Goal: Task Accomplishment & Management: Manage account settings

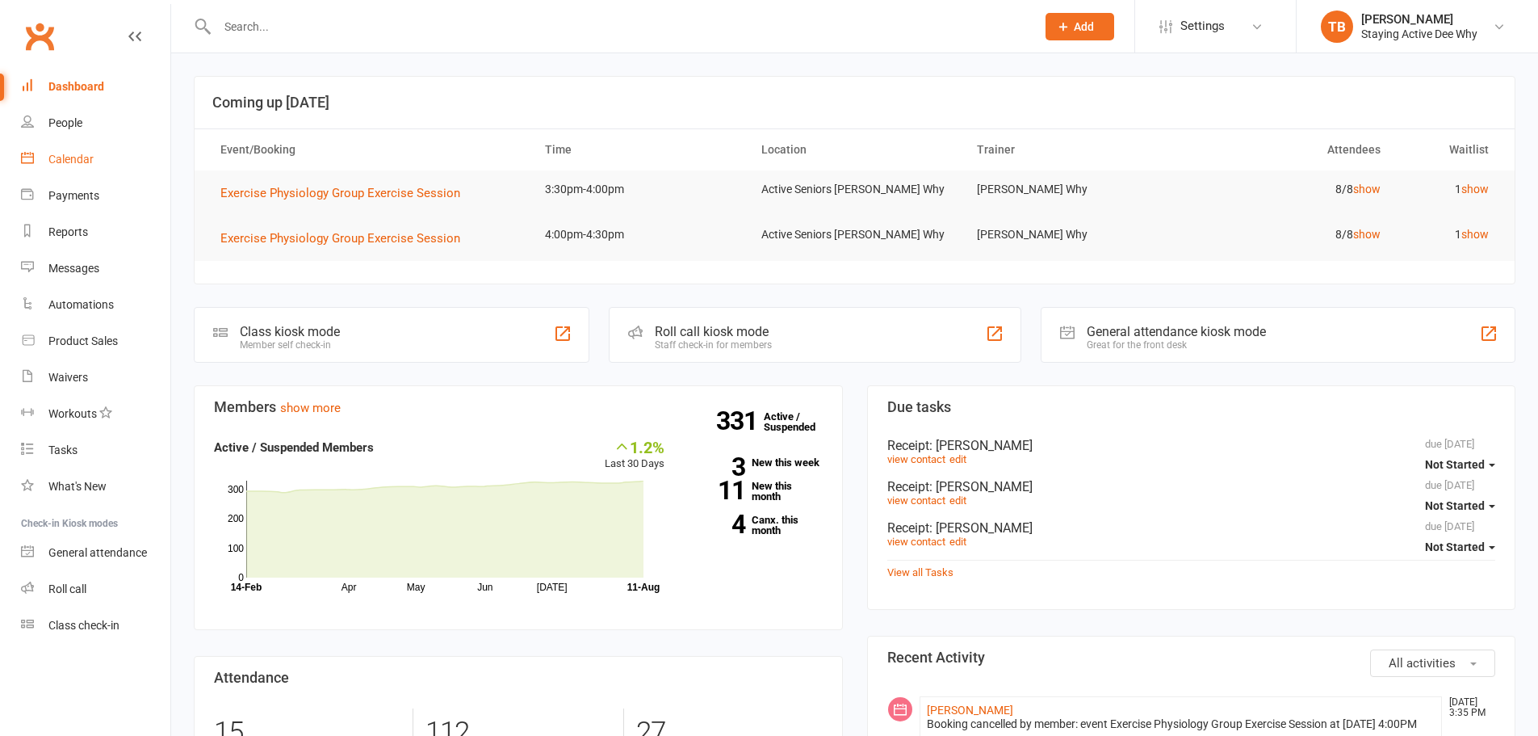
click at [92, 160] on div "Calendar" at bounding box center [70, 159] width 45 height 13
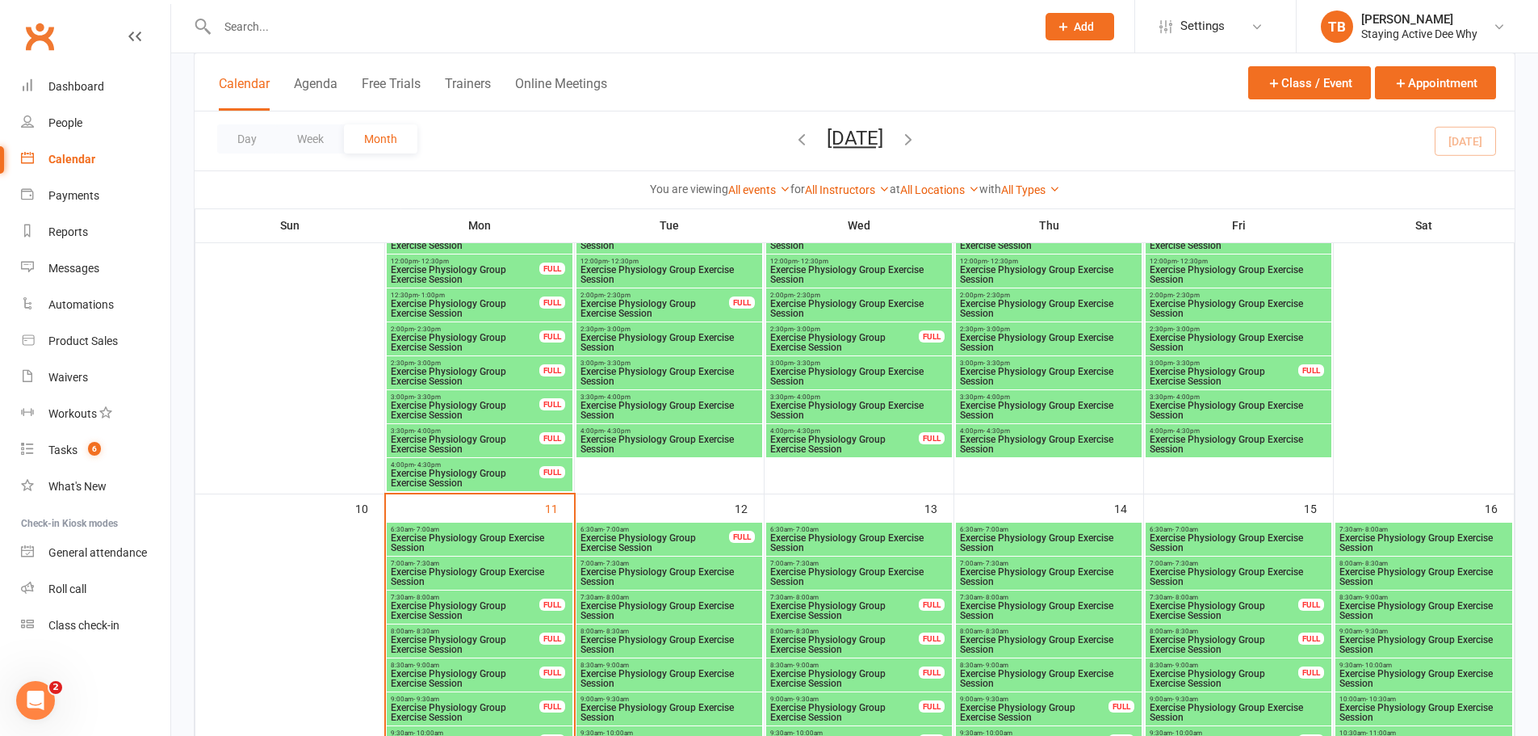
scroll to position [1534, 0]
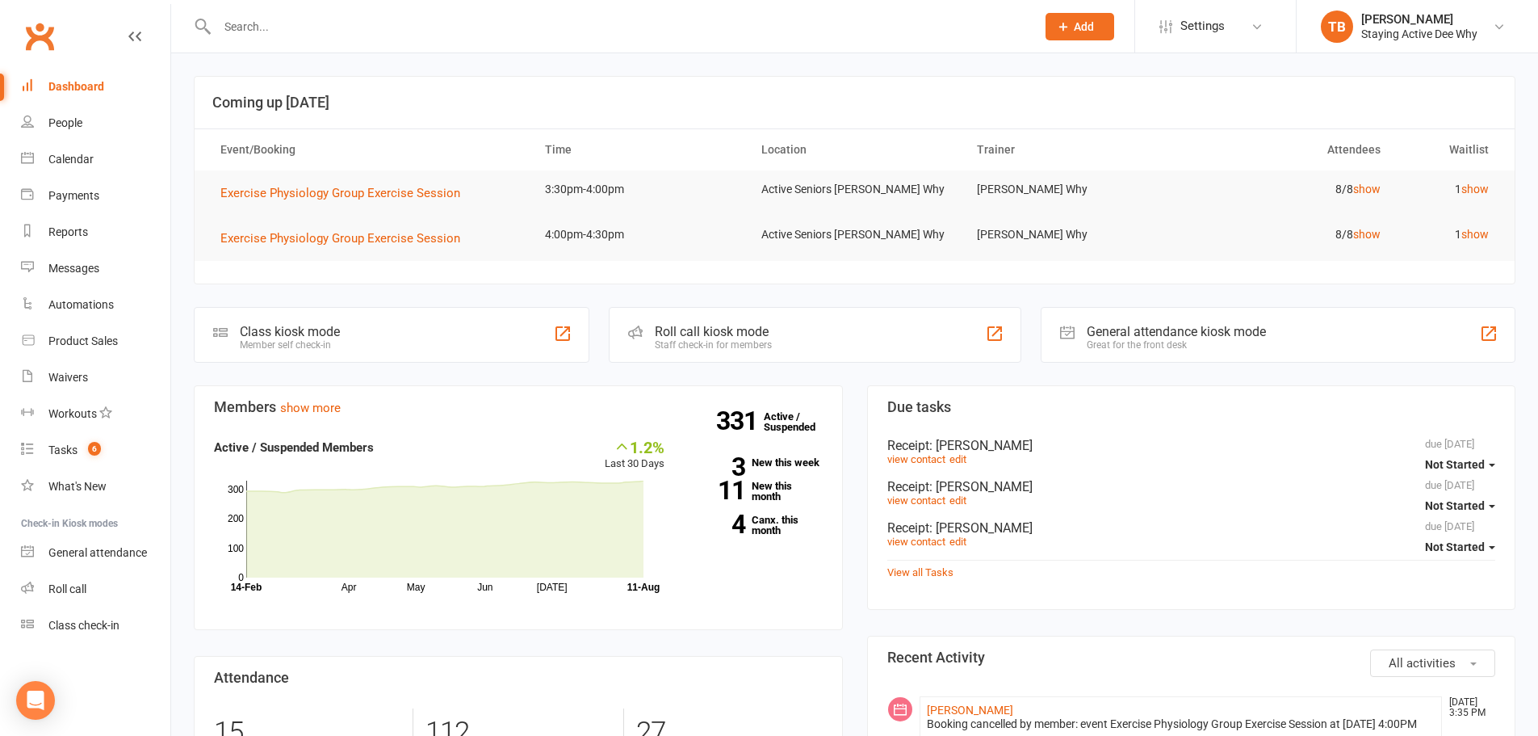
click at [388, 17] on input "text" at bounding box center [618, 26] width 812 height 23
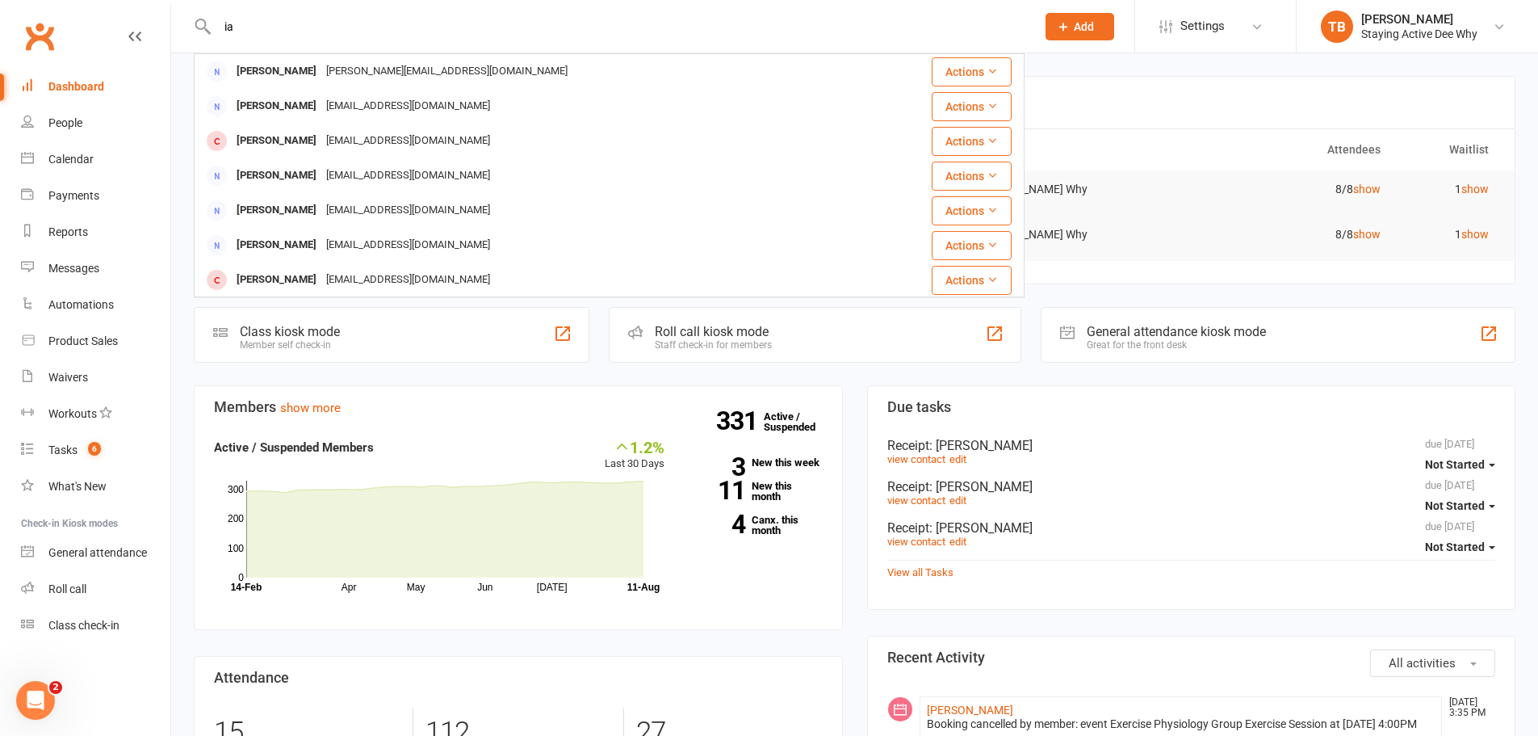
type input "i"
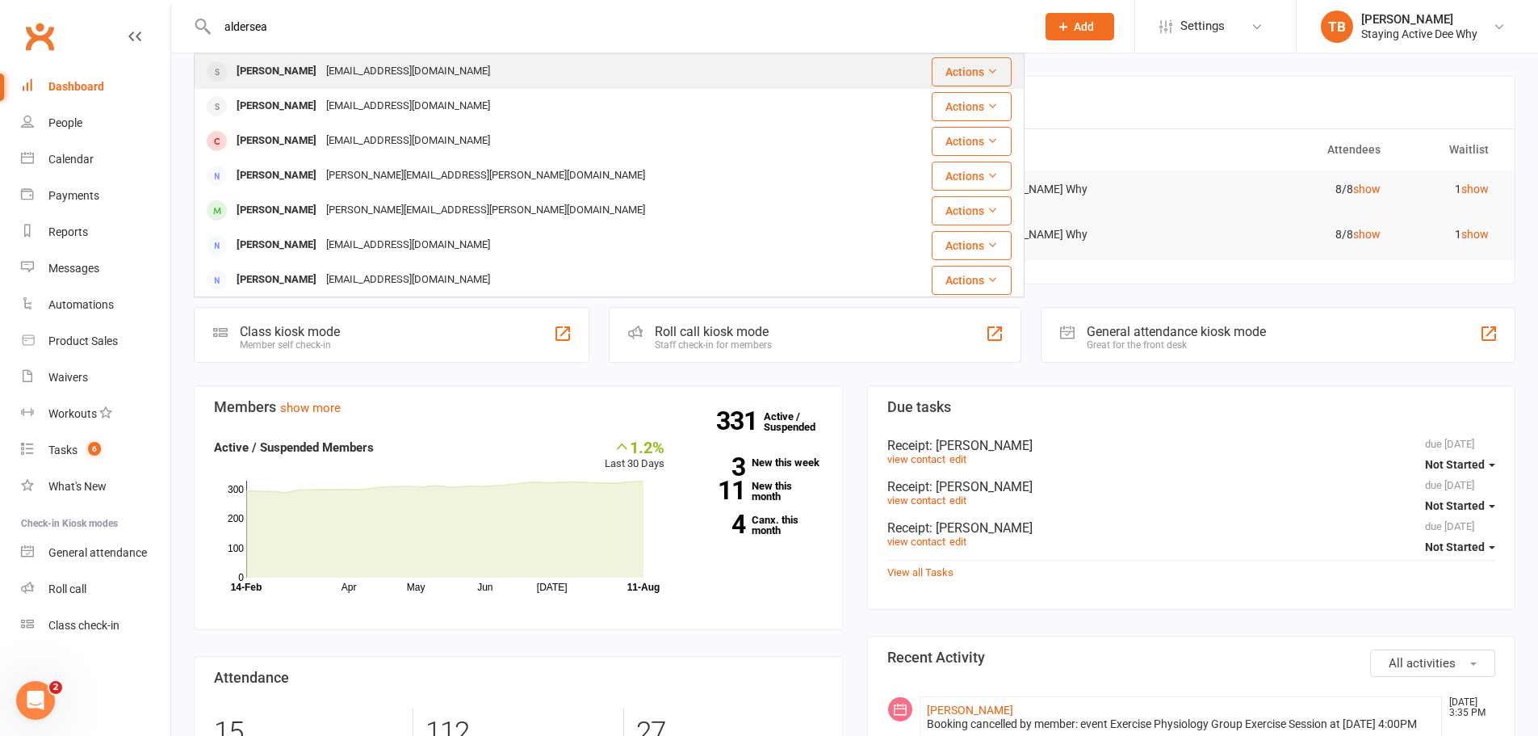
type input "aldersea"
click at [256, 69] on div "[PERSON_NAME]" at bounding box center [277, 71] width 90 height 23
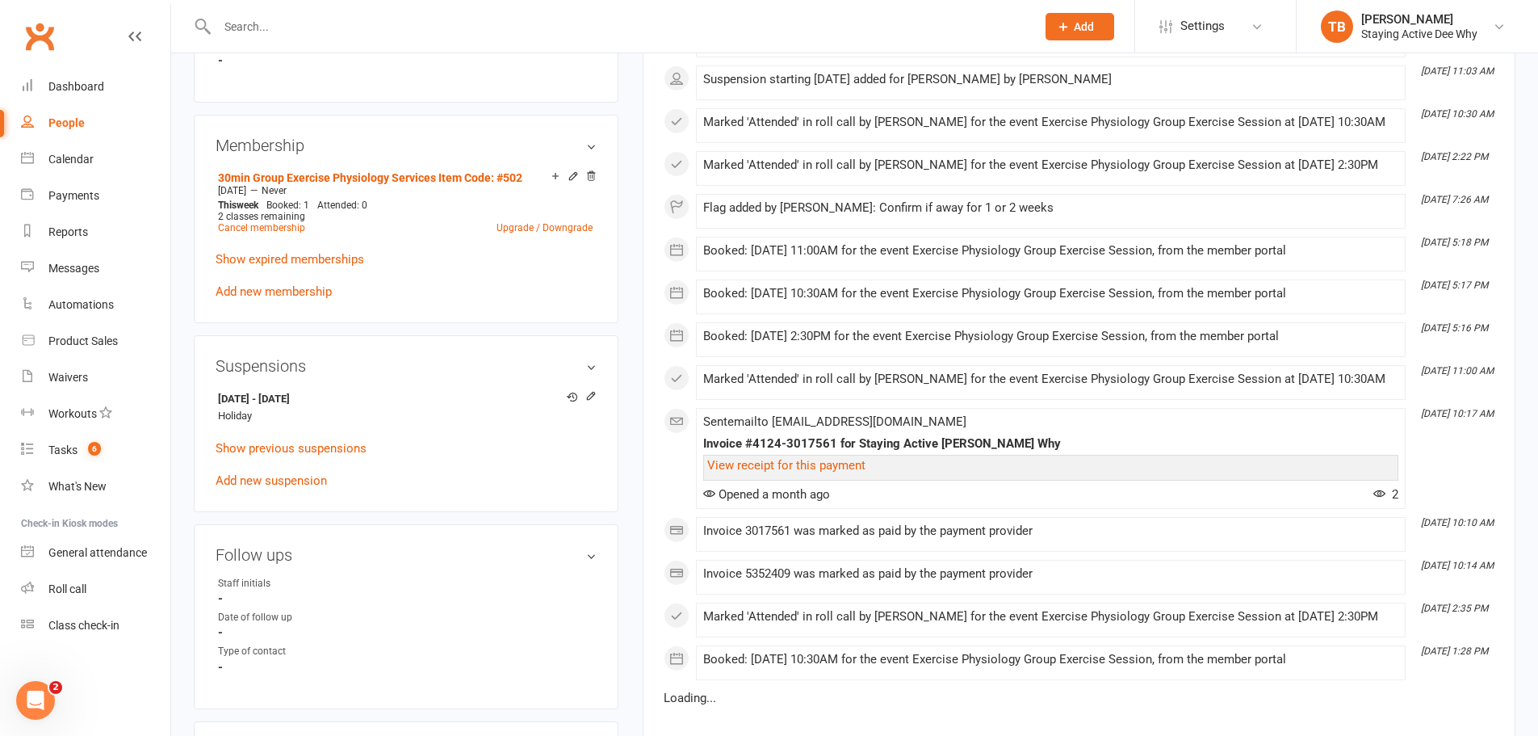
scroll to position [1050, 0]
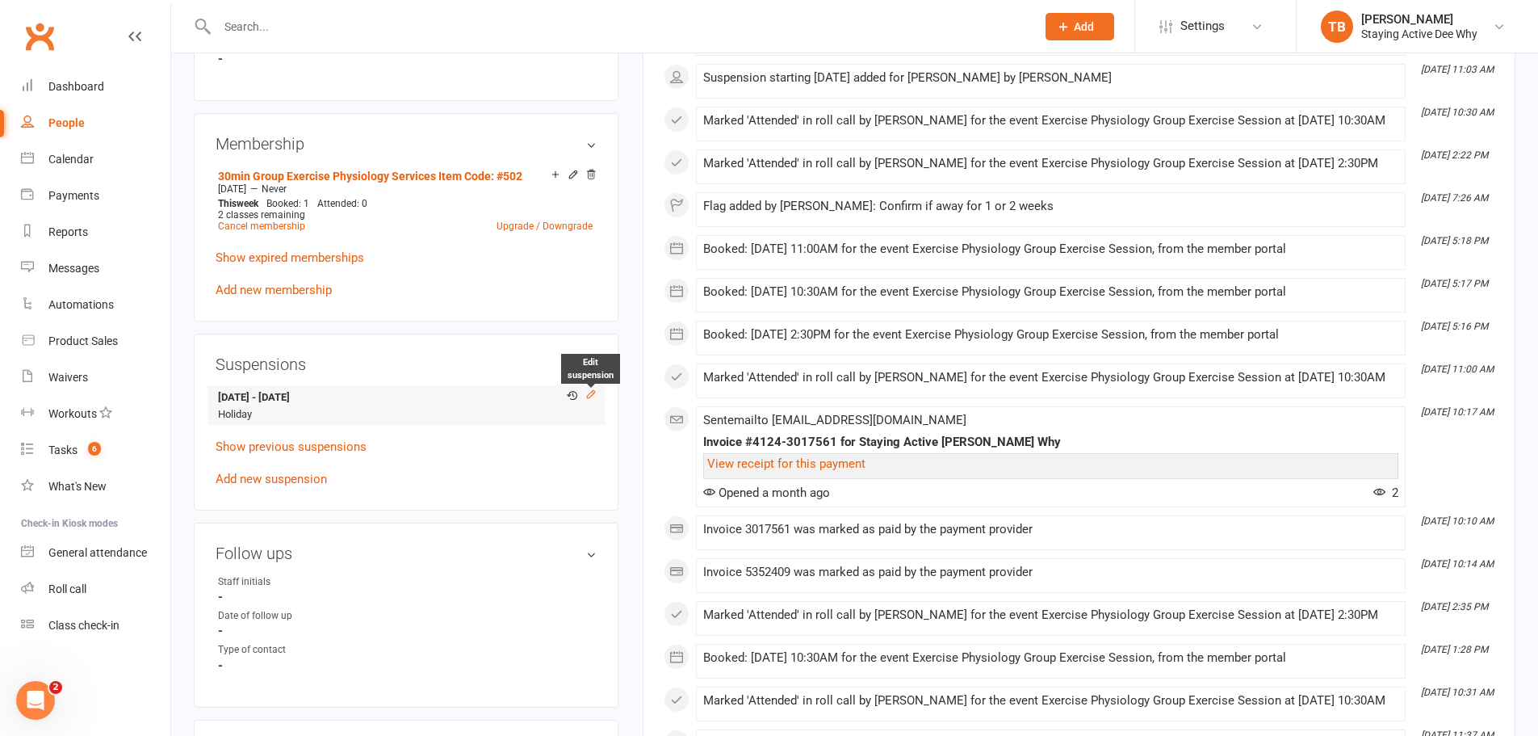
click at [594, 392] on icon at bounding box center [590, 394] width 7 height 7
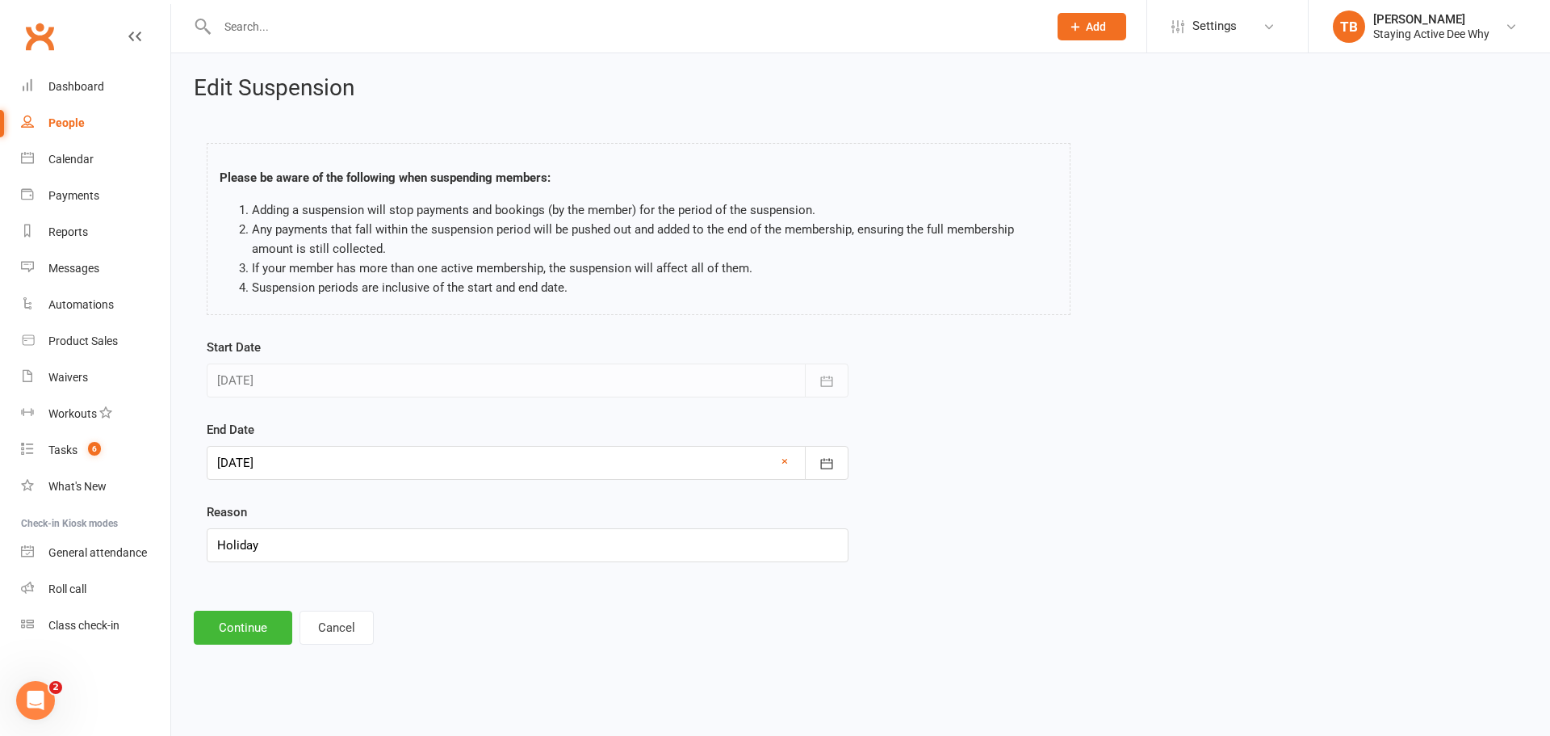
click at [283, 470] on div at bounding box center [528, 463] width 642 height 34
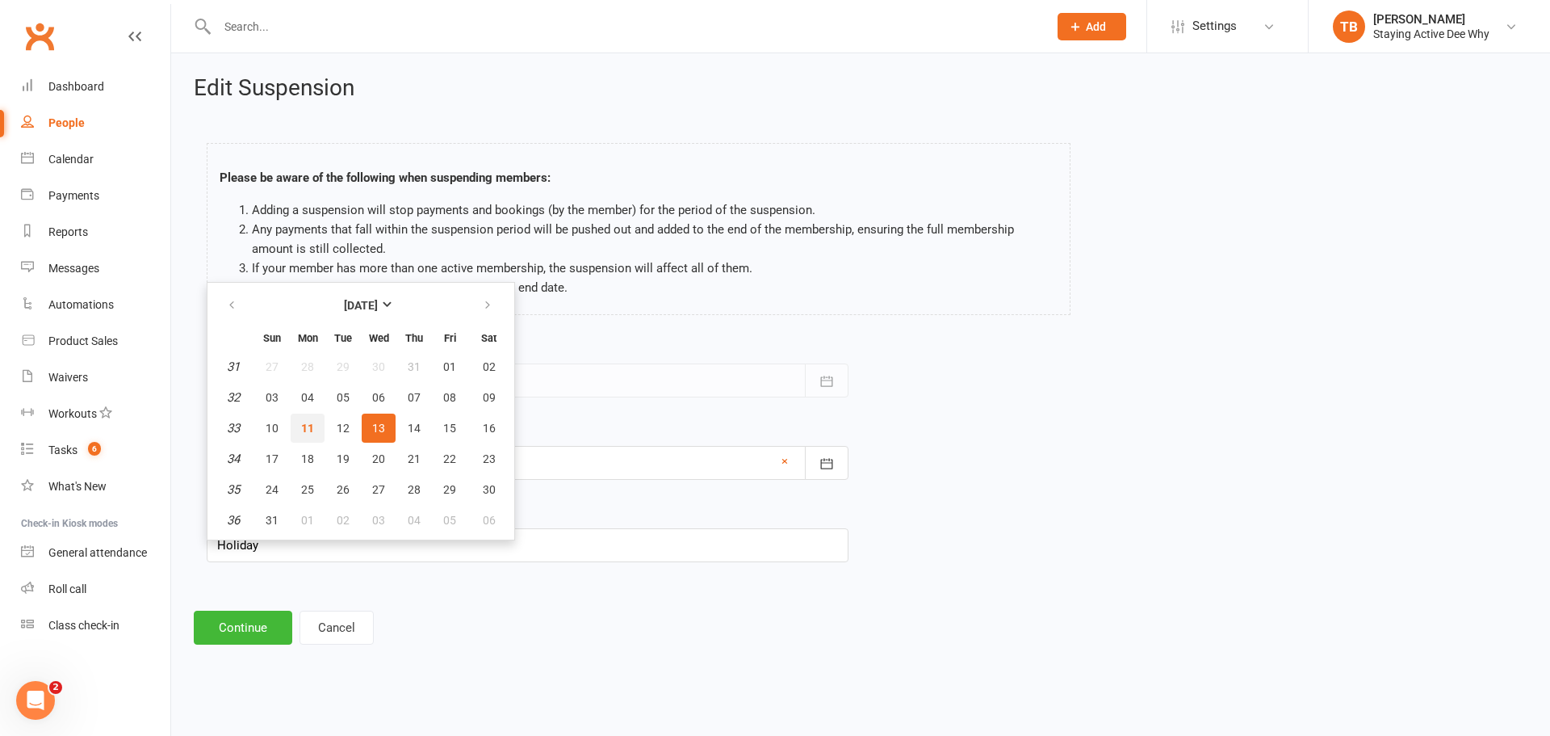
click at [316, 424] on button "11" at bounding box center [308, 427] width 34 height 29
type input "[DATE]"
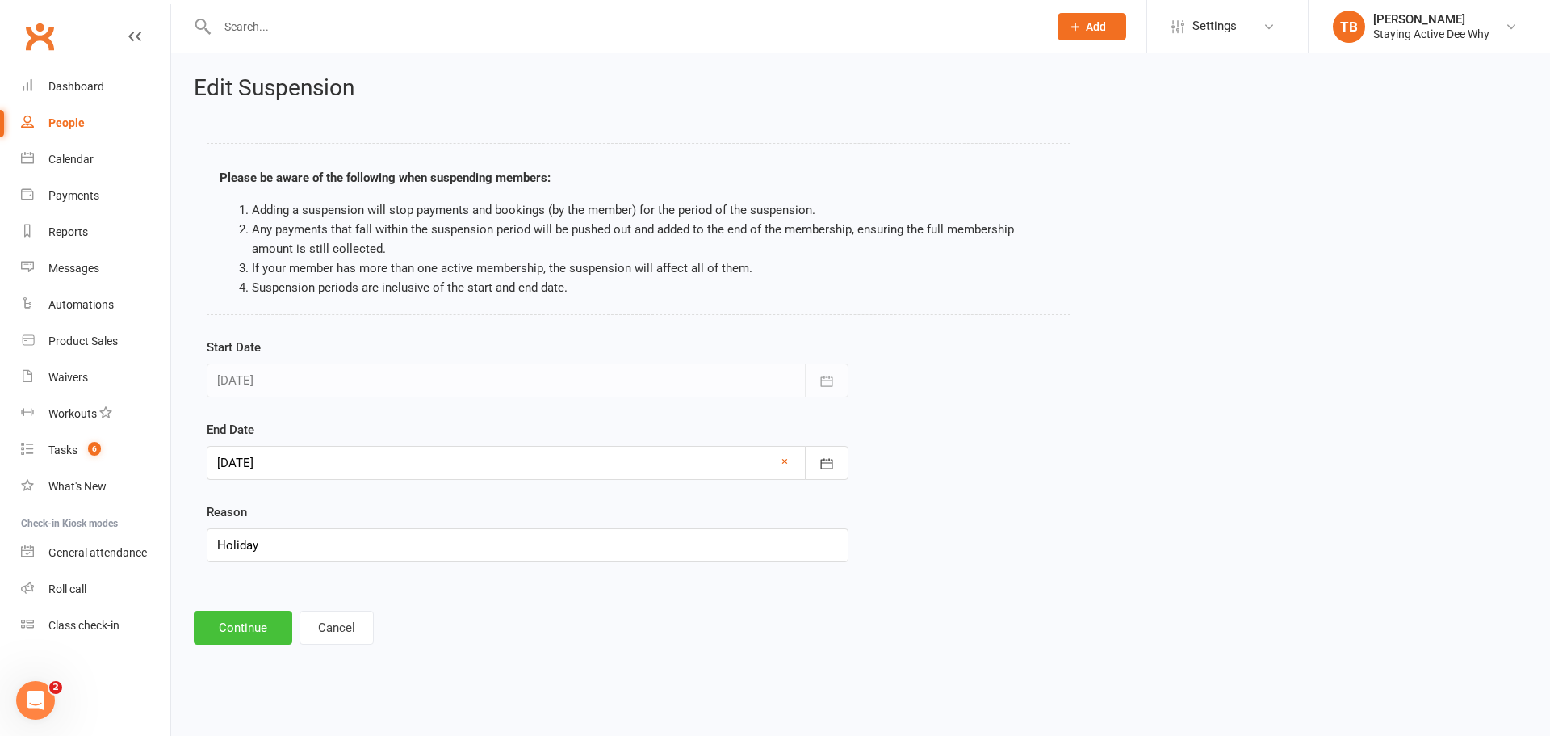
drag, startPoint x: 242, startPoint y: 618, endPoint x: 267, endPoint y: 619, distance: 25.1
click at [242, 623] on button "Continue" at bounding box center [243, 627] width 99 height 34
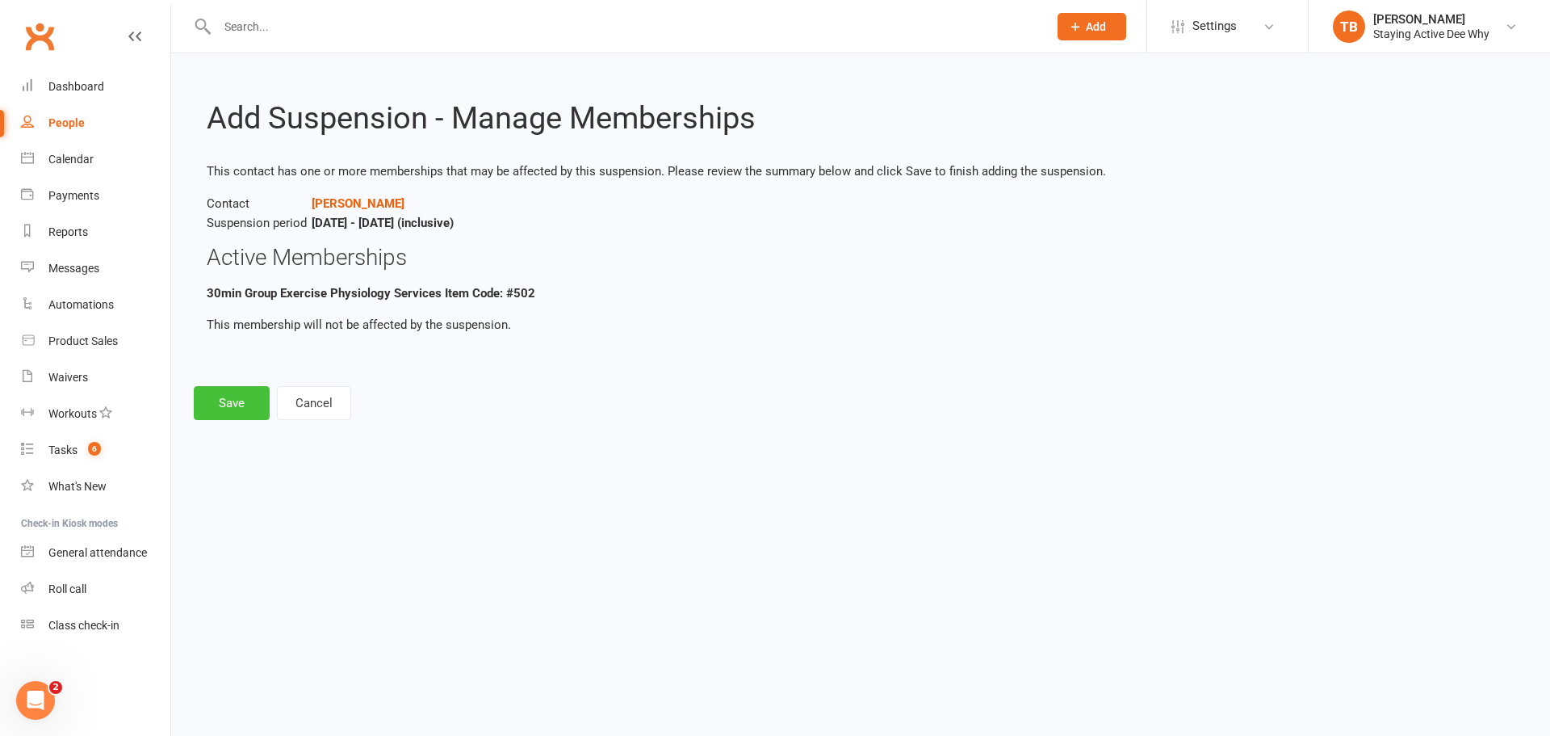
click at [238, 406] on button "Save" at bounding box center [232, 403] width 76 height 34
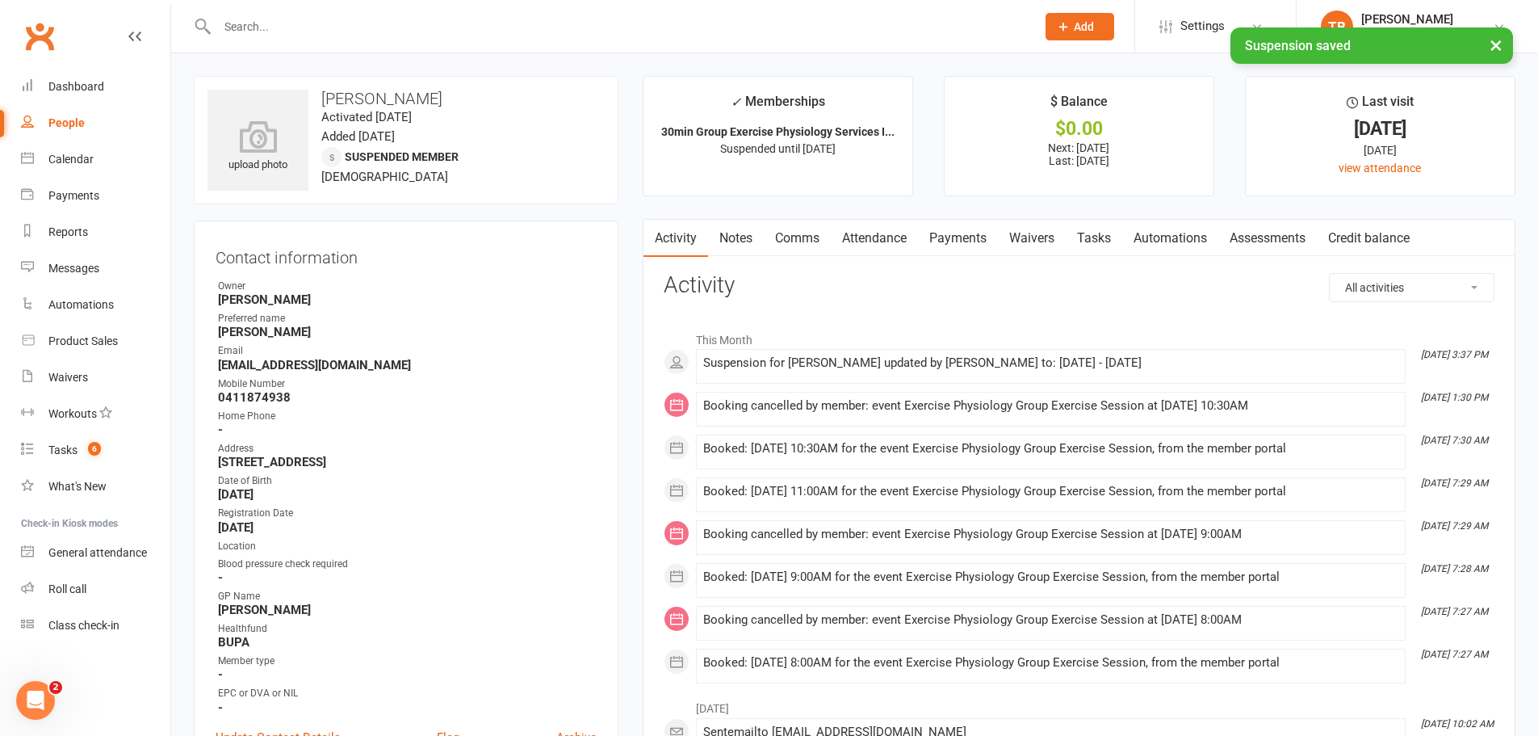
click at [250, 26] on input "text" at bounding box center [618, 26] width 812 height 23
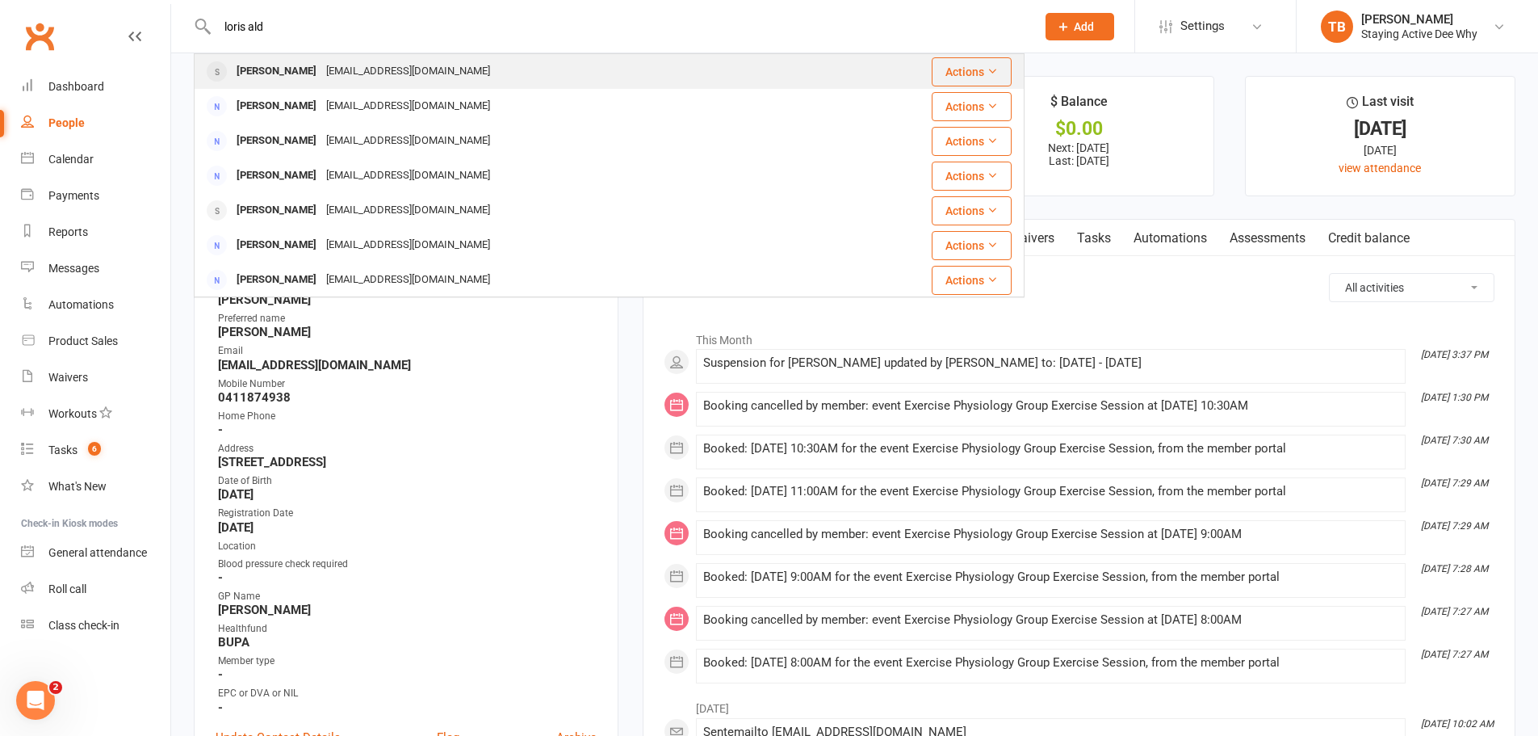
type input "loris ald"
click at [266, 60] on div "[PERSON_NAME]" at bounding box center [277, 71] width 90 height 23
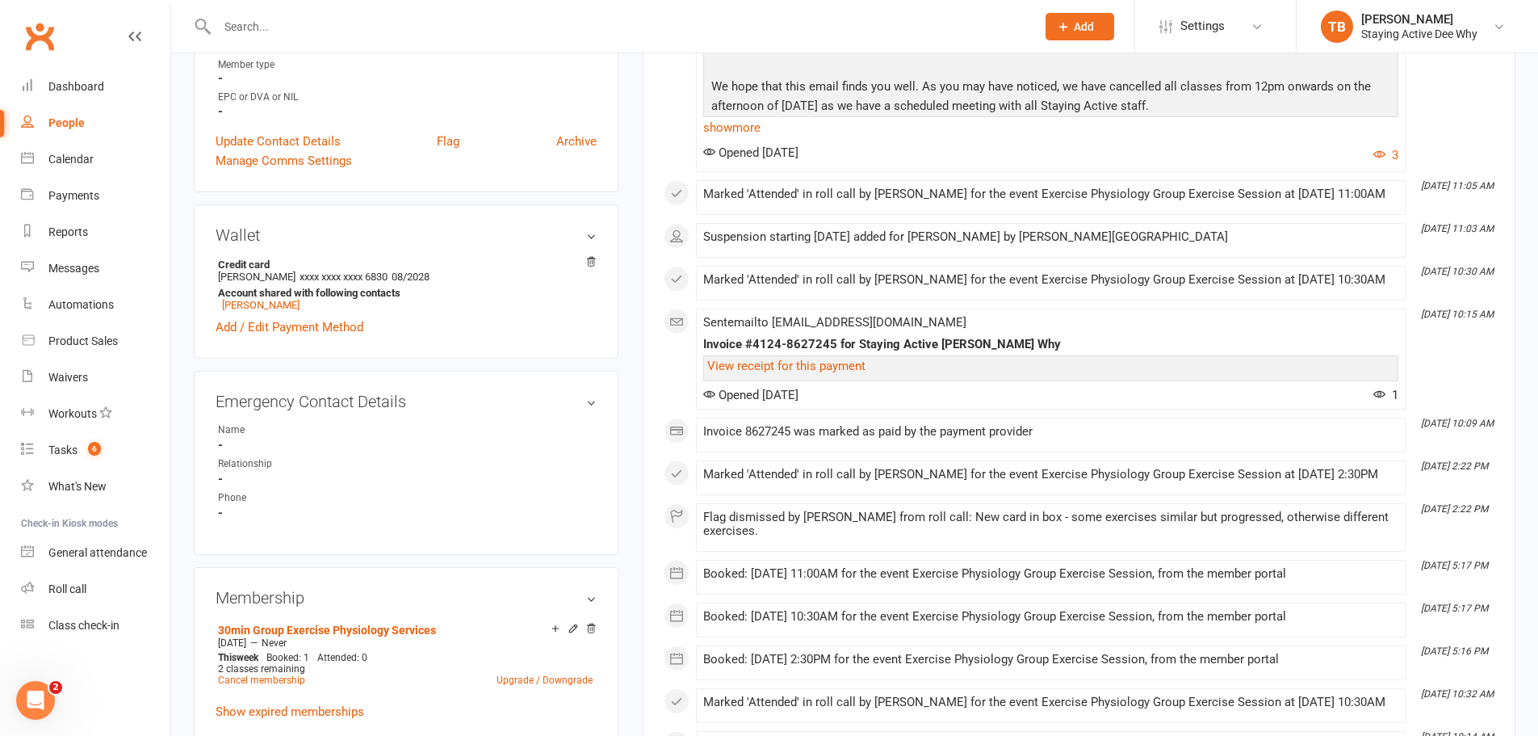
scroll to position [888, 0]
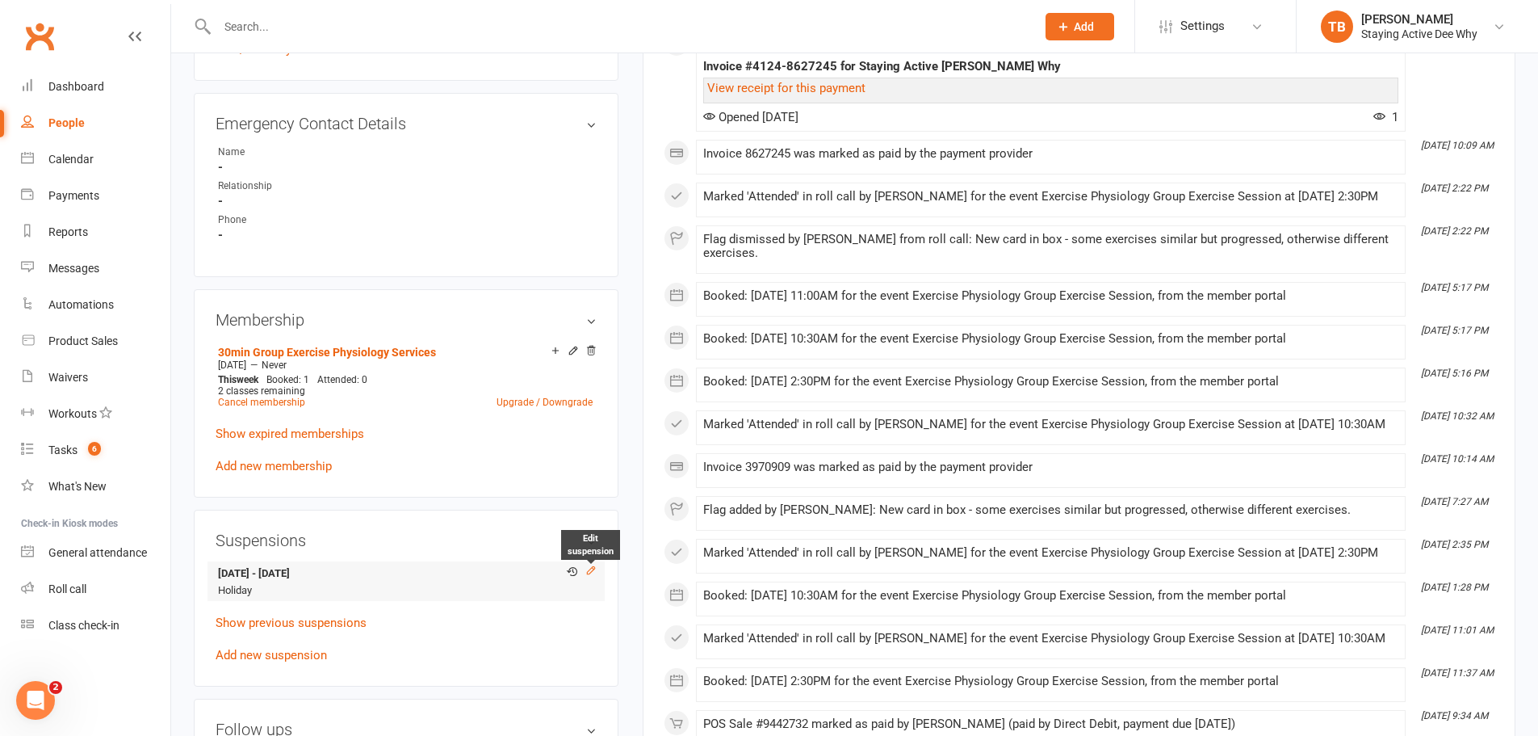
click at [591, 567] on icon at bounding box center [590, 569] width 11 height 11
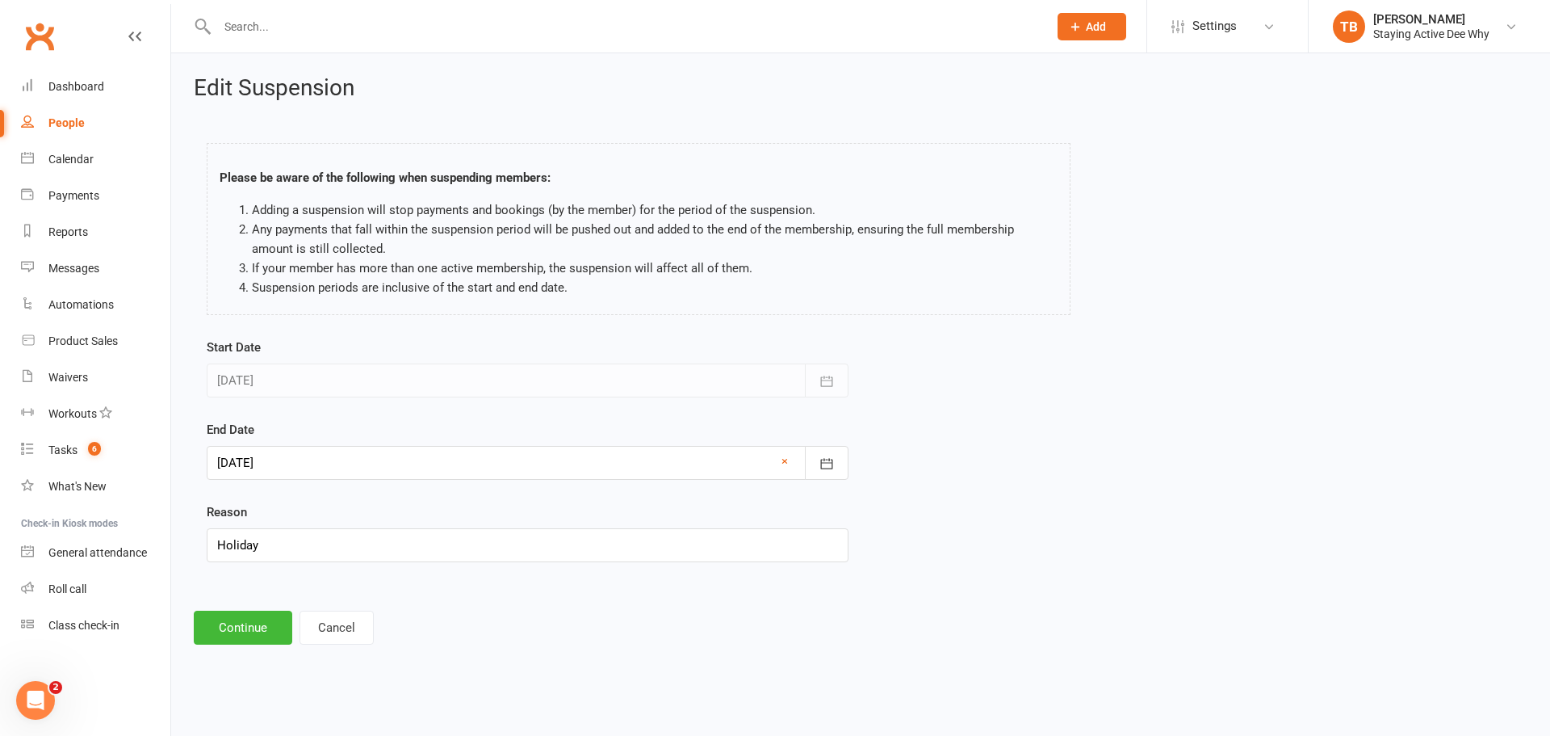
click at [266, 468] on div at bounding box center [528, 463] width 642 height 34
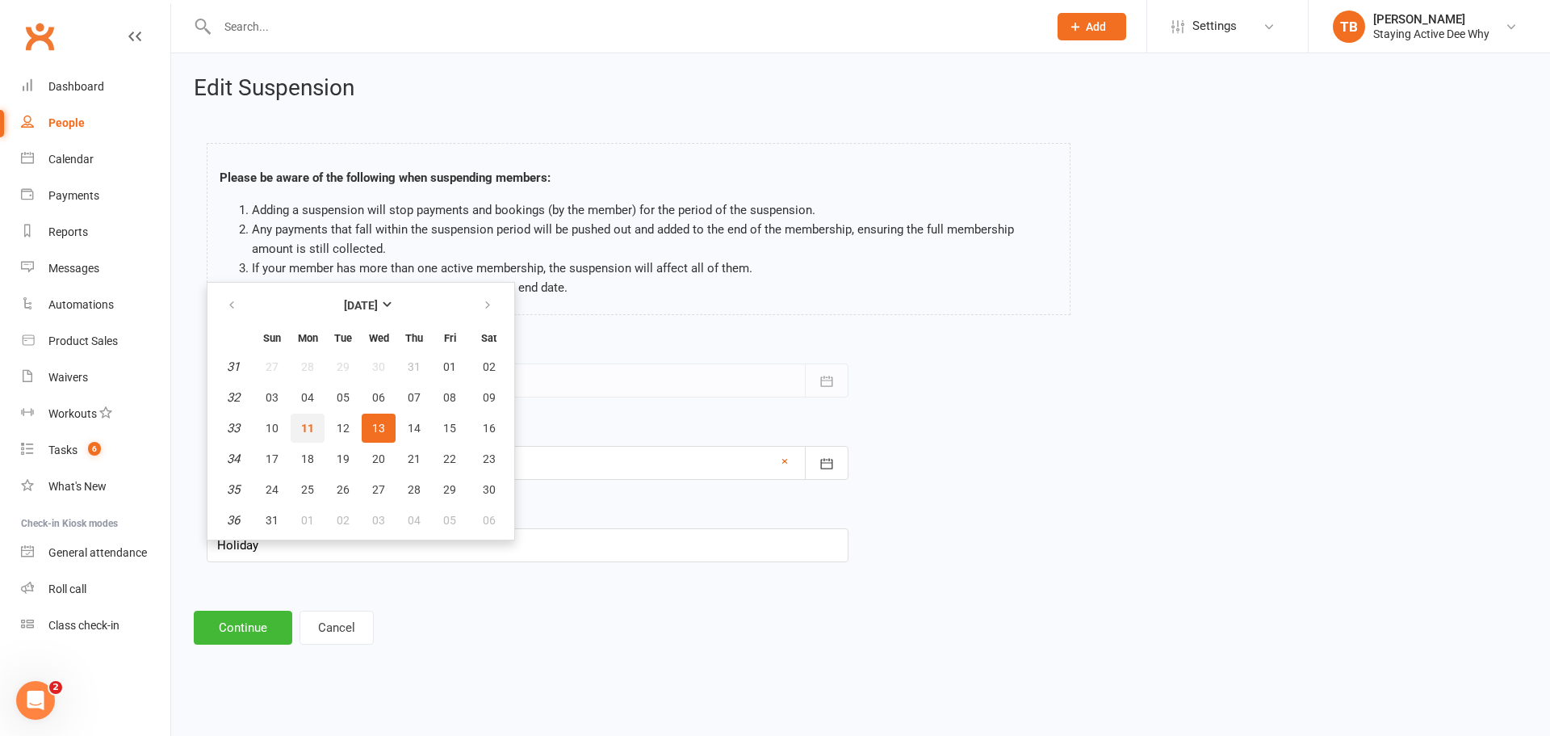
click at [313, 426] on span "11" at bounding box center [307, 428] width 13 height 13
type input "[DATE]"
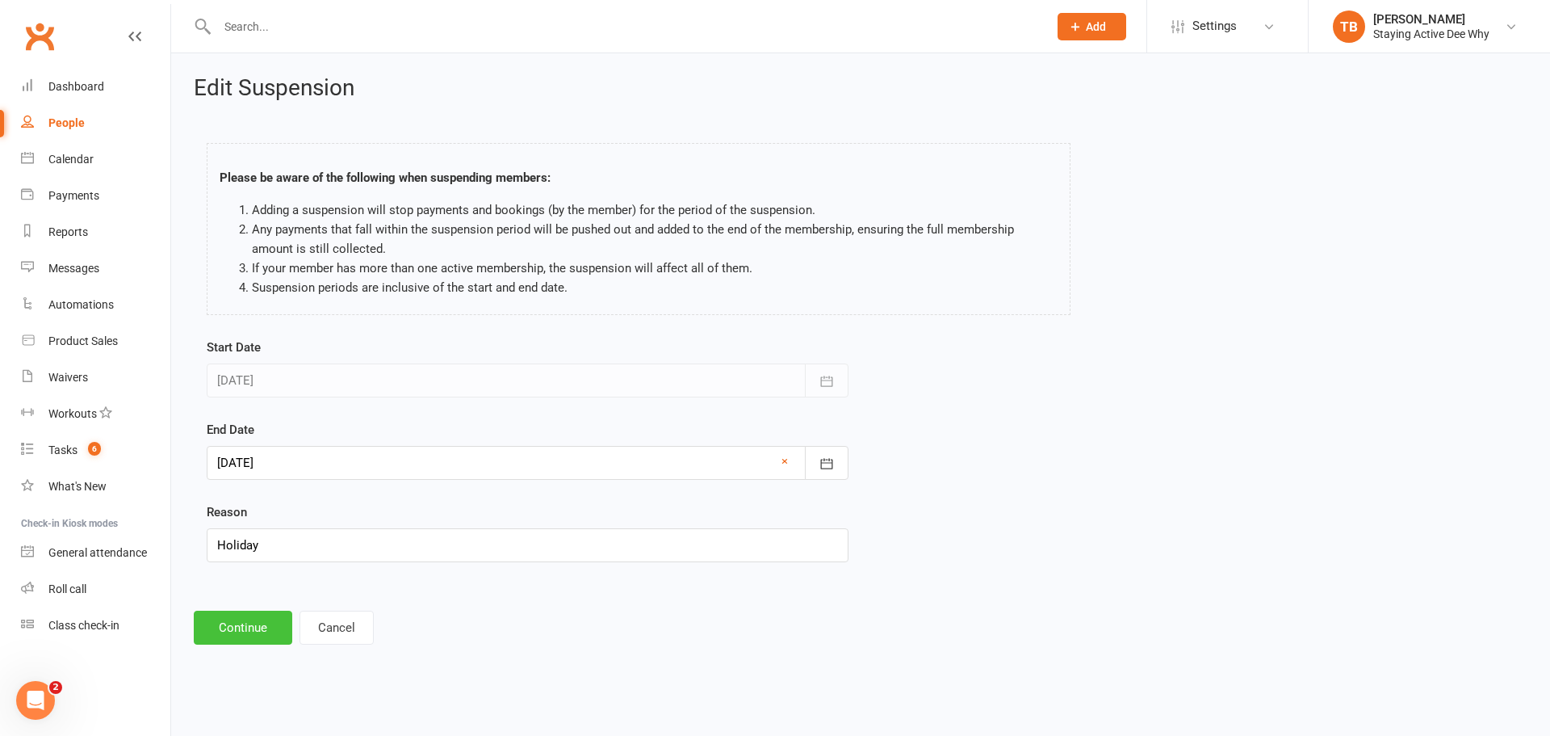
click at [248, 618] on button "Continue" at bounding box center [243, 627] width 99 height 34
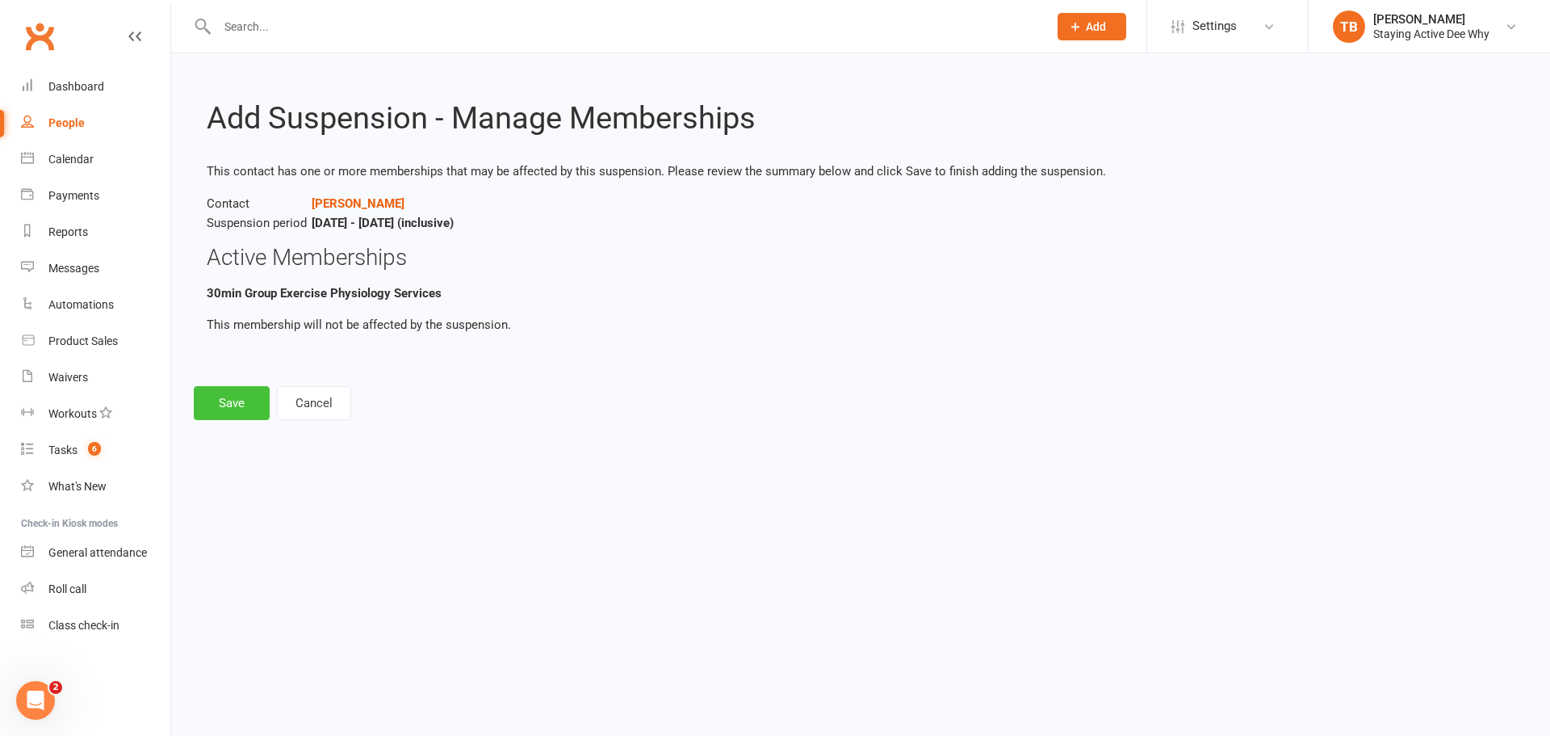
click at [230, 410] on button "Save" at bounding box center [232, 403] width 76 height 34
click at [70, 157] on div "Calendar" at bounding box center [70, 159] width 45 height 13
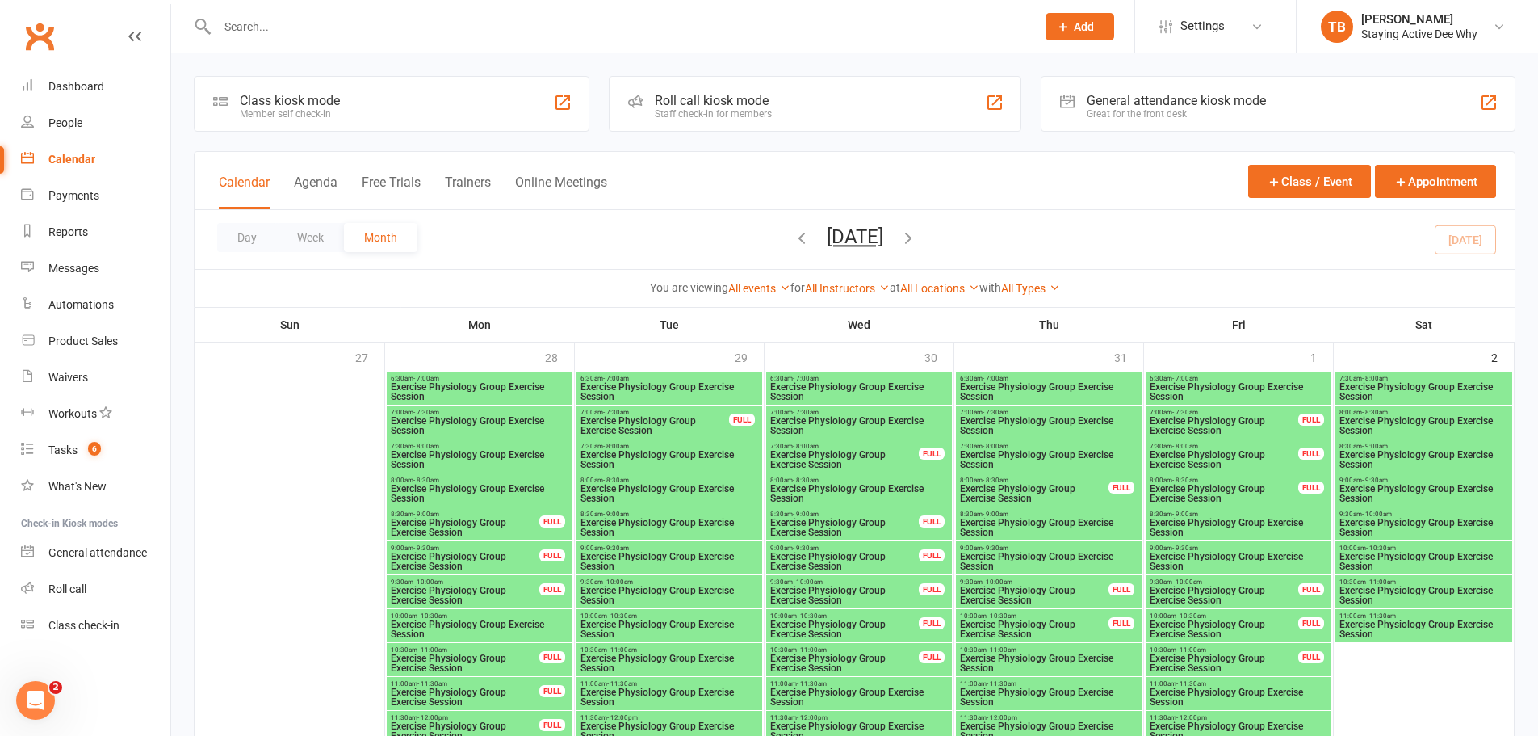
scroll to position [1373, 0]
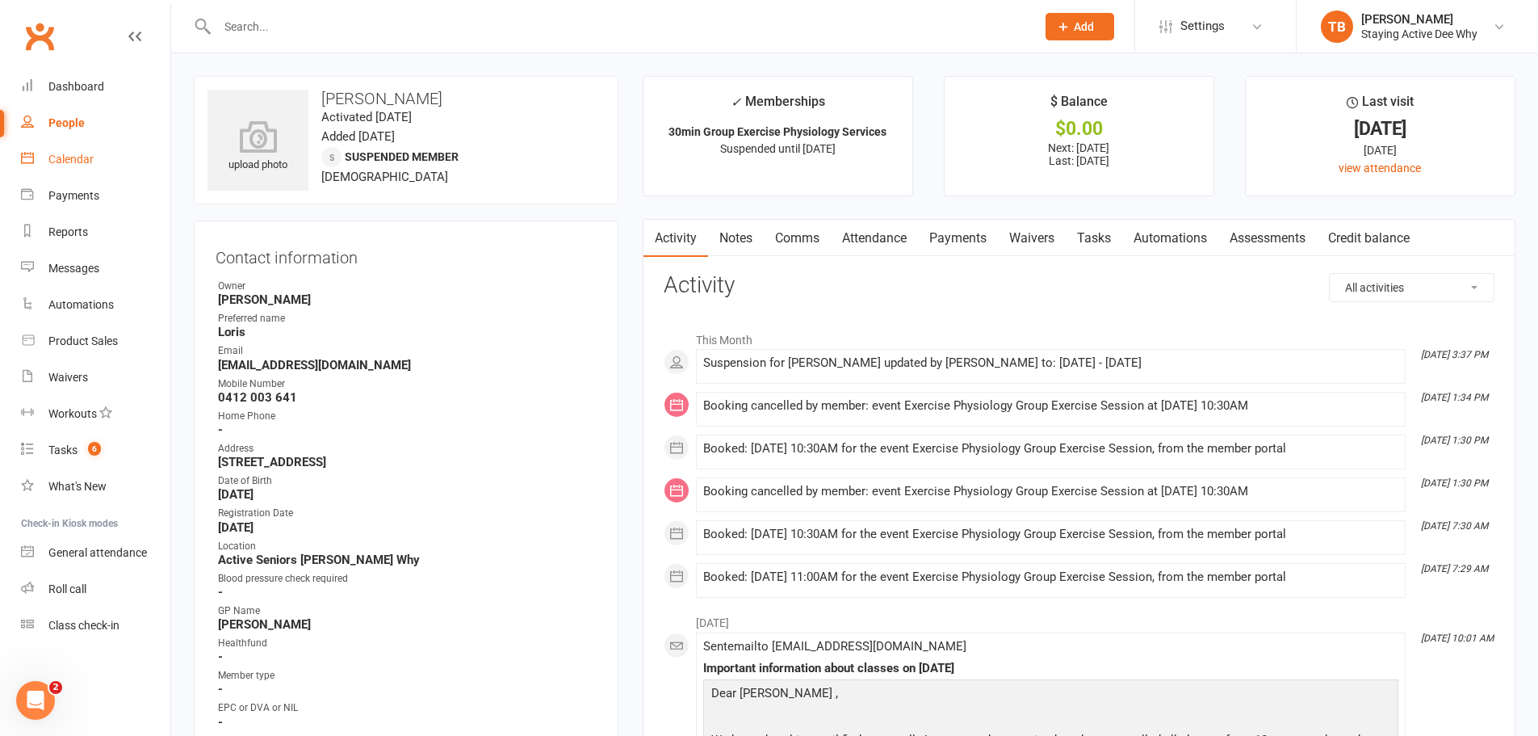
click at [90, 157] on div "Calendar" at bounding box center [70, 159] width 45 height 13
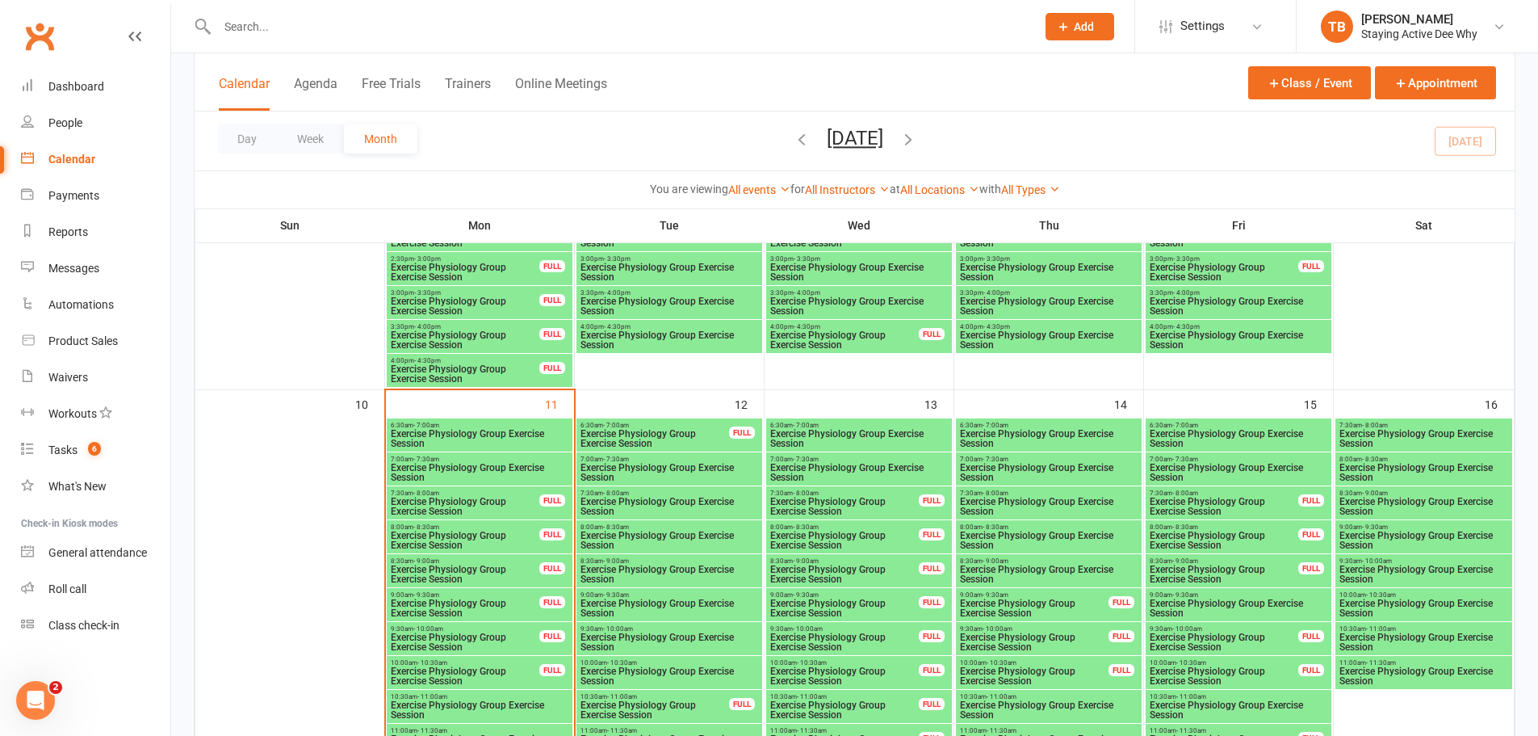
scroll to position [1373, 0]
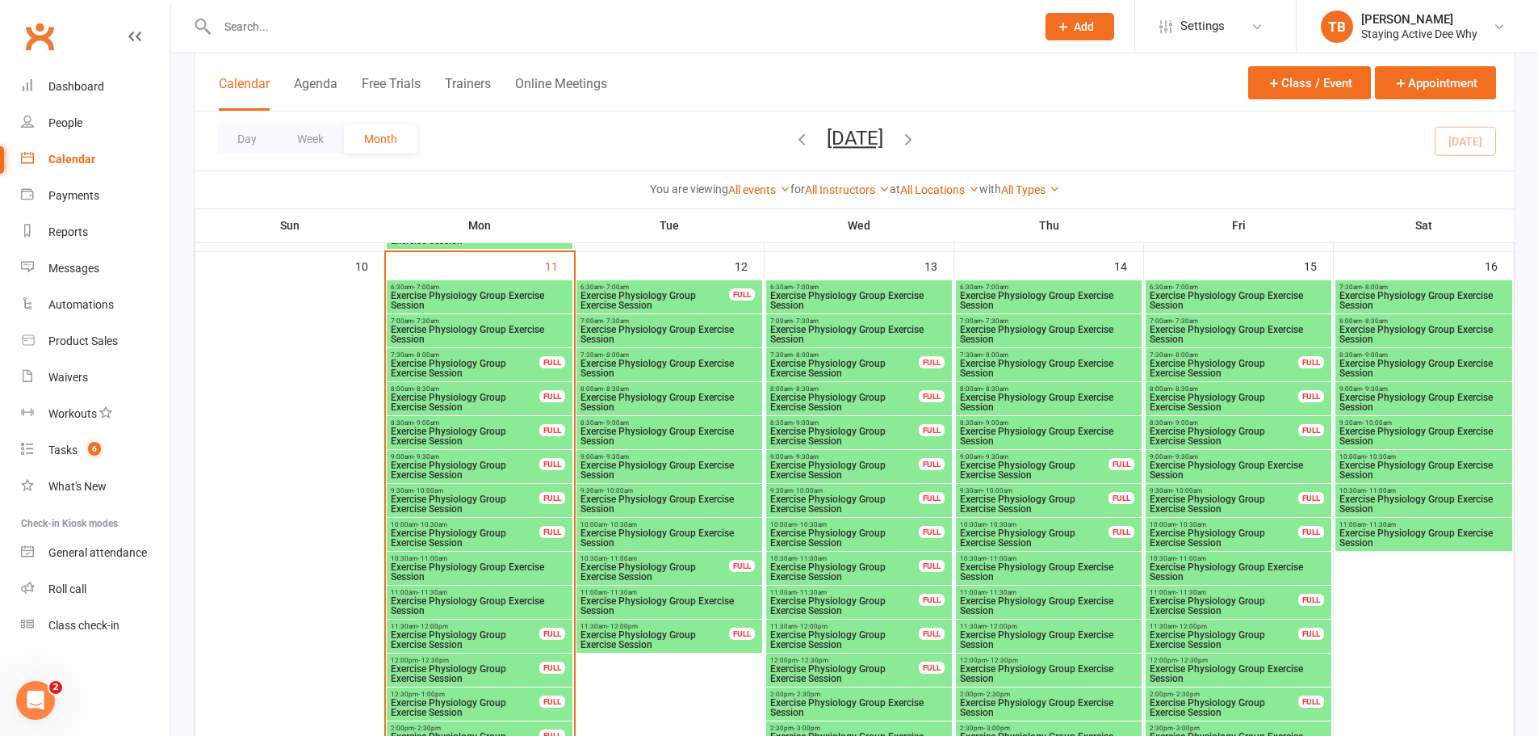
click at [743, 472] on span "Exercise Physiology Group Exercise Session" at bounding box center [669, 469] width 179 height 19
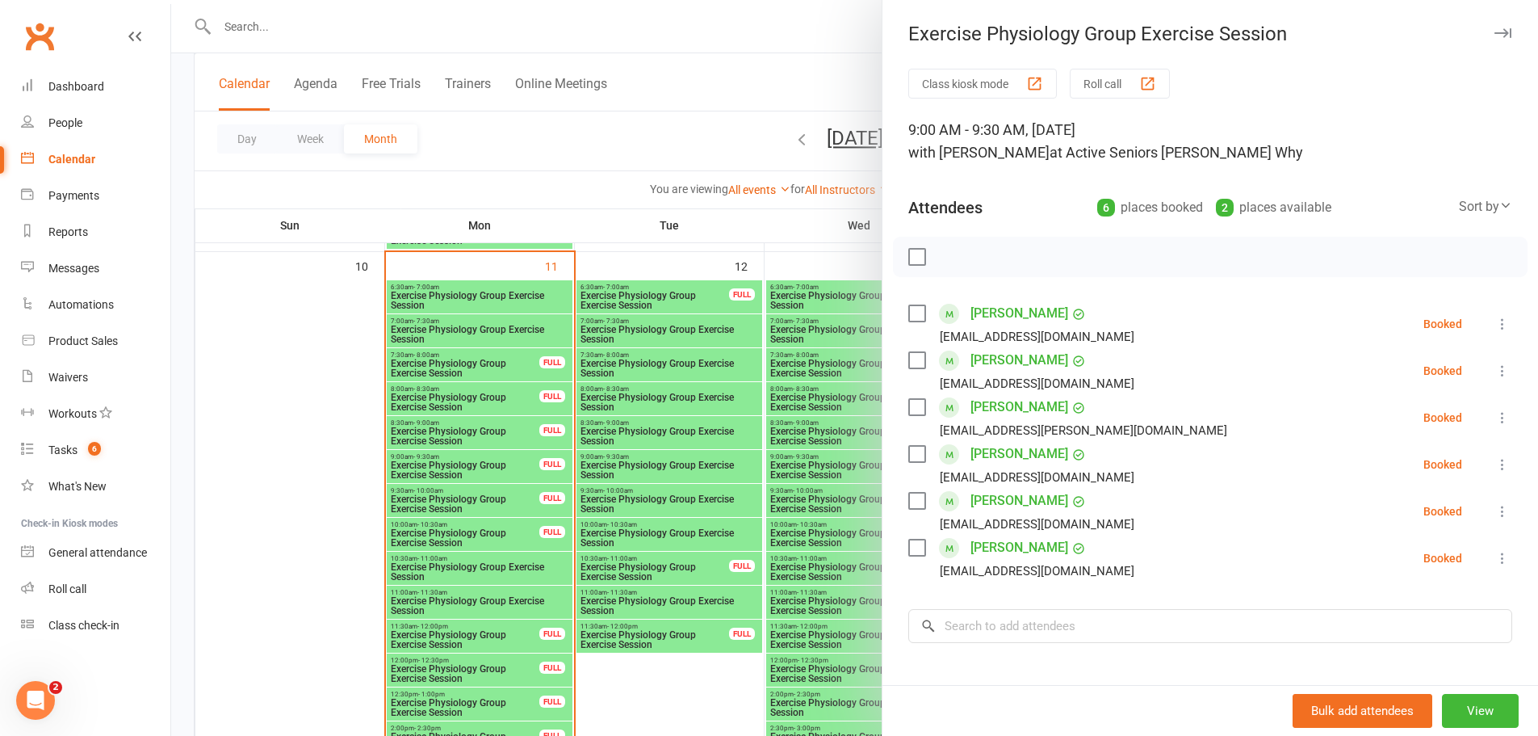
click at [724, 68] on div at bounding box center [854, 368] width 1367 height 736
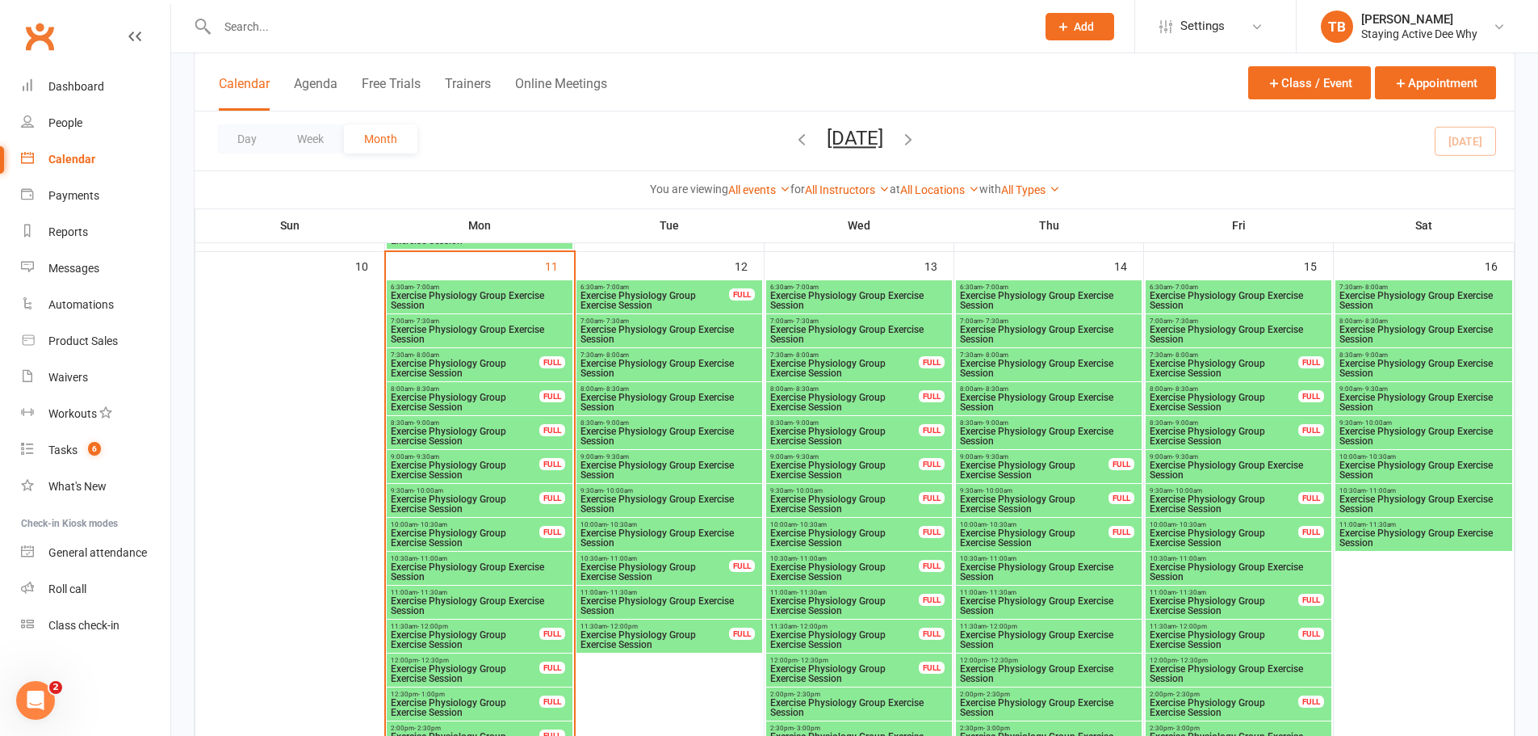
click at [741, 463] on span "Exercise Physiology Group Exercise Session" at bounding box center [669, 469] width 179 height 19
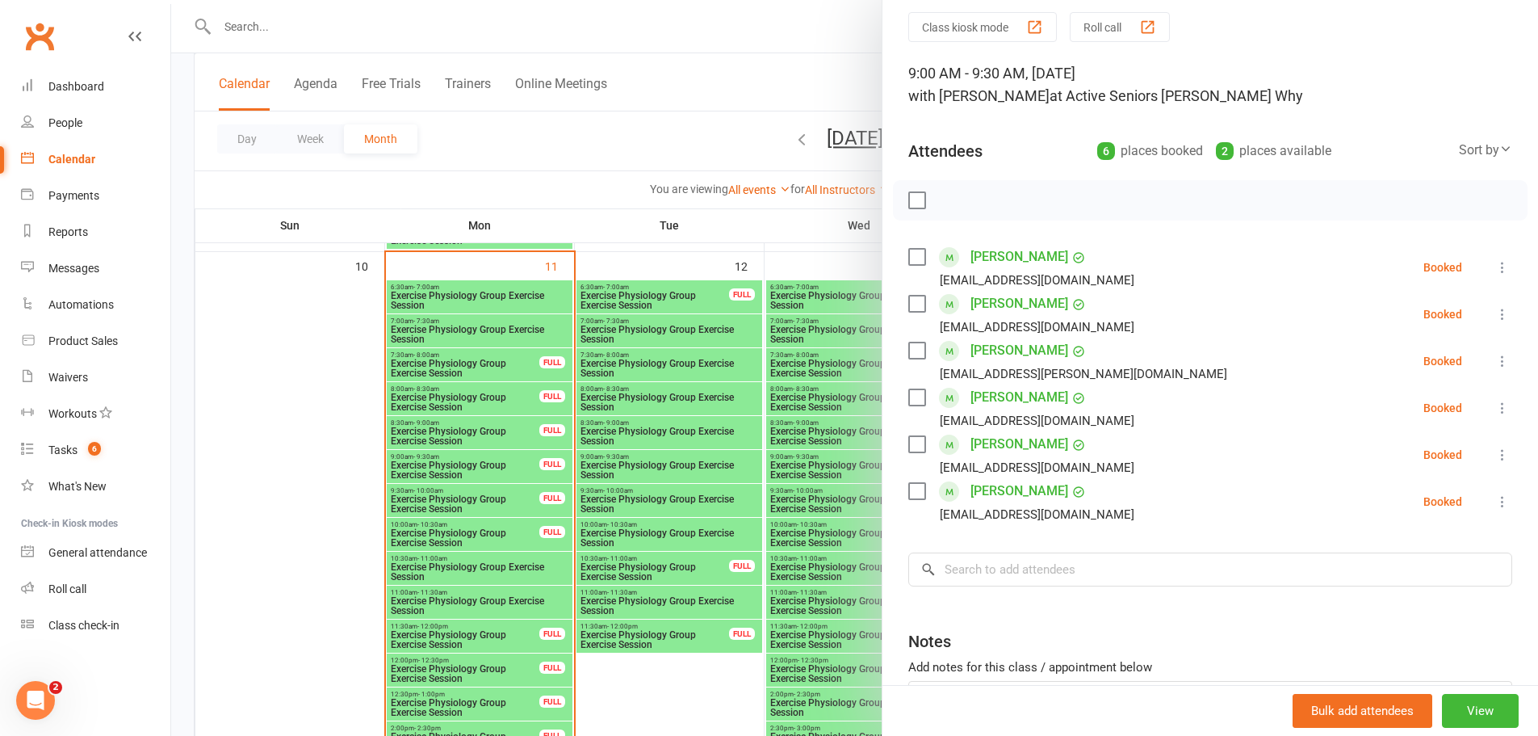
scroll to position [162, 0]
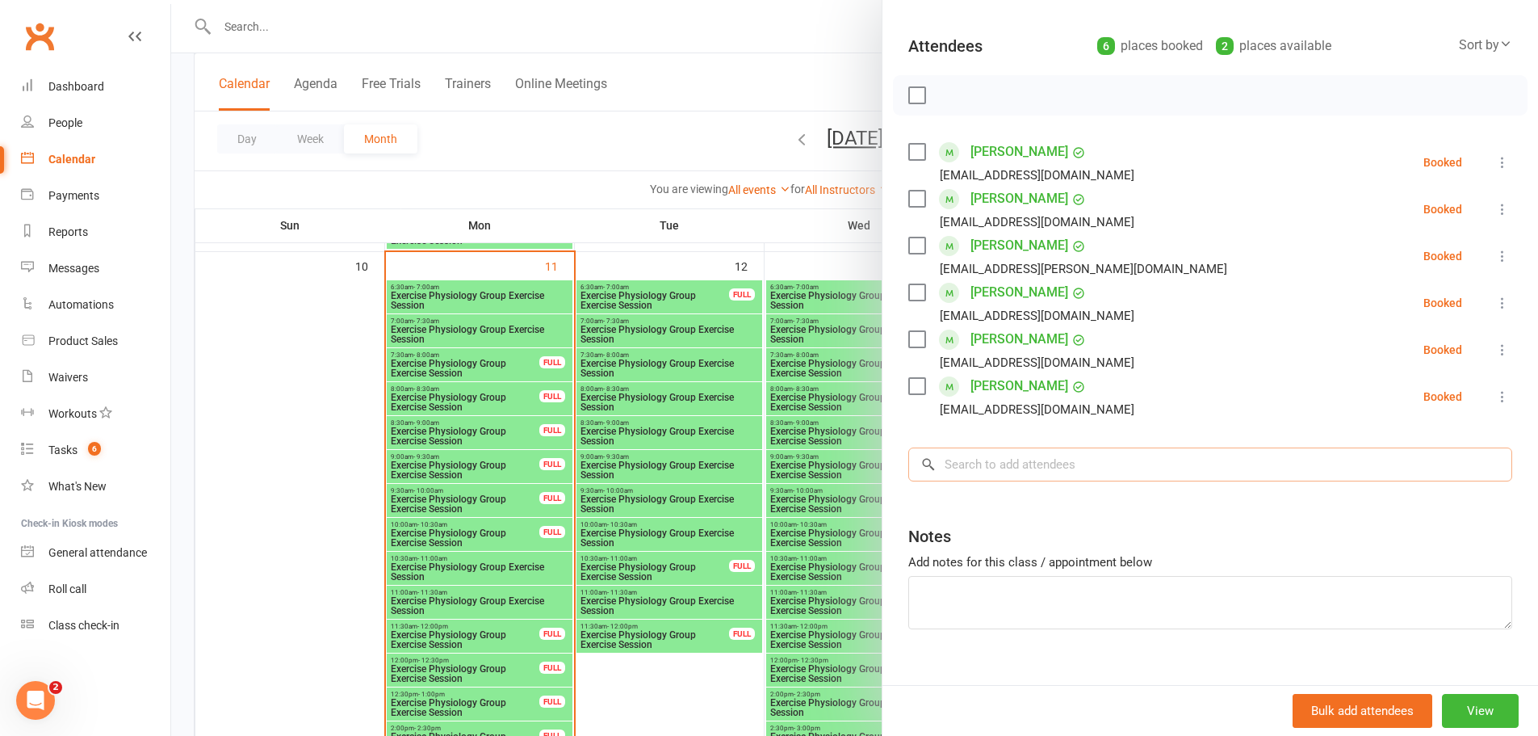
click at [977, 458] on input "search" at bounding box center [1210, 464] width 604 height 34
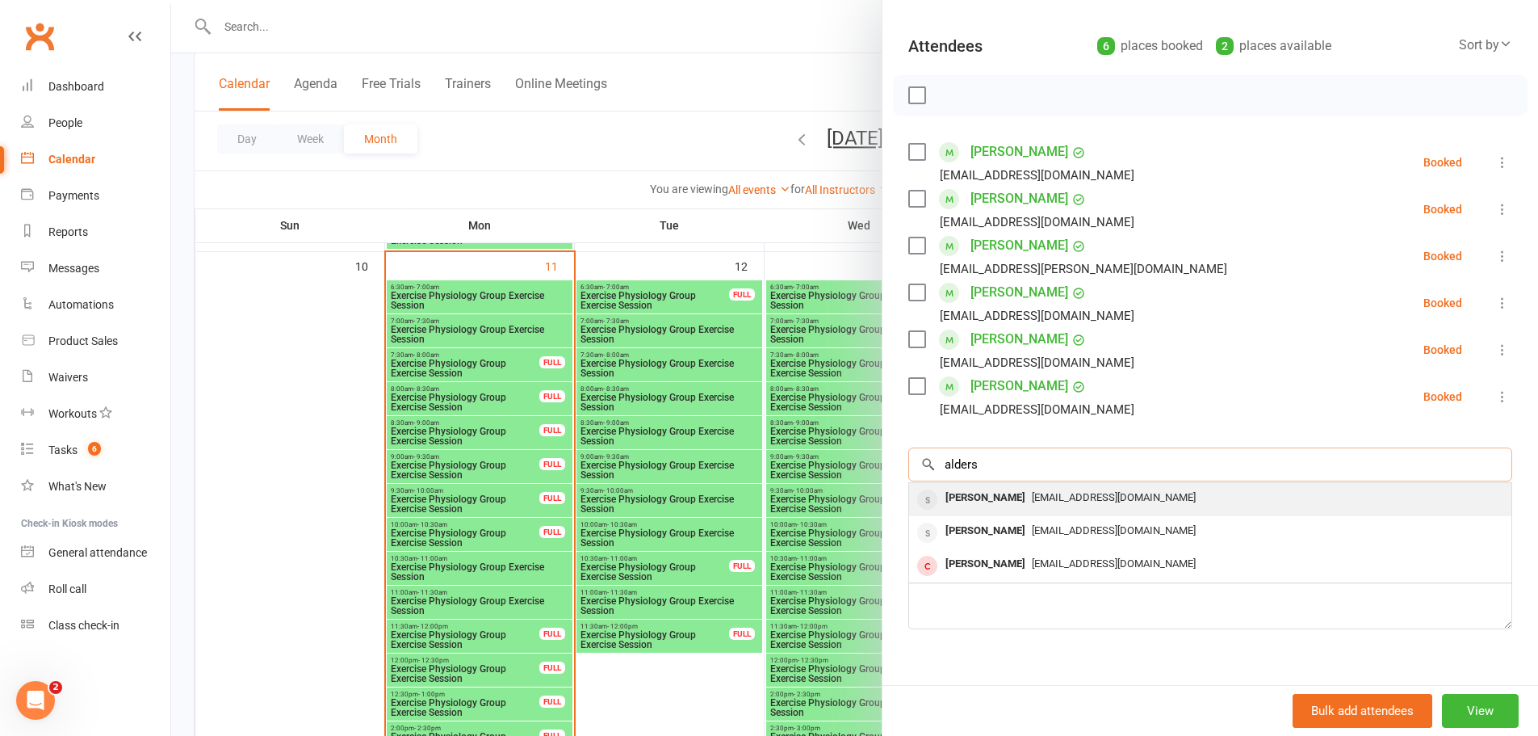
type input "alders"
click at [980, 509] on div "[PERSON_NAME]" at bounding box center [985, 497] width 93 height 23
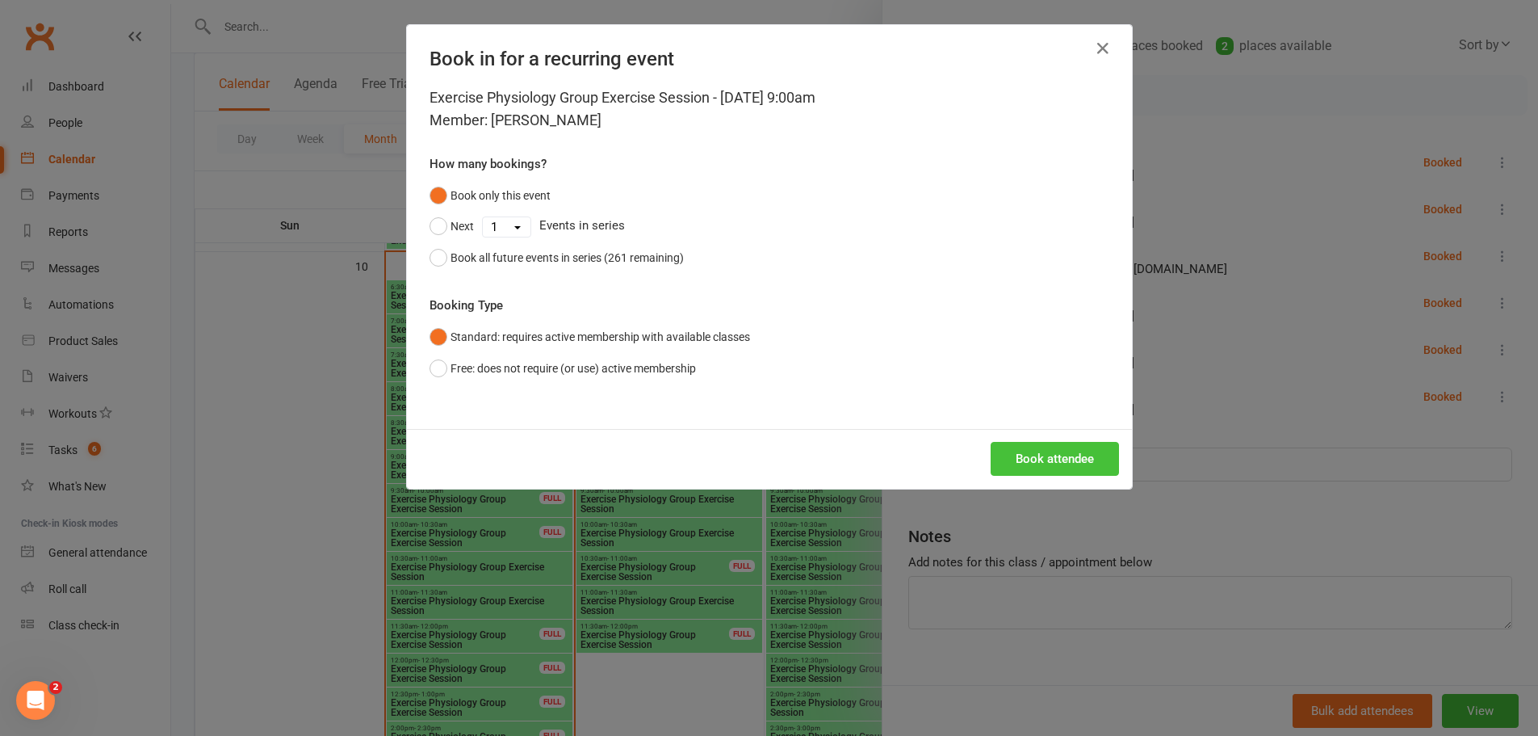
click at [1083, 455] on button "Book attendee" at bounding box center [1055, 459] width 128 height 34
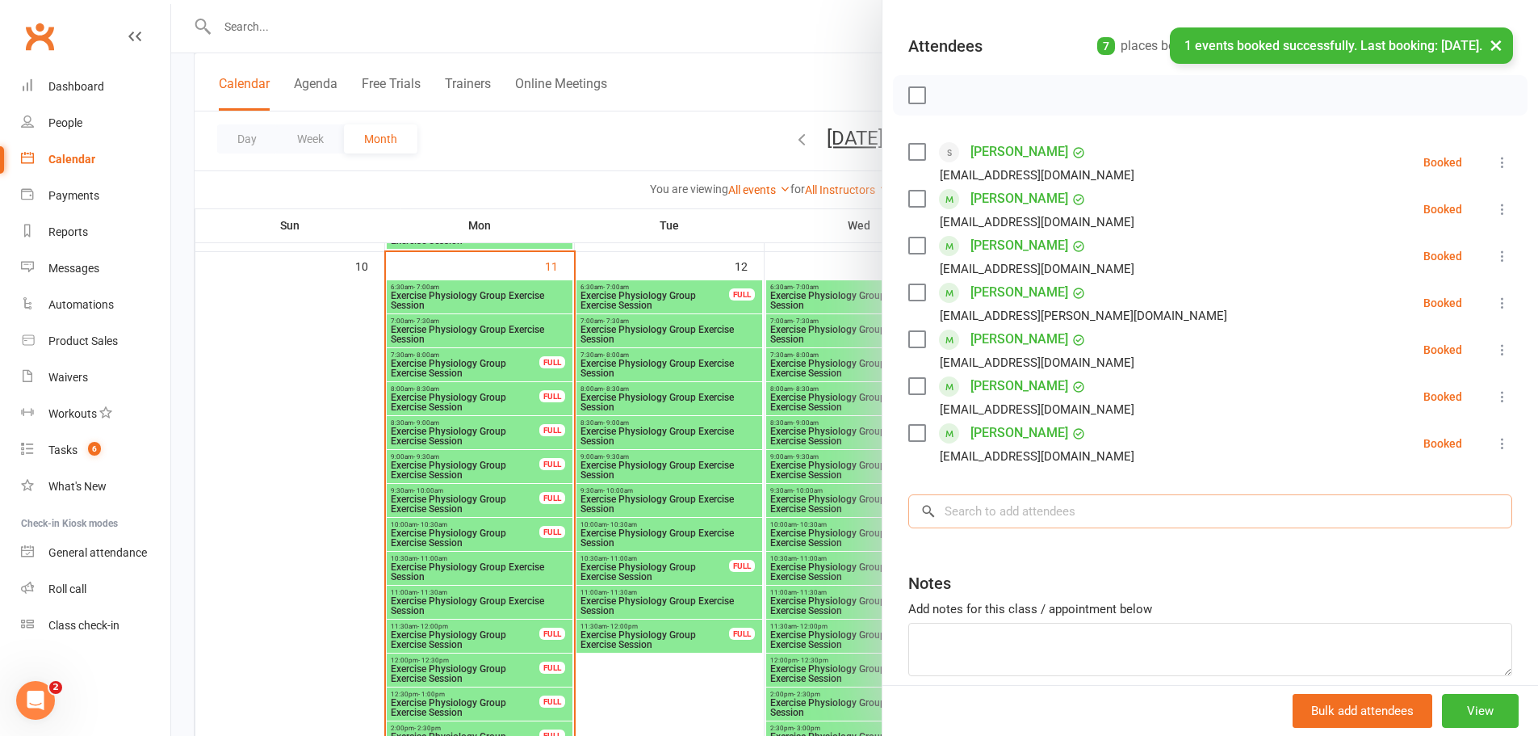
click at [1011, 501] on input "search" at bounding box center [1210, 511] width 604 height 34
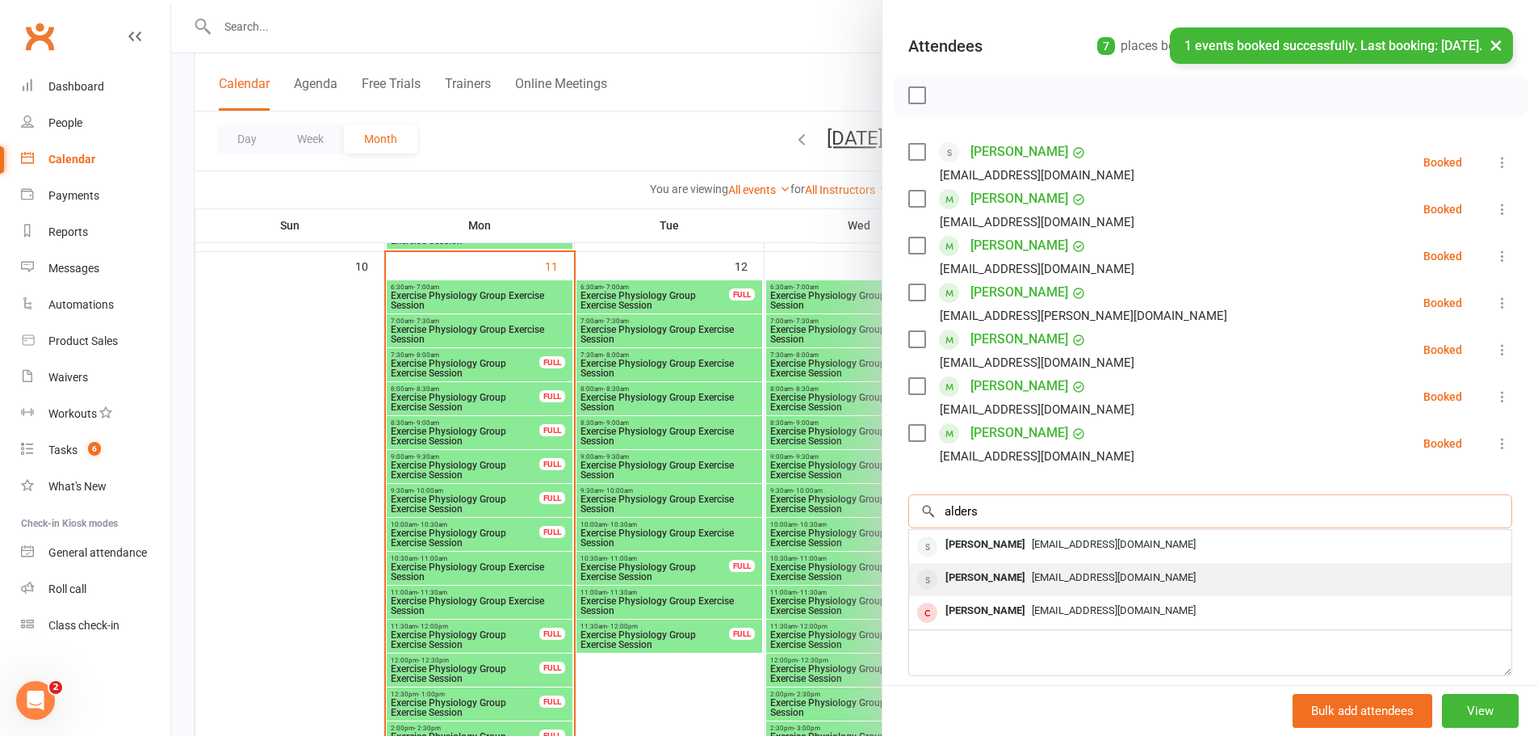
type input "alders"
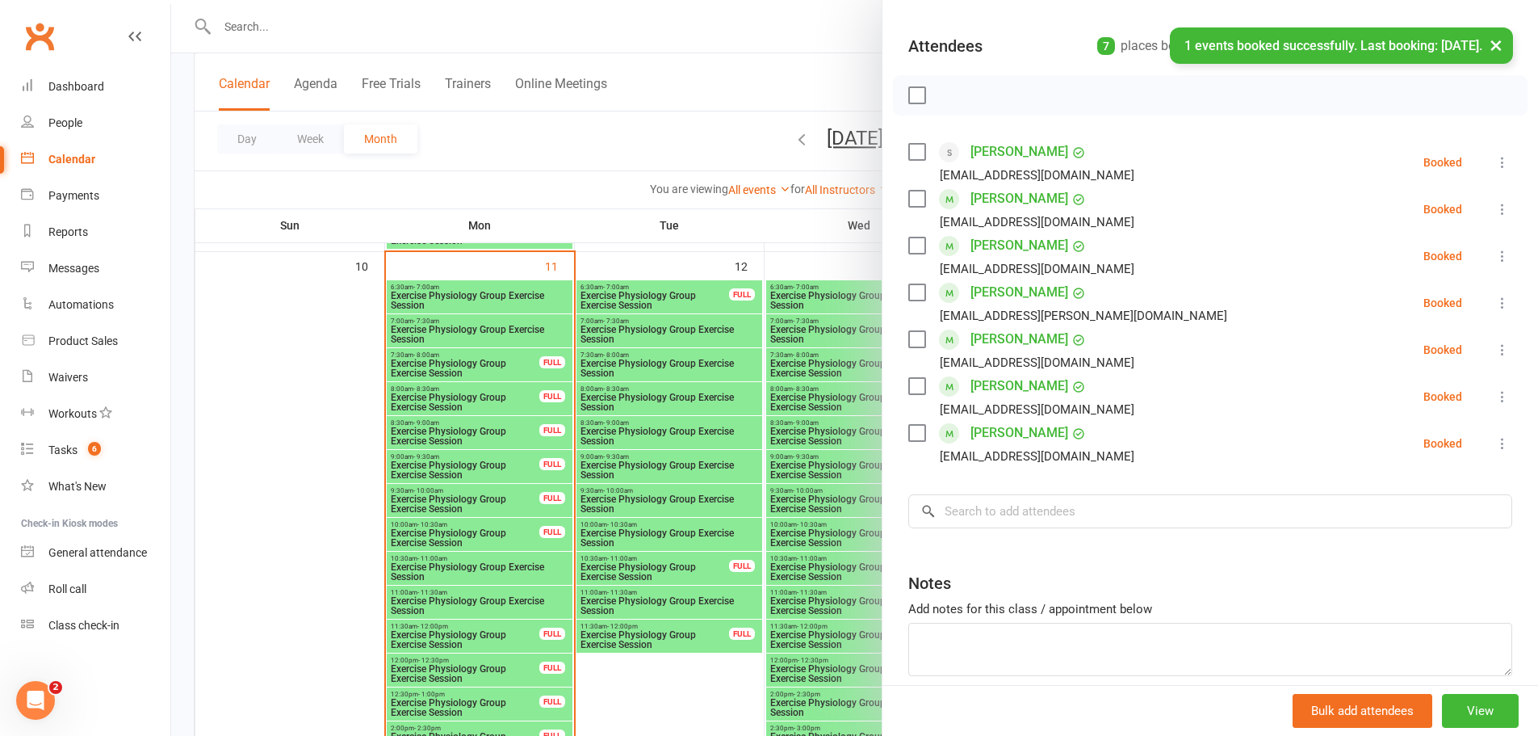
click at [971, 571] on div "Class kiosk mode Roll call 9:00 AM - 9:30 AM, Tuesday, August, 12, 2025 with De…" at bounding box center [1211, 332] width 656 height 850
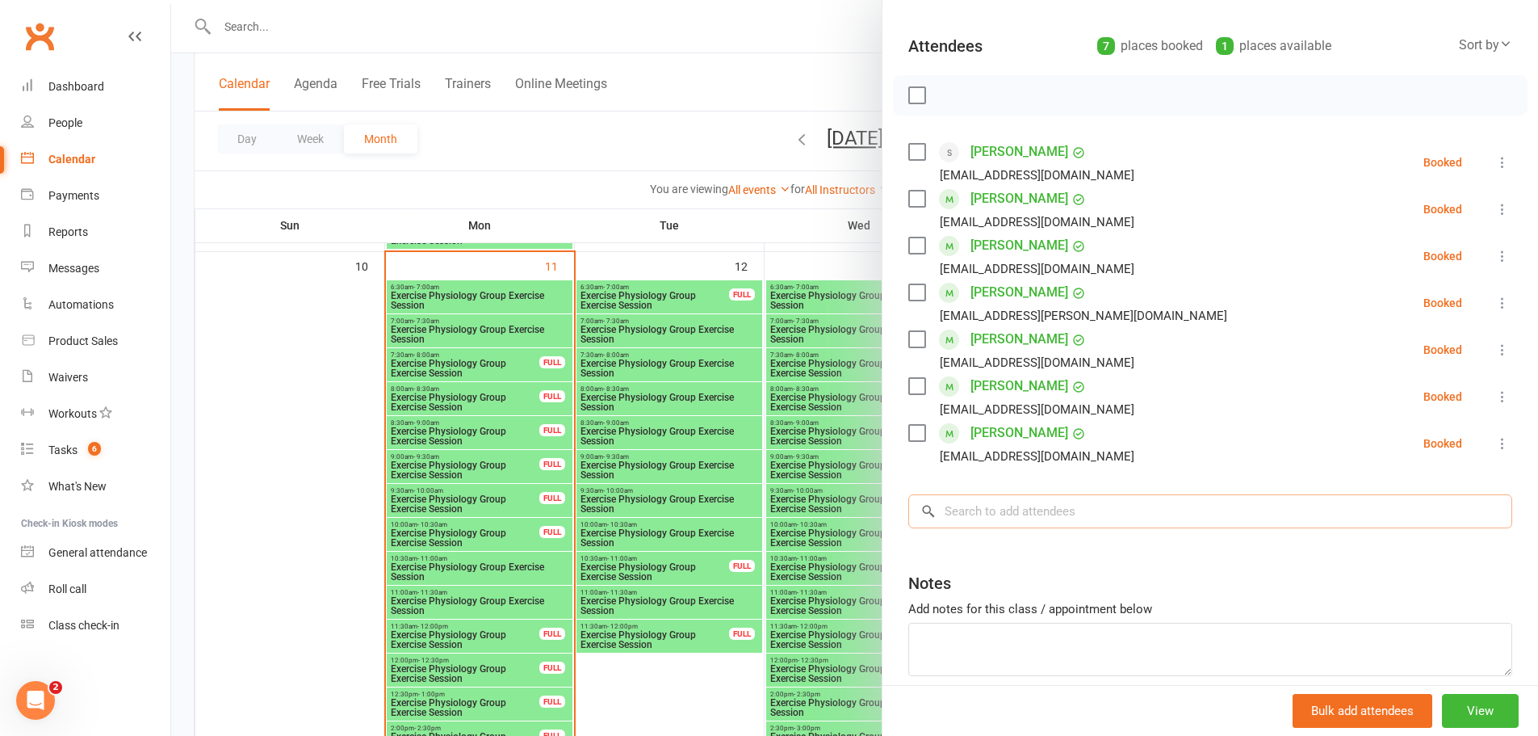
click at [971, 514] on input "search" at bounding box center [1210, 511] width 604 height 34
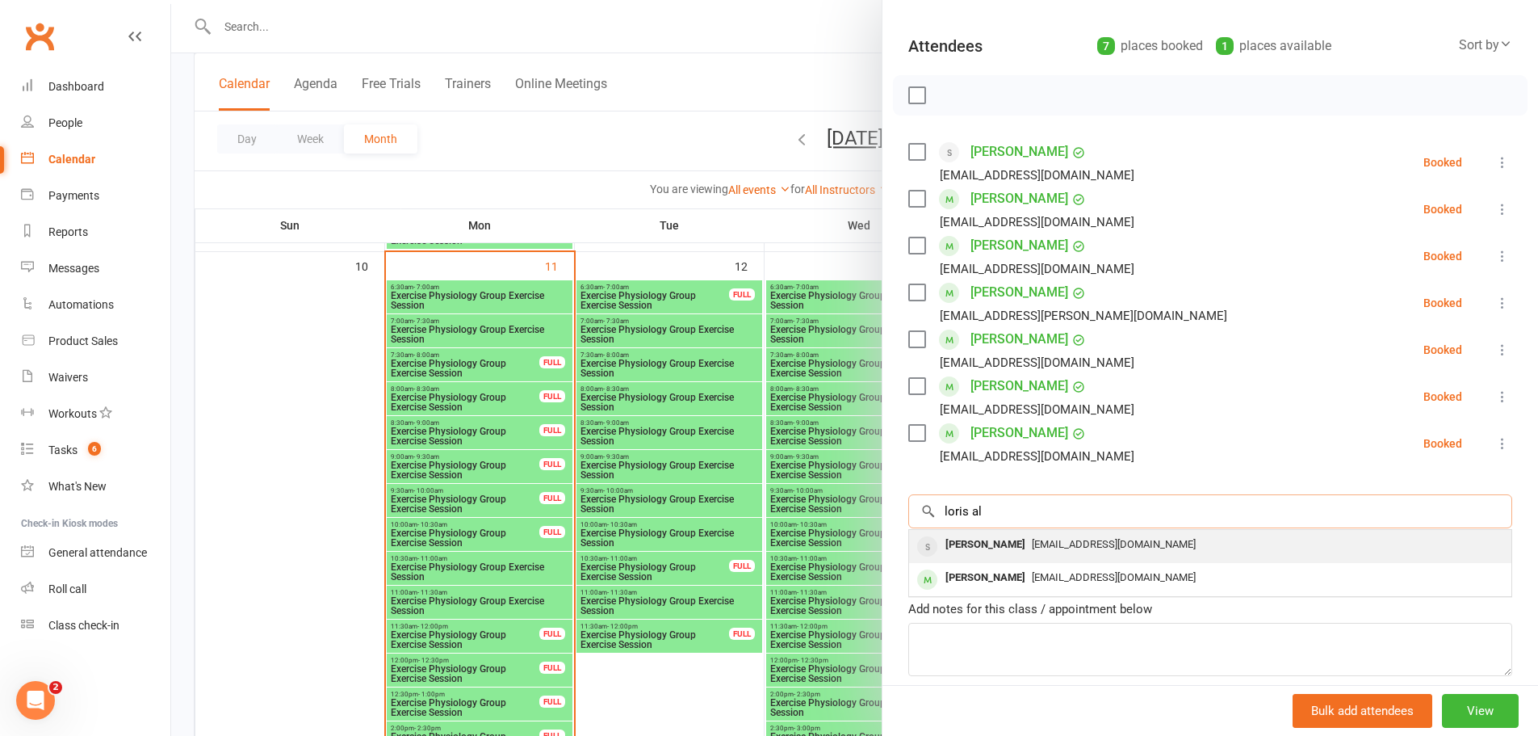
type input "loris al"
click at [1009, 539] on div "[PERSON_NAME]" at bounding box center [985, 544] width 93 height 23
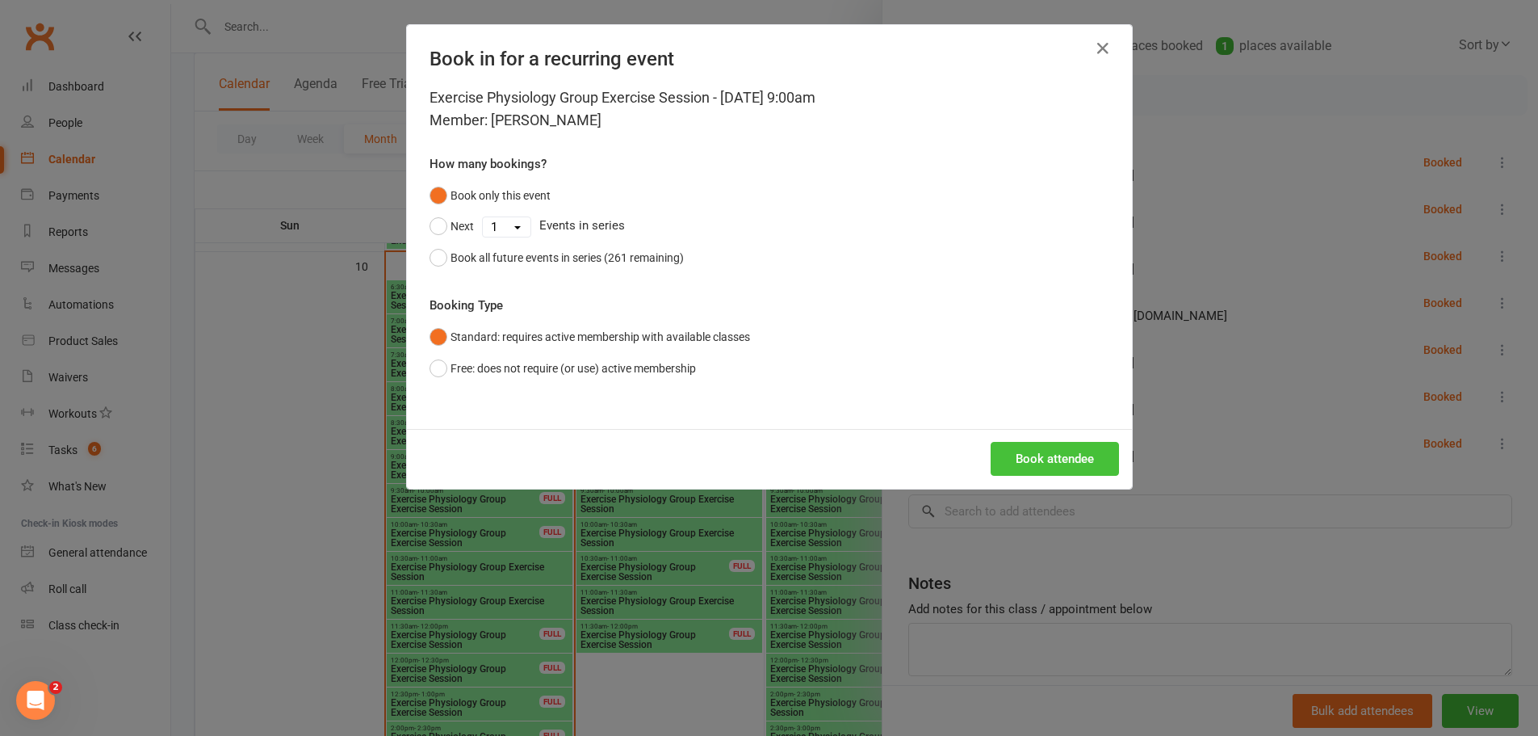
click at [1064, 463] on button "Book attendee" at bounding box center [1055, 459] width 128 height 34
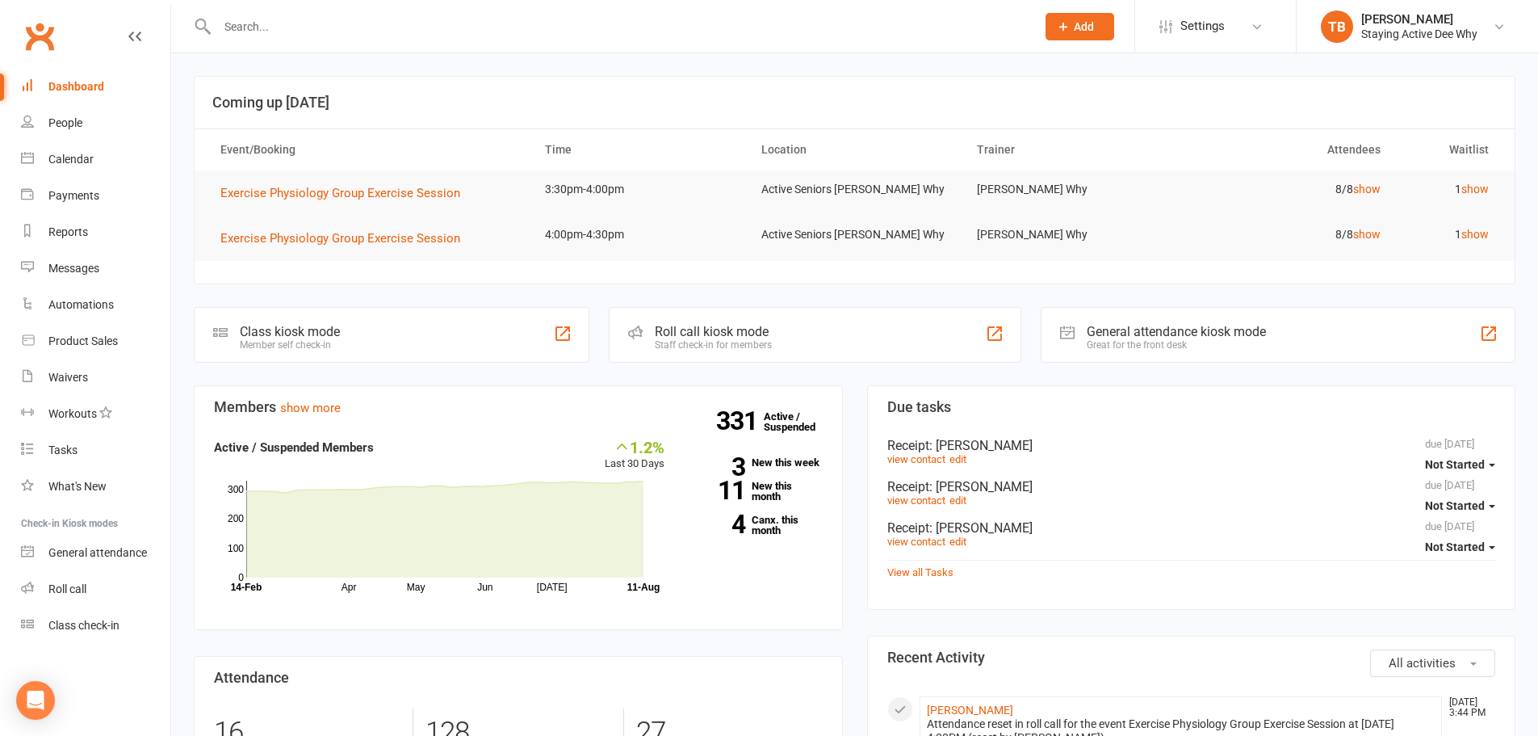
click at [255, 23] on input "text" at bounding box center [618, 26] width 812 height 23
type input "a"
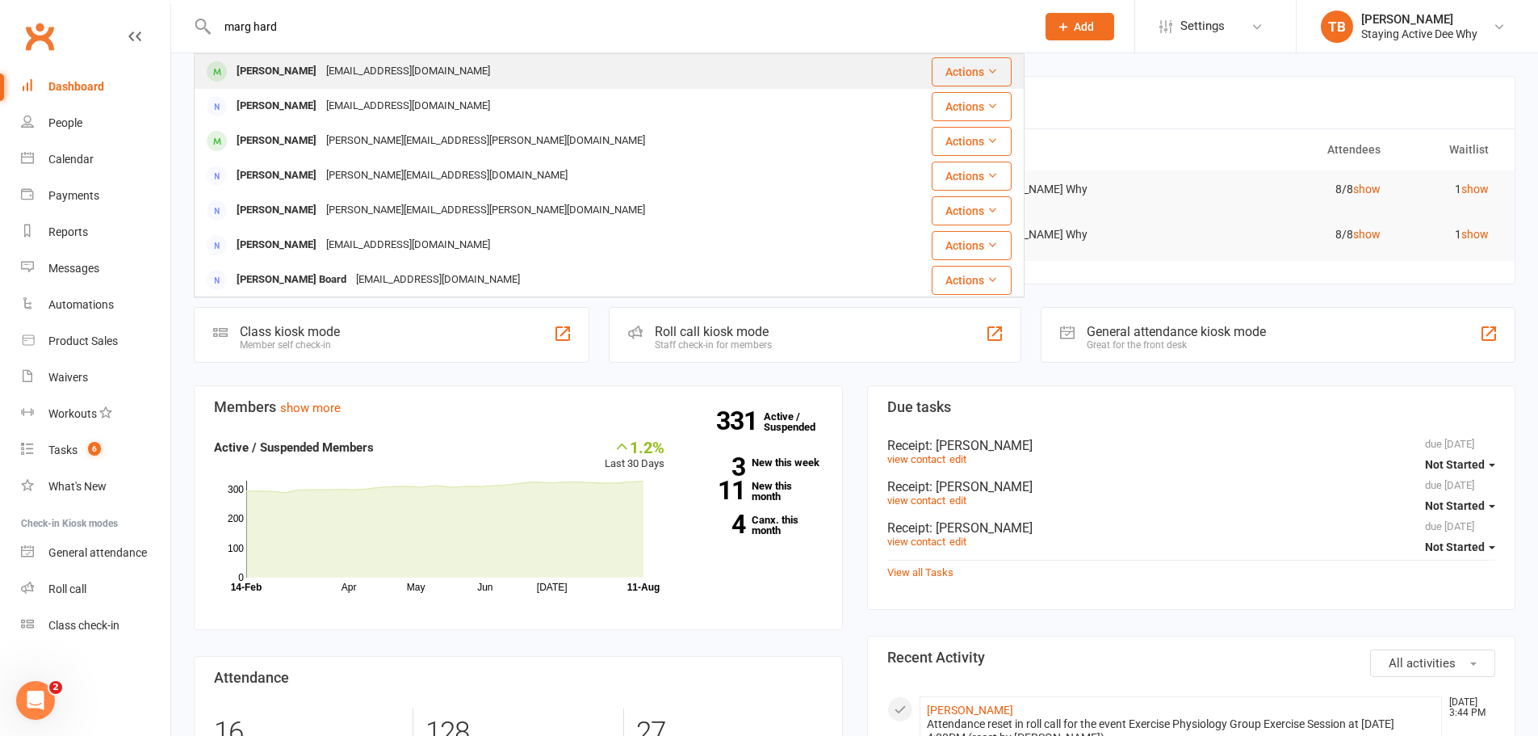
type input "marg hard"
click at [360, 81] on div "mkhardy@iinet.net.au" at bounding box center [408, 71] width 174 height 23
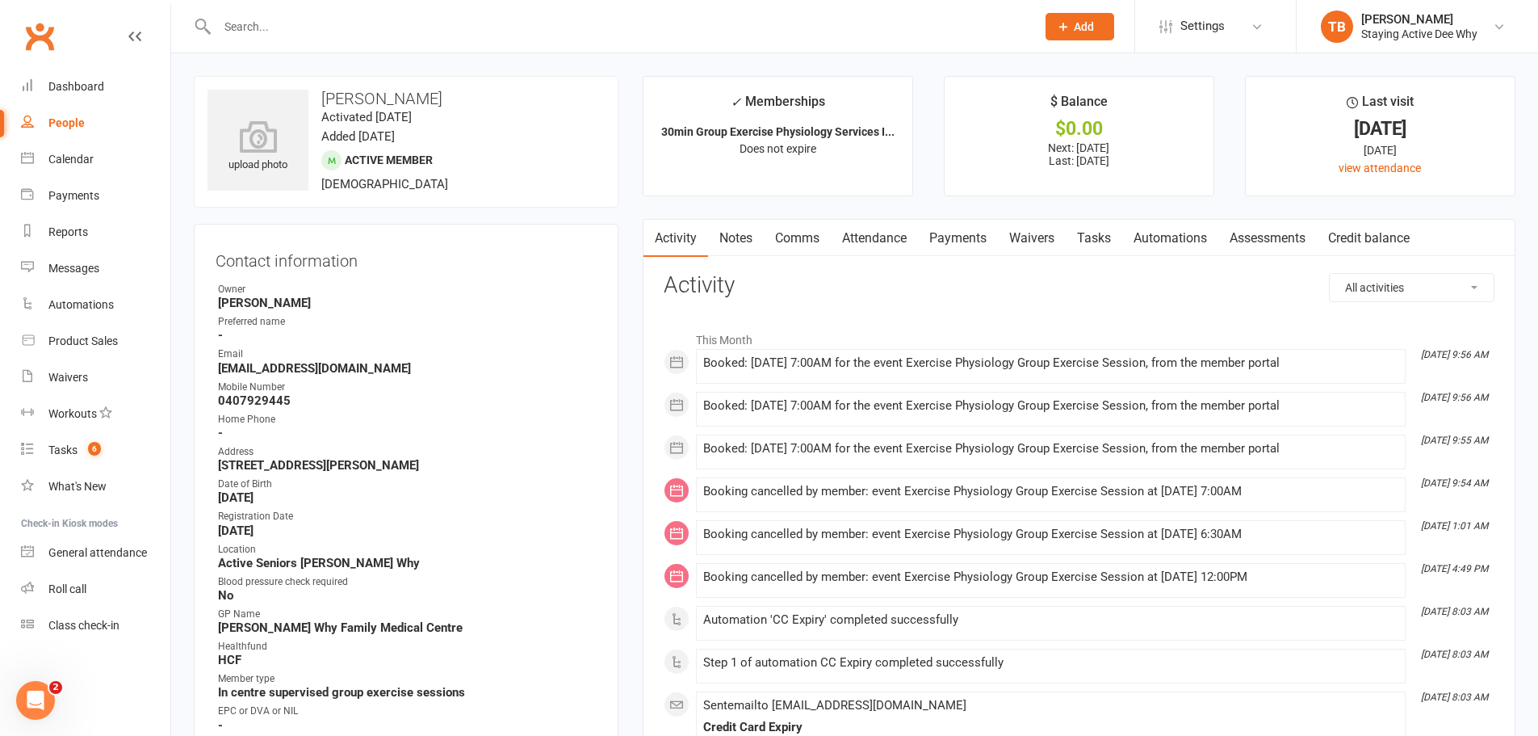
click at [964, 239] on link "Payments" at bounding box center [958, 238] width 80 height 37
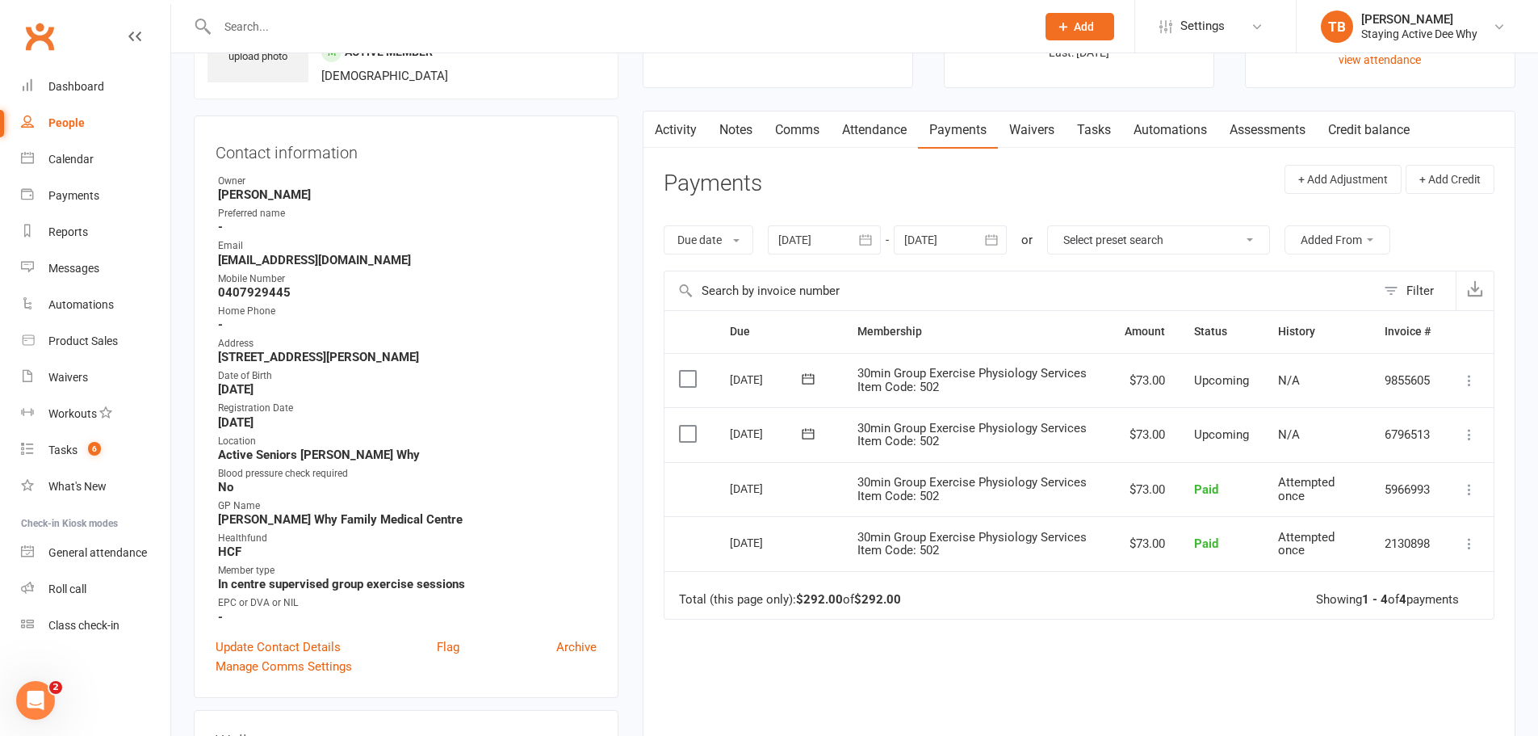
scroll to position [323, 0]
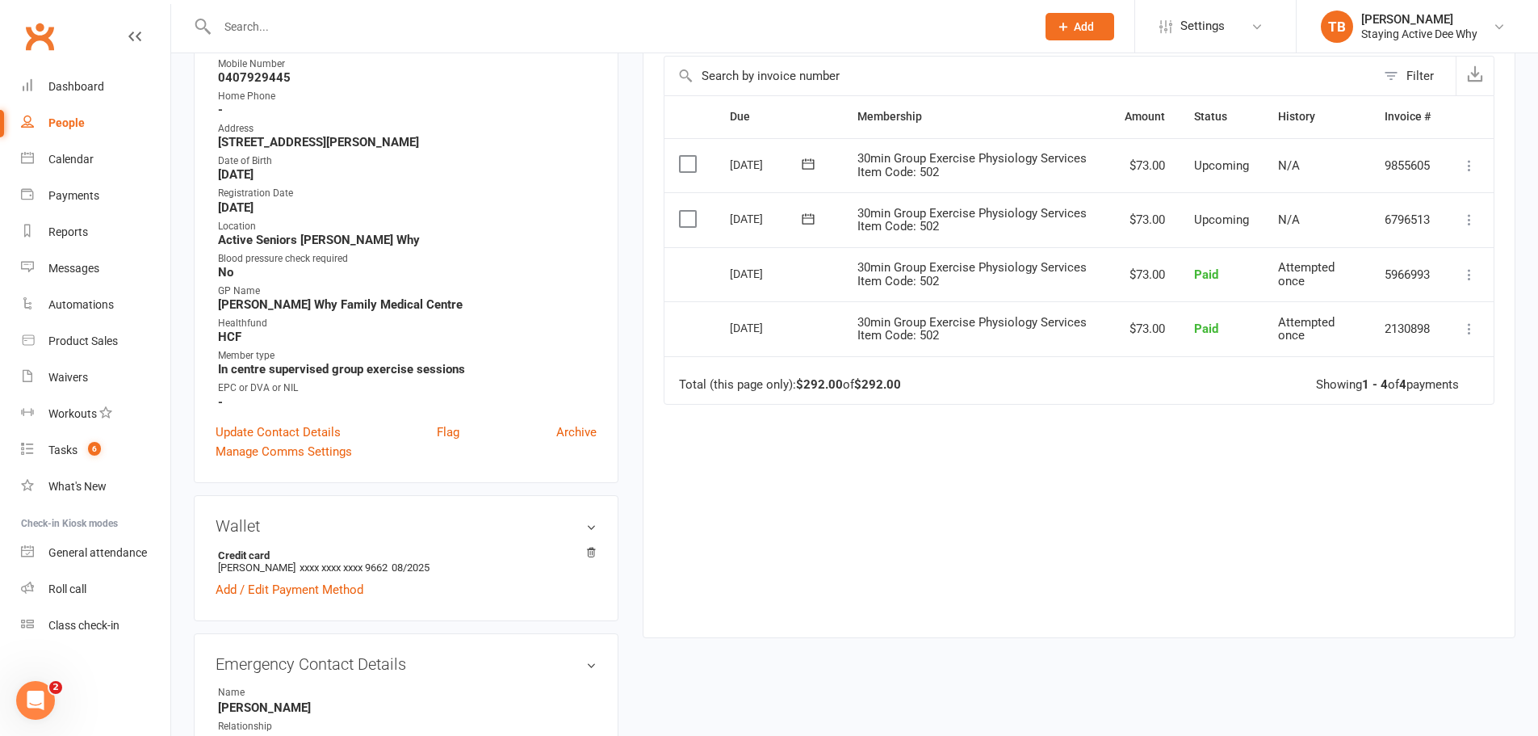
click at [1465, 170] on icon at bounding box center [1470, 165] width 16 height 16
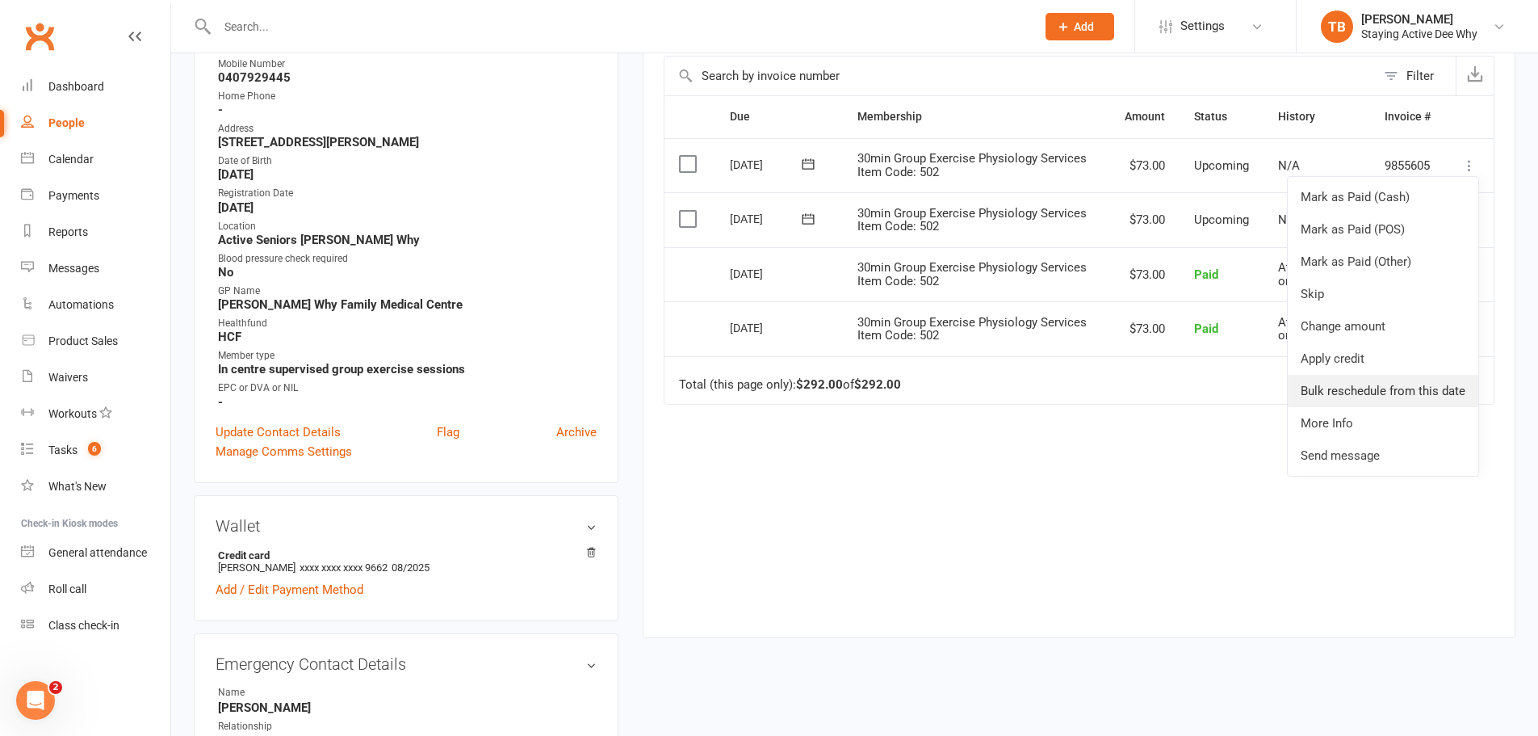
click at [1360, 390] on link "Bulk reschedule from this date" at bounding box center [1383, 391] width 191 height 32
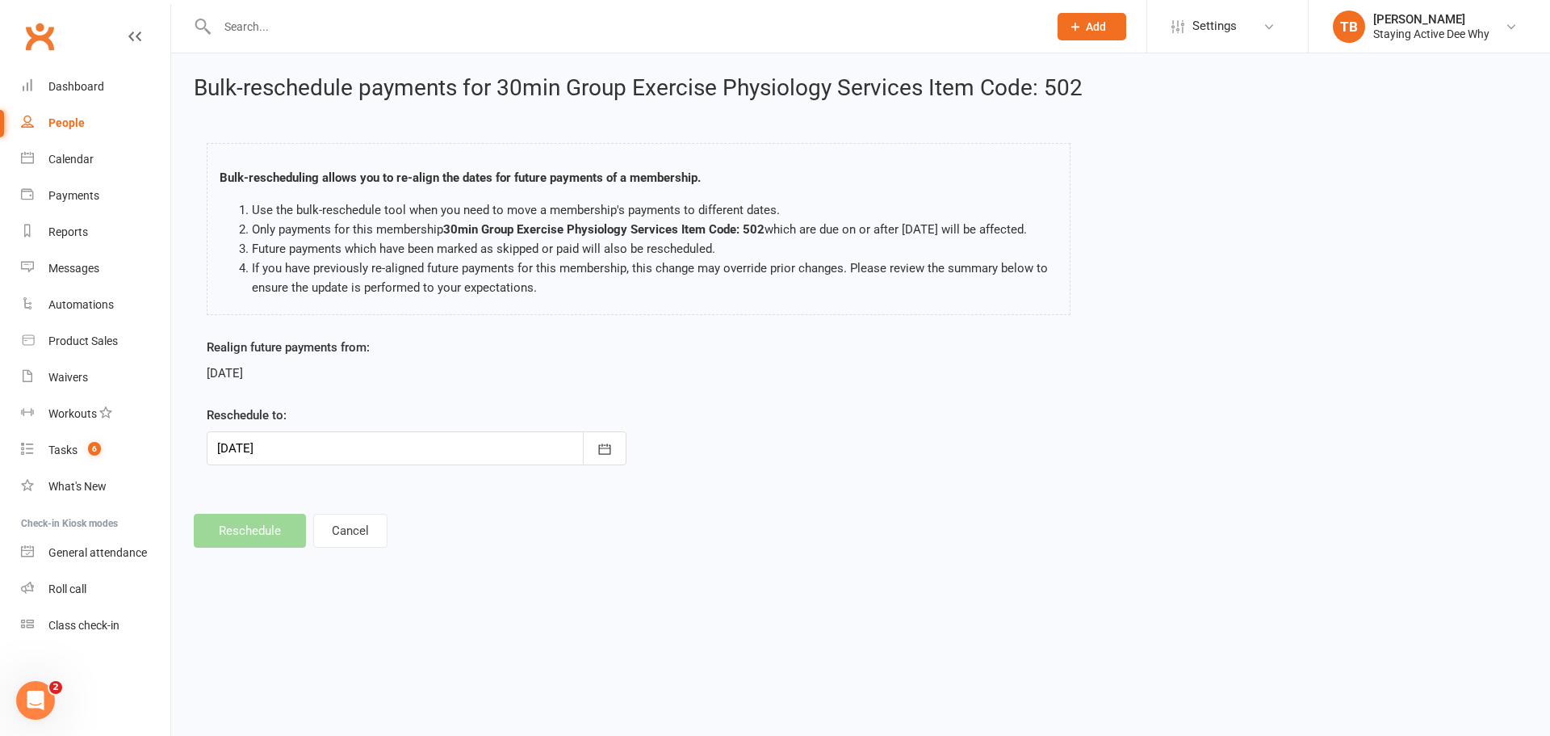
click at [273, 453] on div at bounding box center [417, 448] width 420 height 34
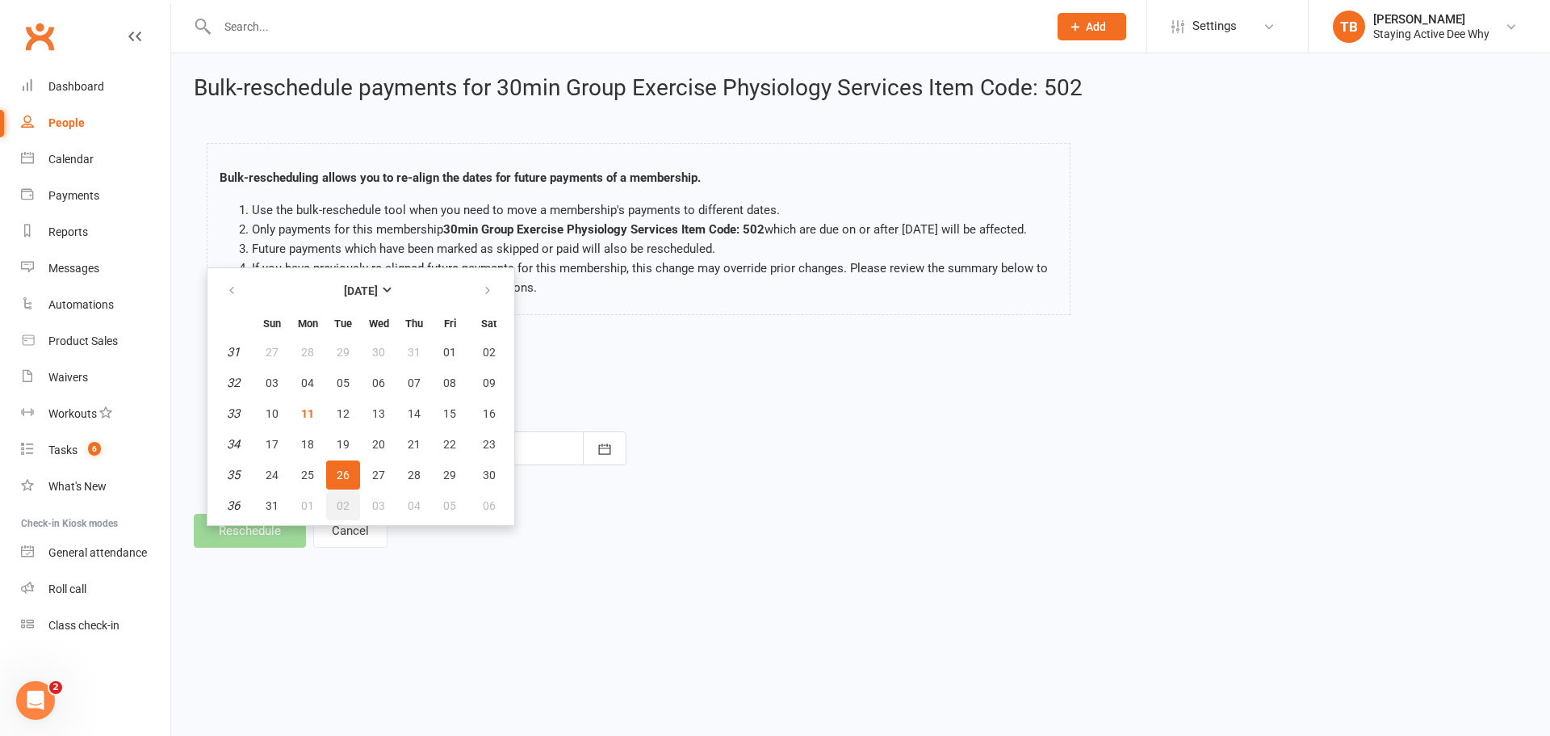
click at [348, 512] on span "02" at bounding box center [343, 505] width 13 height 13
type input "02 Sep 2025"
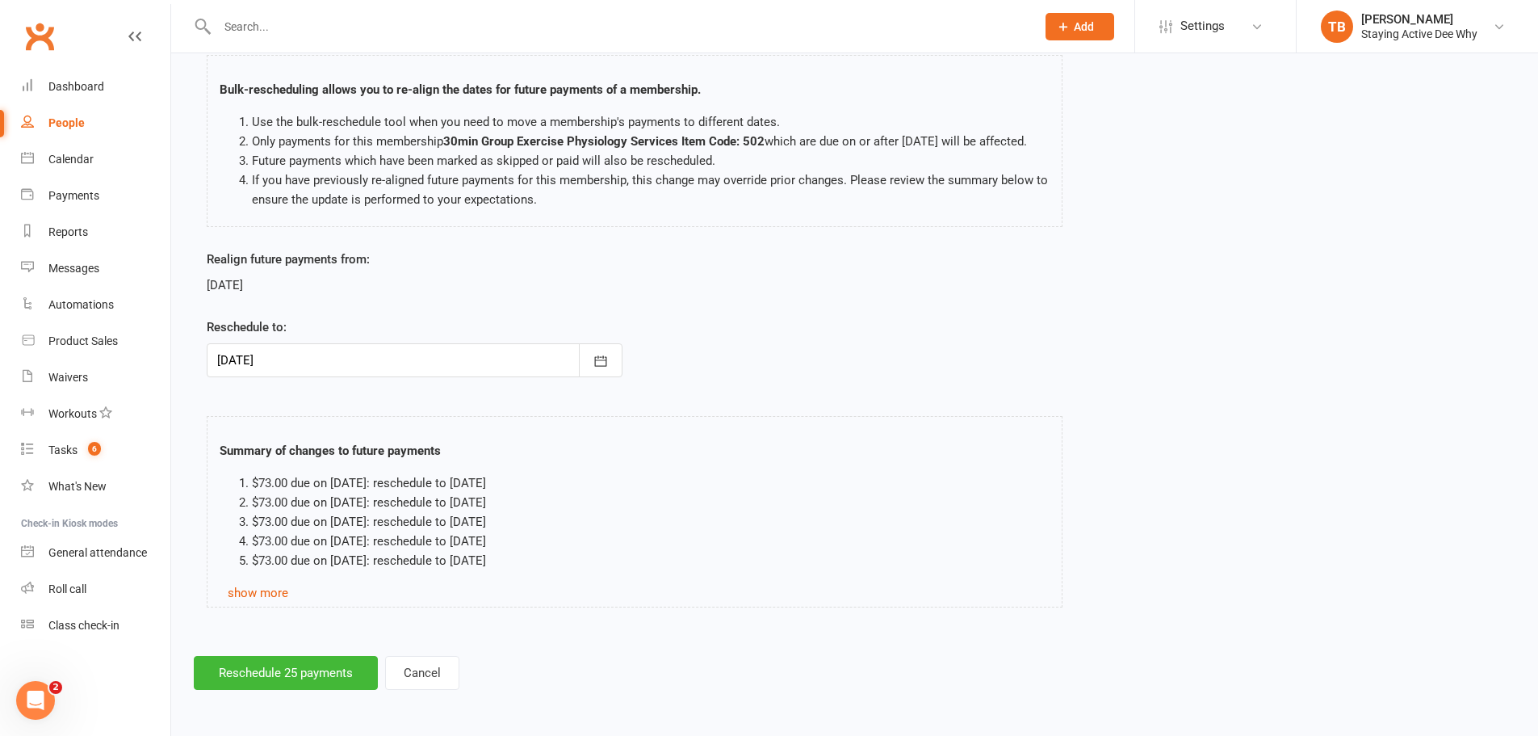
scroll to position [107, 0]
click at [291, 654] on div "Bulk-reschedule payments for 30min Group Exercise Physiology Services Item Code…" at bounding box center [854, 338] width 1367 height 747
click at [291, 656] on button "Reschedule 25 payments" at bounding box center [286, 673] width 184 height 34
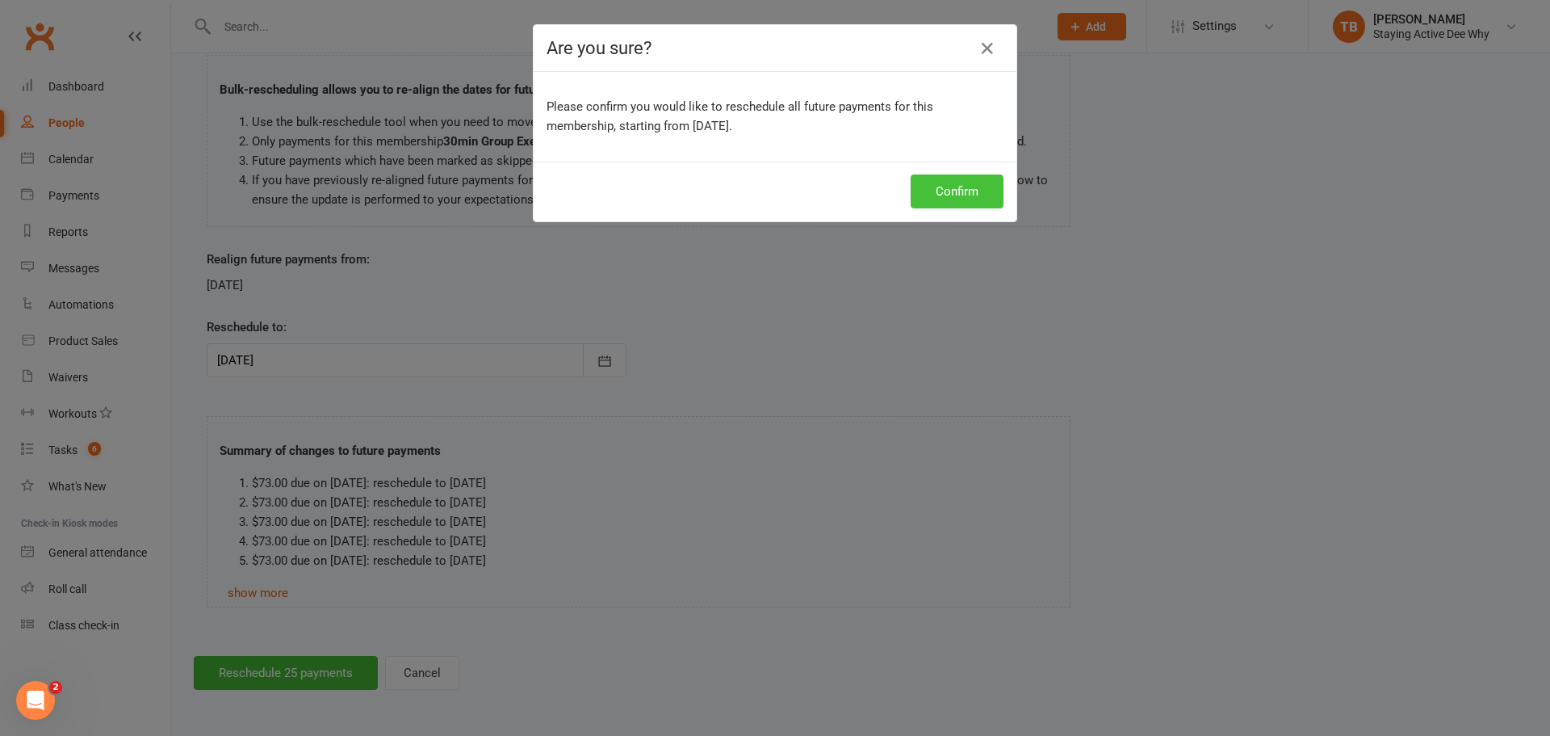
drag, startPoint x: 965, startPoint y: 197, endPoint x: 615, endPoint y: 0, distance: 402.1
click at [949, 193] on button "Confirm" at bounding box center [957, 191] width 93 height 34
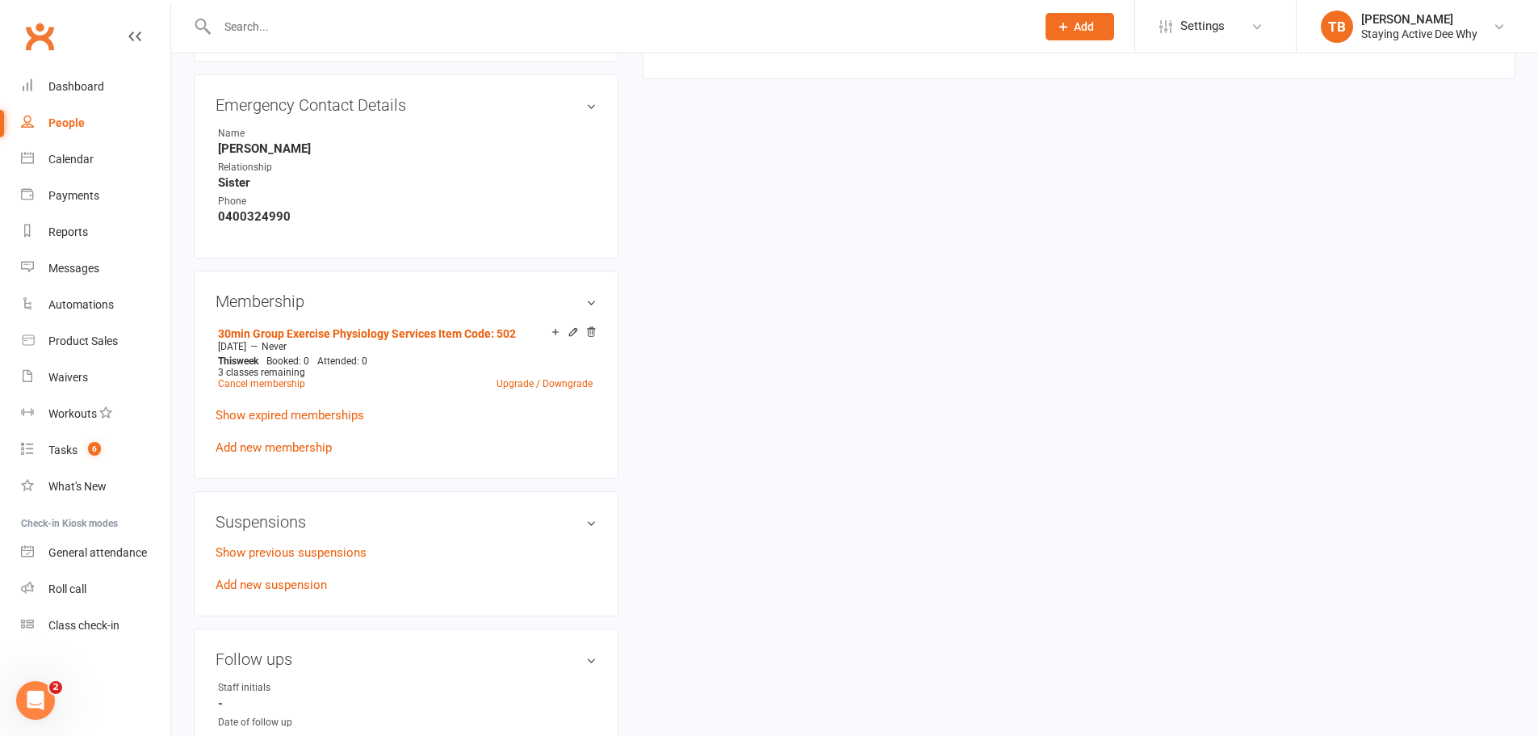
scroll to position [888, 0]
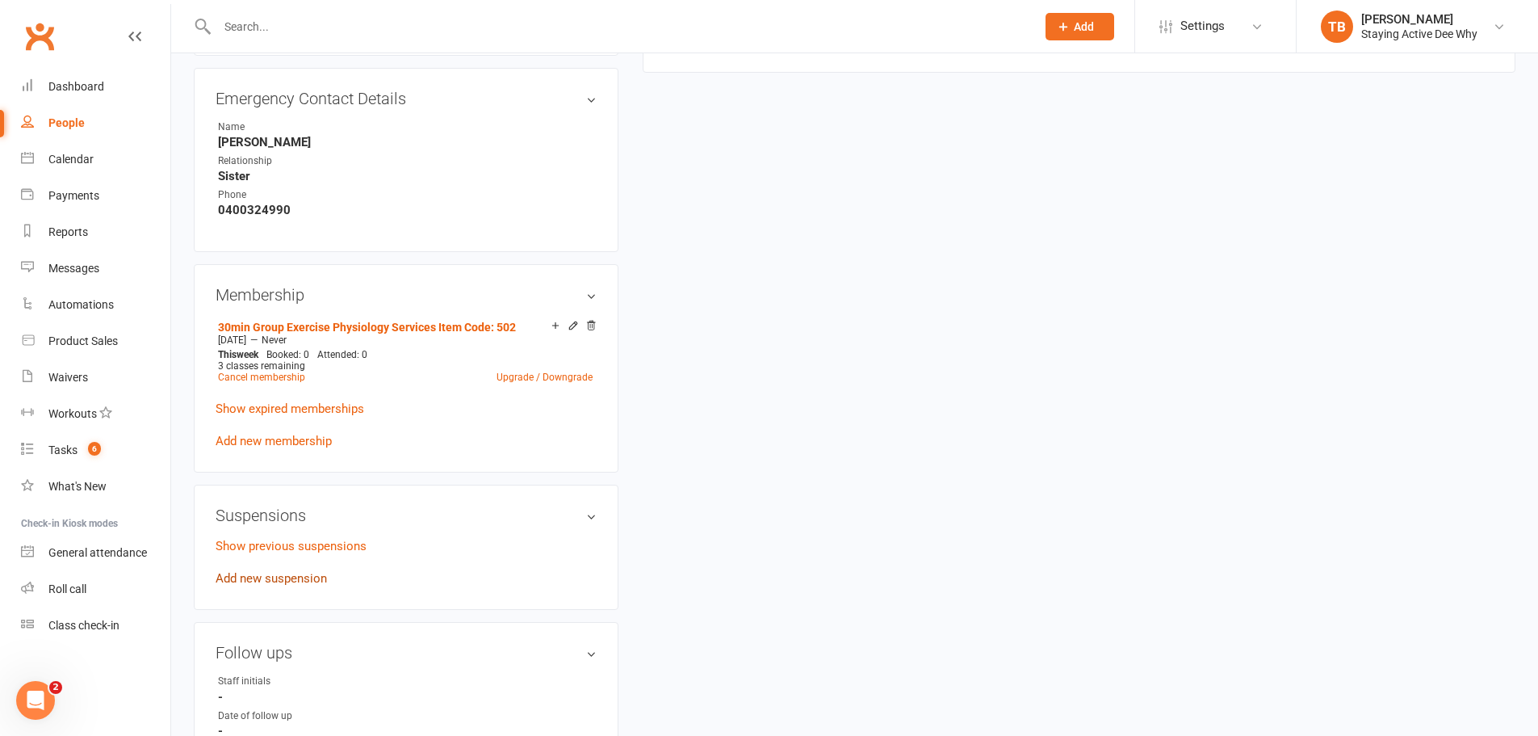
click at [247, 573] on link "Add new suspension" at bounding box center [271, 578] width 111 height 15
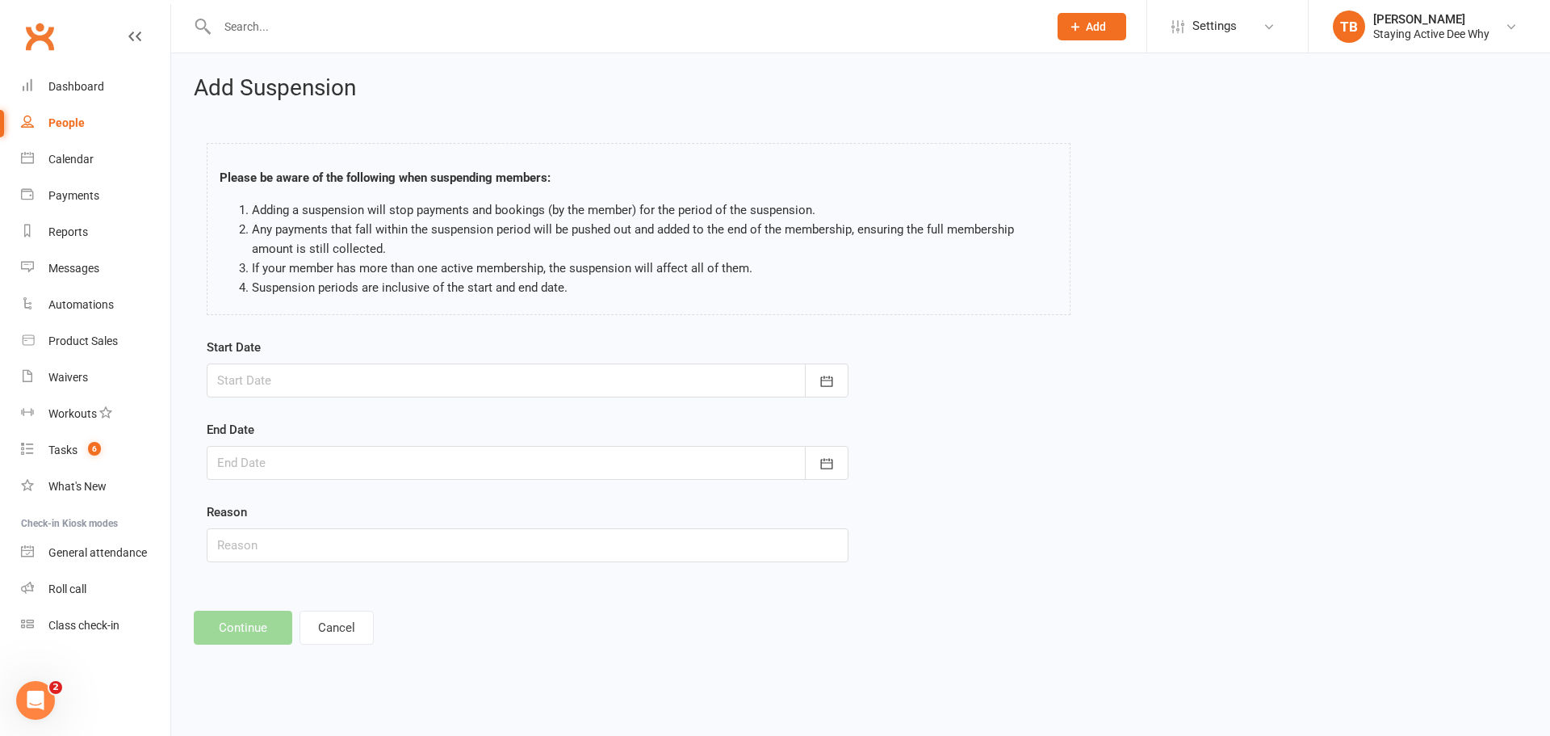
click at [349, 387] on div at bounding box center [528, 380] width 642 height 34
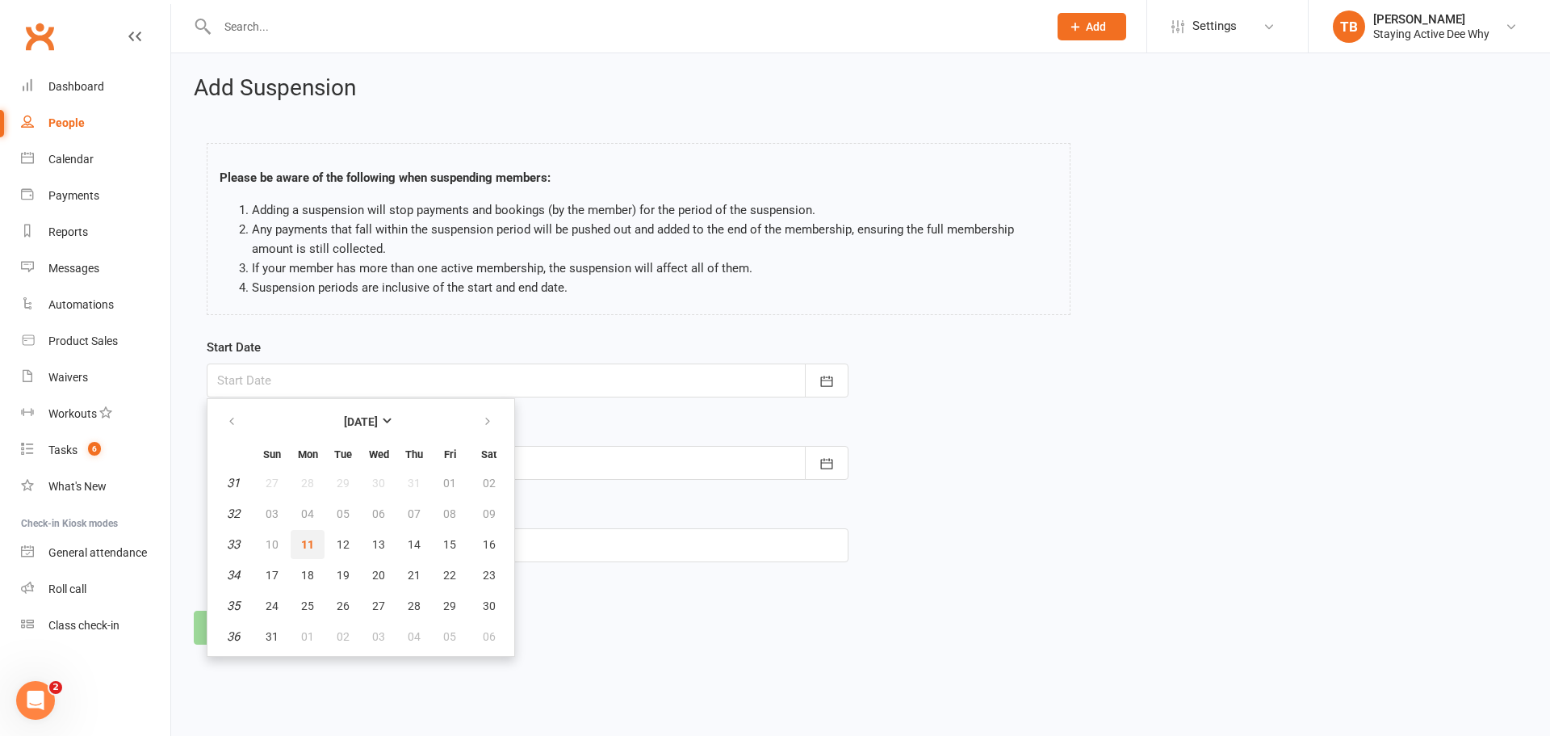
click at [308, 540] on span "11" at bounding box center [307, 544] width 13 height 13
type input "[DATE]"
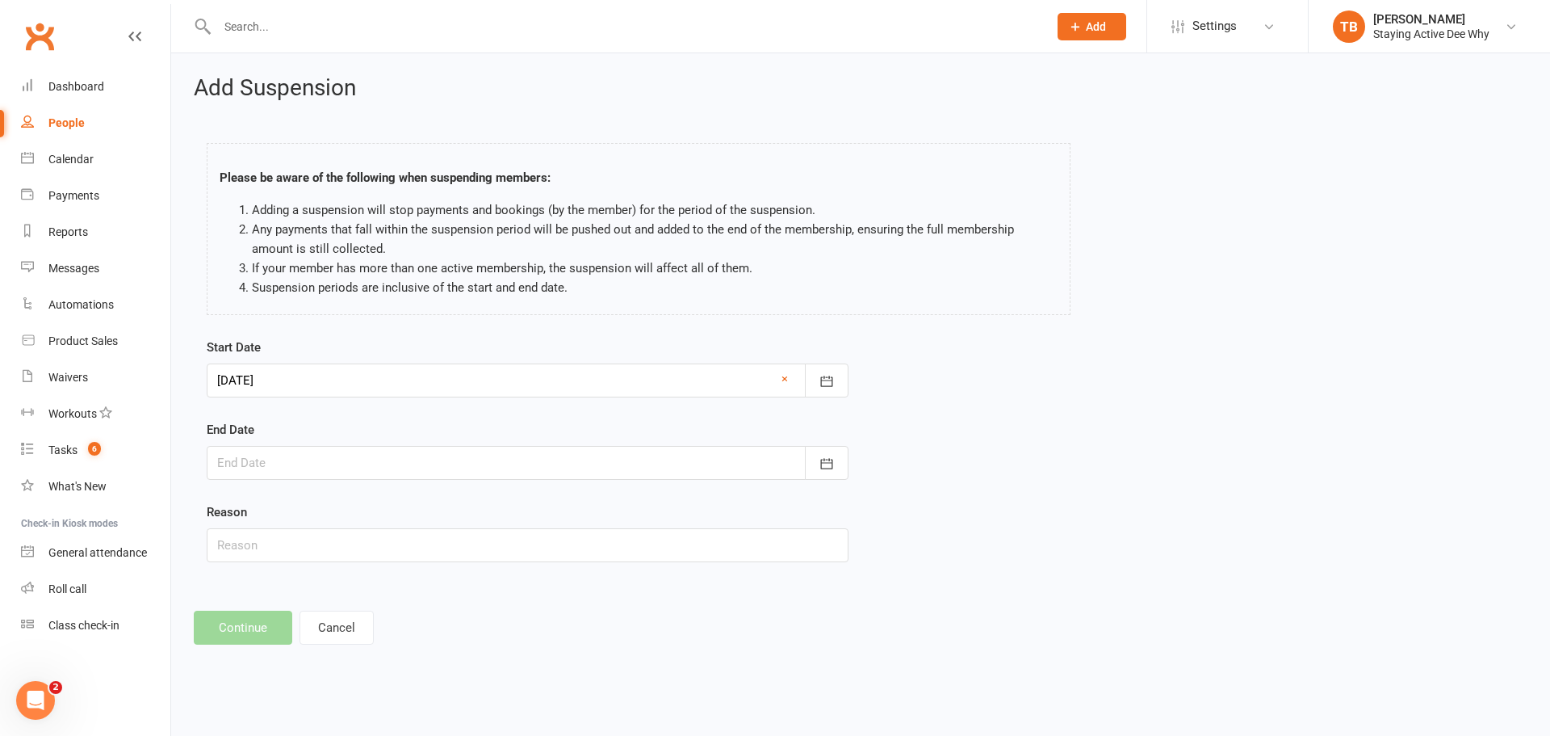
click at [300, 485] on form "Start Date 11 Aug 2025 August 2025 Sun Mon Tue Wed Thu Fri Sat 31 27 28 29 30 3…" at bounding box center [528, 450] width 642 height 224
click at [294, 447] on div at bounding box center [528, 463] width 642 height 34
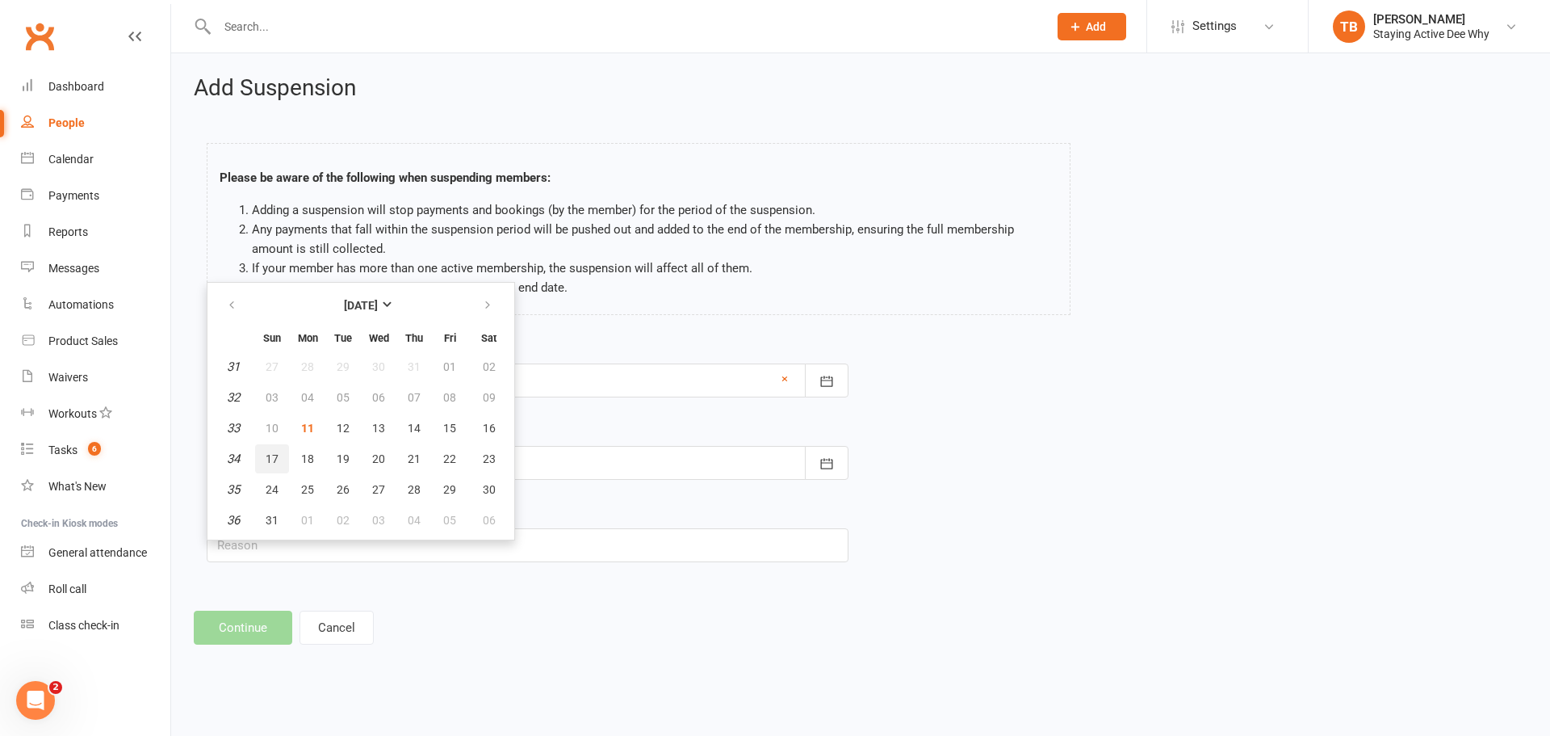
click at [274, 457] on span "17" at bounding box center [272, 458] width 13 height 13
type input "17 Aug 2025"
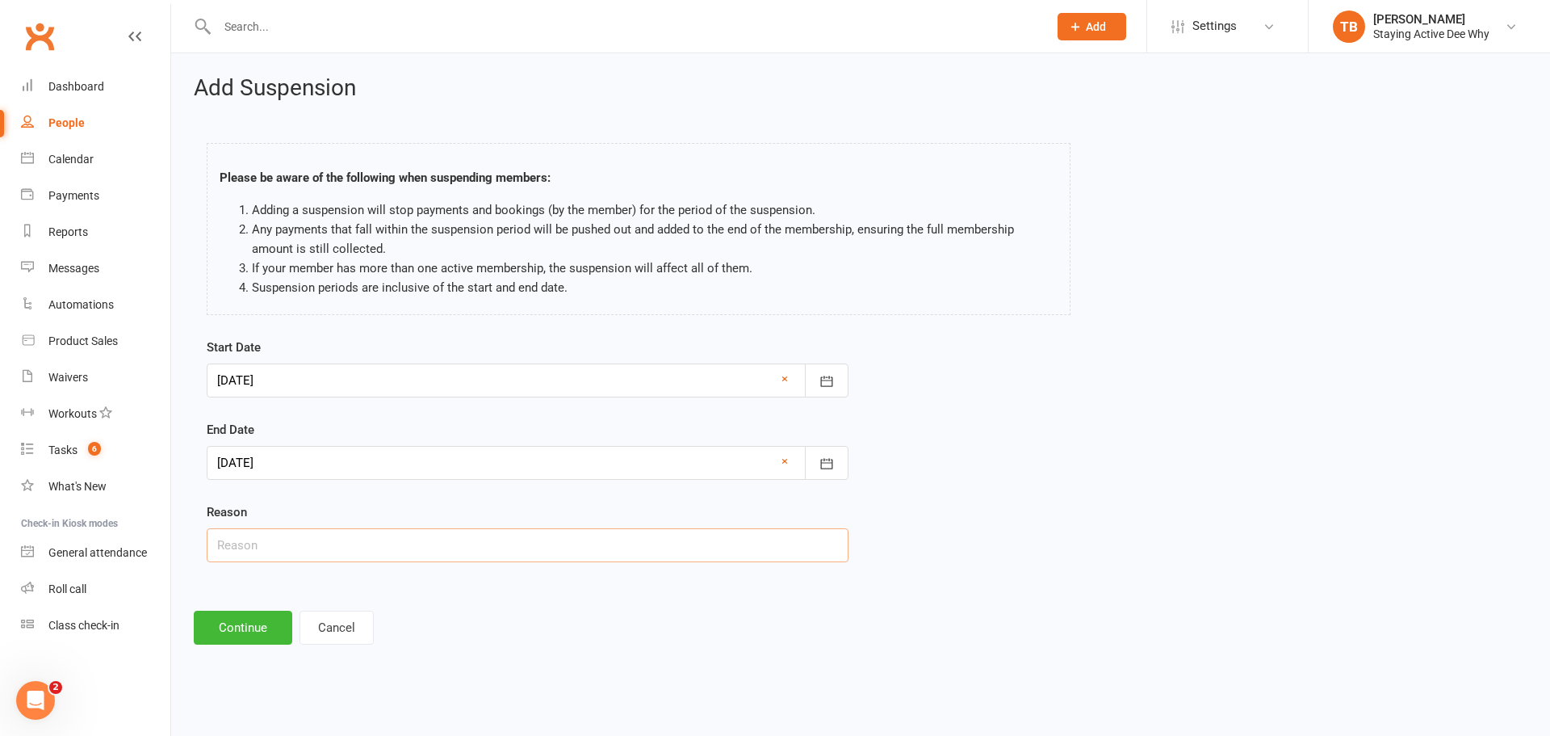
click at [266, 534] on input "text" at bounding box center [528, 545] width 642 height 34
type input "had accident and hurt head"
click at [229, 627] on button "Continue" at bounding box center [243, 627] width 99 height 34
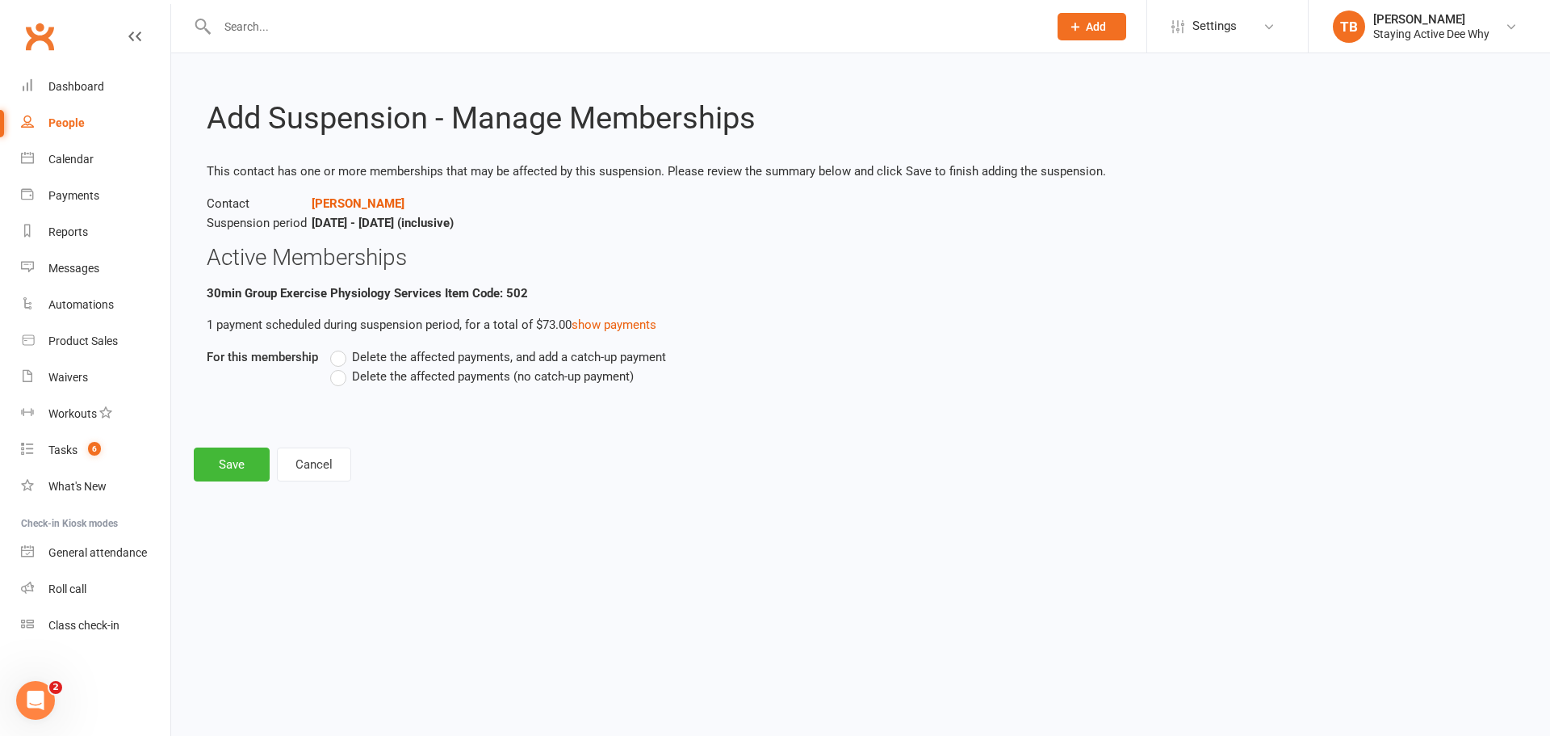
click at [428, 357] on span "Delete the affected payments, and add a catch-up payment" at bounding box center [509, 355] width 314 height 17
click at [341, 347] on input "Delete the affected payments, and add a catch-up payment" at bounding box center [335, 347] width 10 height 0
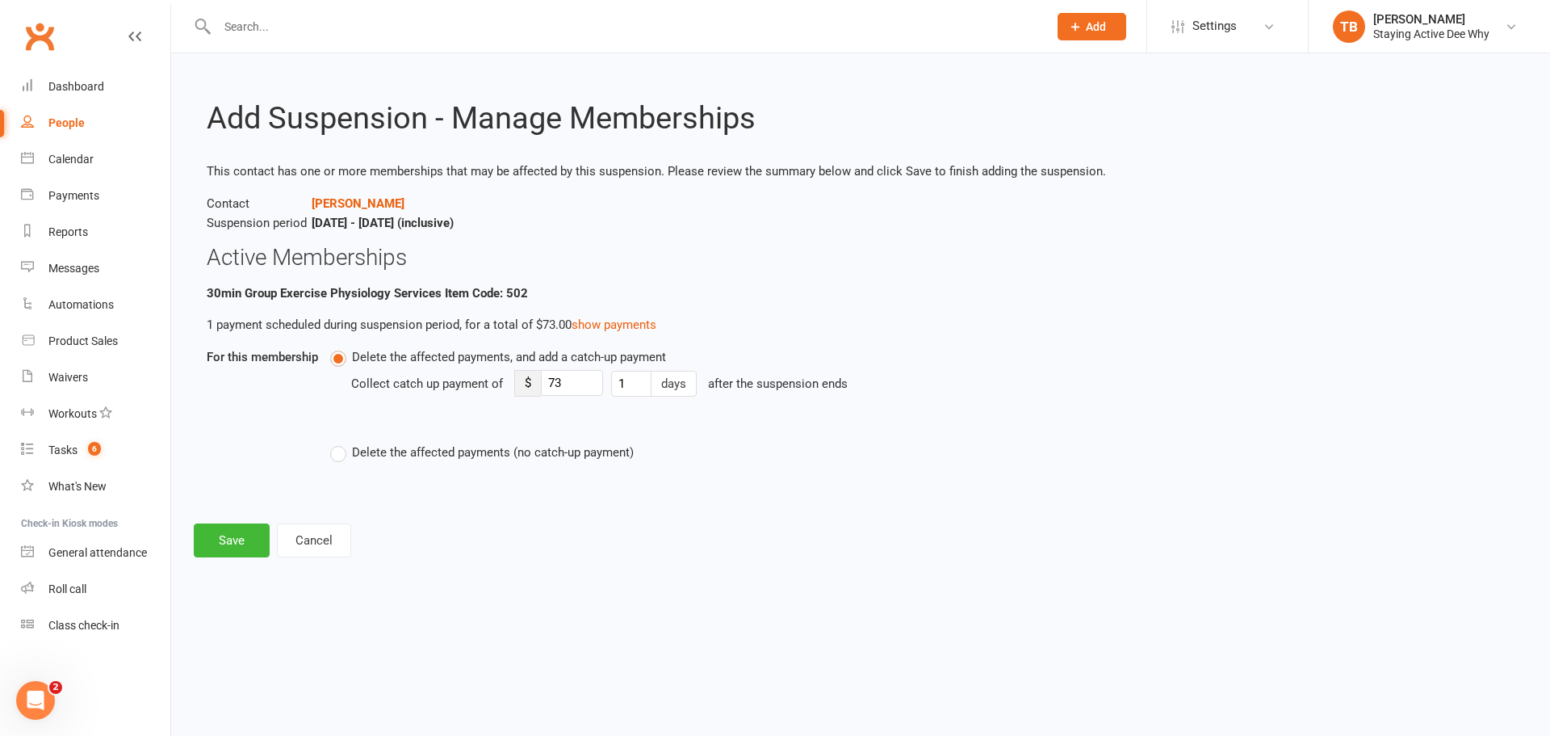
click at [425, 455] on span "Delete the affected payments (no catch-up payment)" at bounding box center [493, 451] width 282 height 17
click at [341, 443] on input "Delete the affected payments (no catch-up payment)" at bounding box center [335, 443] width 10 height 0
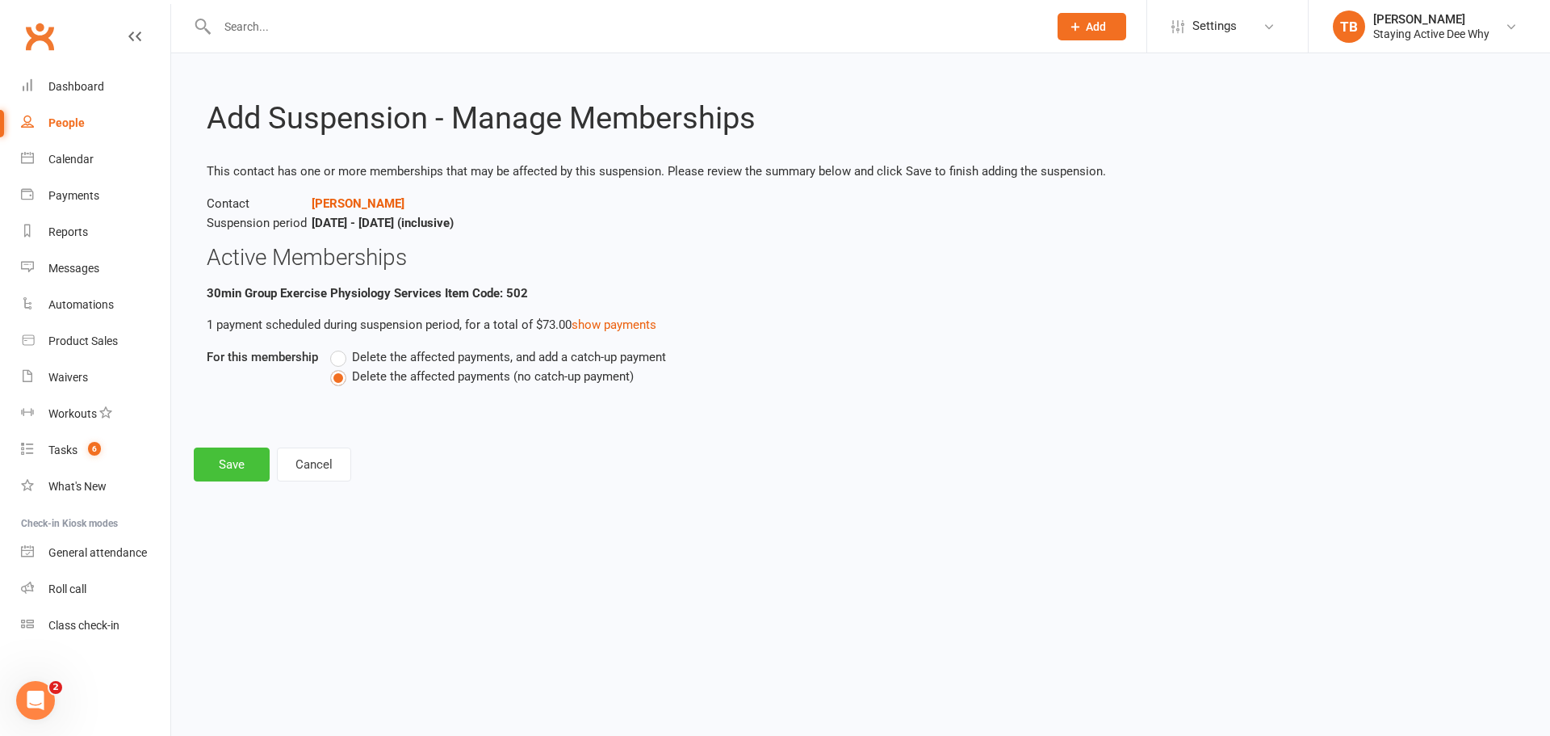
click at [241, 465] on button "Save" at bounding box center [232, 464] width 76 height 34
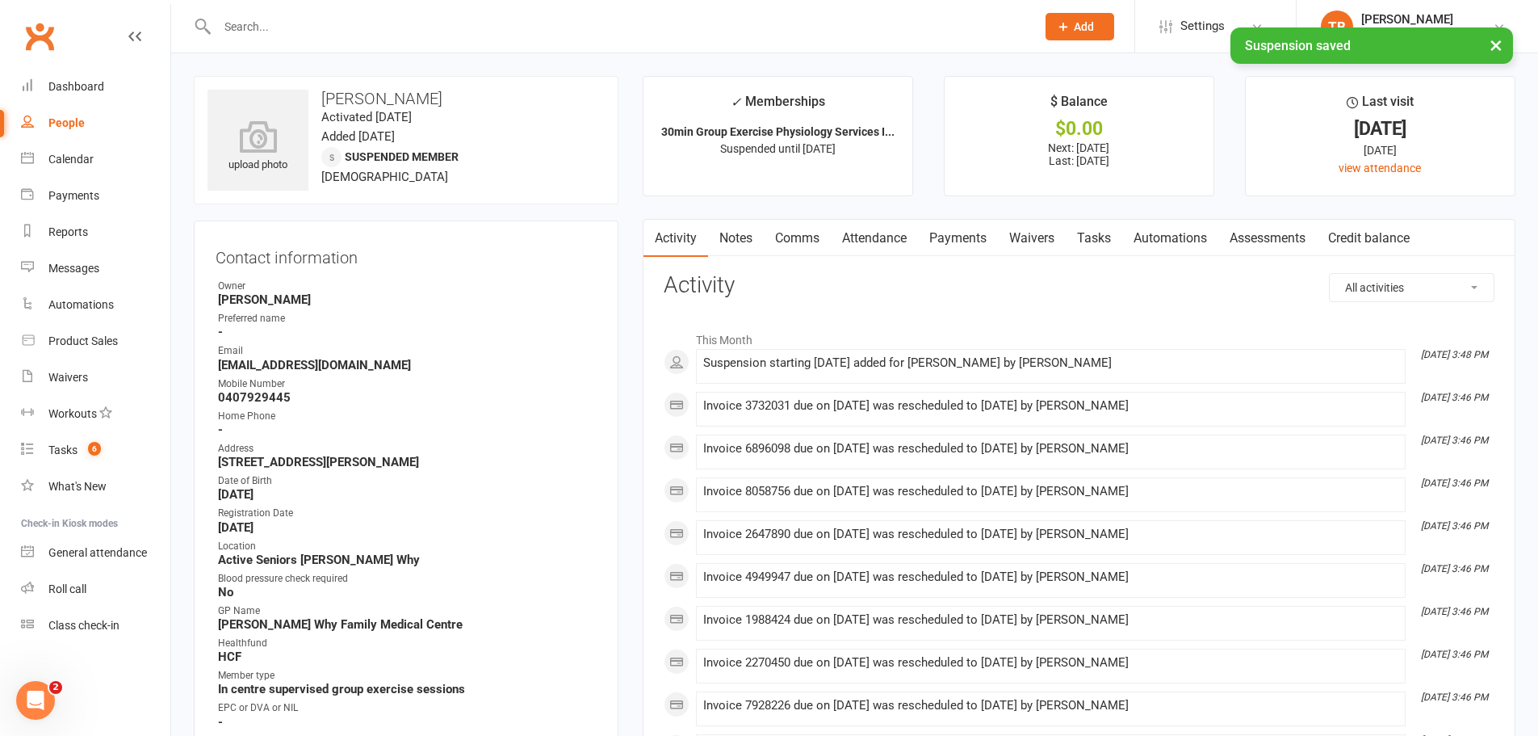
click at [949, 234] on link "Payments" at bounding box center [958, 238] width 80 height 37
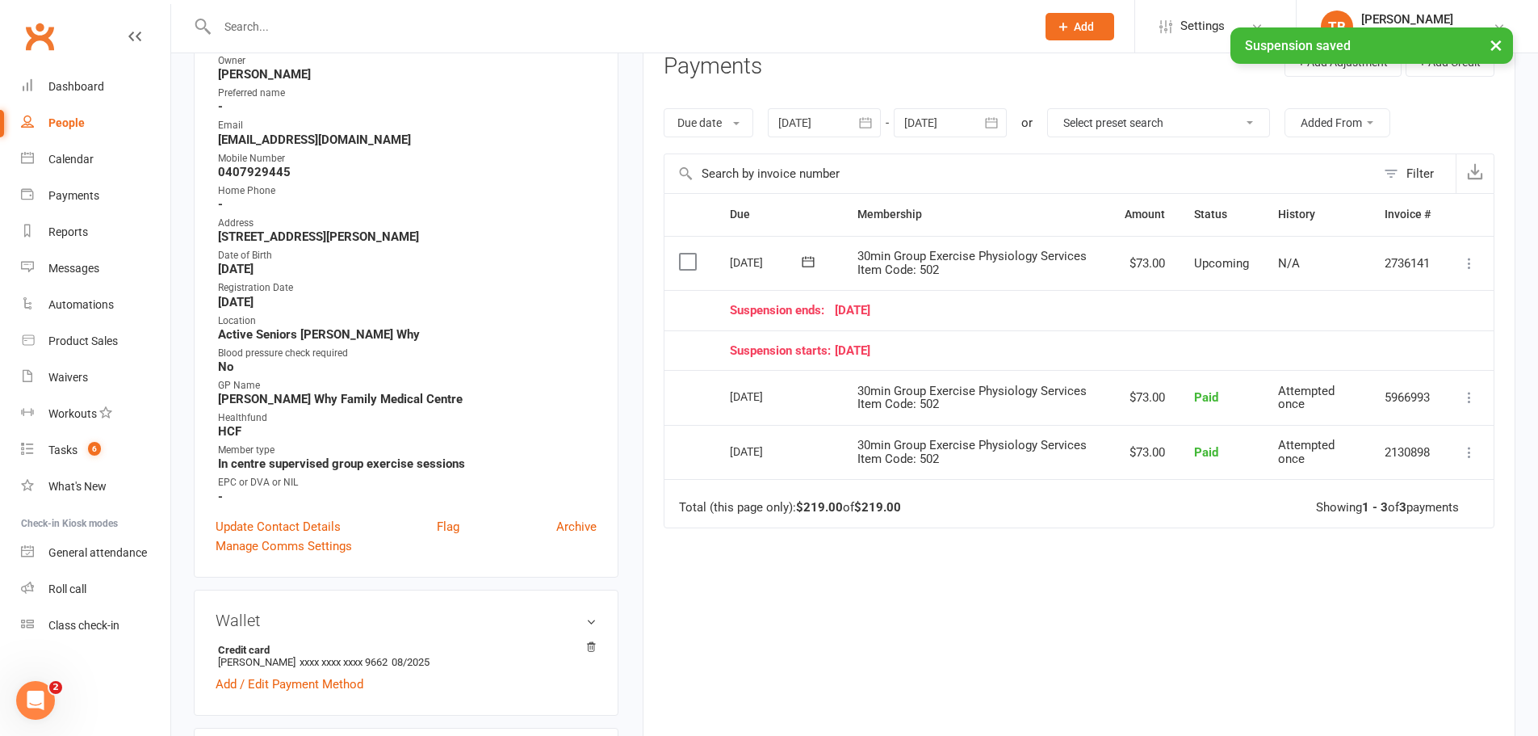
scroll to position [242, 0]
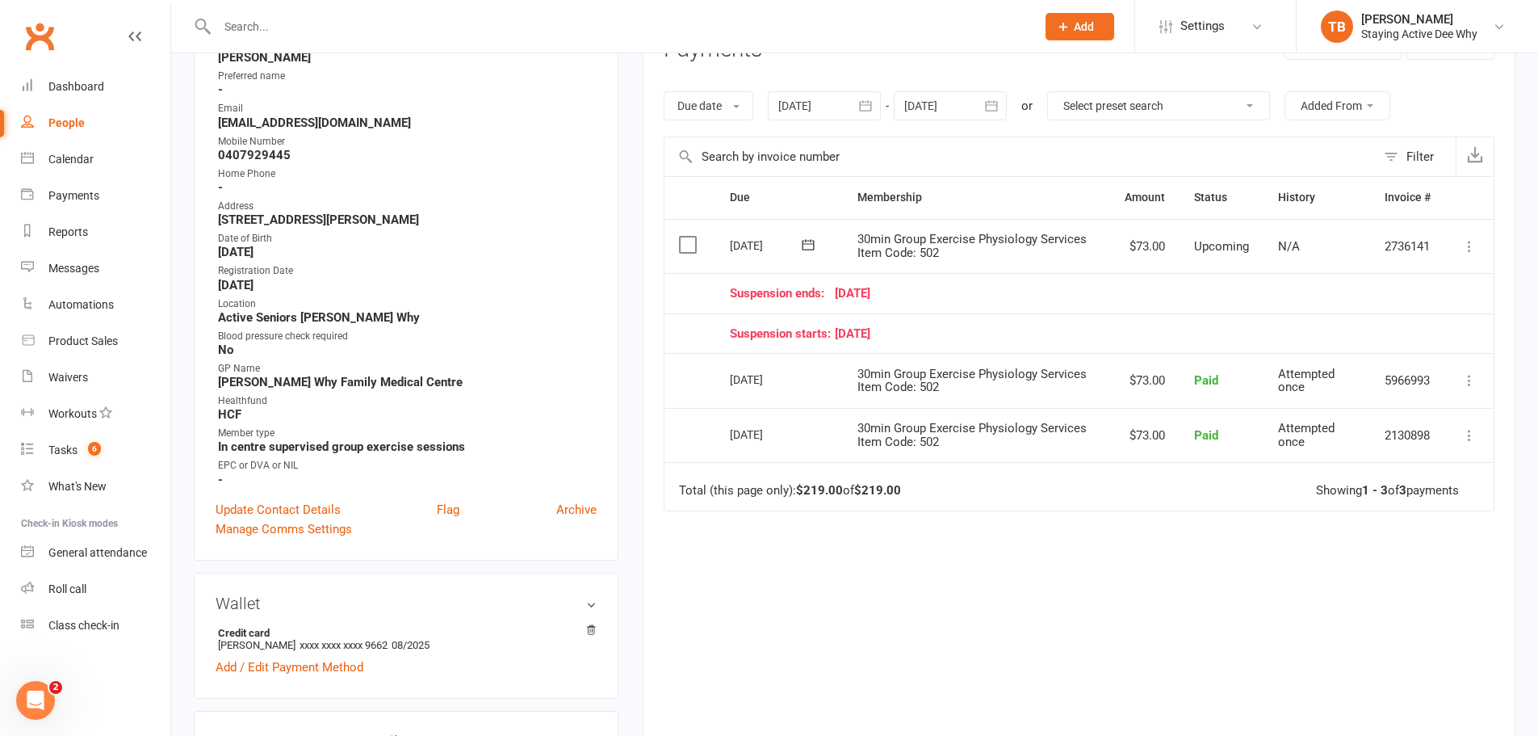
click at [1035, 659] on div "Due Contact Membership Amount Status History Invoice # Select this 02 Sep 2025 …" at bounding box center [1079, 447] width 831 height 543
click at [1016, 608] on div "Due Contact Membership Amount Status History Invoice # Select this 02 Sep 2025 …" at bounding box center [1079, 447] width 831 height 543
click at [1476, 238] on td "Mark as Paid (Cash) Mark as Paid (POS) Mark as Paid (Other) Skip Change amount …" at bounding box center [1469, 246] width 48 height 55
click at [1476, 238] on icon at bounding box center [1470, 246] width 16 height 16
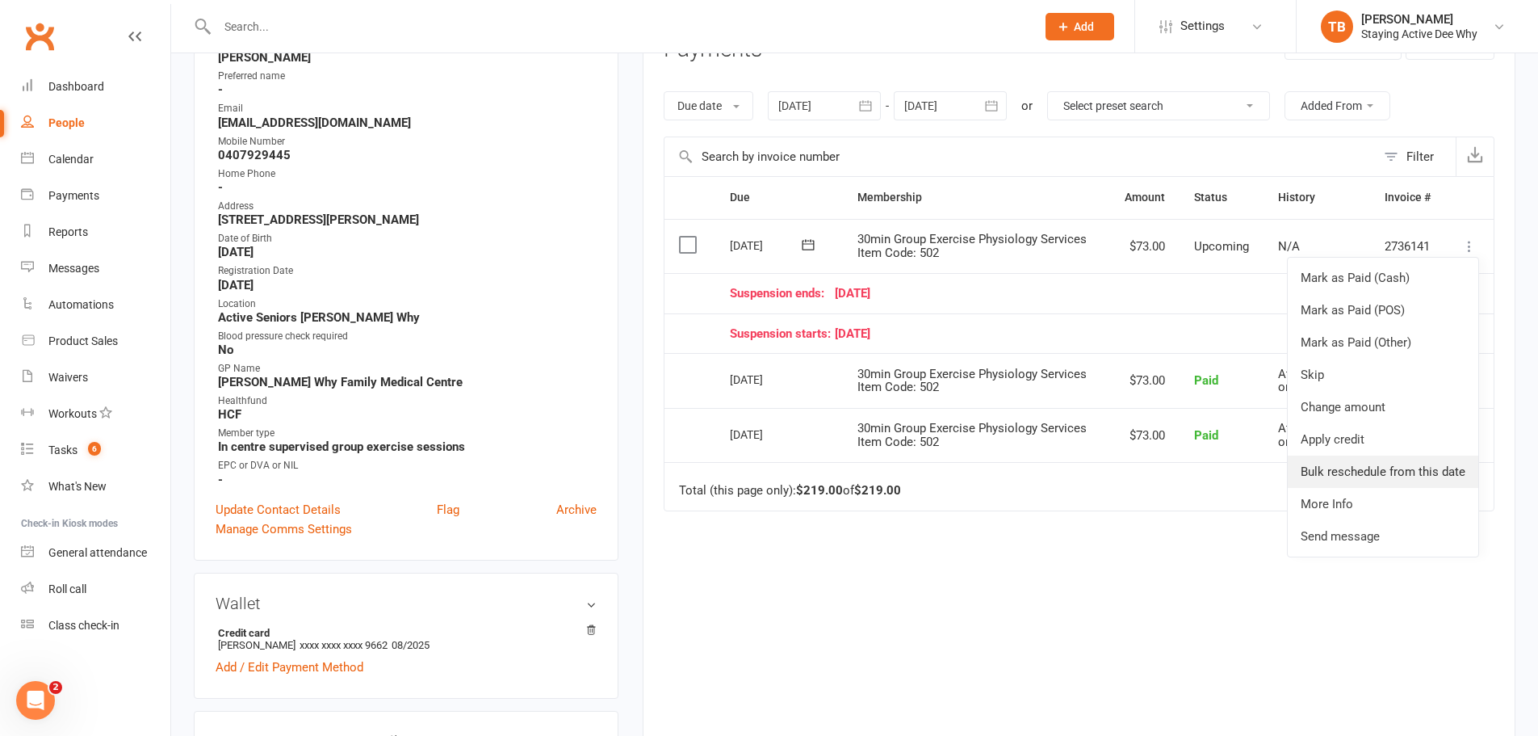
click at [1390, 477] on link "Bulk reschedule from this date" at bounding box center [1383, 471] width 191 height 32
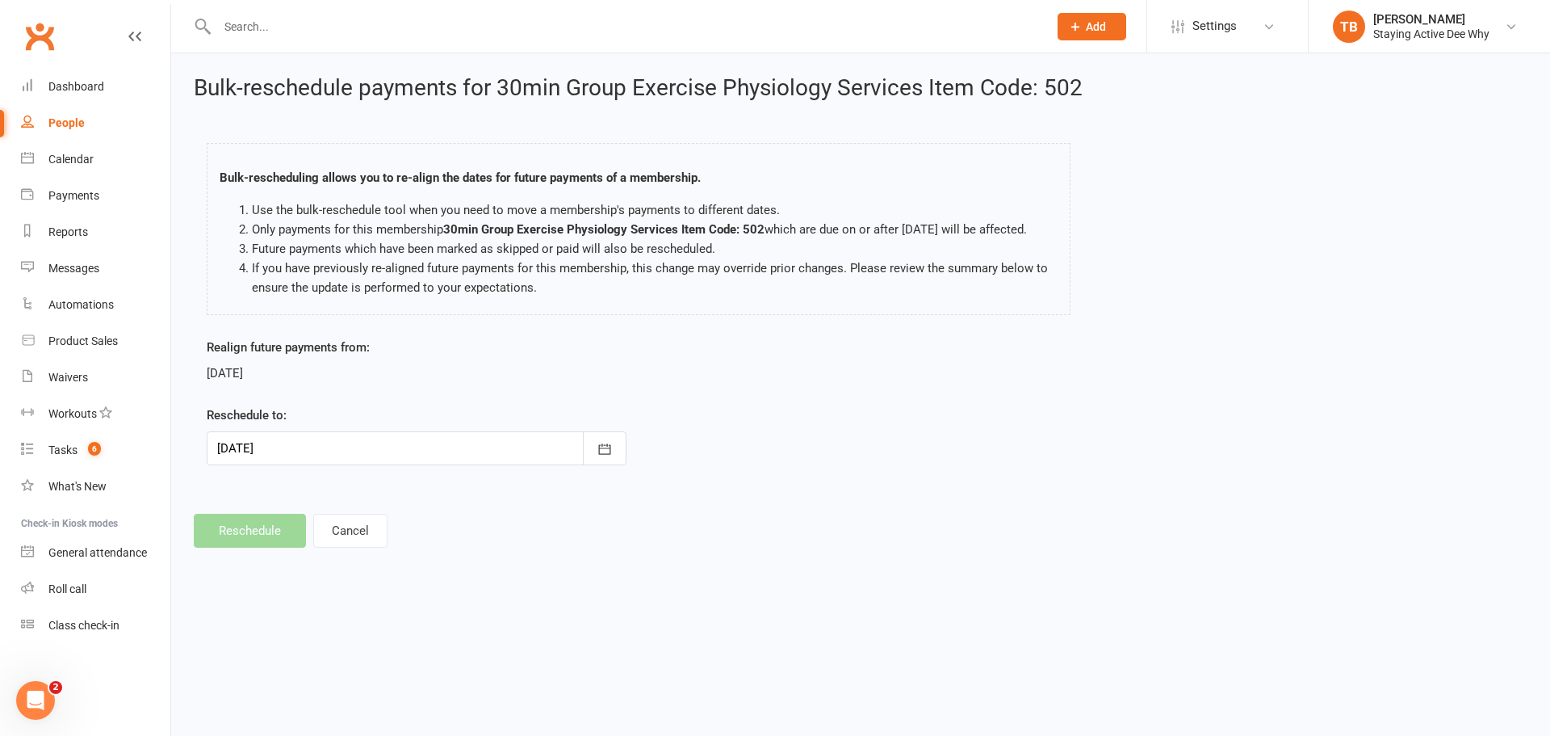
click at [272, 465] on div at bounding box center [417, 448] width 420 height 34
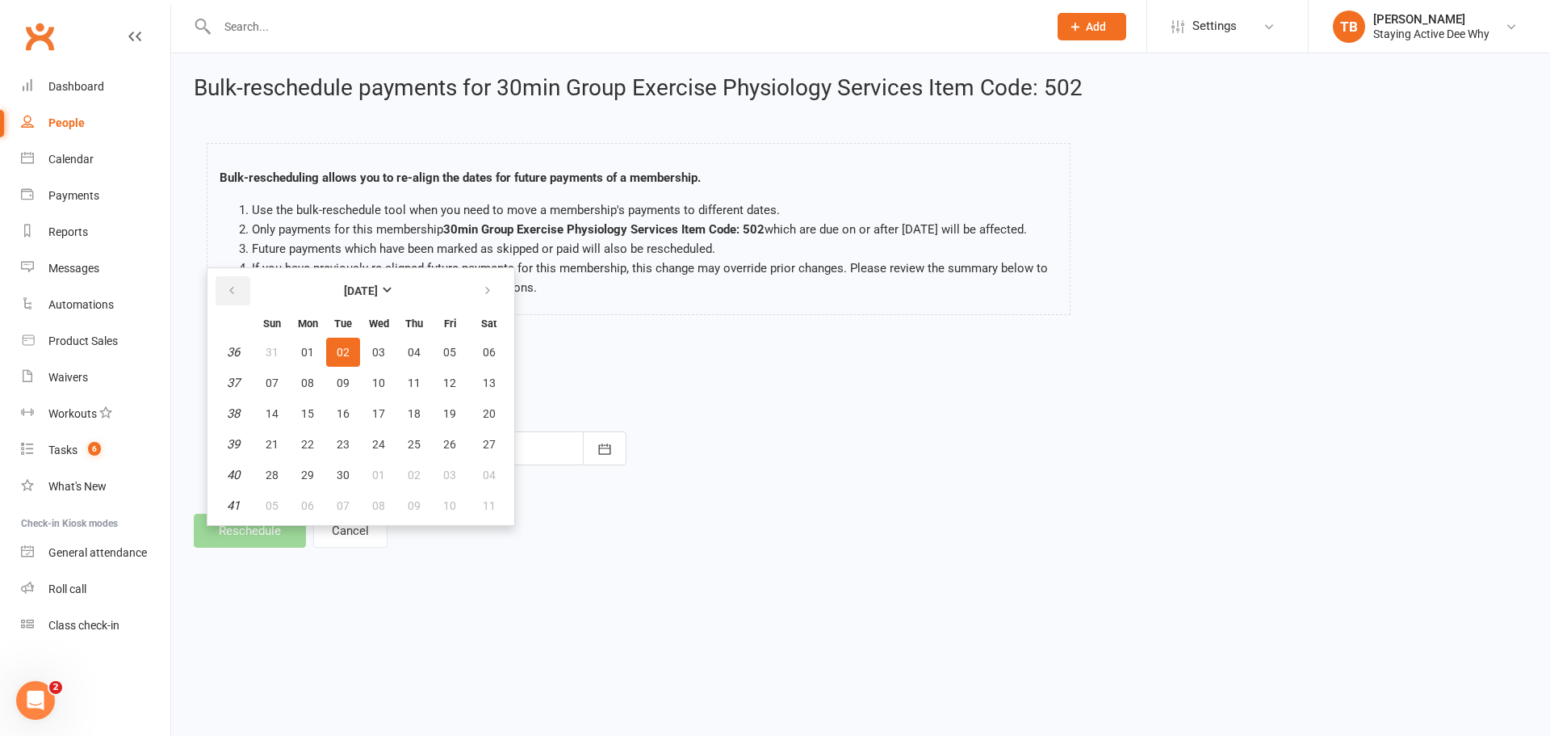
click at [242, 305] on button "button" at bounding box center [233, 290] width 35 height 29
click at [350, 459] on button "19" at bounding box center [343, 444] width 34 height 29
type input "19 Aug 2025"
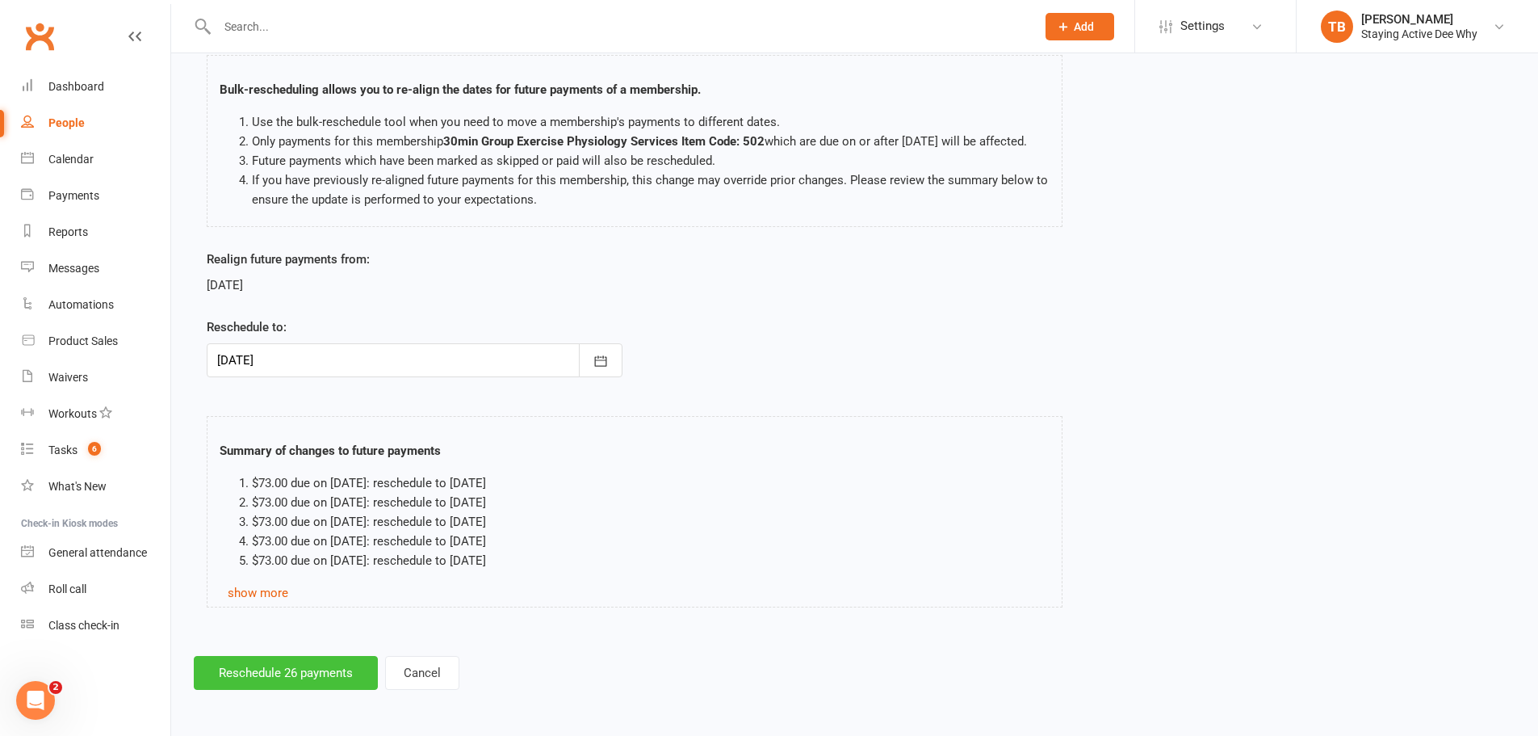
scroll to position [107, 0]
click at [278, 670] on button "Reschedule 26 payments" at bounding box center [286, 673] width 184 height 34
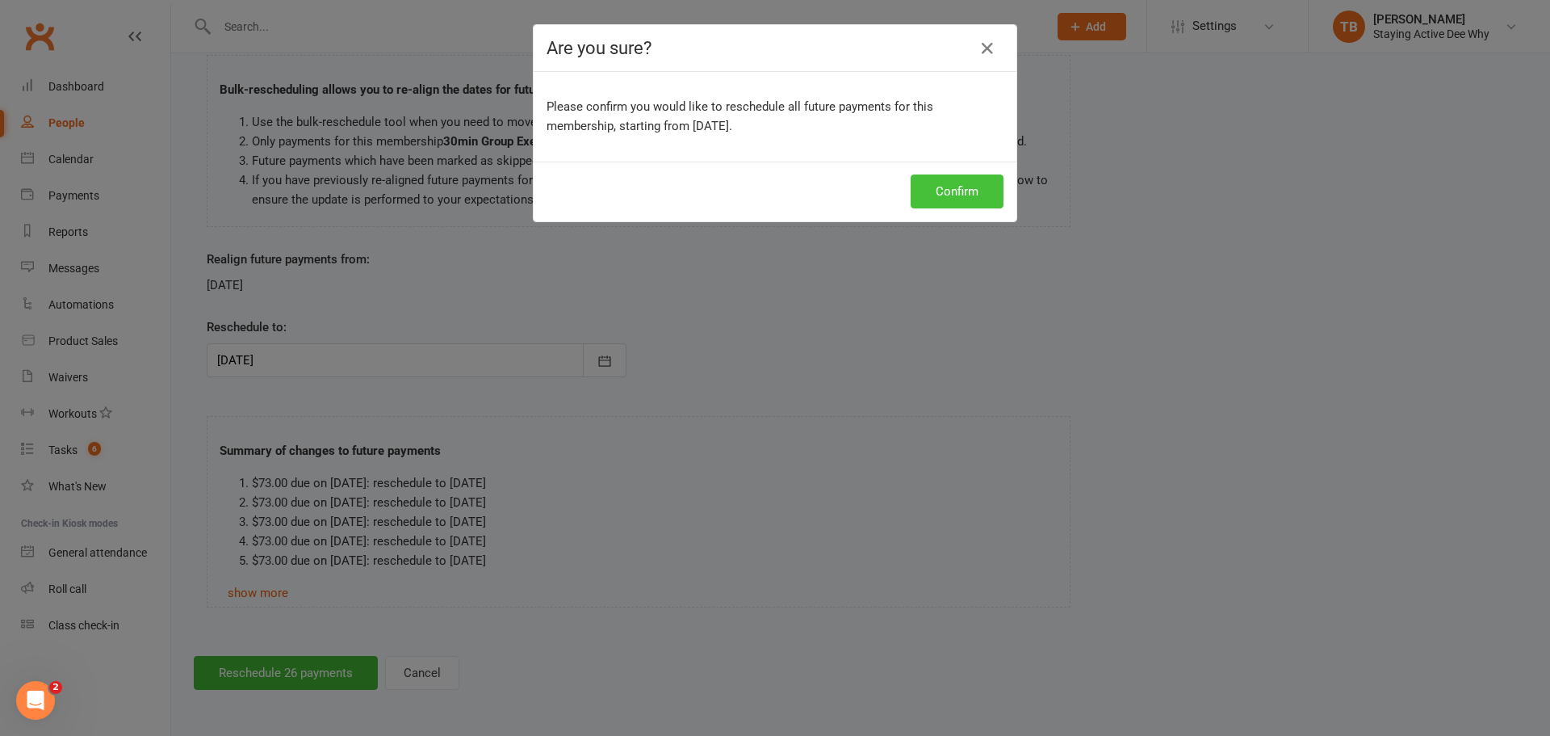
click at [978, 192] on button "Confirm" at bounding box center [957, 191] width 93 height 34
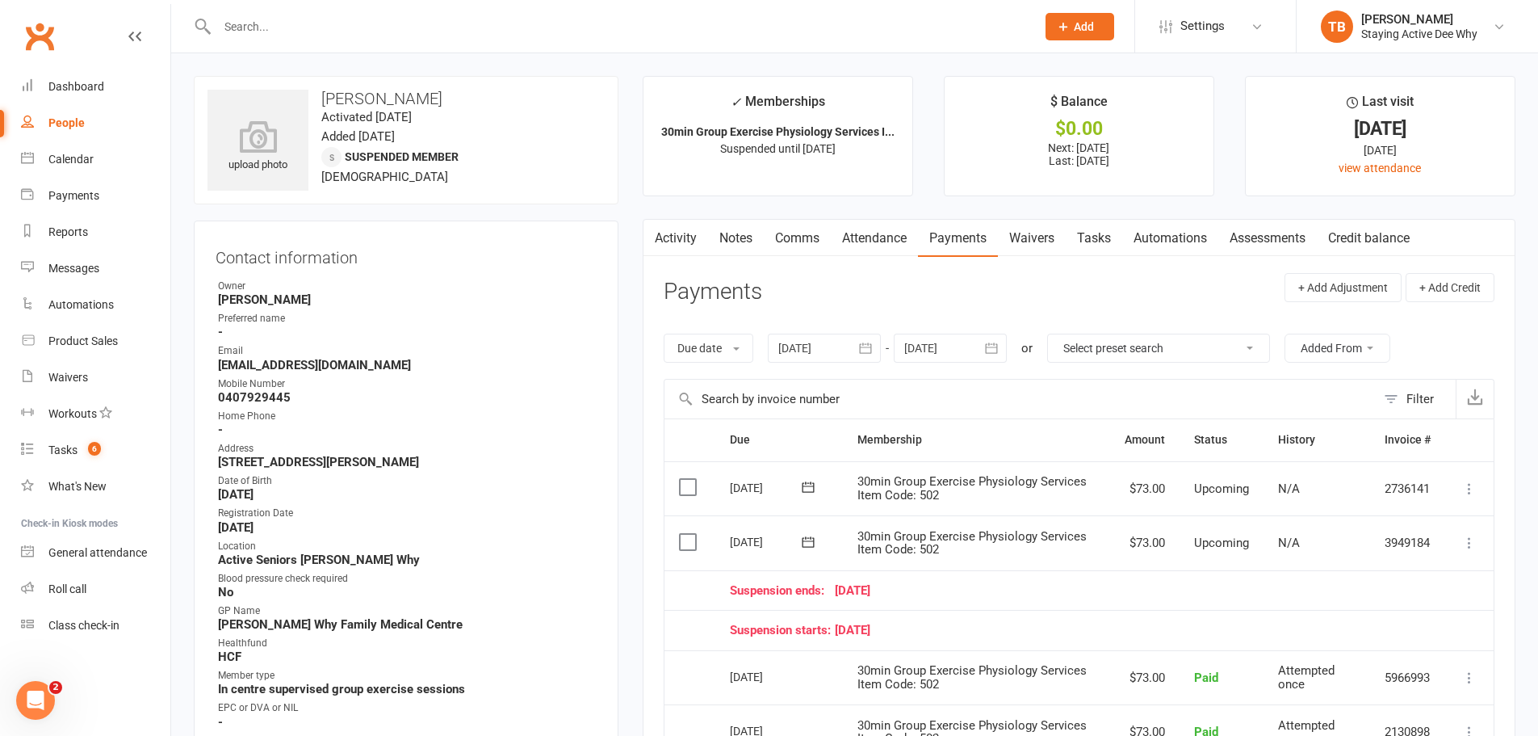
click at [971, 124] on div "$0.00" at bounding box center [1079, 128] width 240 height 17
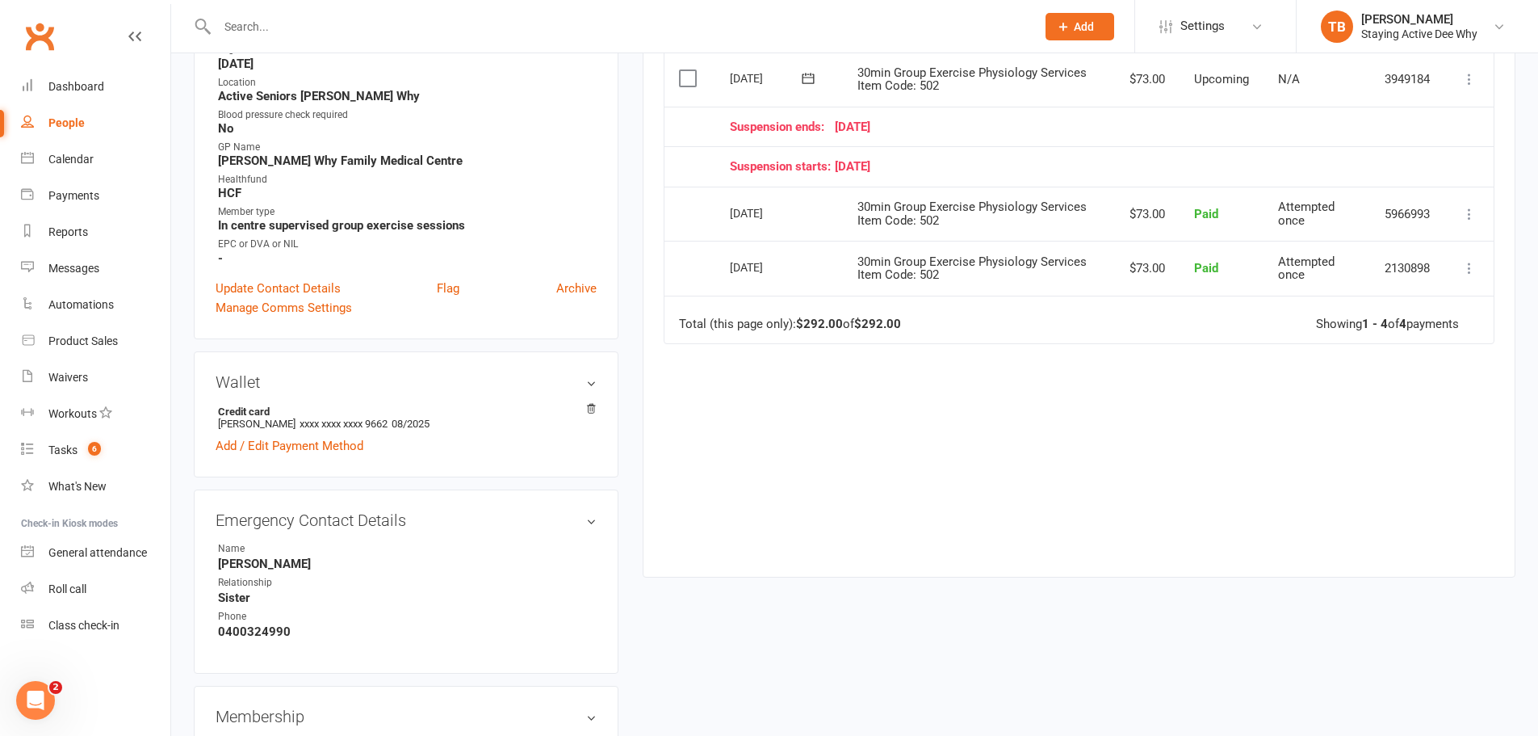
scroll to position [485, 0]
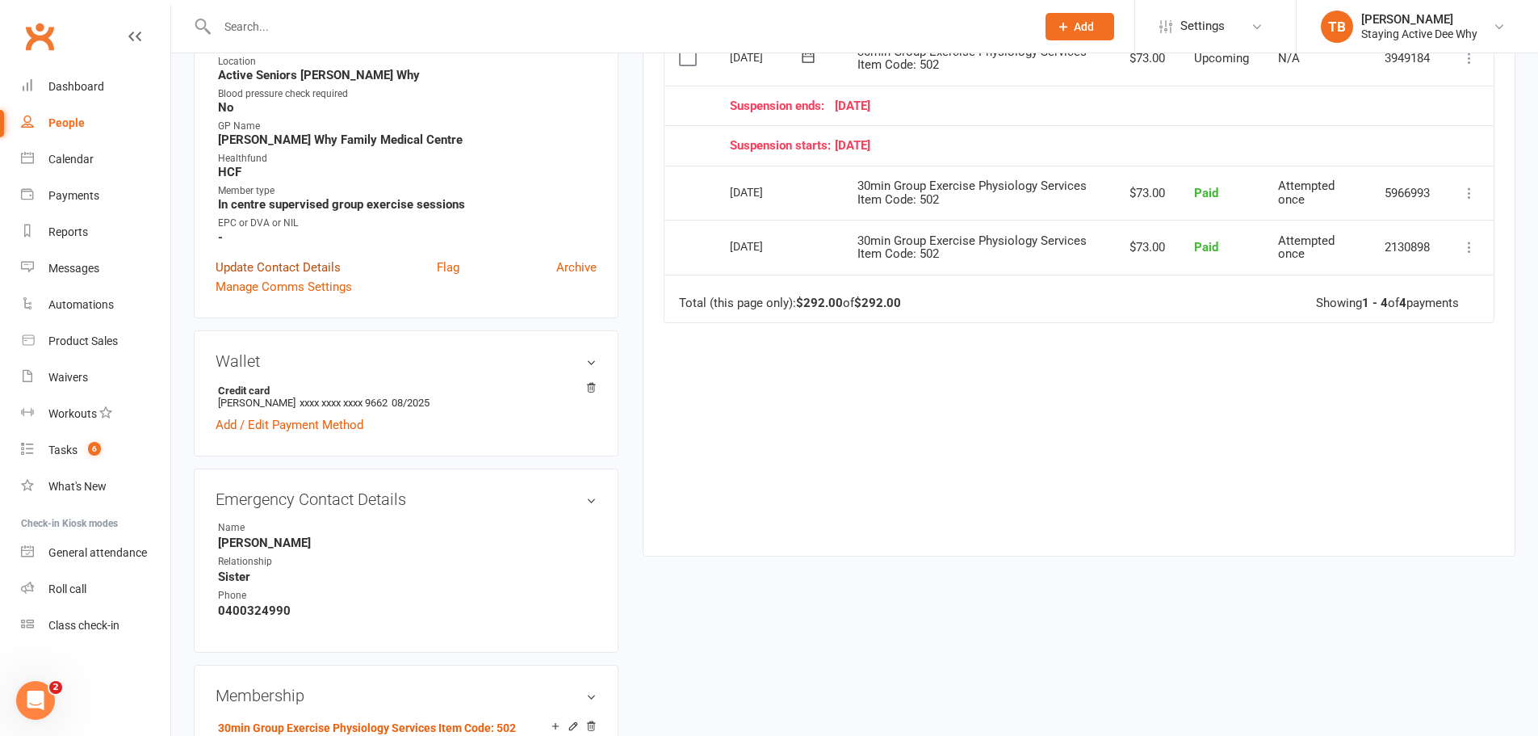
click at [328, 270] on link "Update Contact Details" at bounding box center [278, 267] width 125 height 19
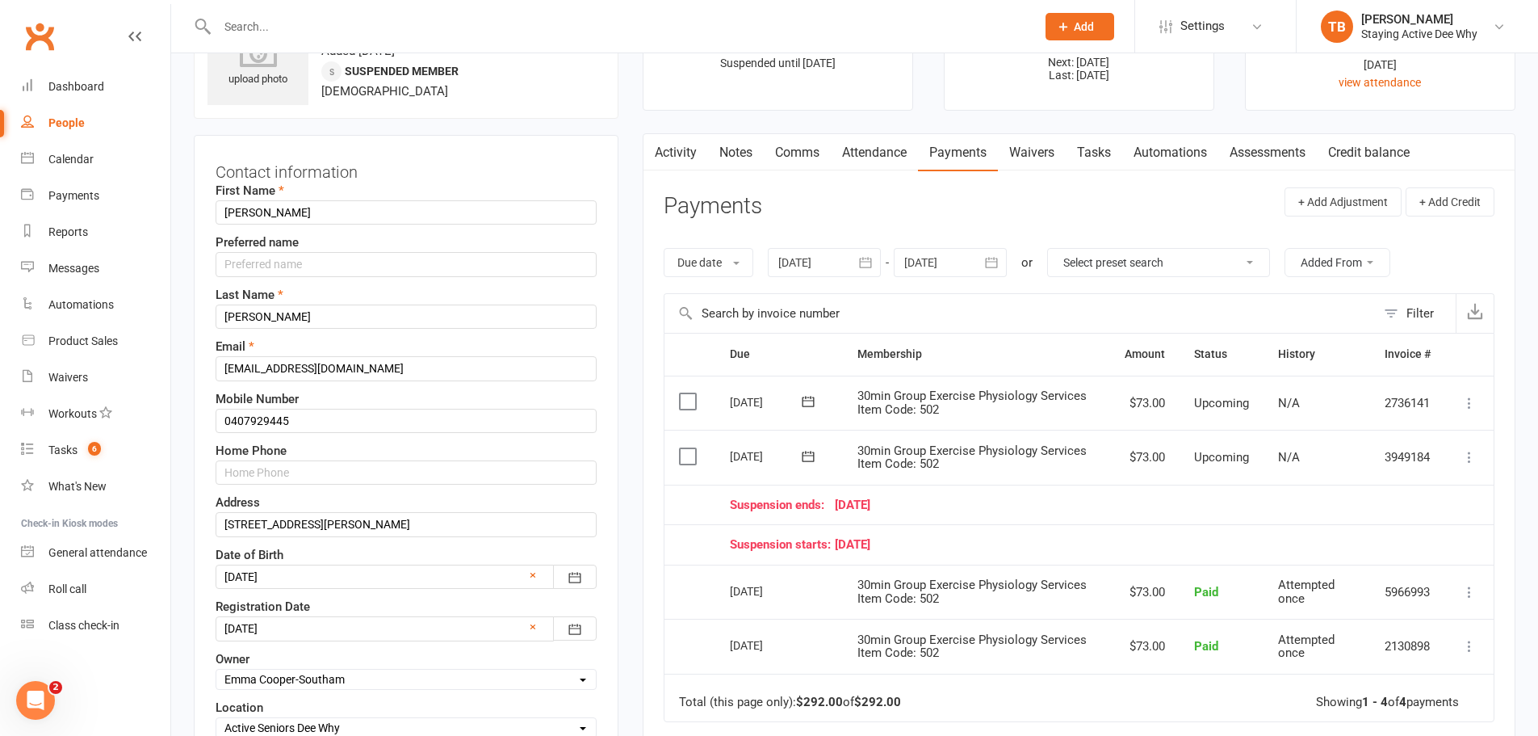
scroll to position [76, 0]
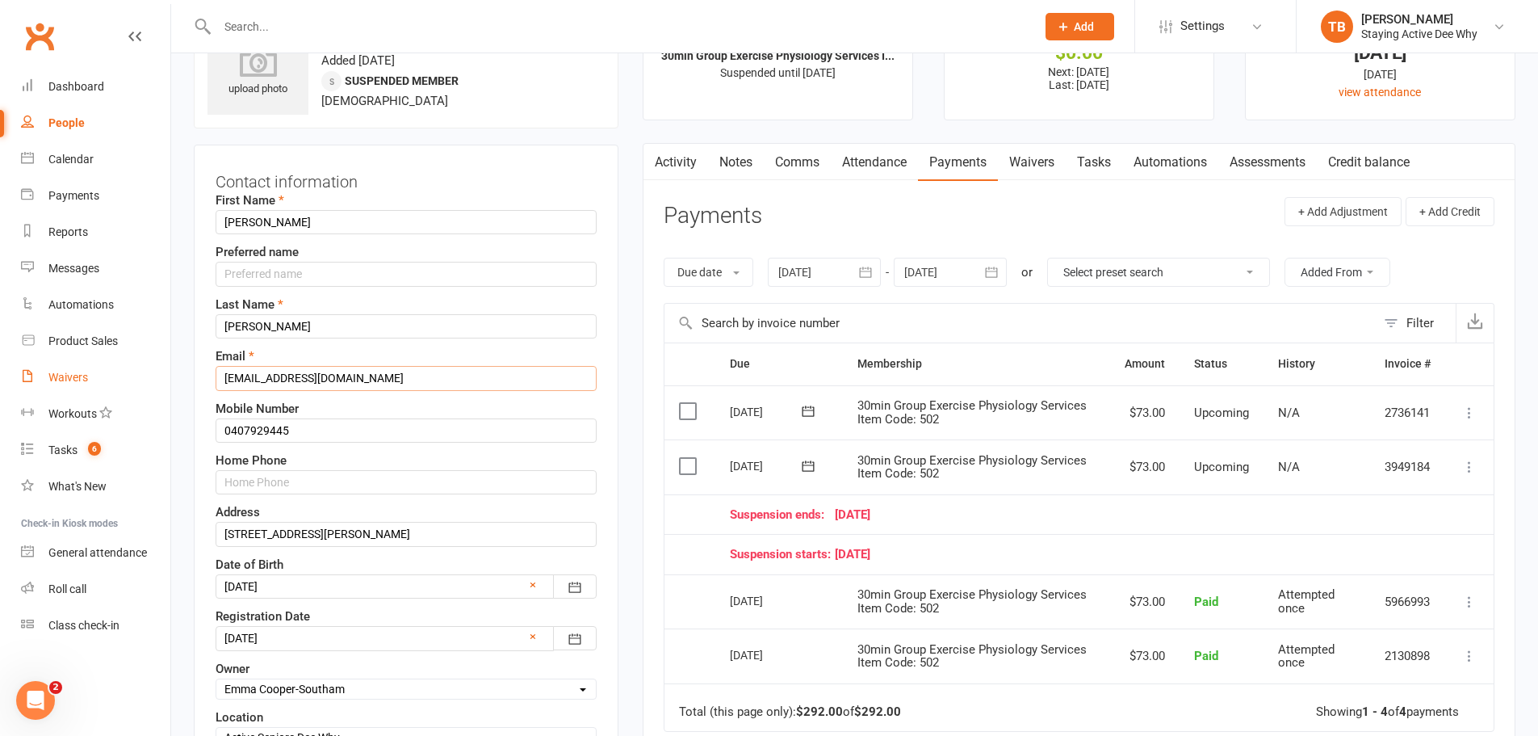
drag, startPoint x: 196, startPoint y: 365, endPoint x: 86, endPoint y: 371, distance: 110.0
paste input "1986@gmail.com>"
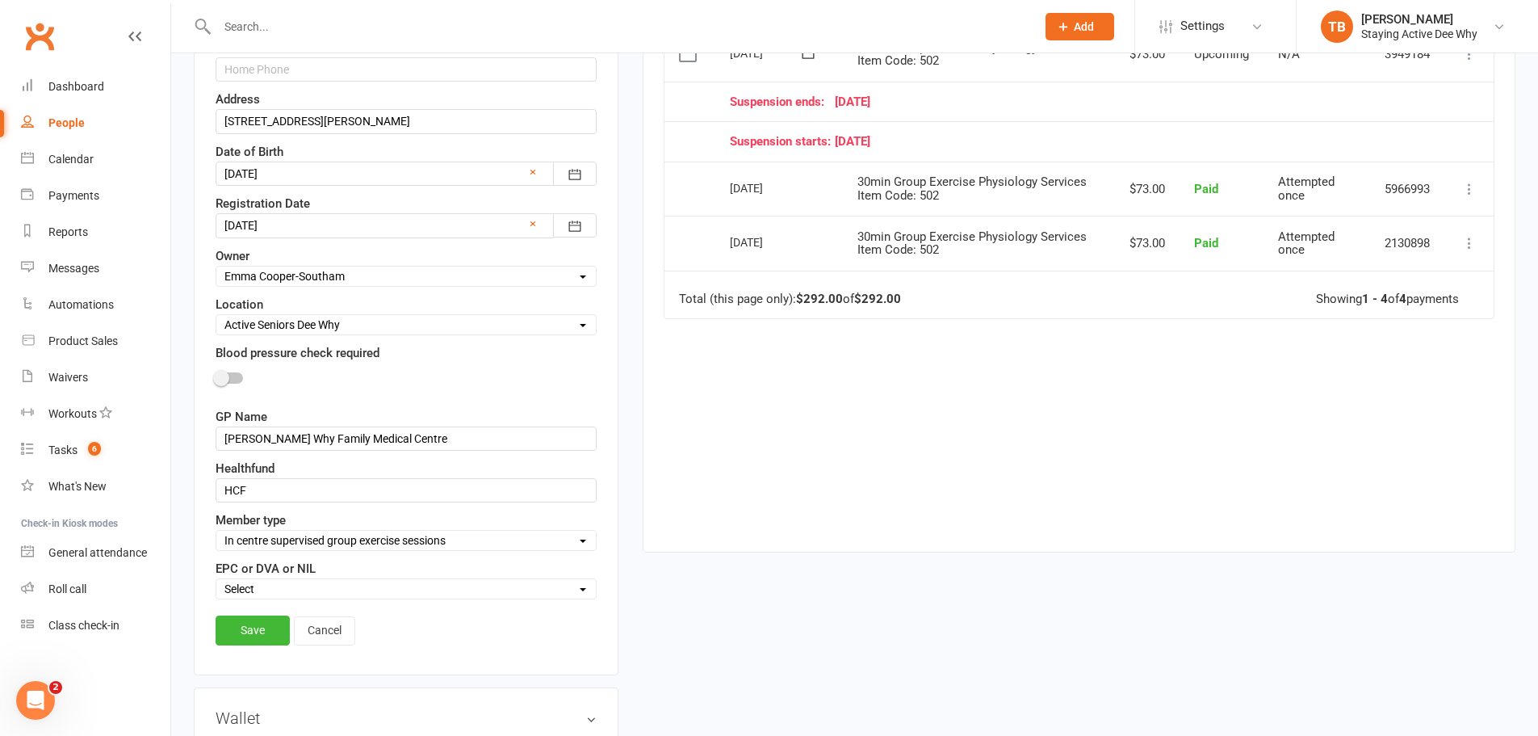
scroll to position [560, 0]
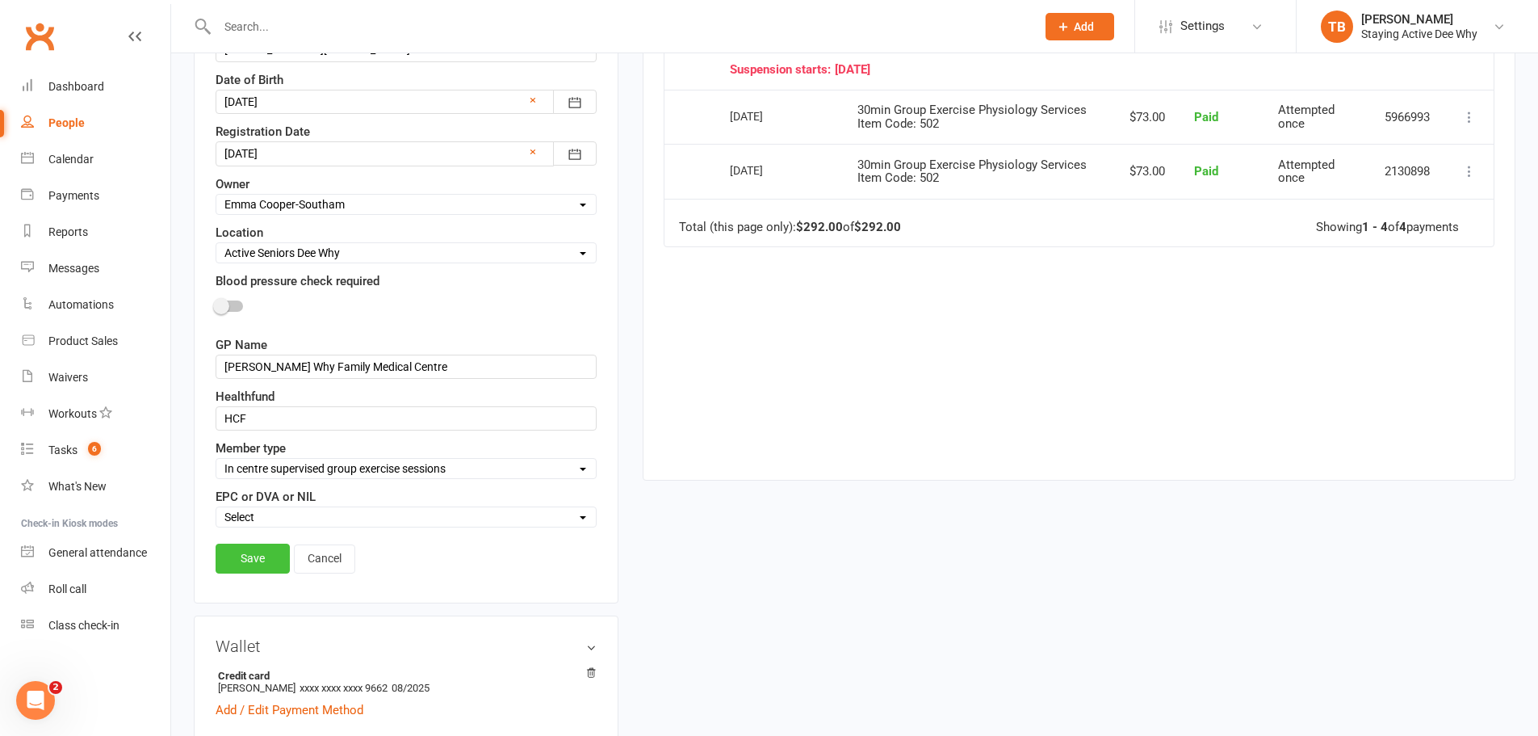
type input "mkhardy1986@gmail.com"
click at [270, 551] on link "Save" at bounding box center [253, 557] width 74 height 29
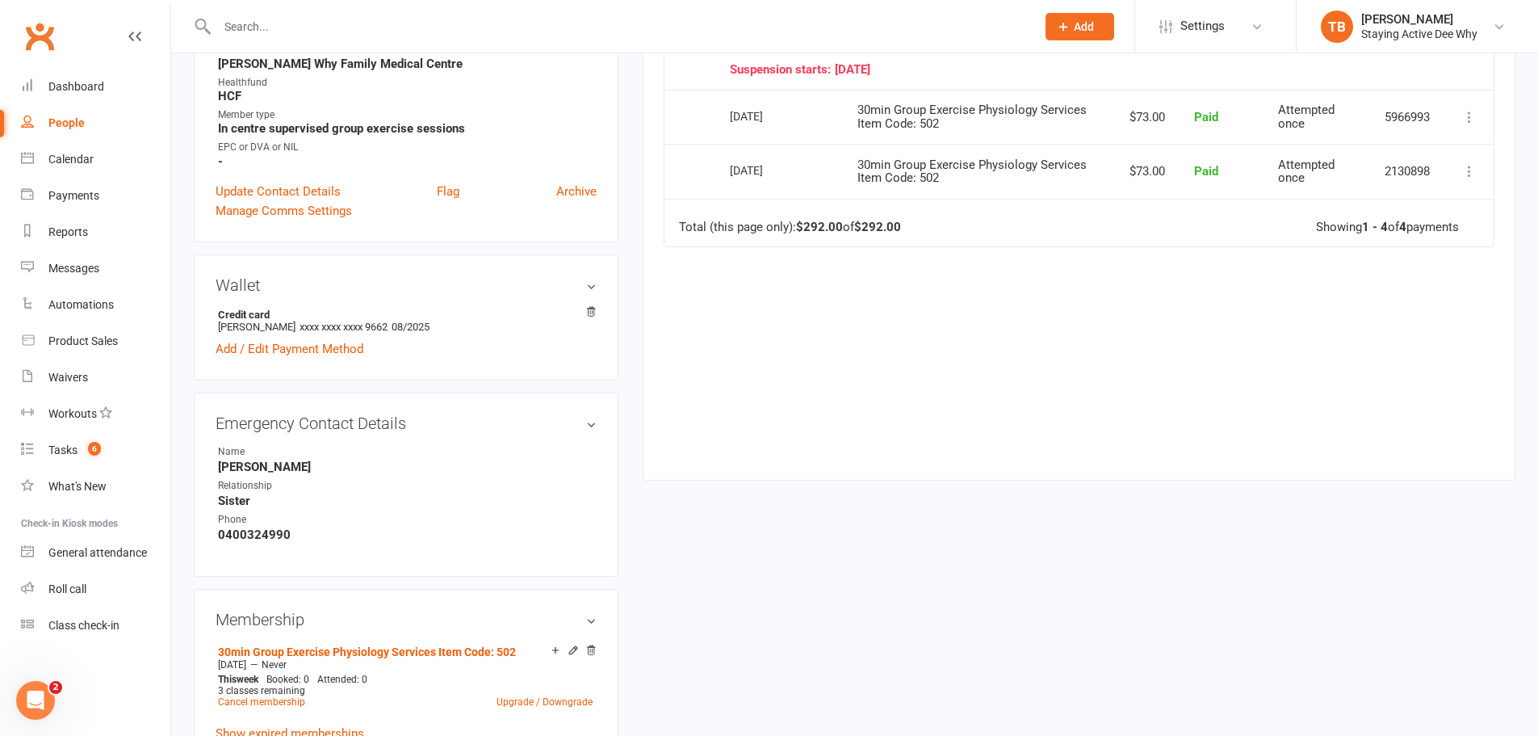
click at [272, 26] on input "text" at bounding box center [618, 26] width 812 height 23
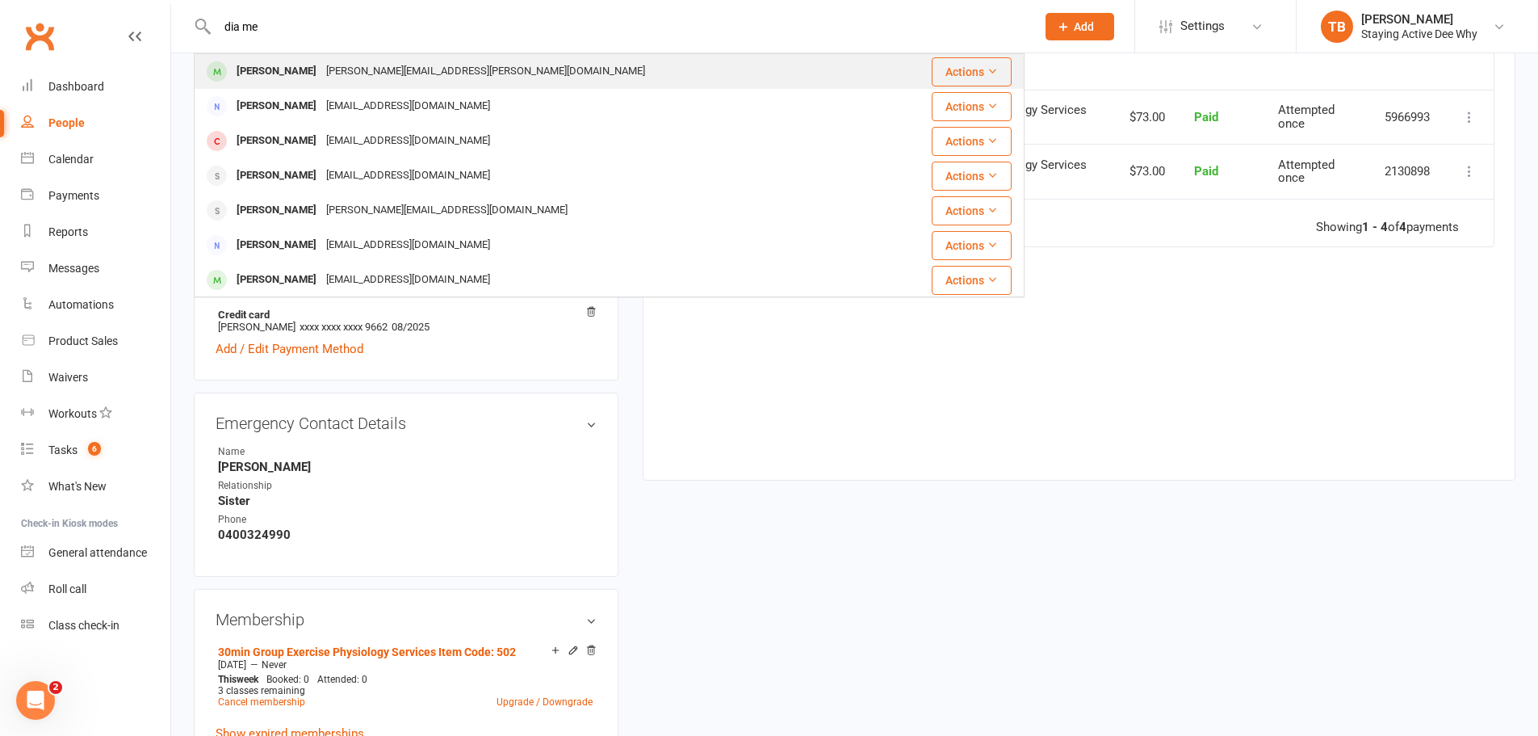
type input "dia me"
click at [291, 65] on div "[PERSON_NAME]" at bounding box center [277, 71] width 90 height 23
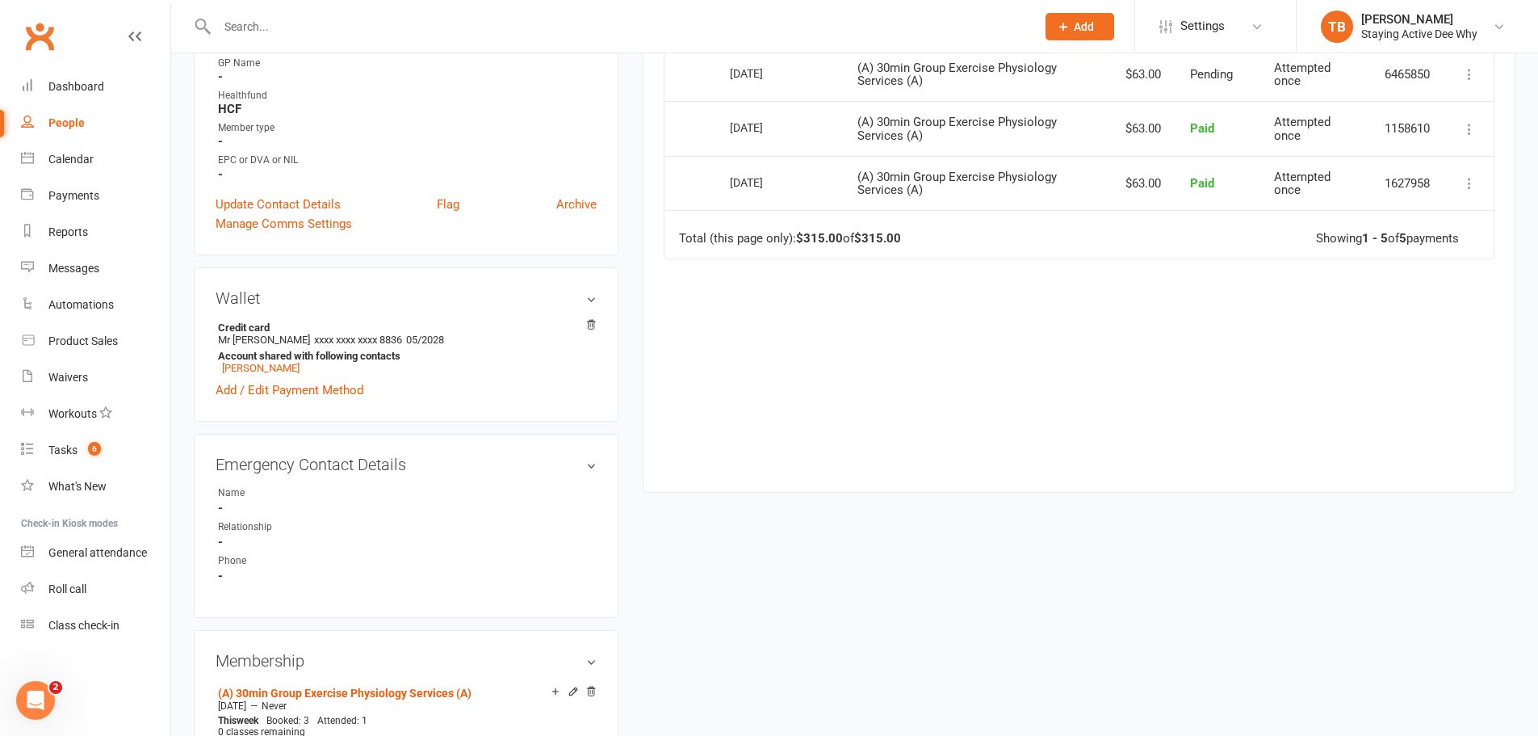
scroll to position [727, 0]
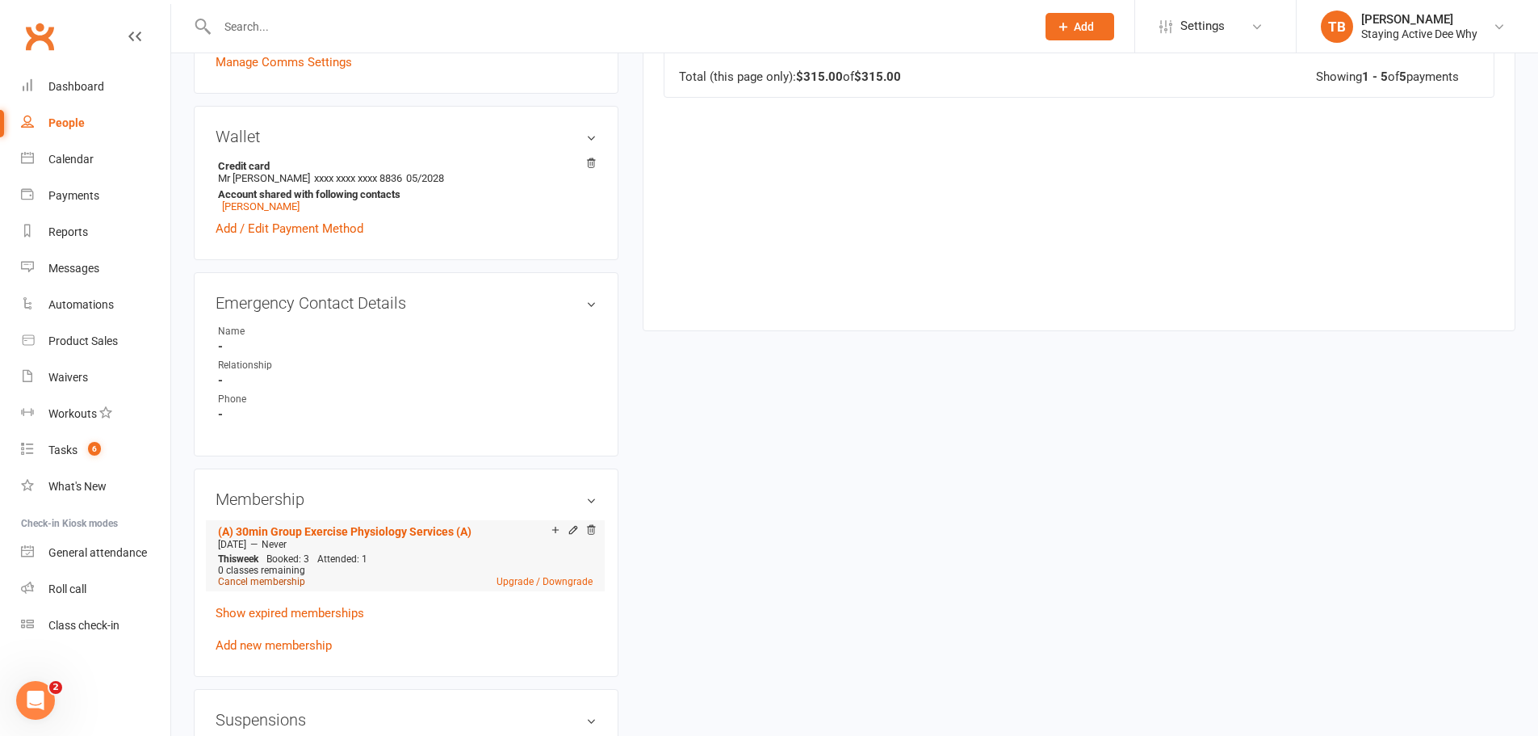
click at [275, 576] on link "Cancel membership" at bounding box center [261, 581] width 87 height 11
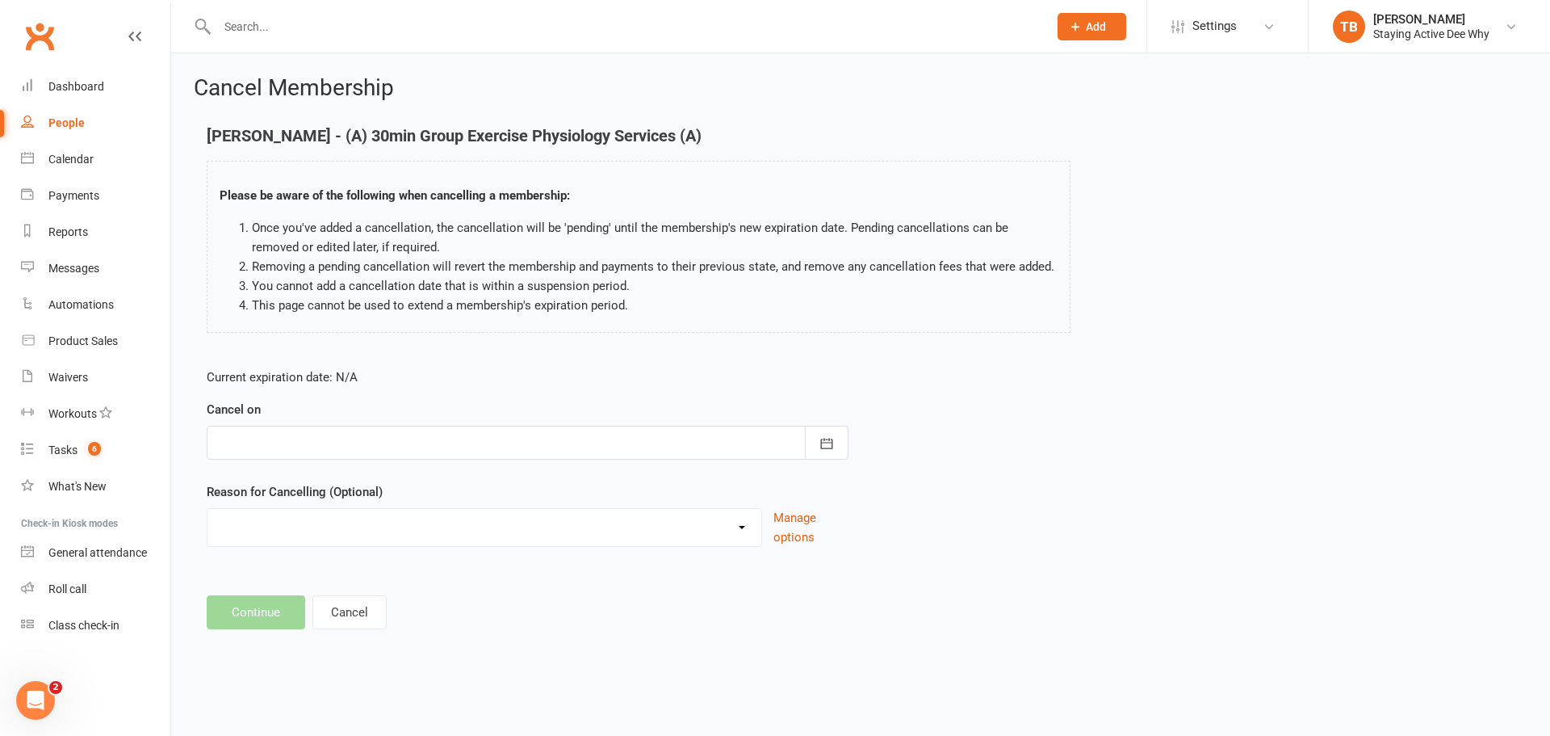
click at [409, 443] on div at bounding box center [528, 443] width 642 height 34
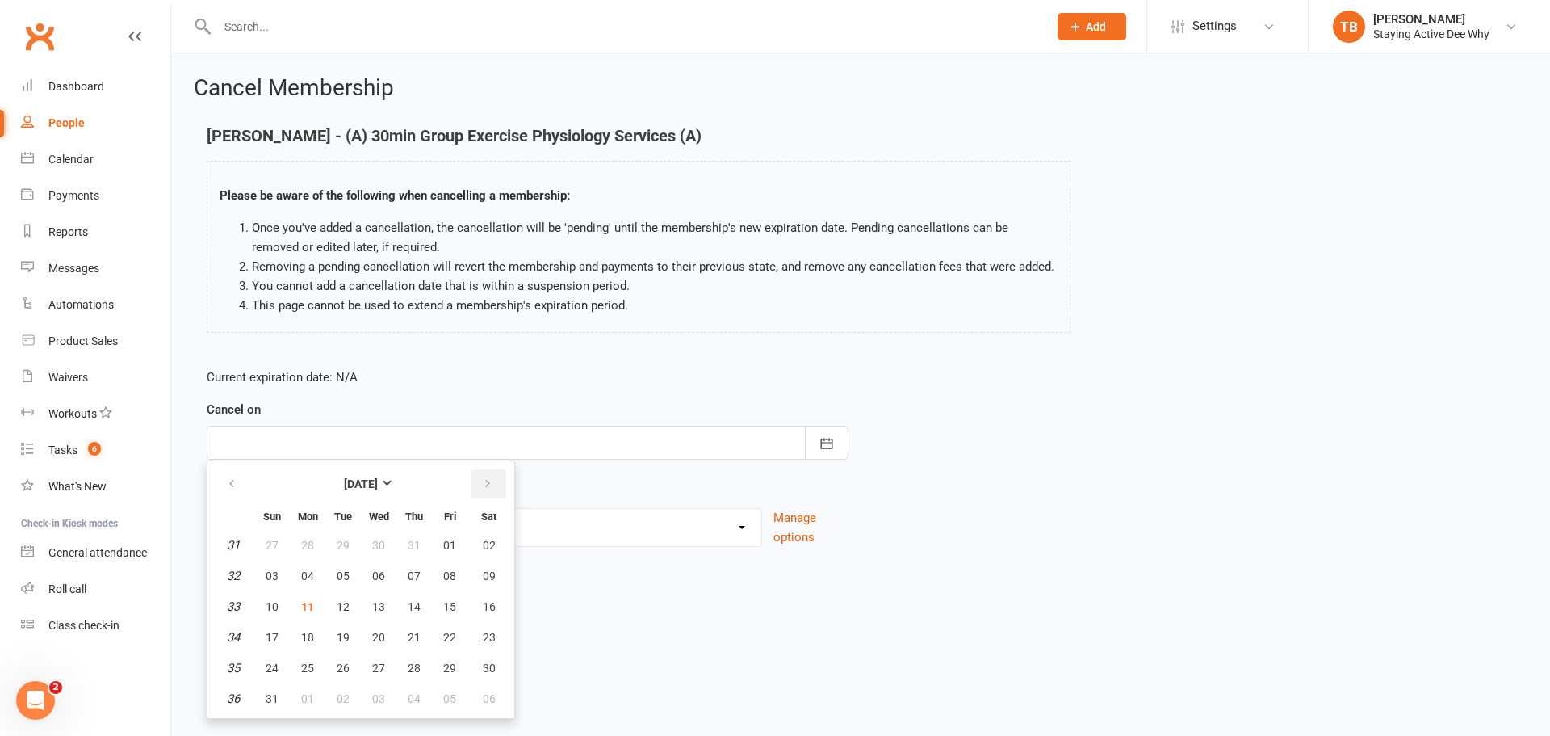
click at [497, 476] on button "button" at bounding box center [489, 483] width 35 height 29
click at [459, 571] on button "12" at bounding box center [450, 575] width 34 height 29
type input "12 Sep 2025"
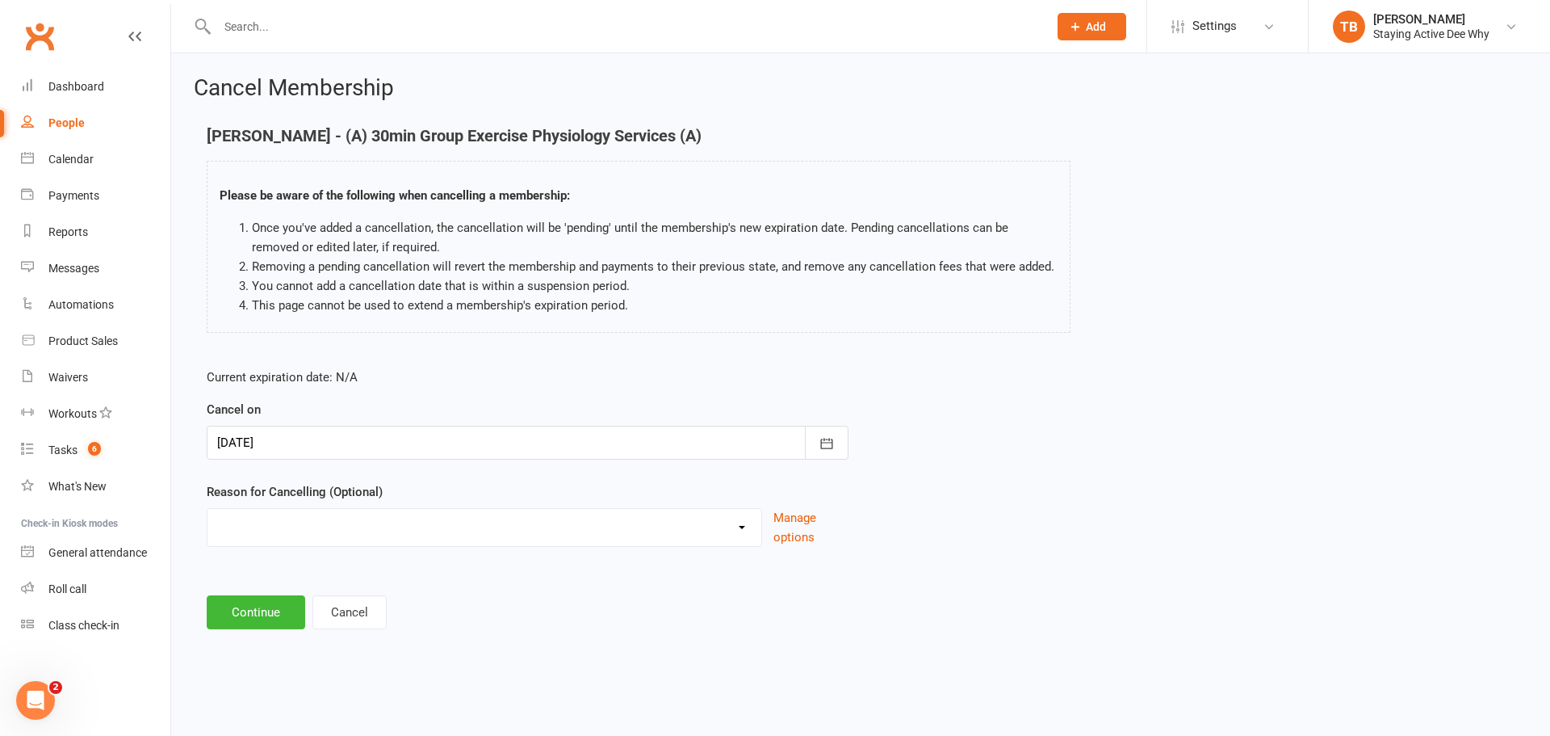
click at [286, 534] on select "Holiday Injury Other reason" at bounding box center [485, 525] width 554 height 32
select select "2"
click at [208, 527] on select "Holiday Injury Other reason" at bounding box center [485, 525] width 554 height 32
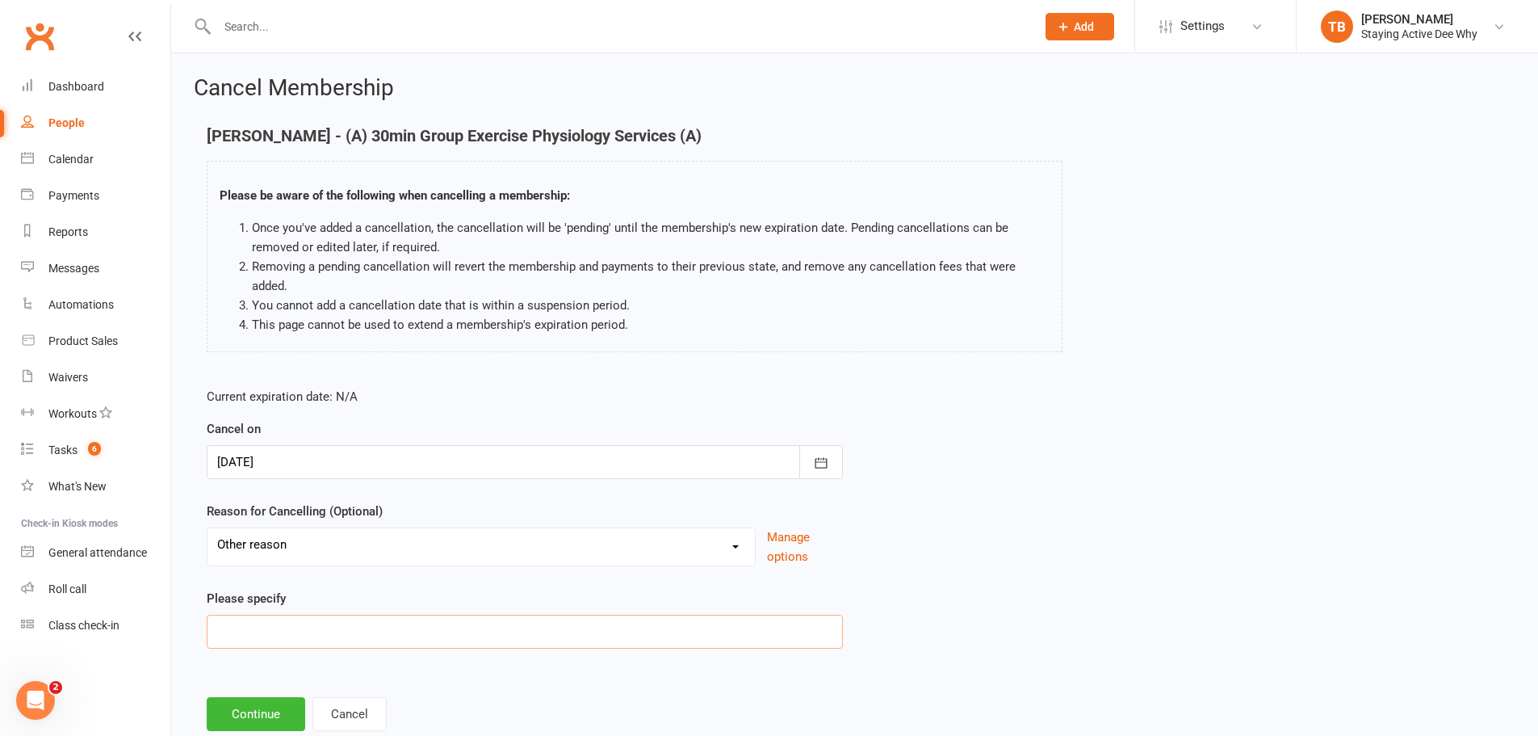
click at [270, 628] on input at bounding box center [525, 632] width 636 height 34
type input "moving"
click at [277, 716] on button "Continue" at bounding box center [256, 714] width 99 height 34
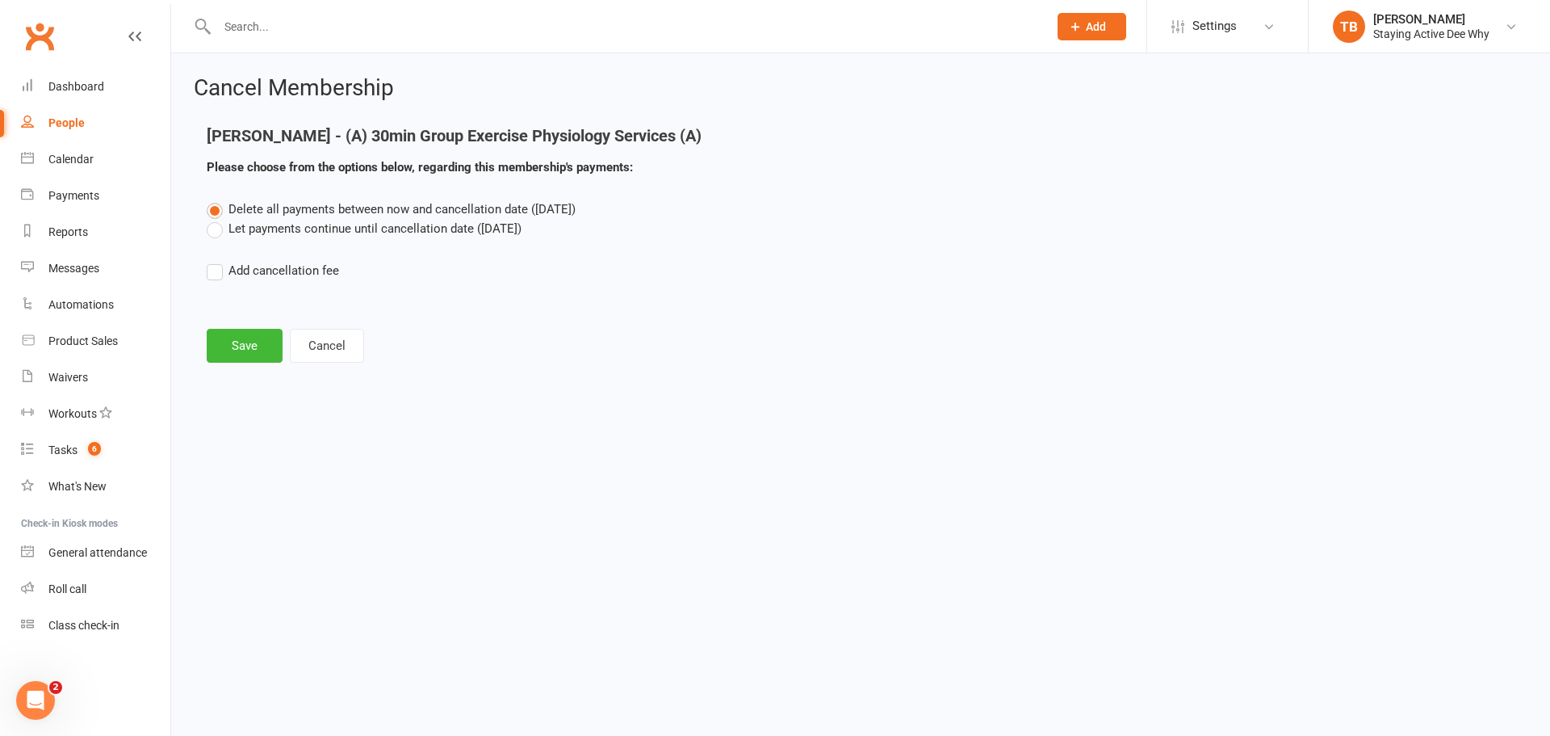
click at [258, 229] on label "Let payments continue until cancellation date (Sep 12, 2025)" at bounding box center [364, 228] width 315 height 19
click at [217, 219] on input "Let payments continue until cancellation date (Sep 12, 2025)" at bounding box center [212, 219] width 10 height 0
click at [240, 344] on button "Save" at bounding box center [245, 346] width 76 height 34
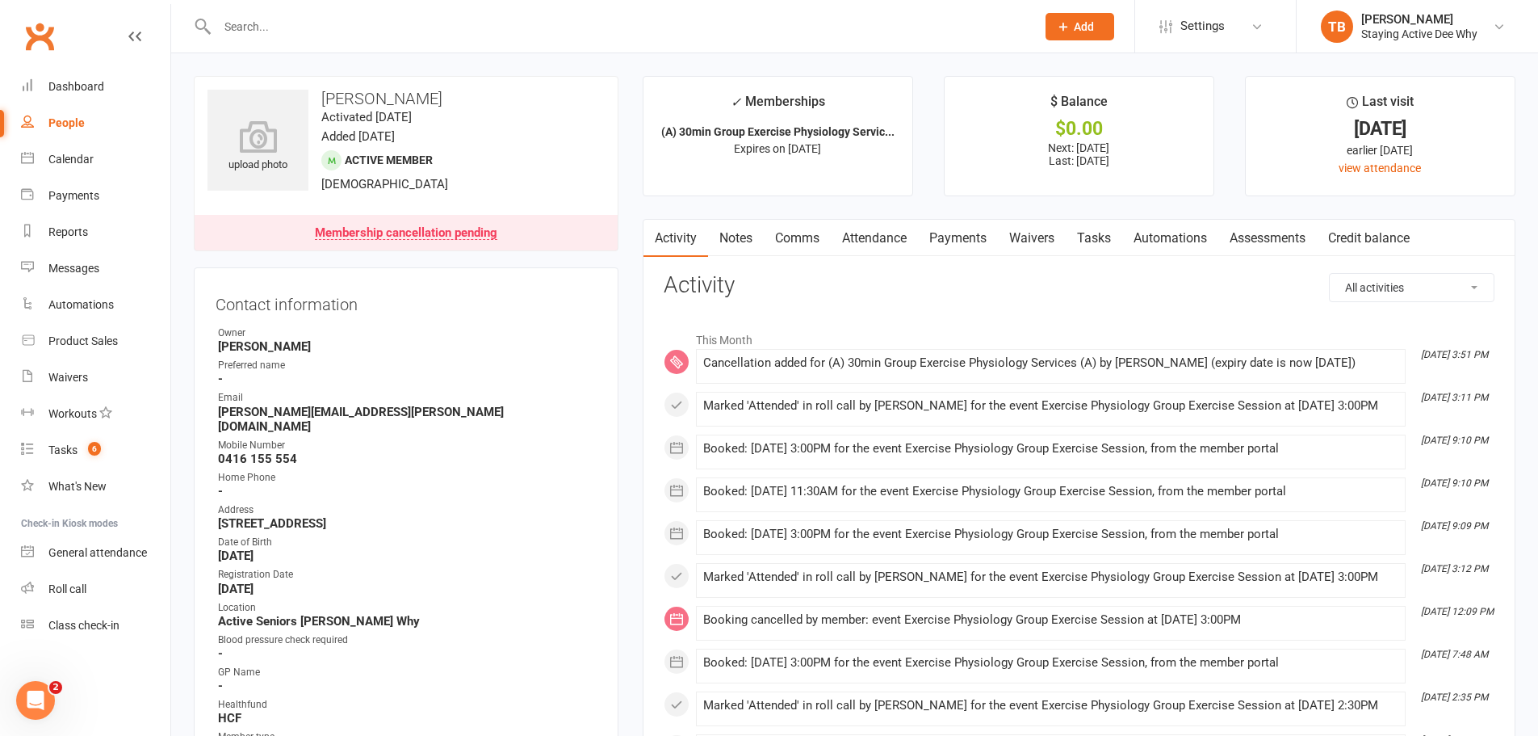
click at [418, 34] on input "text" at bounding box center [618, 26] width 812 height 23
type input "i"
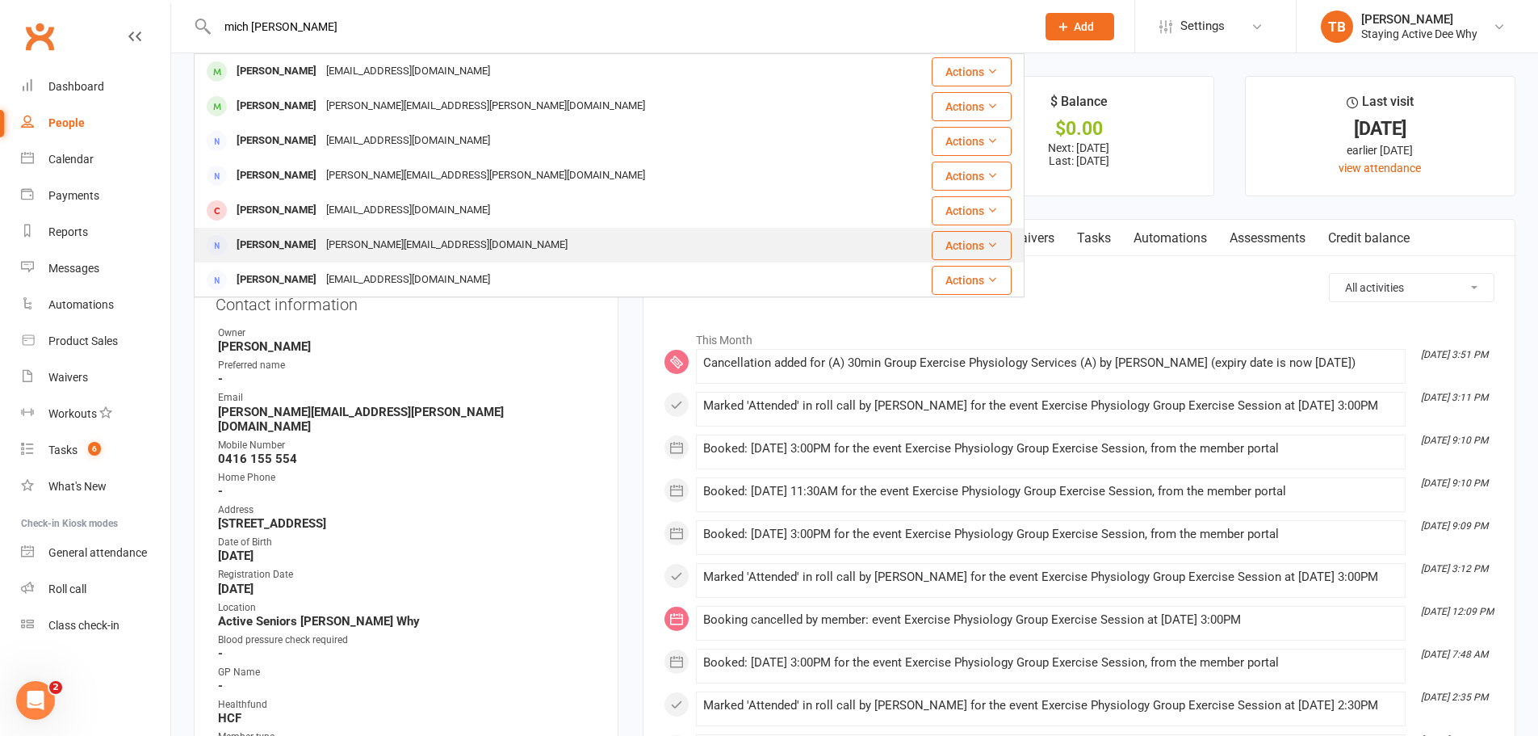
type input "mich mead"
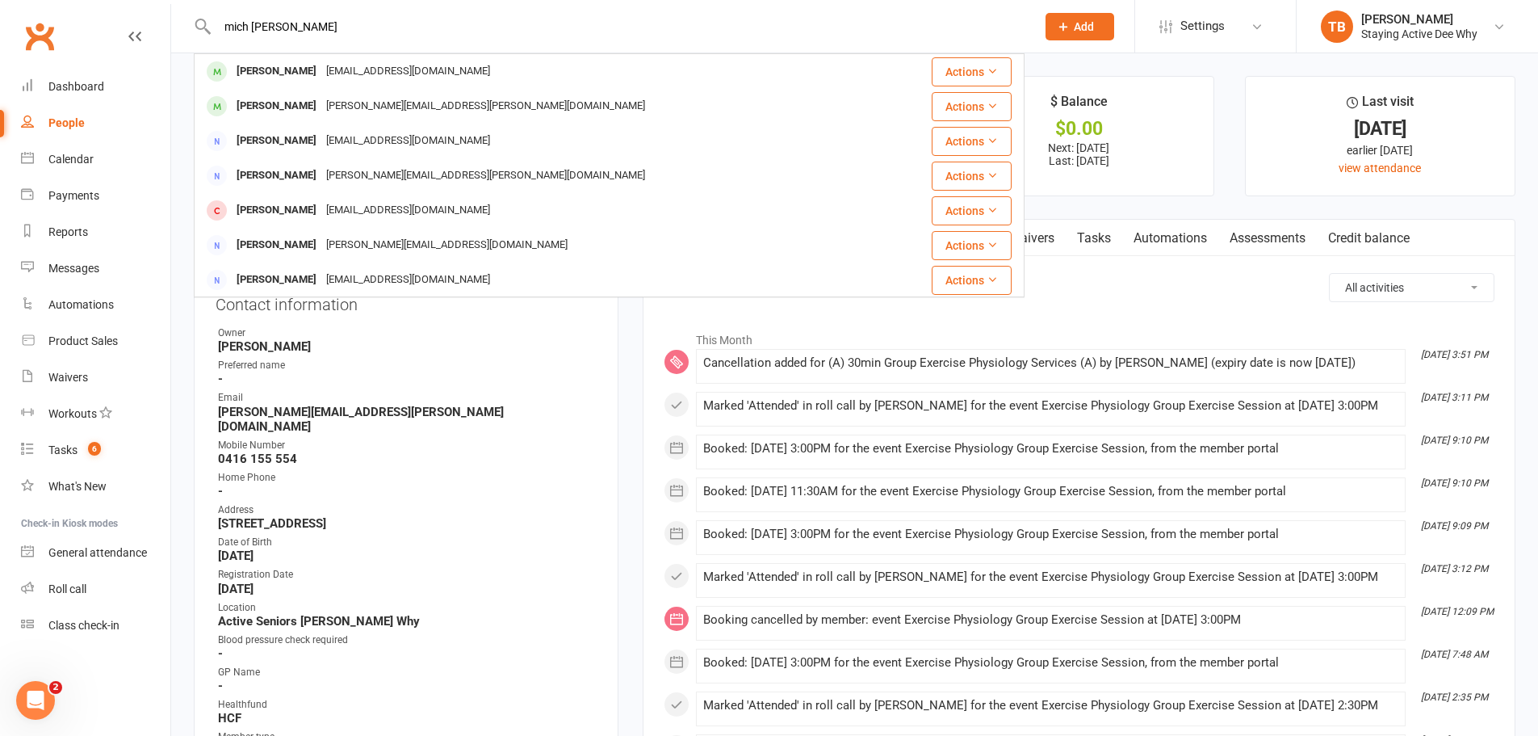
drag, startPoint x: 956, startPoint y: 243, endPoint x: 1013, endPoint y: 323, distance: 97.9
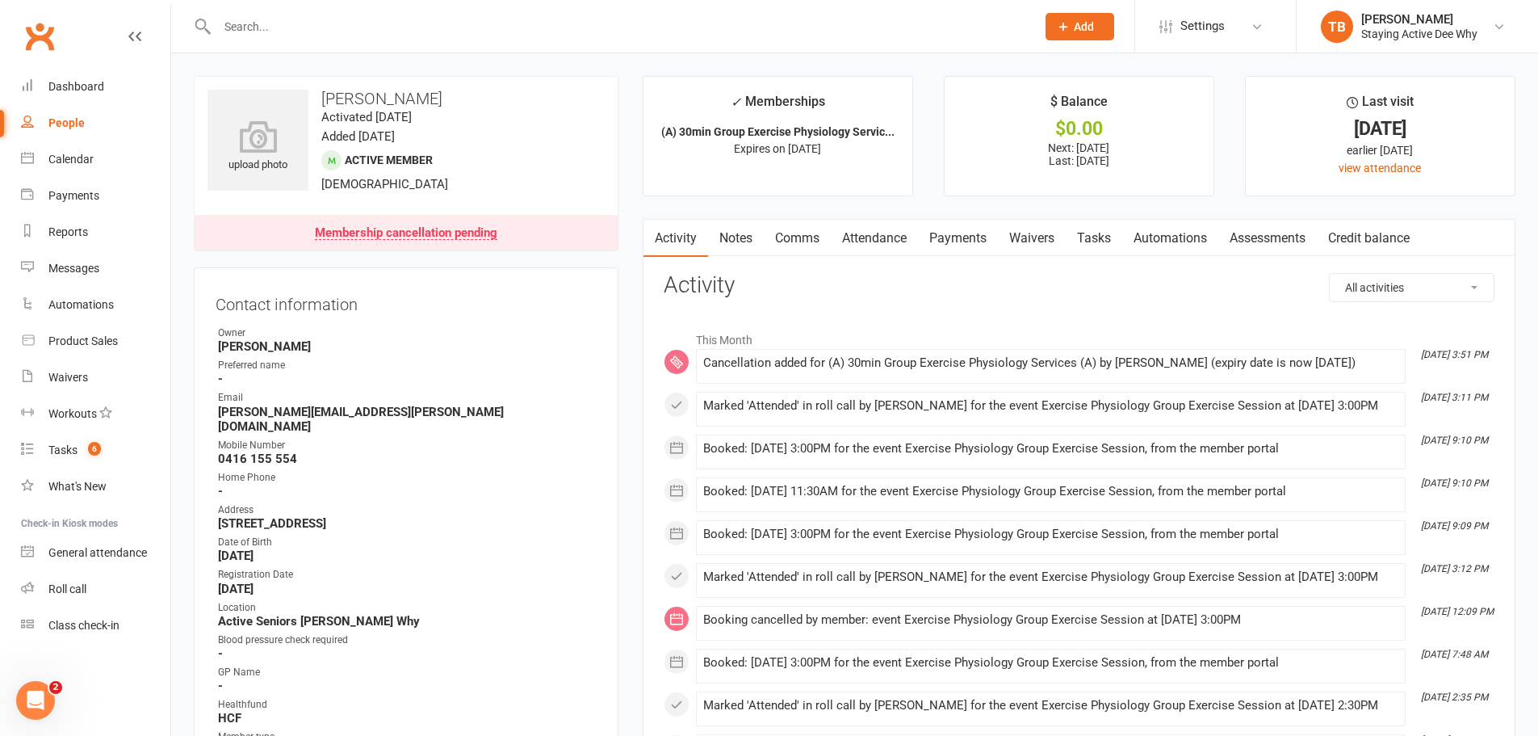
click at [971, 237] on link "Payments" at bounding box center [958, 238] width 80 height 37
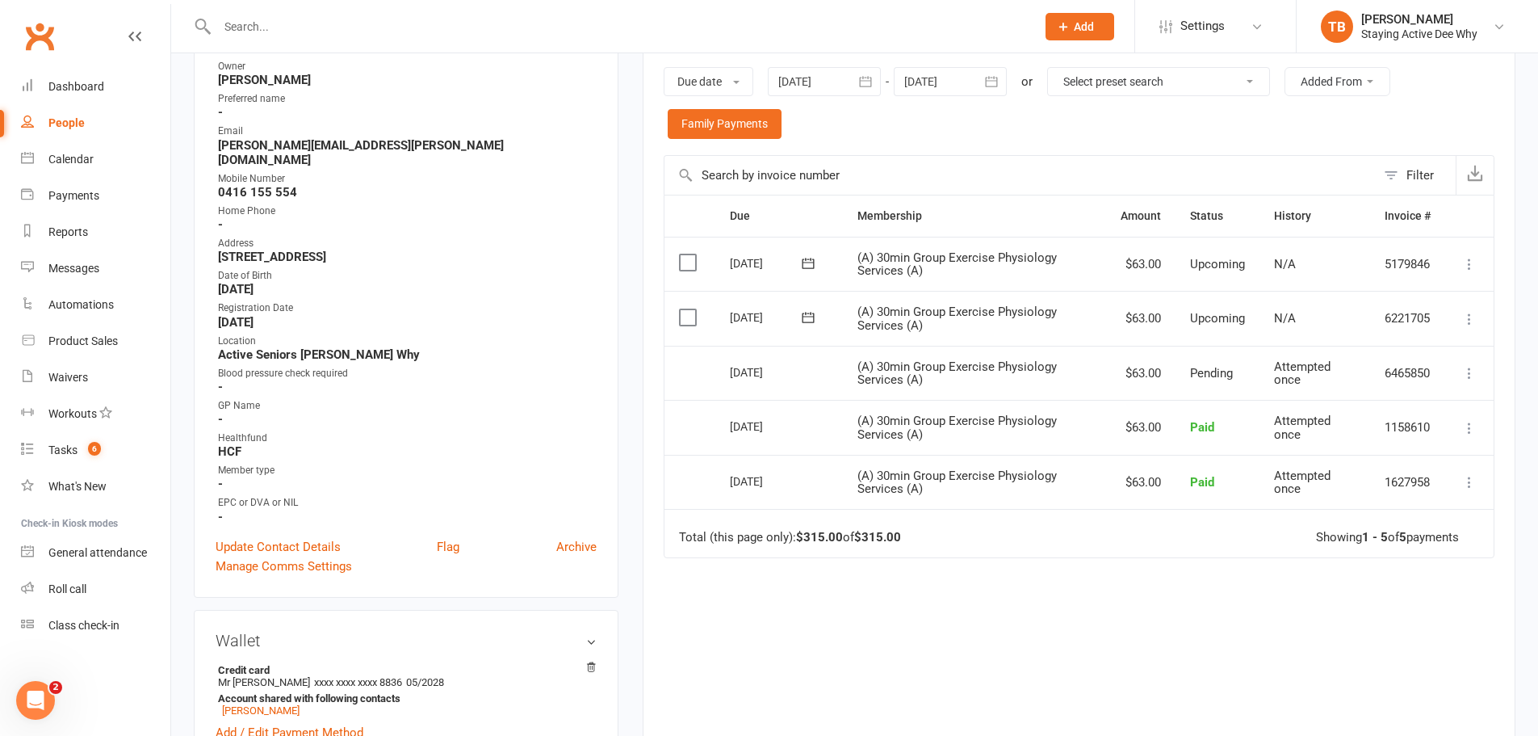
scroll to position [242, 0]
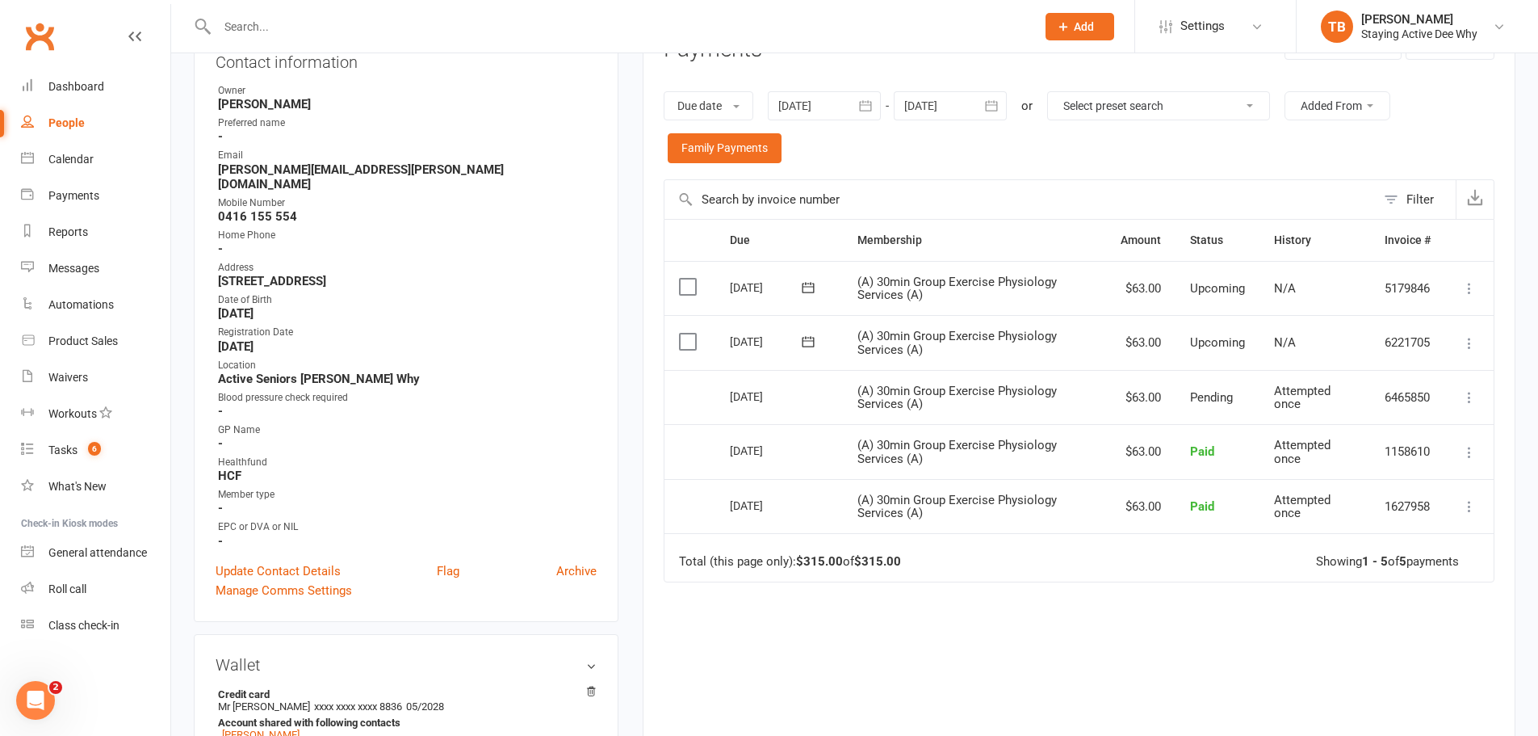
click at [1472, 285] on icon at bounding box center [1470, 288] width 16 height 16
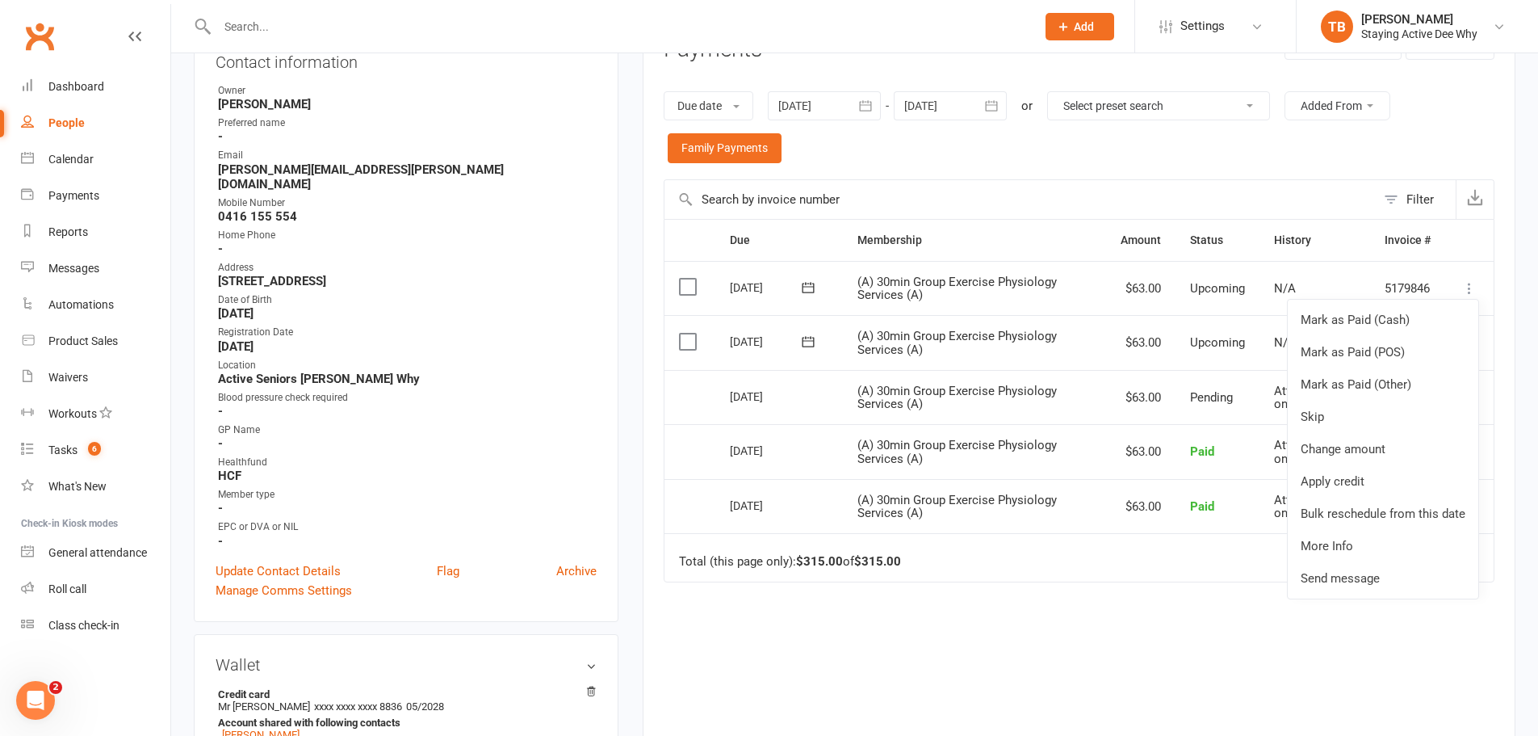
click at [1124, 610] on div "Due Contact Membership Amount Status History Invoice # Select this 08 Sep 2025 …" at bounding box center [1079, 505] width 831 height 572
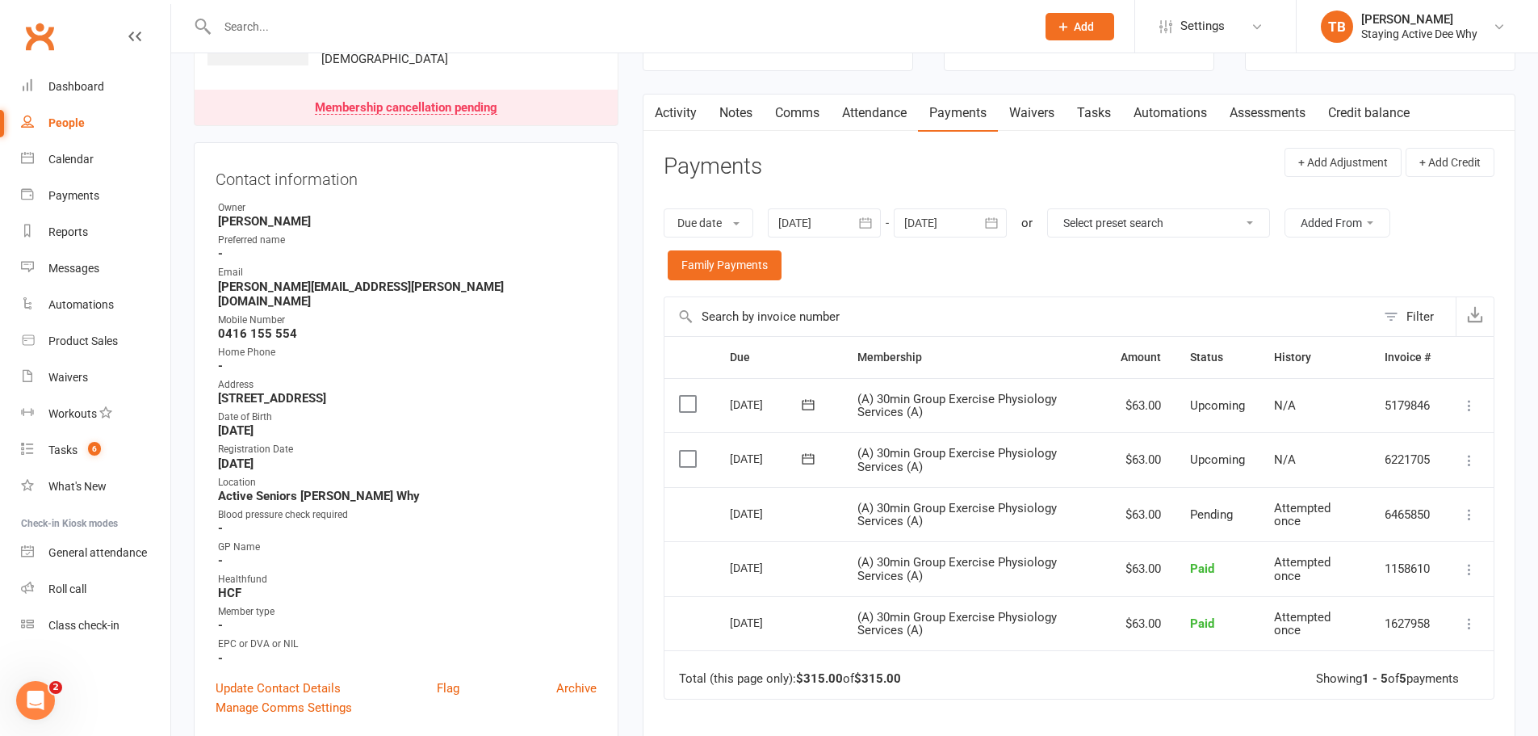
scroll to position [162, 0]
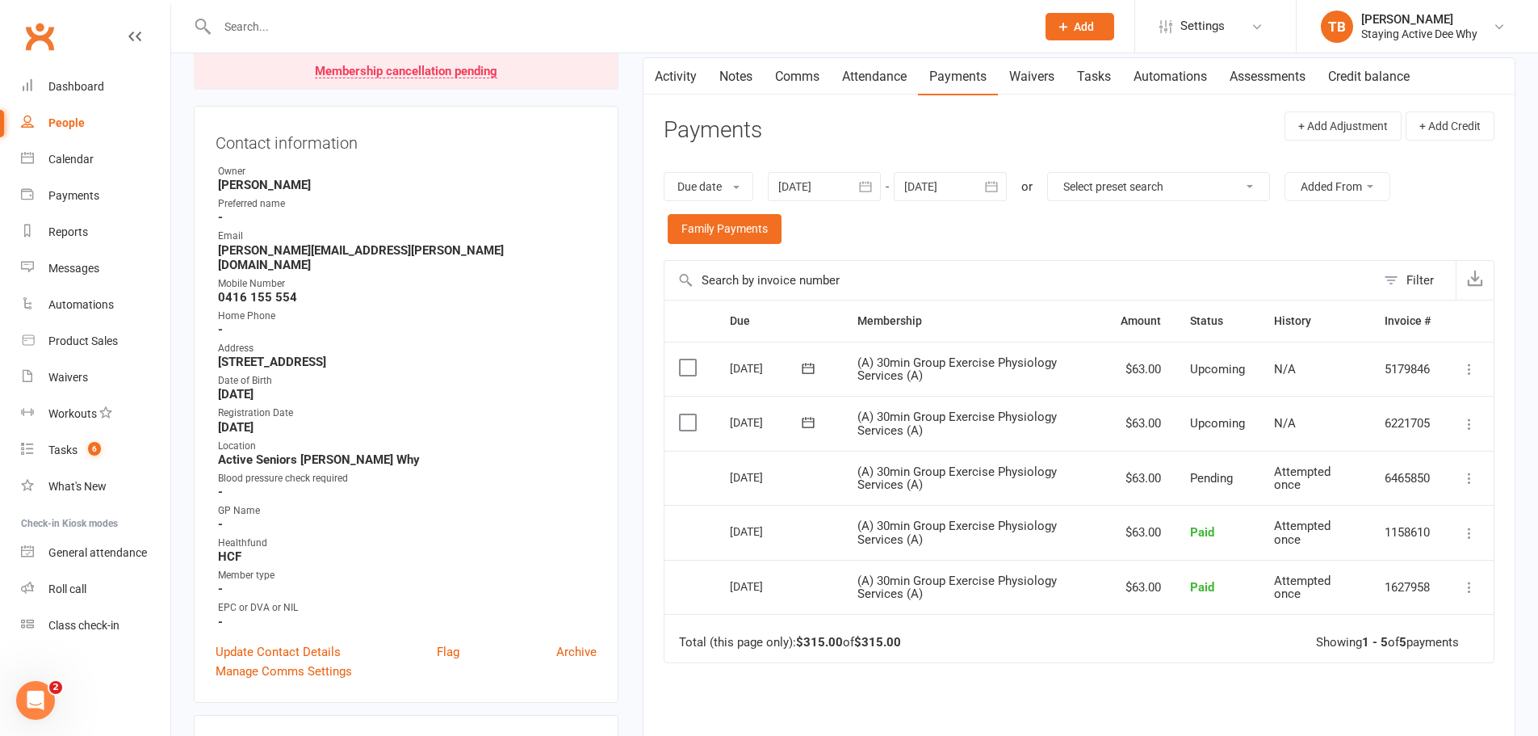
click at [1470, 372] on icon at bounding box center [1470, 369] width 16 height 16
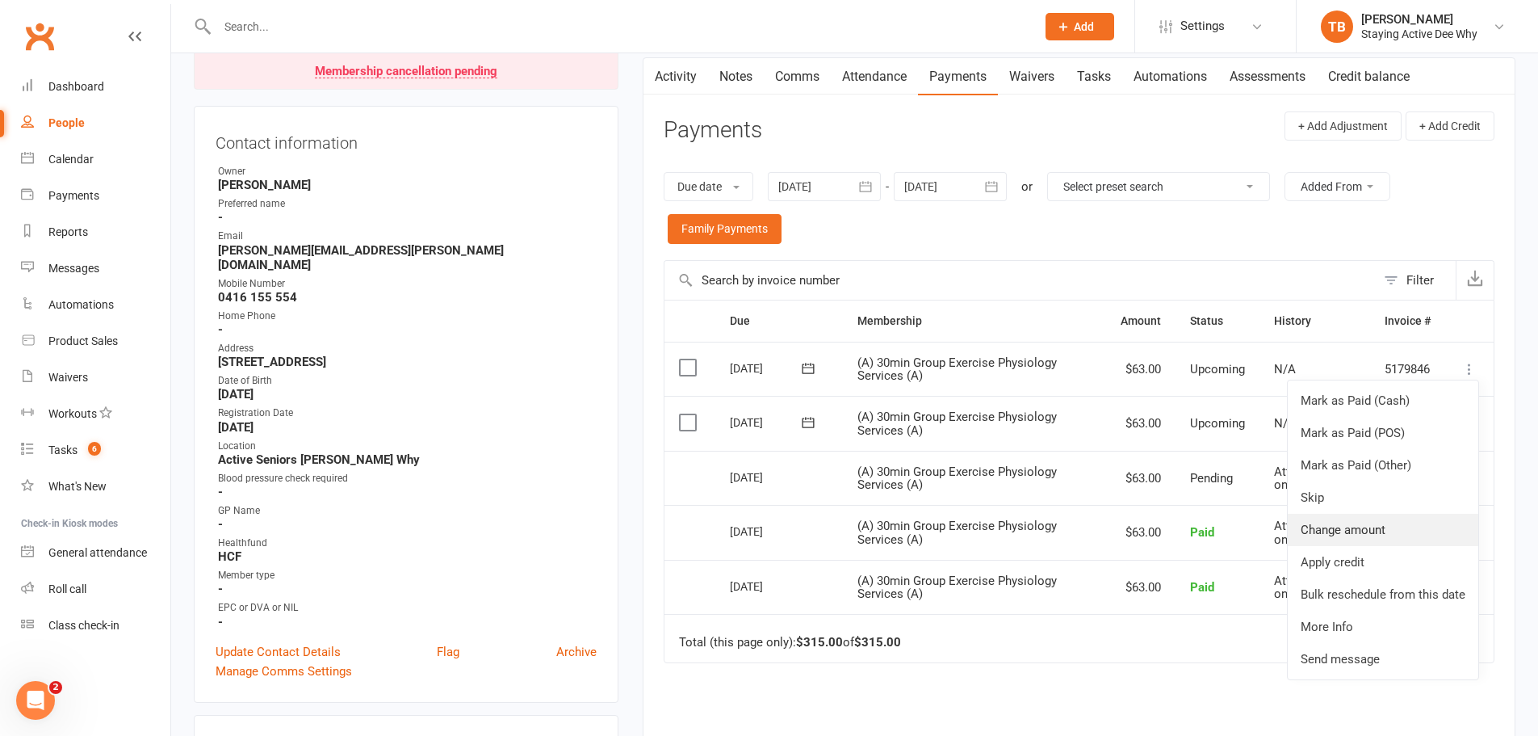
click at [1389, 534] on link "Change amount" at bounding box center [1383, 530] width 191 height 32
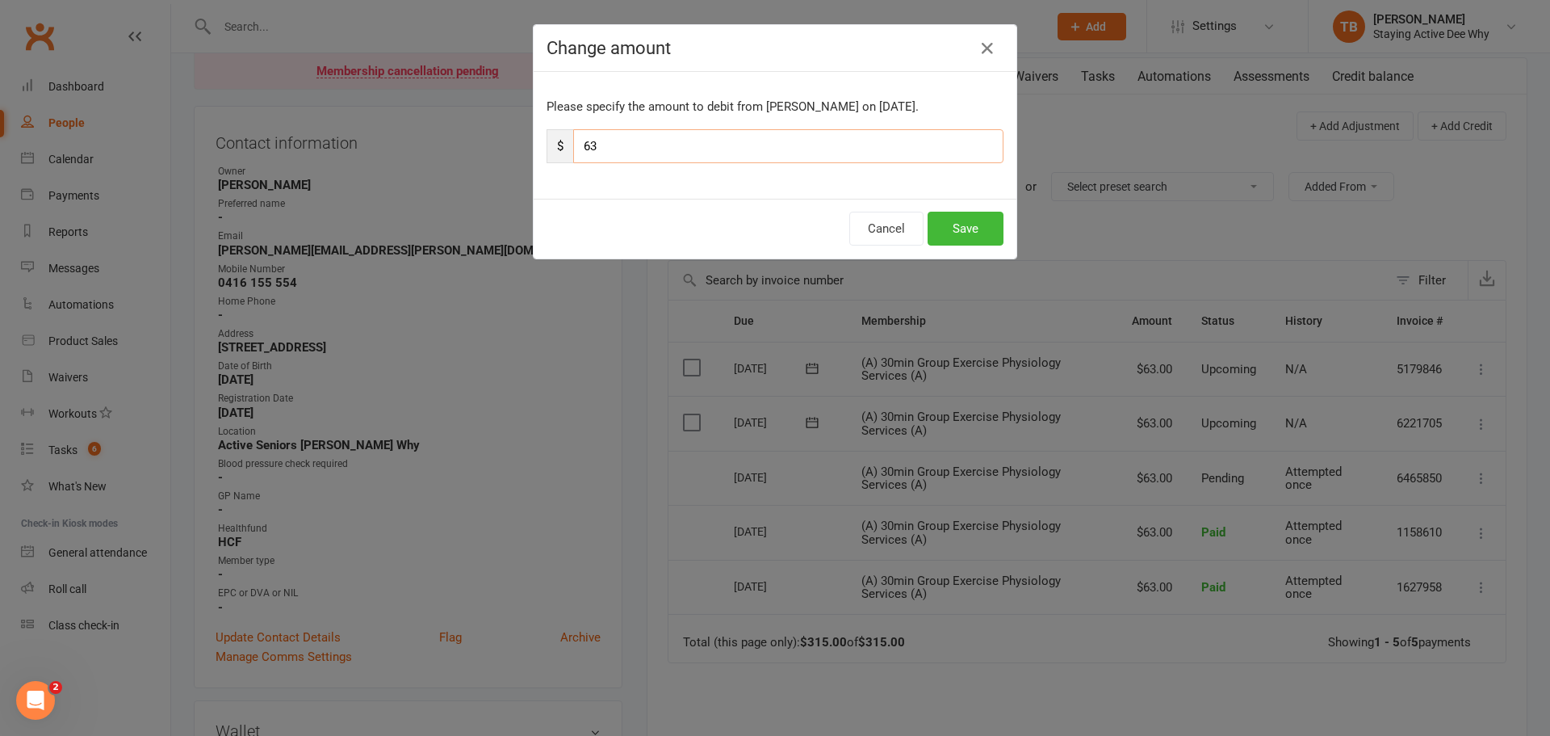
drag, startPoint x: 634, startPoint y: 149, endPoint x: 574, endPoint y: 148, distance: 59.8
click at [574, 148] on input "63" at bounding box center [788, 146] width 430 height 34
type input "31.50"
click at [965, 216] on button "Save" at bounding box center [966, 229] width 76 height 34
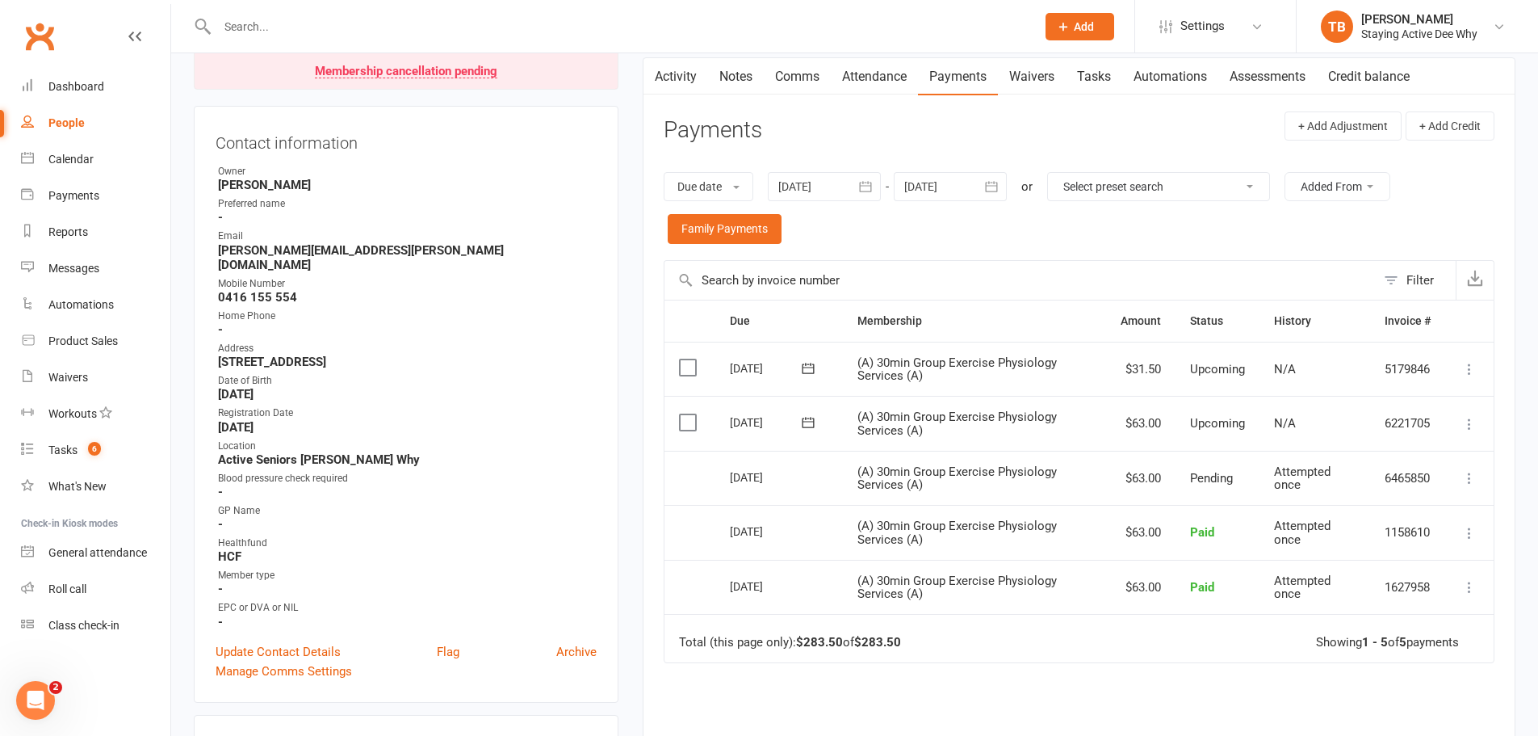
click at [747, 87] on link "Notes" at bounding box center [736, 76] width 56 height 37
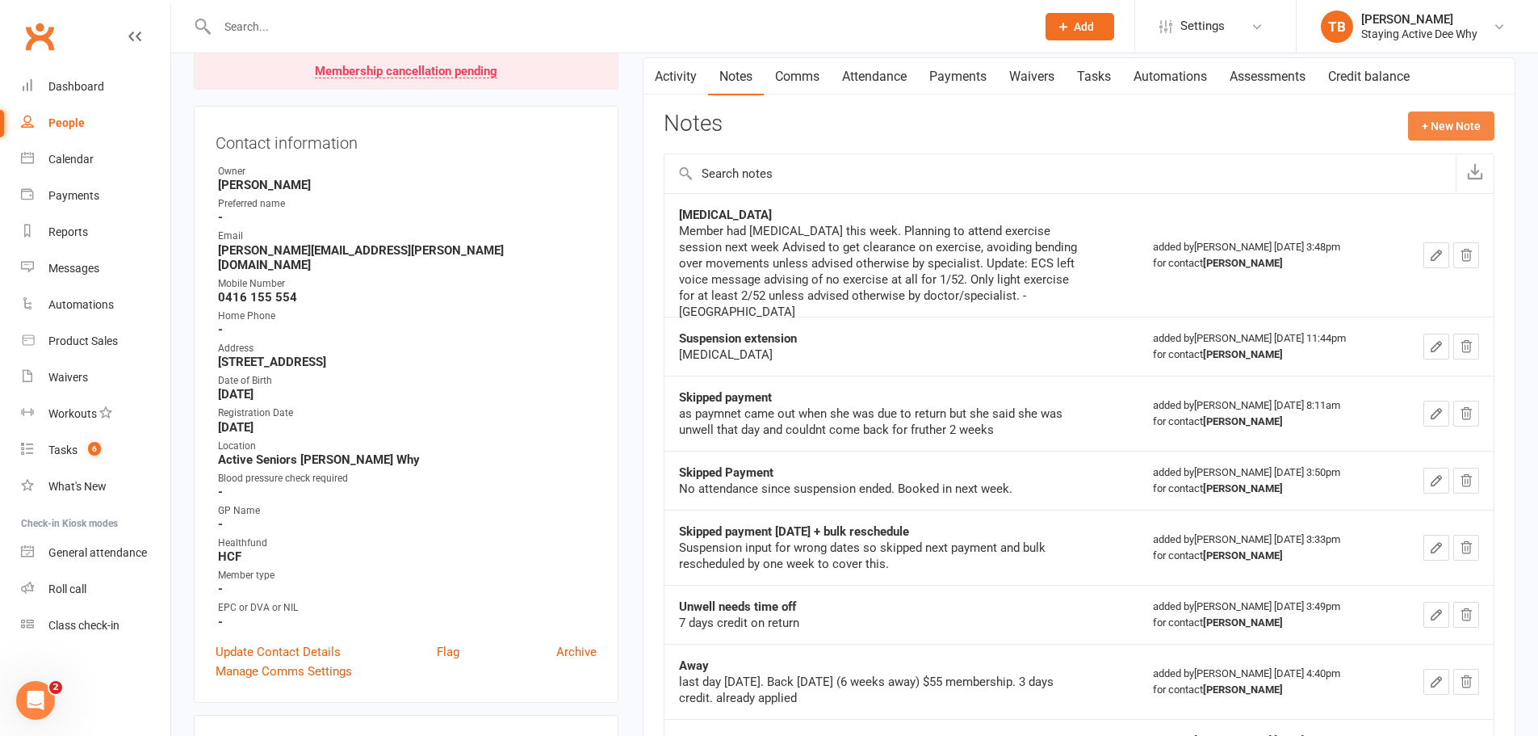
click at [1485, 122] on button "+ New Note" at bounding box center [1451, 125] width 86 height 29
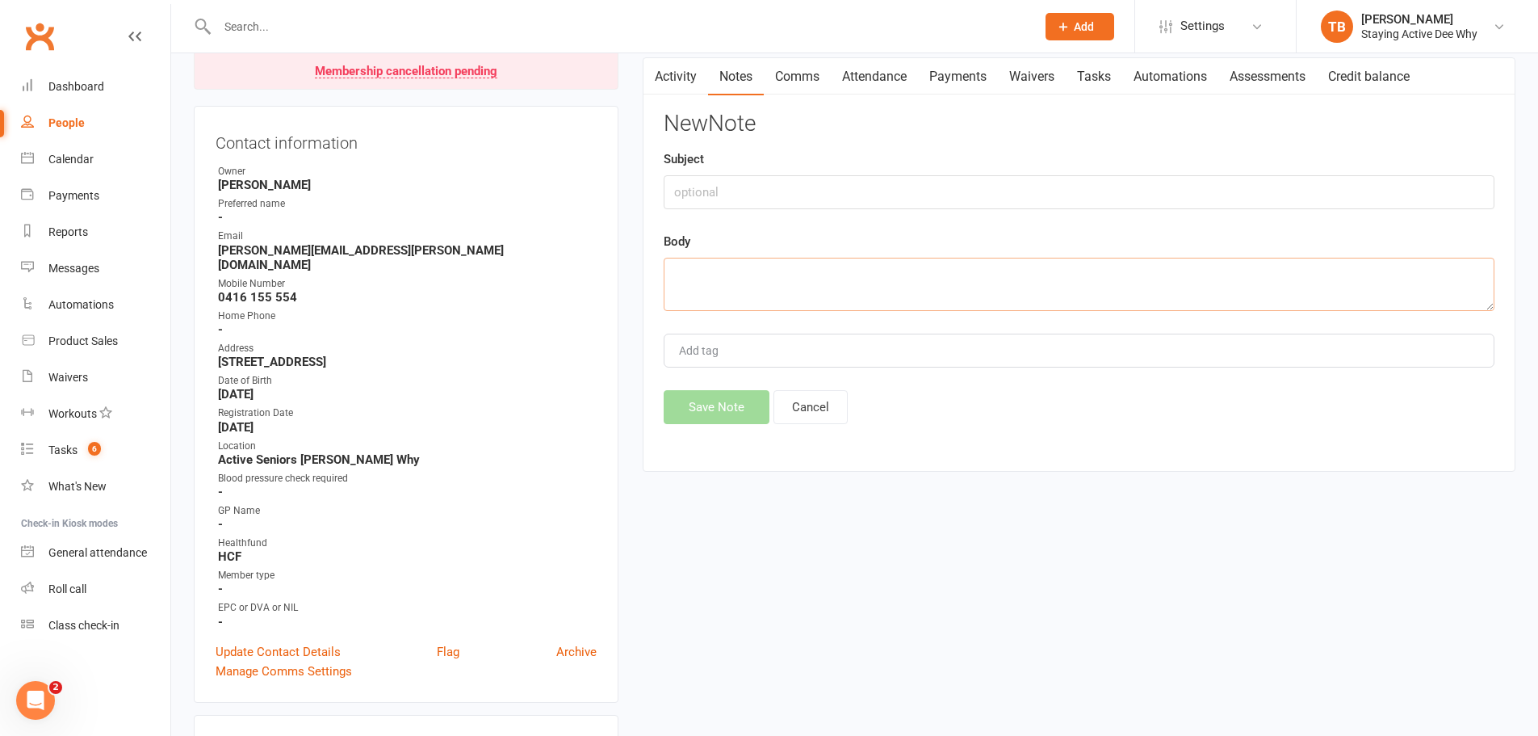
click at [802, 276] on textarea at bounding box center [1079, 284] width 831 height 53
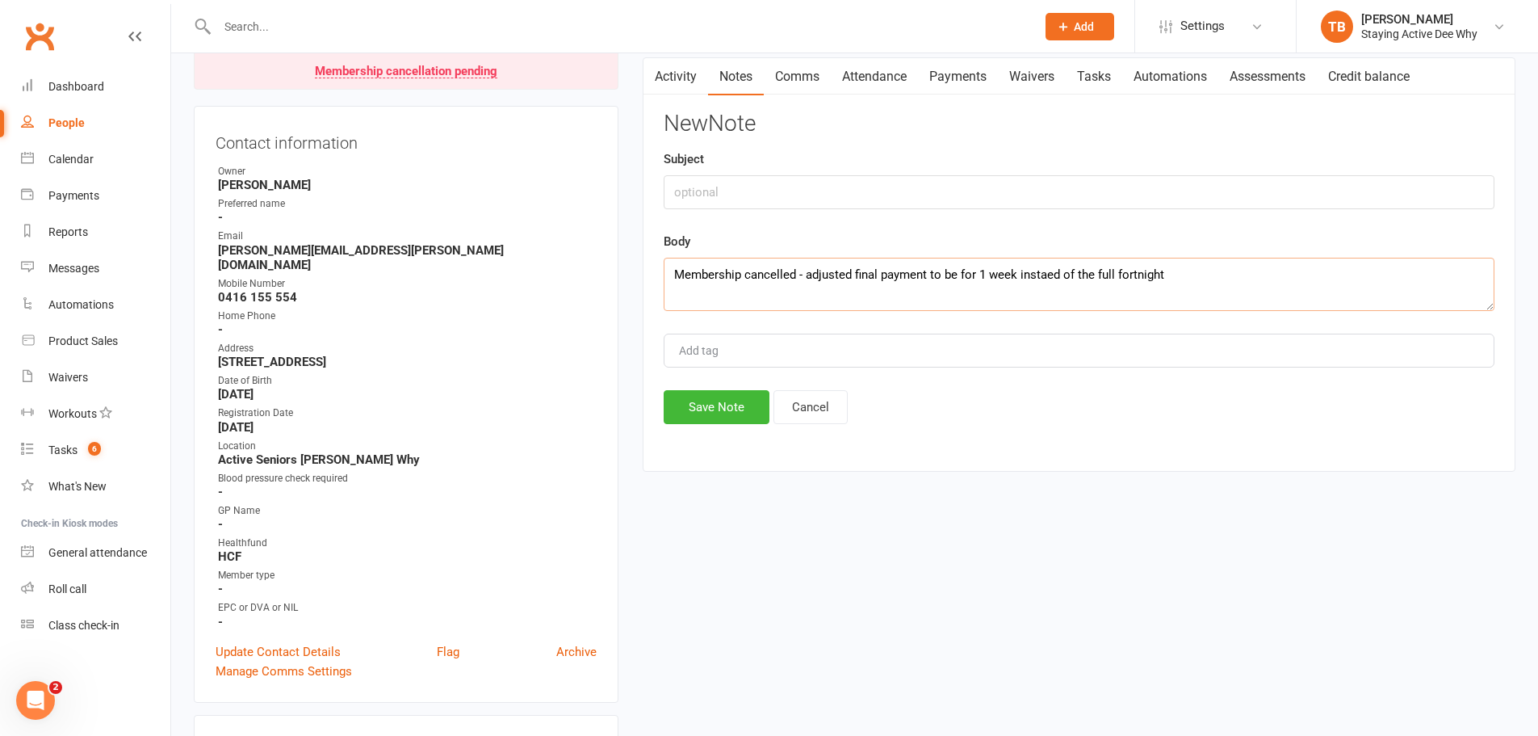
click at [1029, 279] on textarea "Membership cancelled - adjusted final payment to be for 1 week instaed of the f…" at bounding box center [1079, 284] width 831 height 53
type textarea "Membership cancelled - adjusted final payment to be for 1 week instead of the f…"
click at [759, 197] on input "text" at bounding box center [1079, 192] width 831 height 34
click at [820, 193] on input "Membership cancelled 12trh Sep" at bounding box center [1079, 192] width 831 height 34
type input "Membership cancelled 12th Sep"
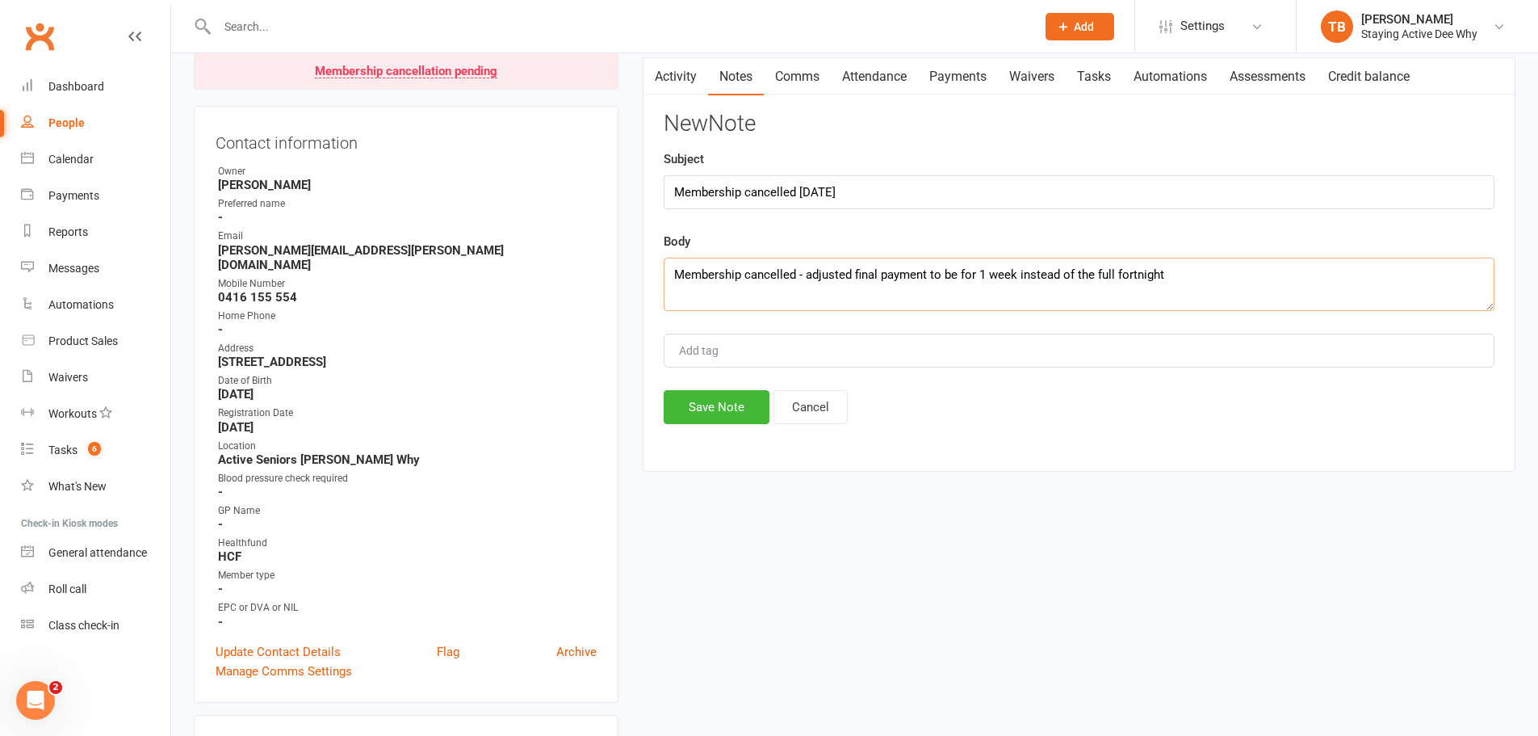
click at [1360, 308] on textarea "Membership cancelled - adjusted final payment to be for 1 week instead of the f…" at bounding box center [1079, 284] width 831 height 53
type textarea "Membership cancelled - adjusted final payment to be for 1 week instead of the f…"
click at [814, 297] on textarea "Membership cancelled - adjusted final payment to be for 1 week instead of the f…" at bounding box center [1079, 284] width 831 height 53
click at [725, 405] on button "Save Note" at bounding box center [717, 407] width 106 height 34
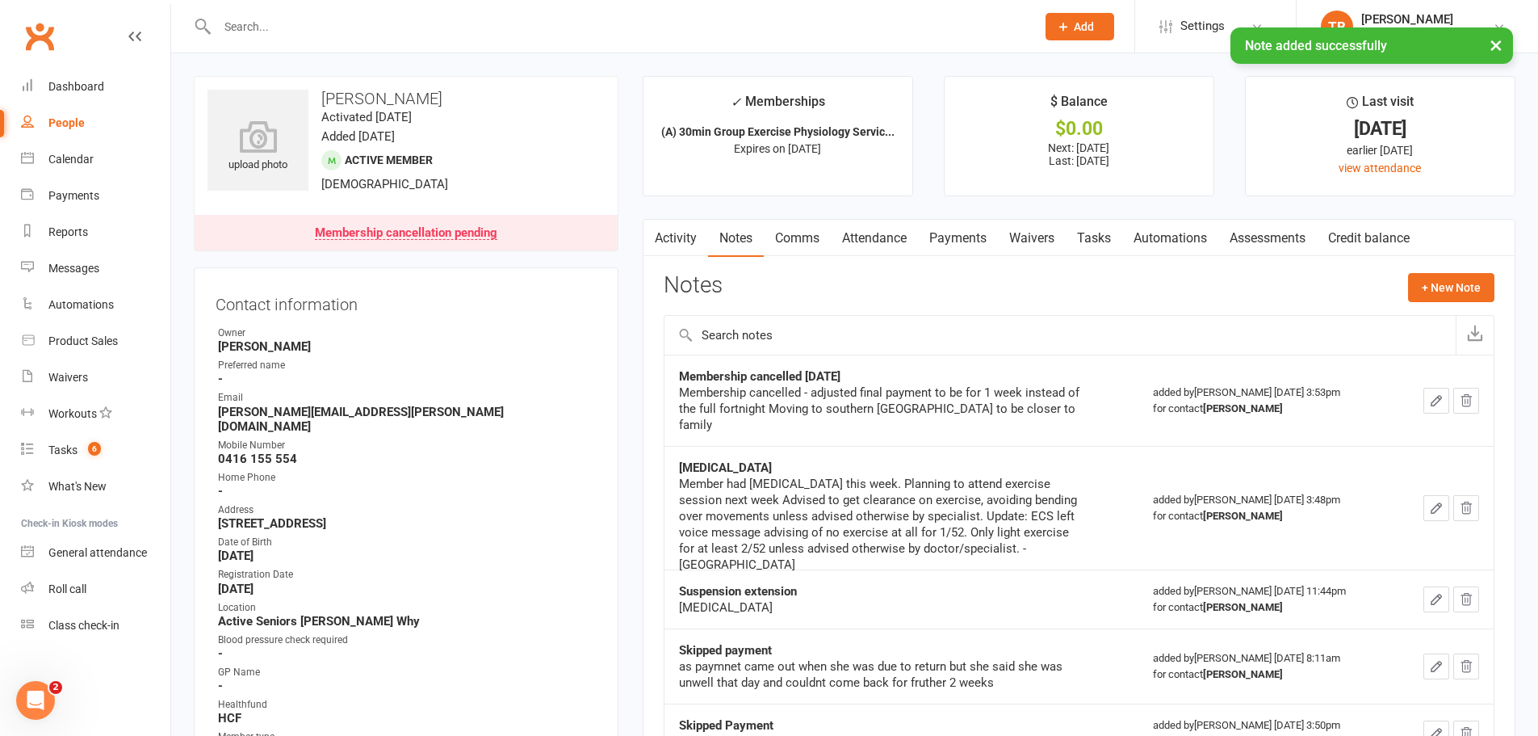
click at [436, 23] on input "text" at bounding box center [618, 26] width 812 height 23
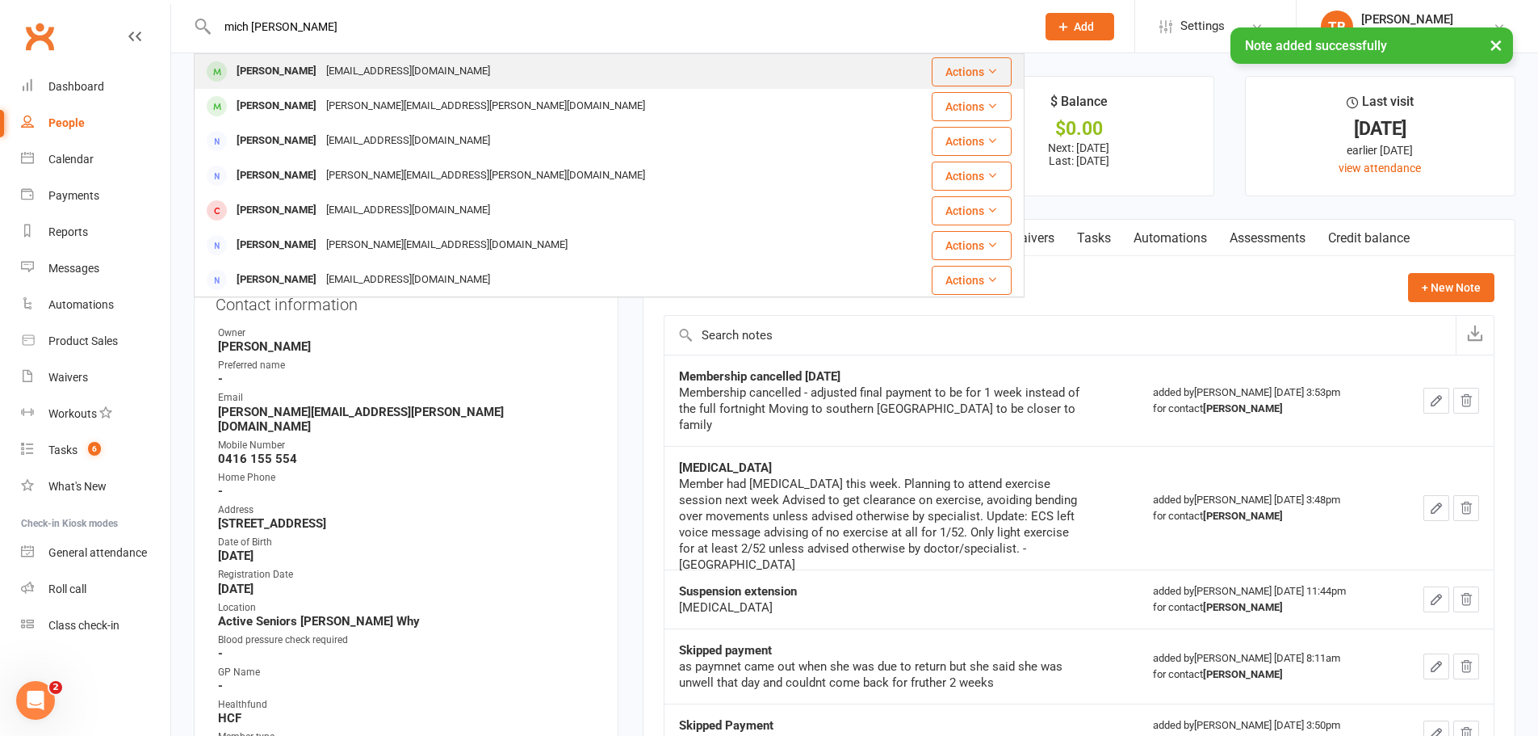
type input "mich mead"
click at [254, 74] on div "Michael Mead" at bounding box center [277, 71] width 90 height 23
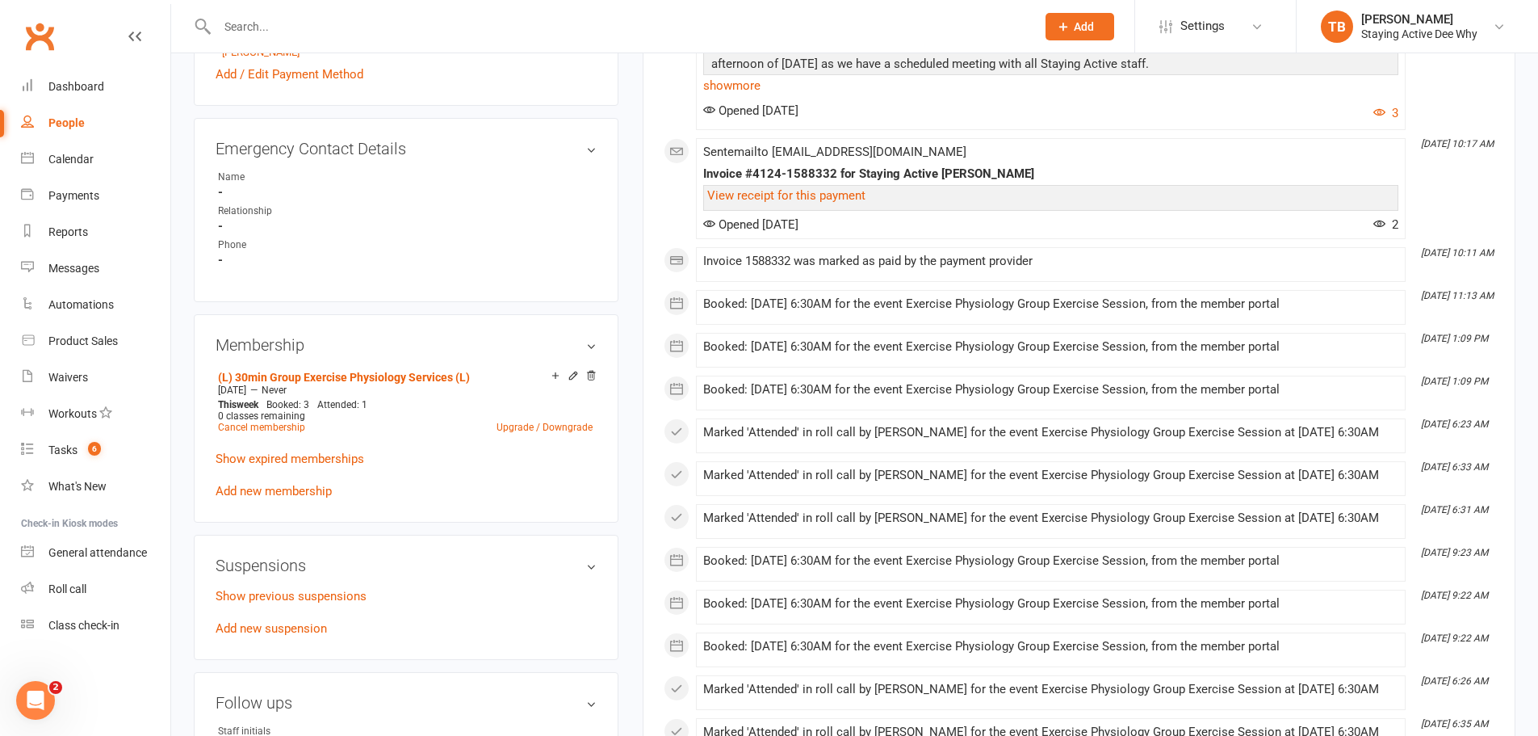
scroll to position [888, 0]
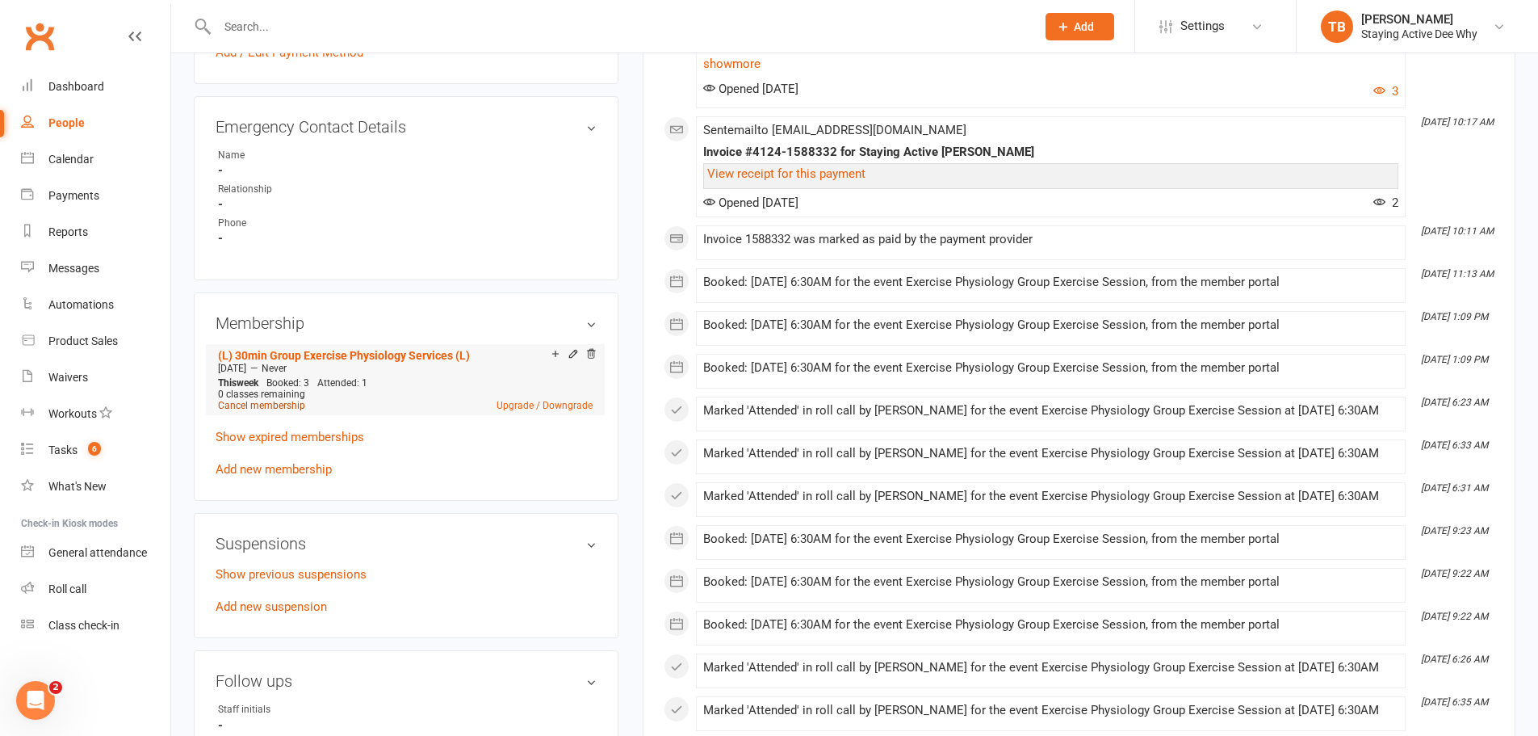
click at [262, 405] on link "Cancel membership" at bounding box center [261, 405] width 87 height 11
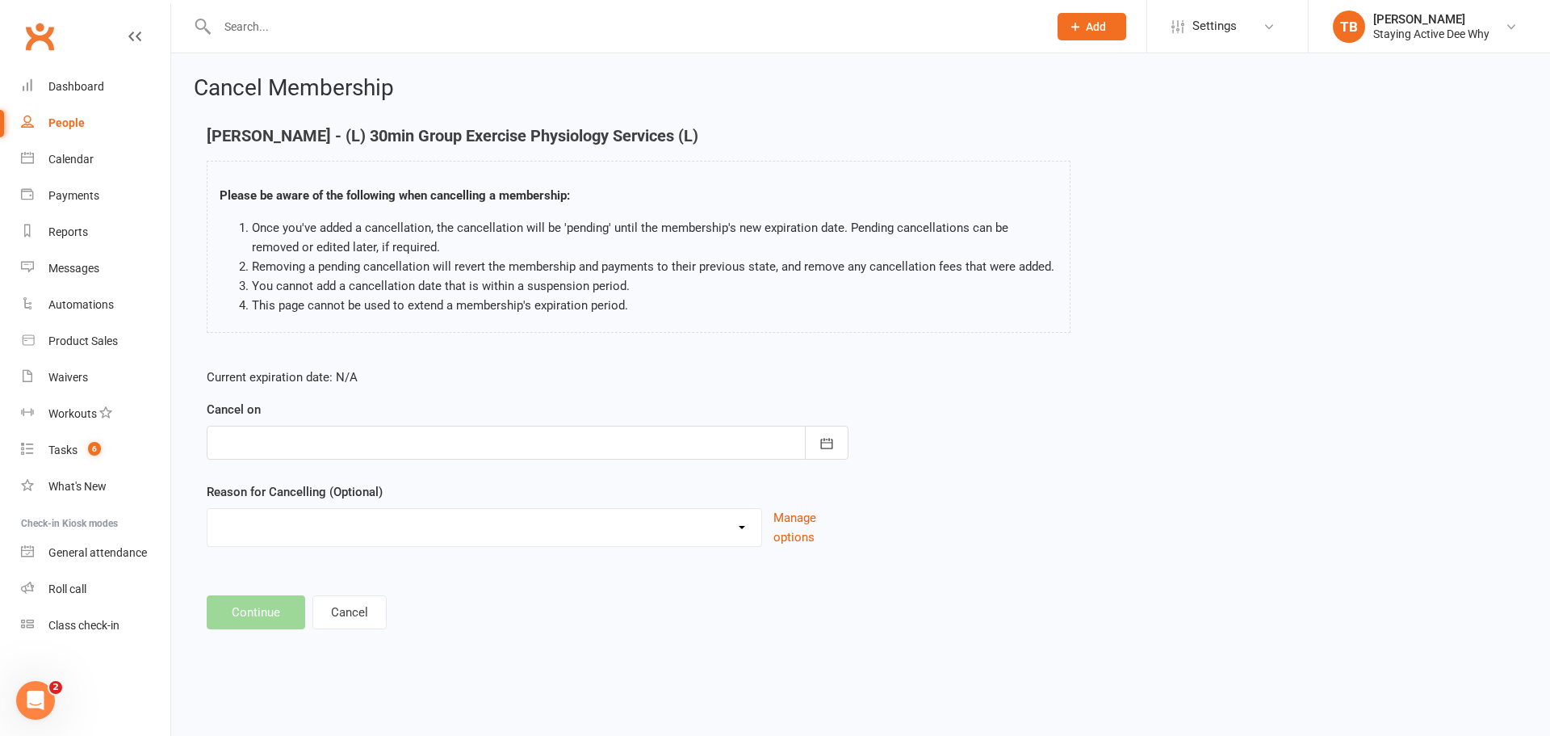
click at [265, 438] on div at bounding box center [528, 443] width 642 height 34
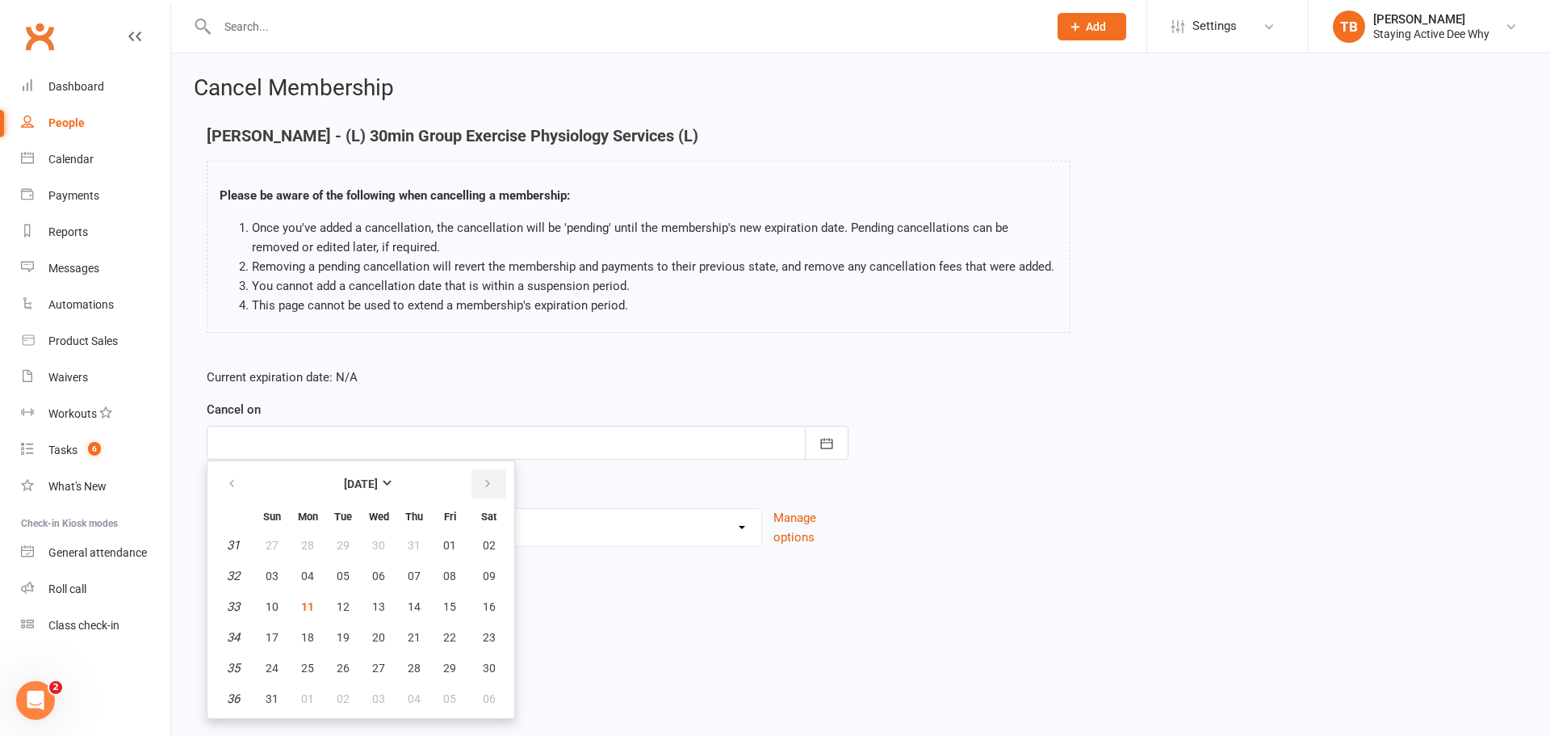
click at [472, 480] on button "button" at bounding box center [489, 483] width 35 height 29
click at [493, 577] on span "13" at bounding box center [489, 575] width 13 height 13
type input "13 Sep 2025"
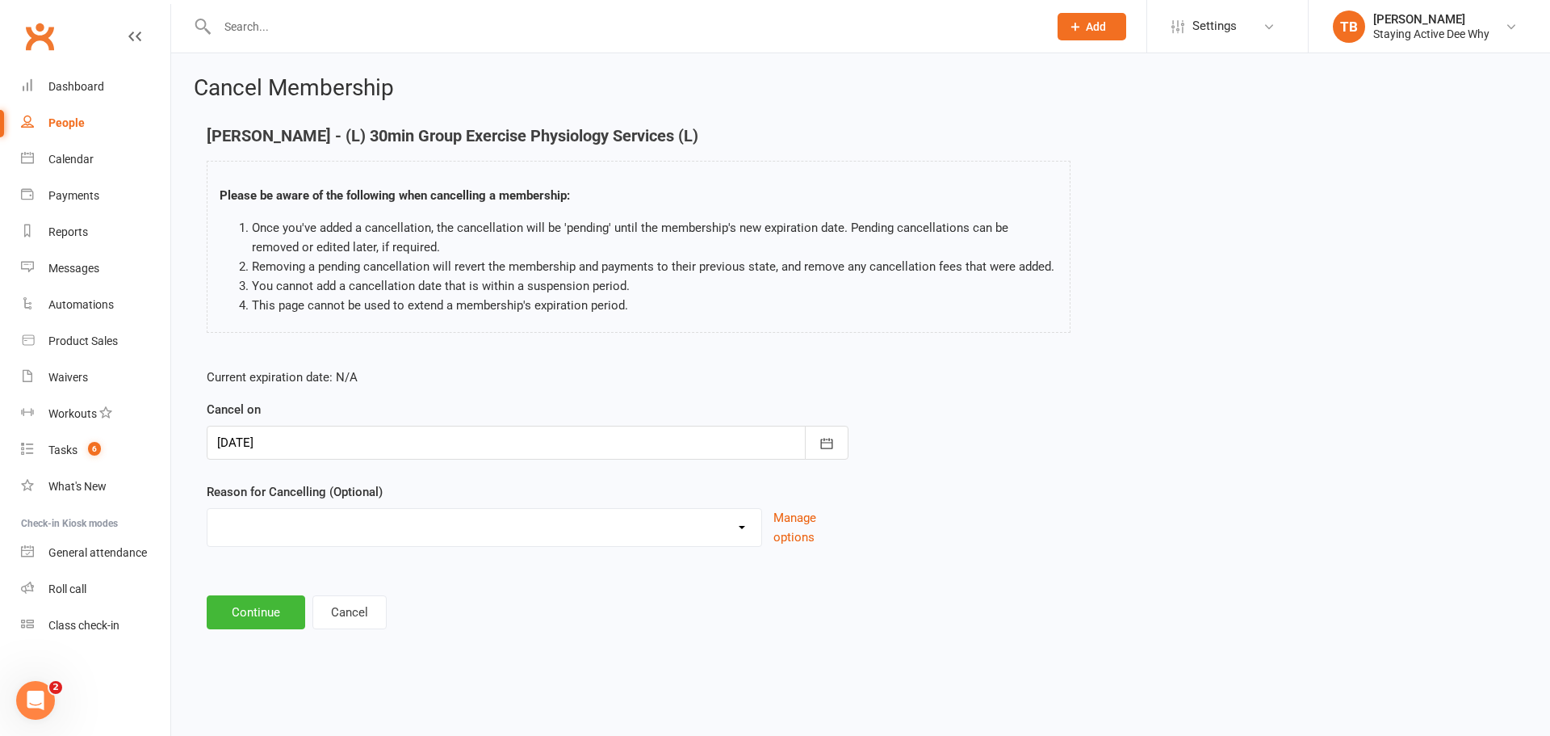
click at [398, 544] on div "Holiday Injury Other reason" at bounding box center [485, 527] width 556 height 39
select select "2"
click at [208, 527] on select "Holiday Injury Other reason" at bounding box center [485, 525] width 554 height 32
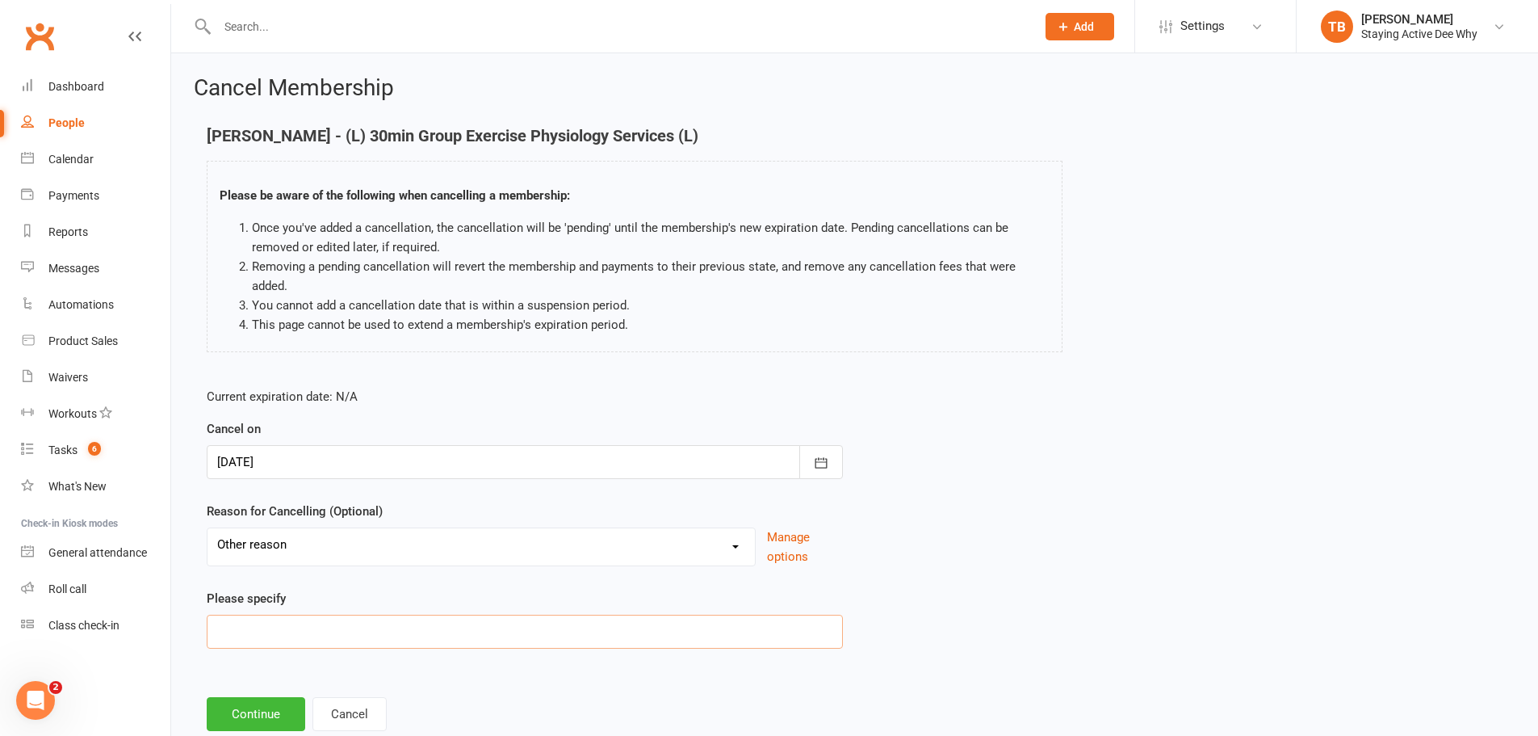
click at [304, 645] on input at bounding box center [525, 632] width 636 height 34
type input "moving"
click at [226, 713] on button "Continue" at bounding box center [256, 714] width 99 height 34
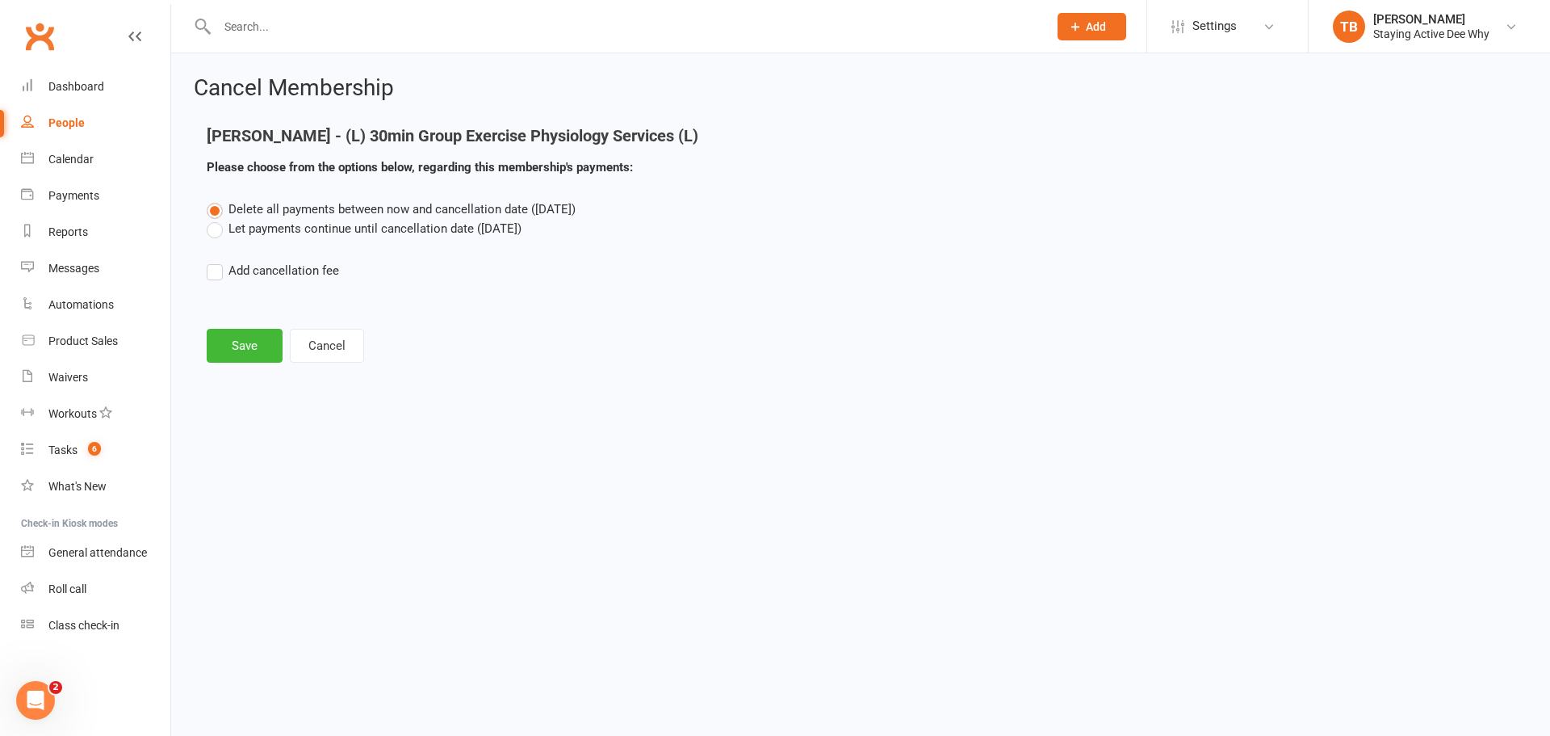
drag, startPoint x: 277, startPoint y: 229, endPoint x: 236, endPoint y: 350, distance: 127.2
click at [272, 250] on div "Delete all payments between now and cancellation date (Sep 13, 2025) Let paymen…" at bounding box center [861, 250] width 1332 height 103
click at [262, 236] on label "Let payments continue until cancellation date (Sep 13, 2025)" at bounding box center [364, 228] width 315 height 19
click at [217, 219] on input "Let payments continue until cancellation date (Sep 13, 2025)" at bounding box center [212, 219] width 10 height 0
click at [241, 355] on button "Save" at bounding box center [245, 346] width 76 height 34
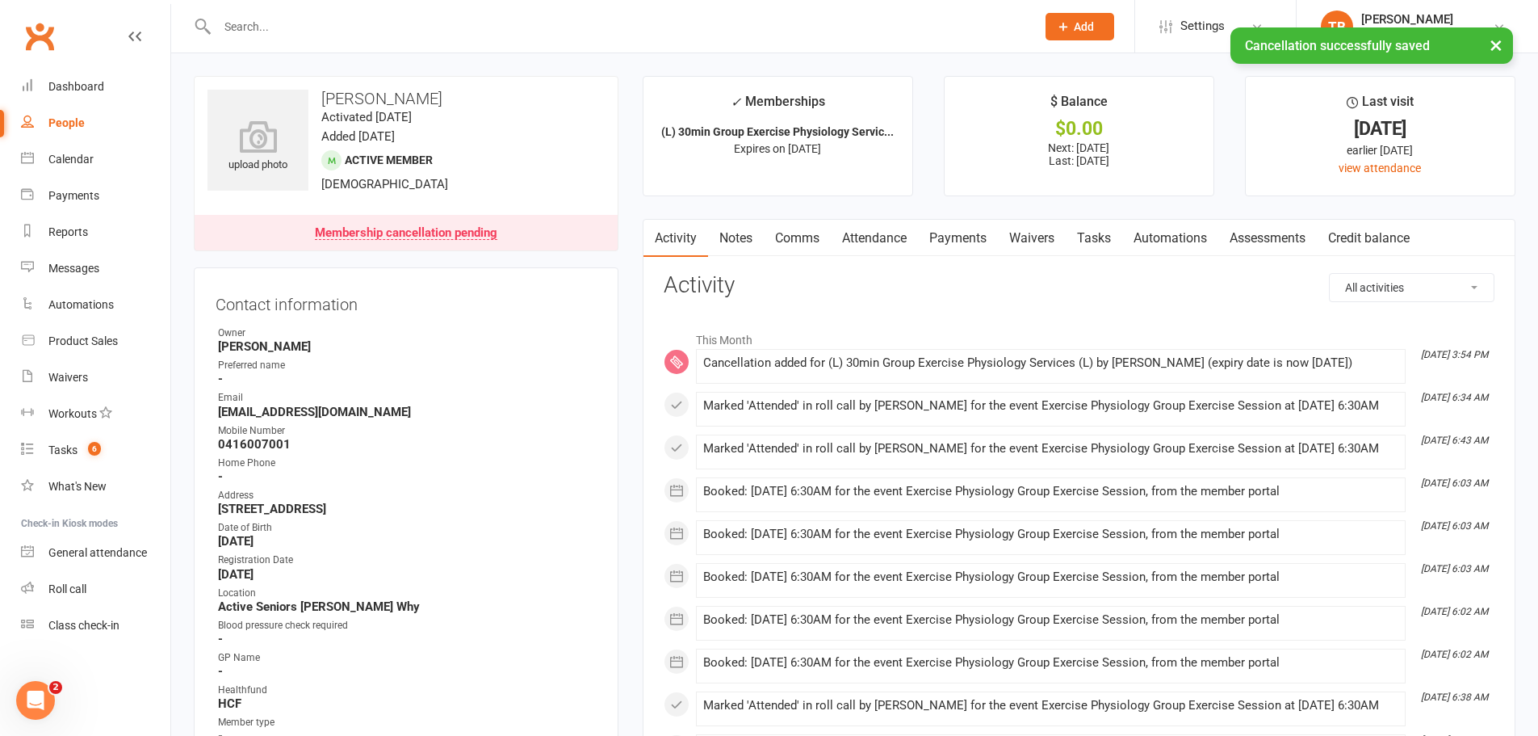
click at [969, 237] on link "Payments" at bounding box center [958, 238] width 80 height 37
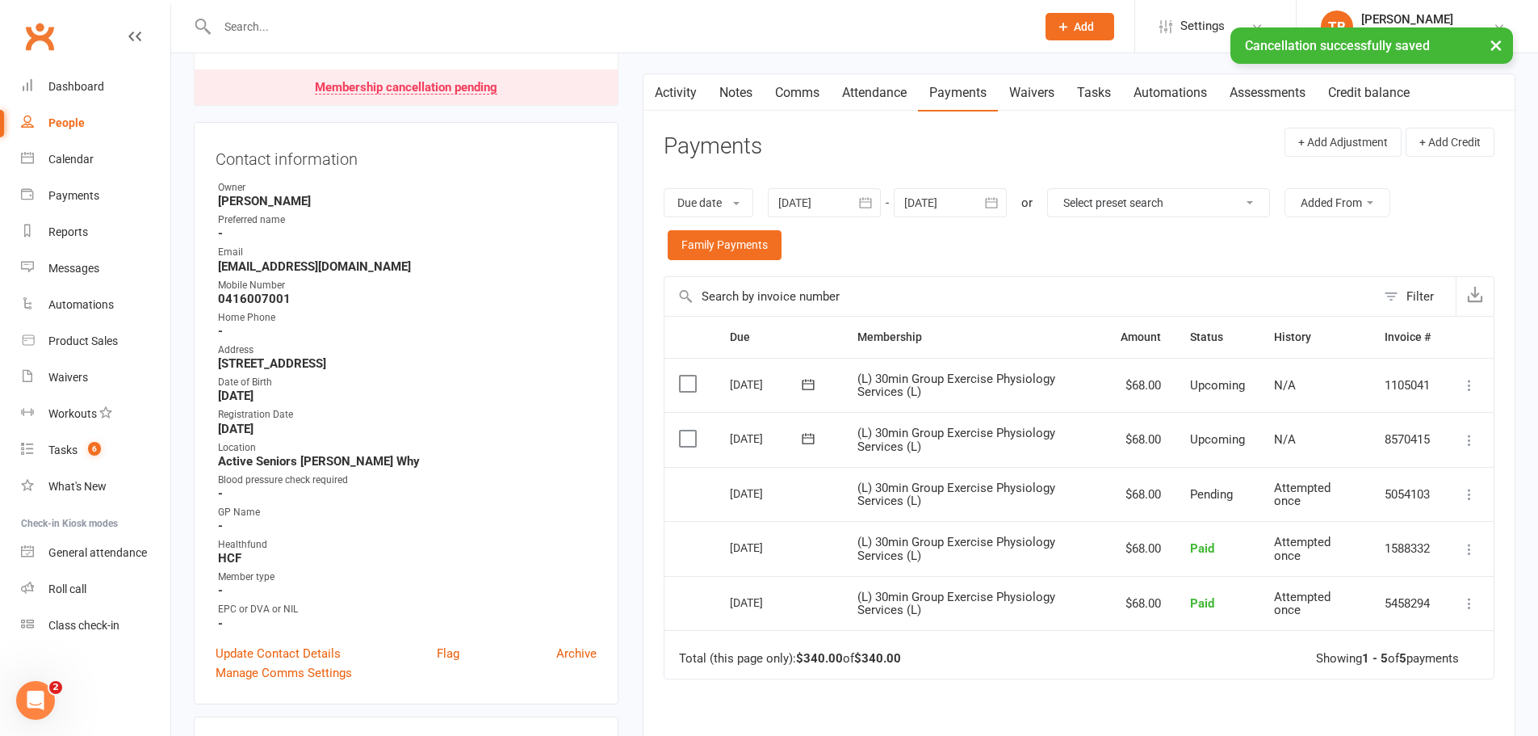
scroll to position [162, 0]
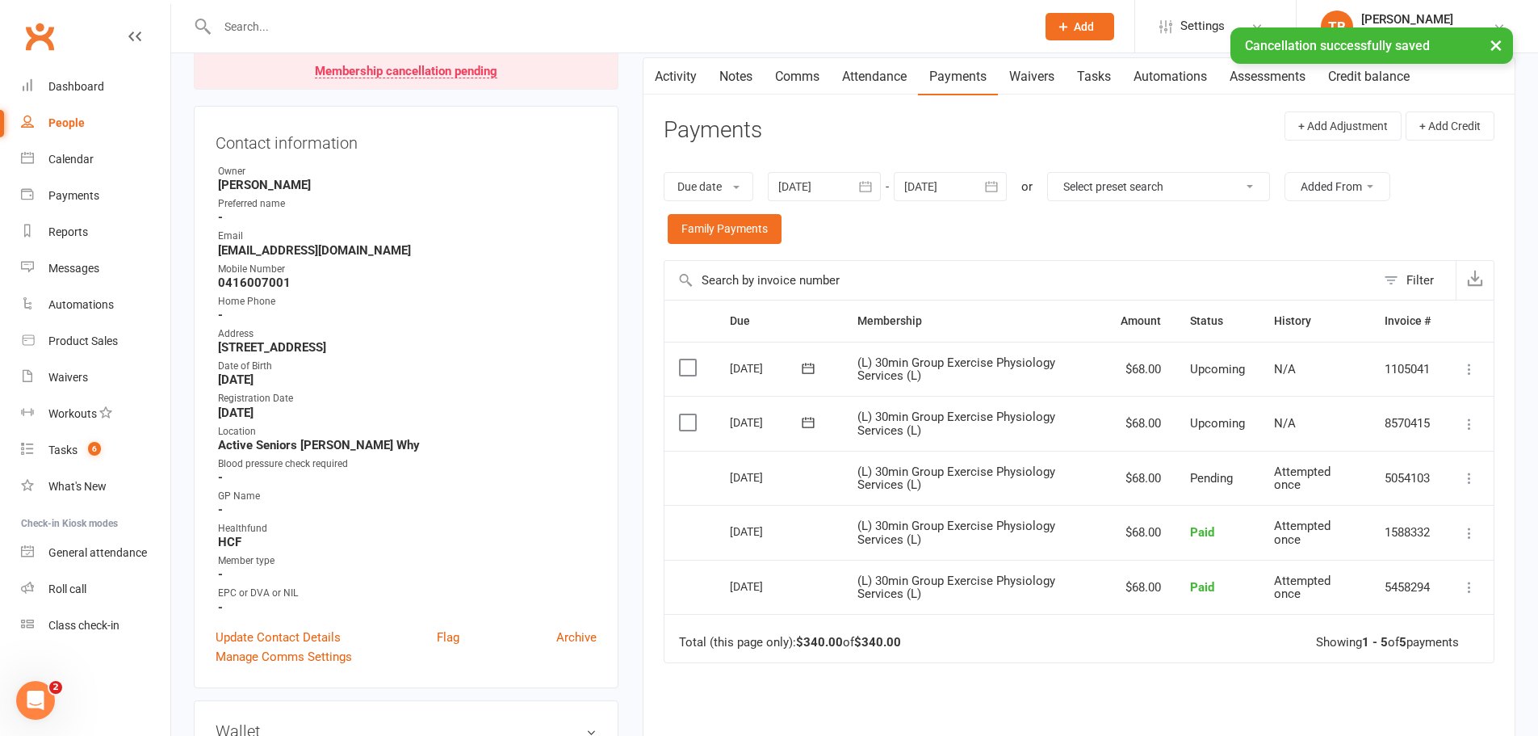
click at [1477, 372] on icon at bounding box center [1470, 369] width 16 height 16
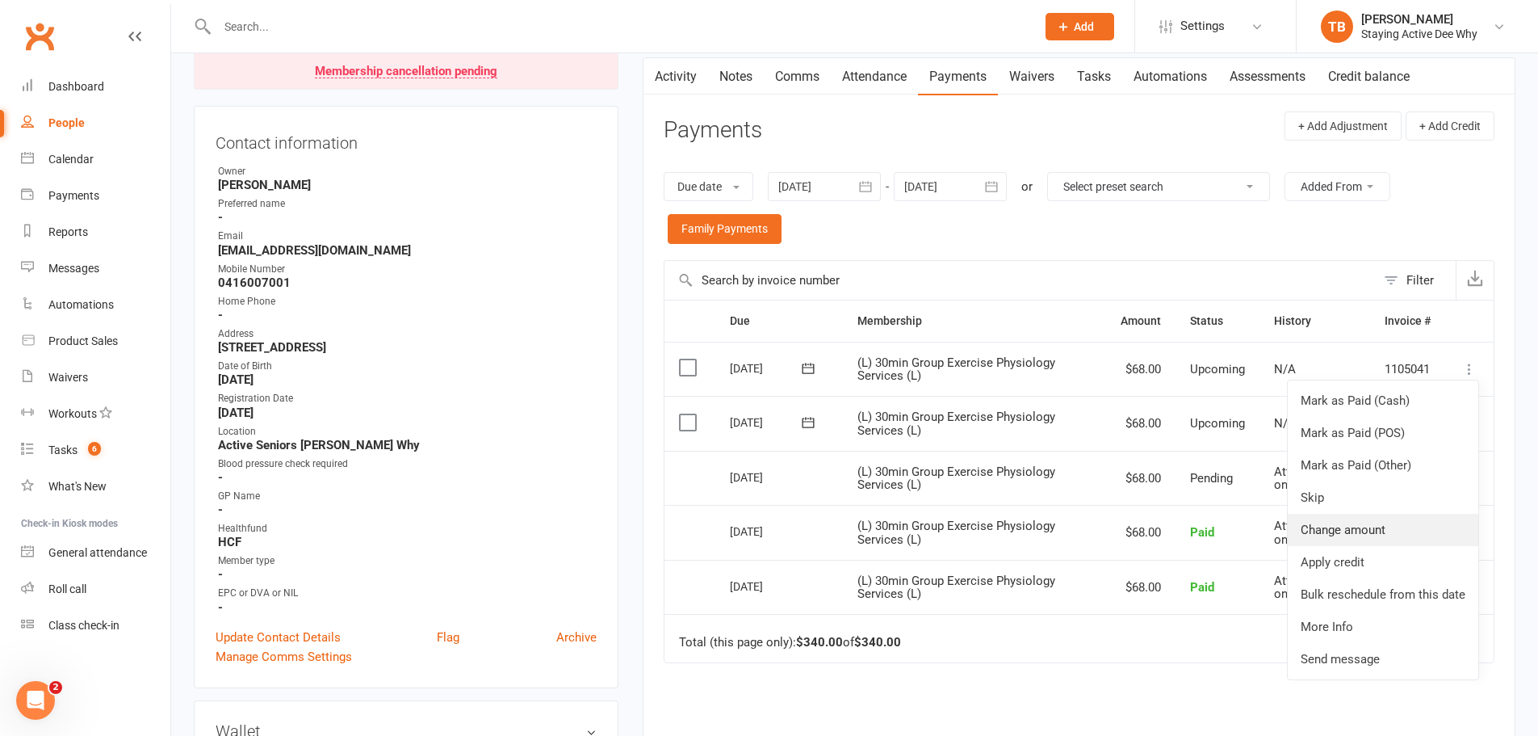
click at [1378, 531] on link "Change amount" at bounding box center [1383, 530] width 191 height 32
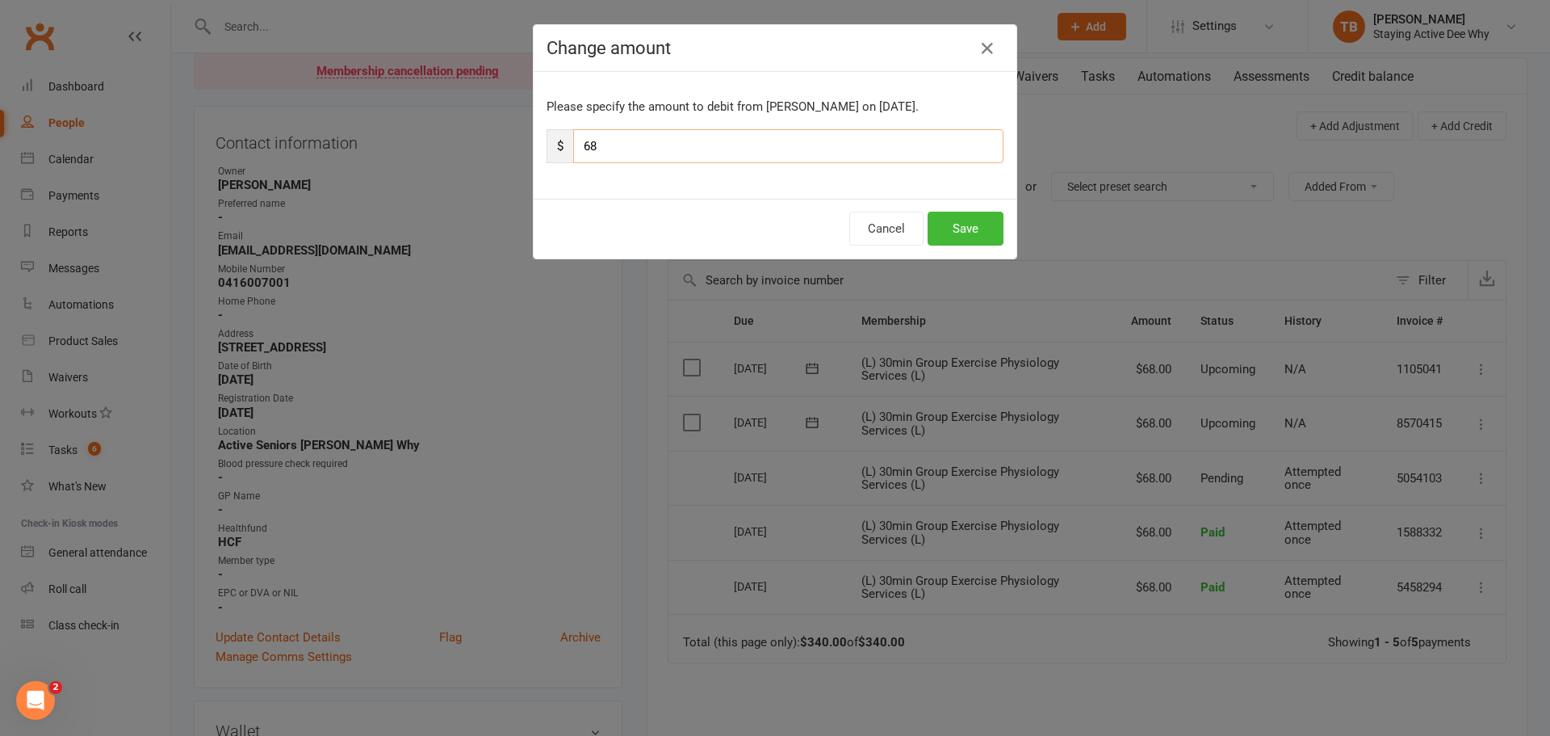
drag, startPoint x: 585, startPoint y: 159, endPoint x: 556, endPoint y: 162, distance: 29.3
click at [556, 162] on div "$ 68" at bounding box center [775, 146] width 457 height 34
type input "34"
click at [970, 229] on button "Save" at bounding box center [966, 229] width 76 height 34
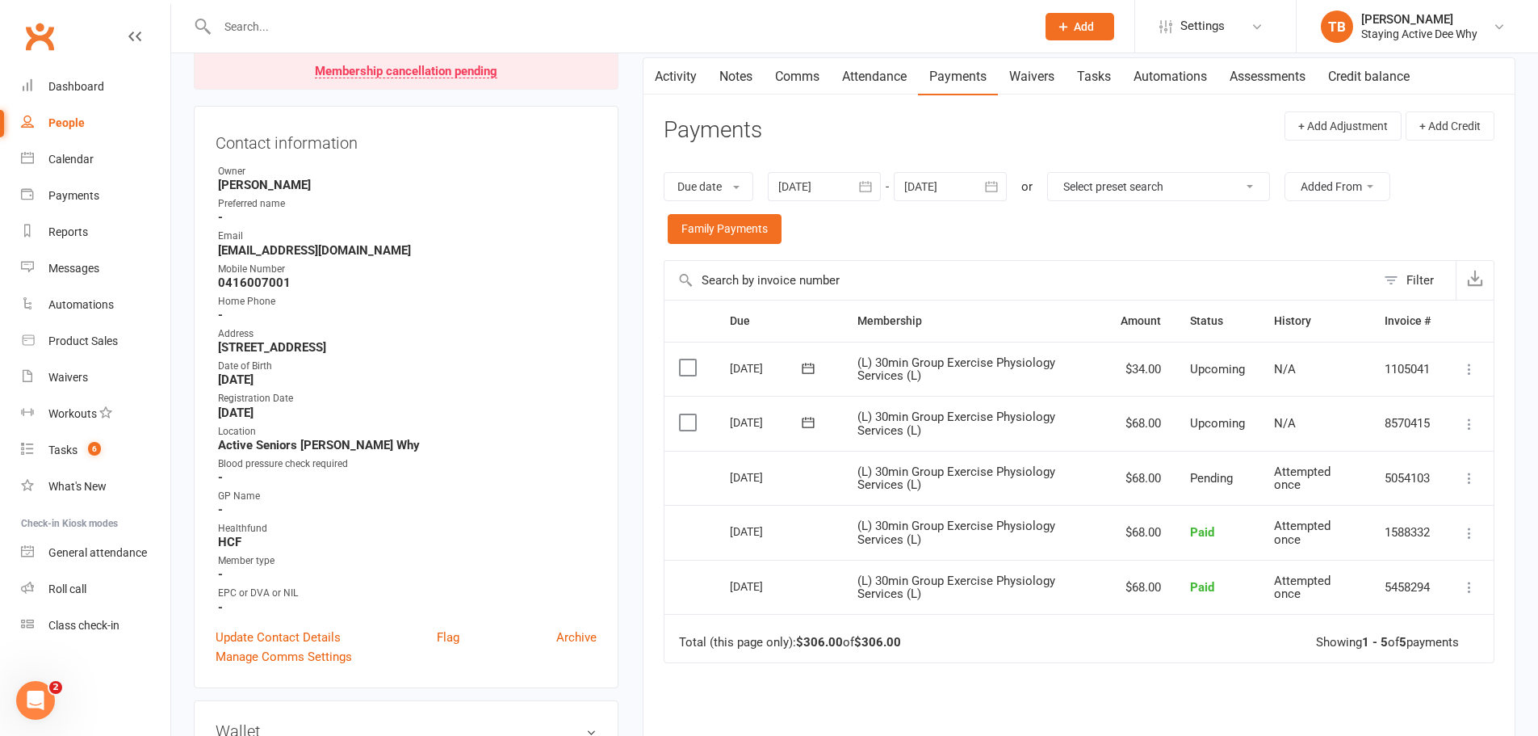
scroll to position [0, 0]
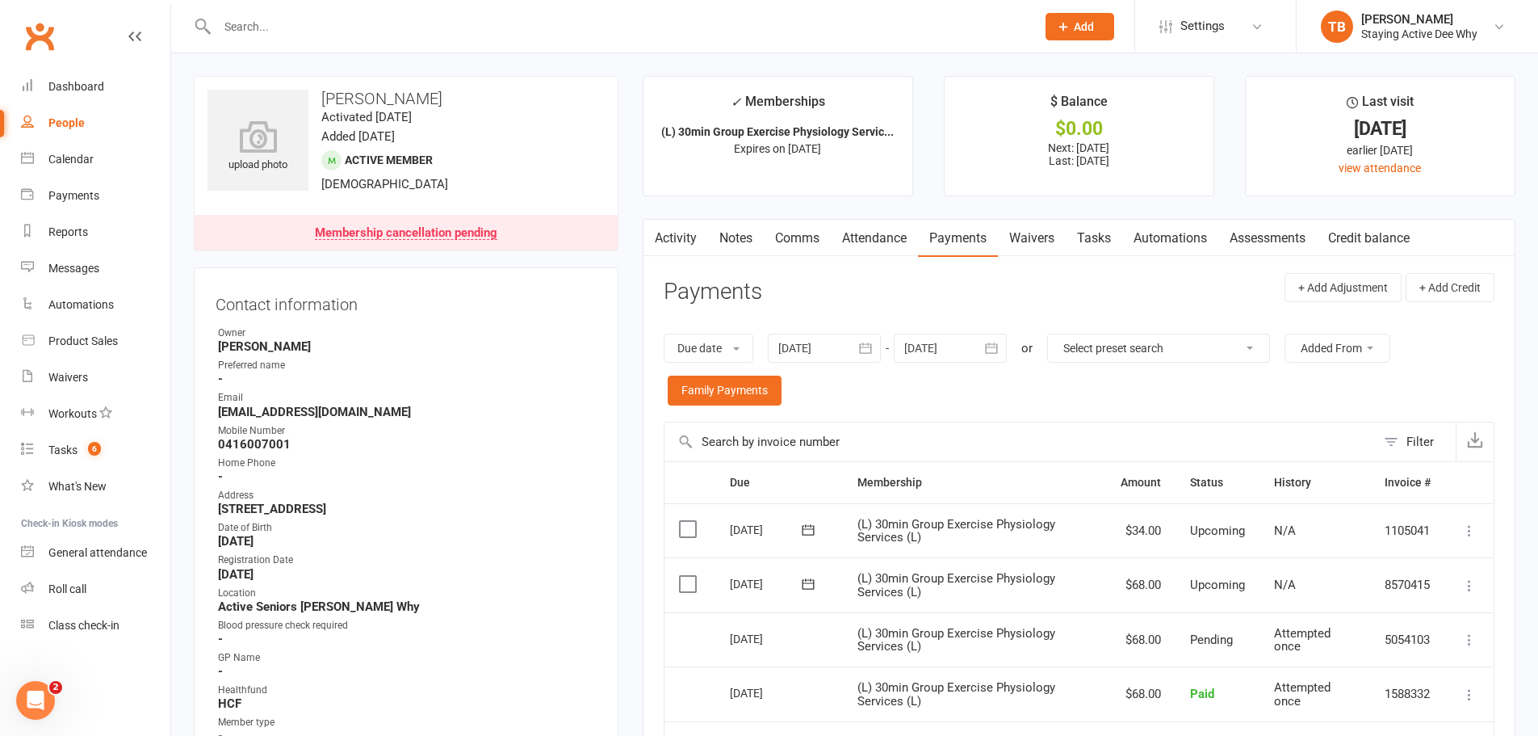
click at [736, 240] on link "Notes" at bounding box center [736, 238] width 56 height 37
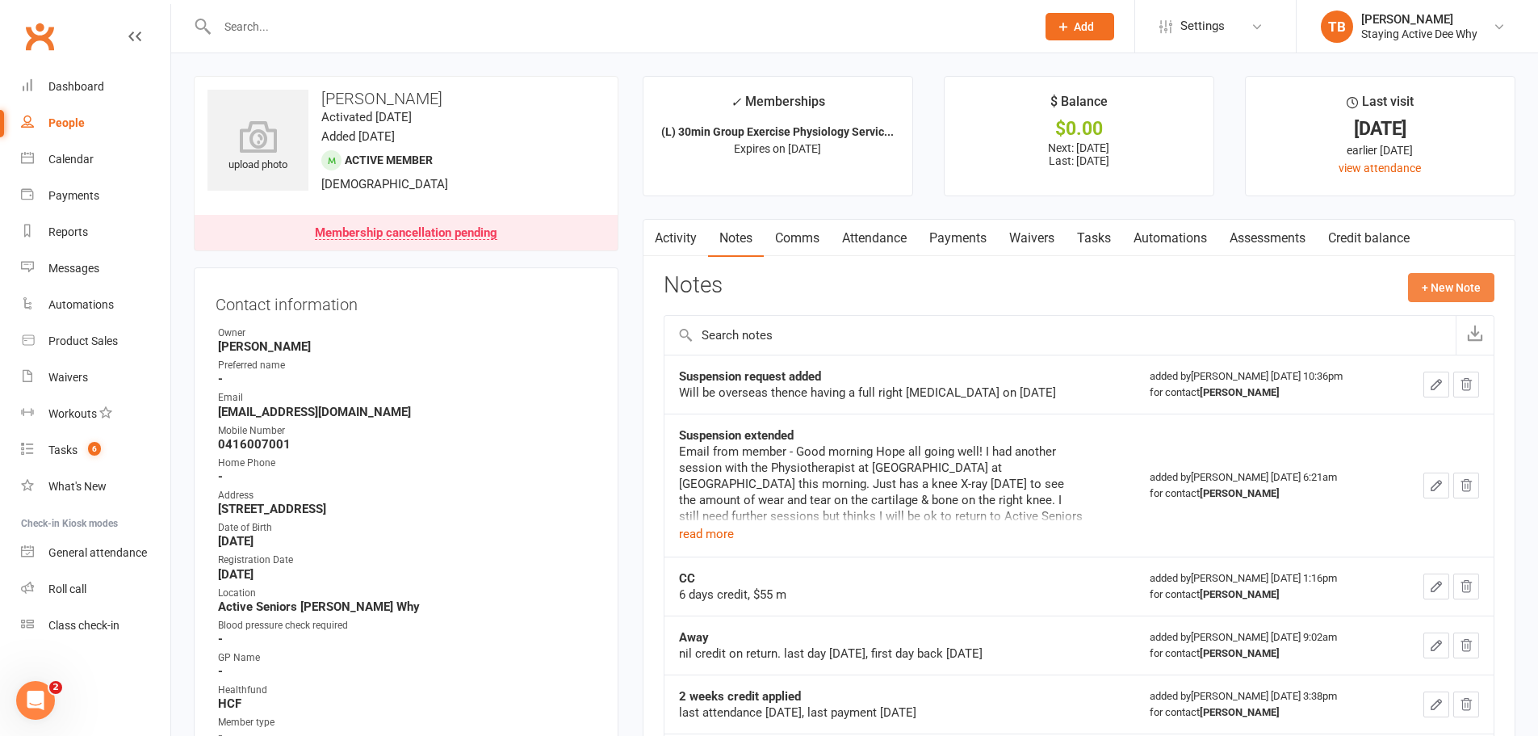
click at [1458, 280] on button "+ New Note" at bounding box center [1451, 287] width 86 height 29
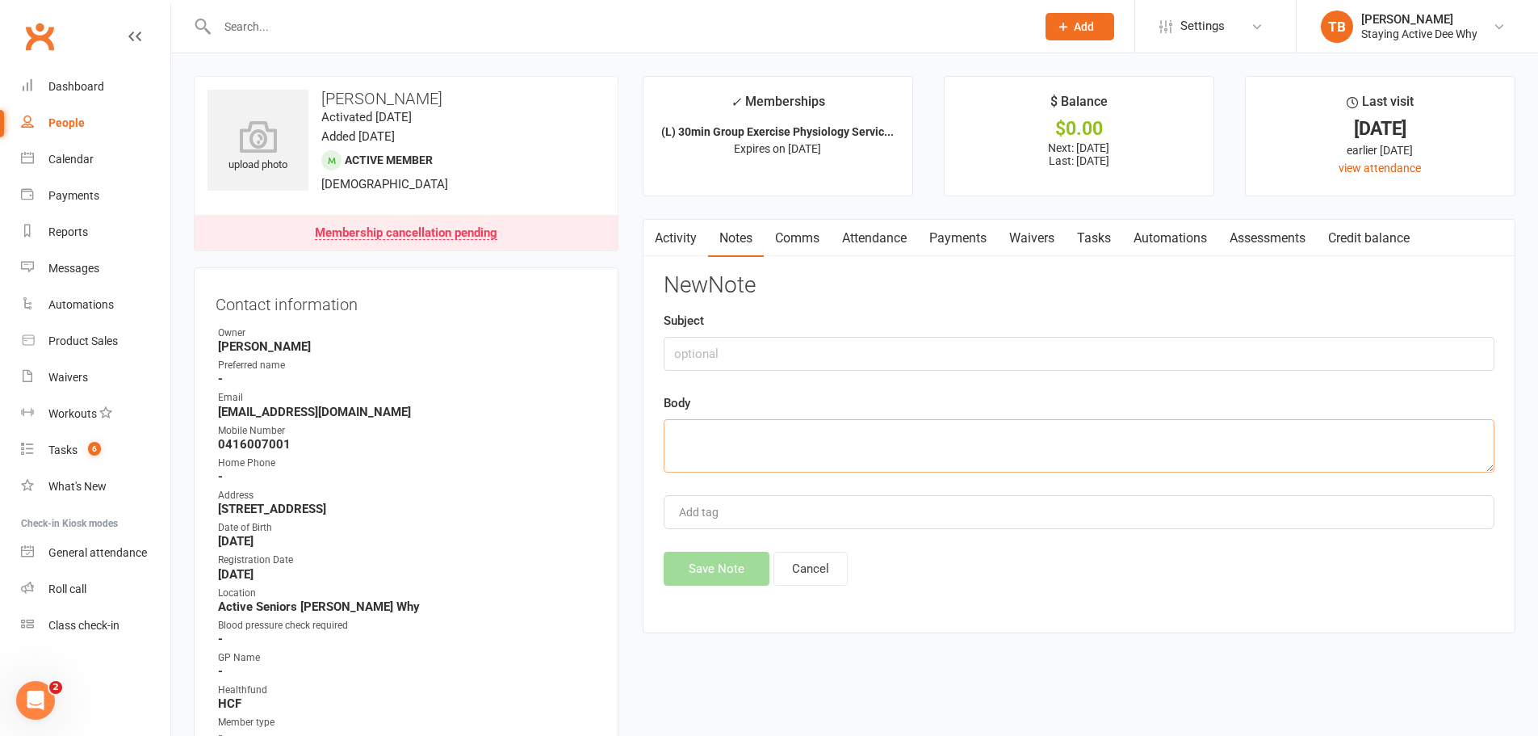
click at [832, 464] on textarea at bounding box center [1079, 445] width 831 height 53
paste textarea "Membership cancelled - adjusted final payment to be for 1 week instead of the f…"
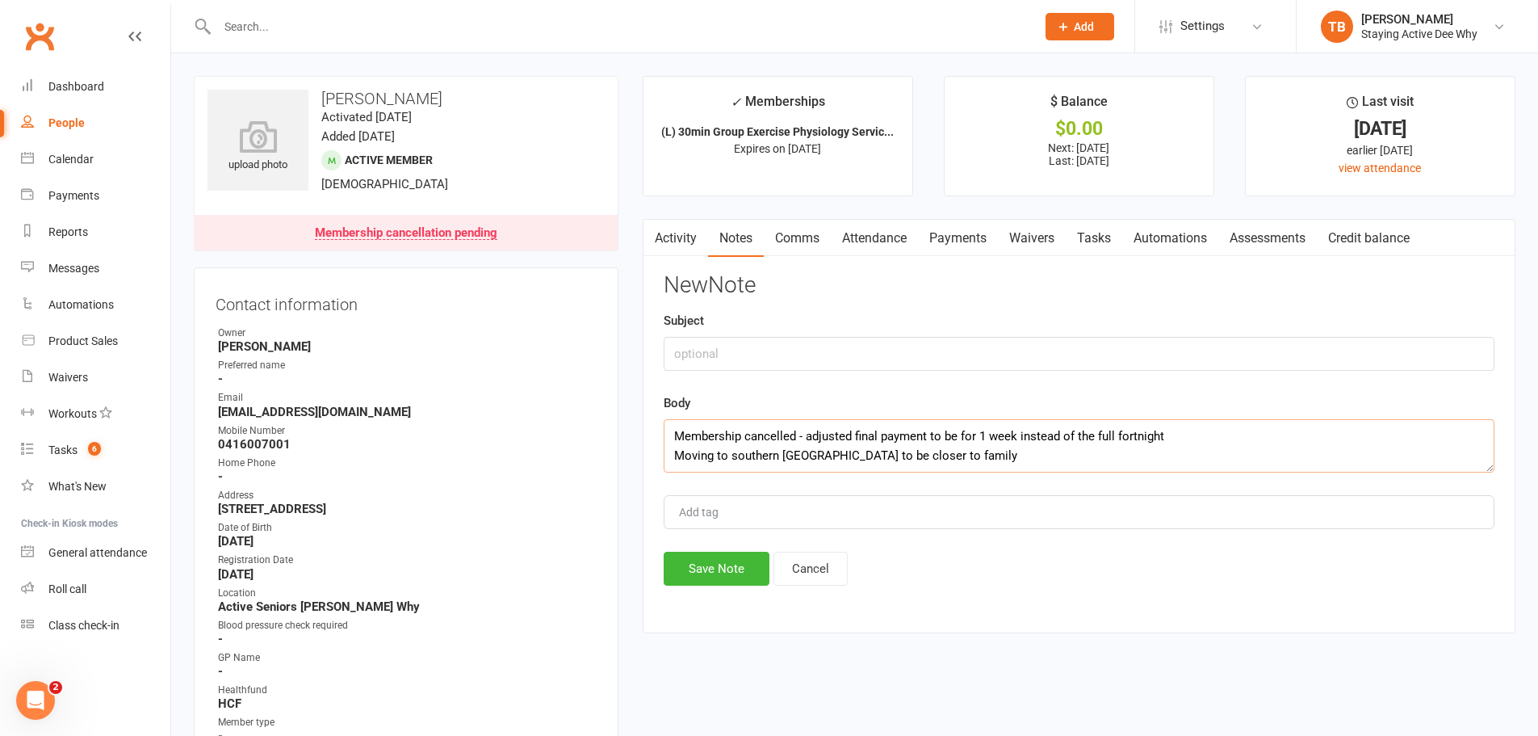
type textarea "Membership cancelled - adjusted final payment to be for 1 week instead of the f…"
click at [791, 352] on input "text" at bounding box center [1079, 354] width 831 height 34
type input "Membership cancelled"
click at [726, 571] on button "Save Note" at bounding box center [717, 569] width 106 height 34
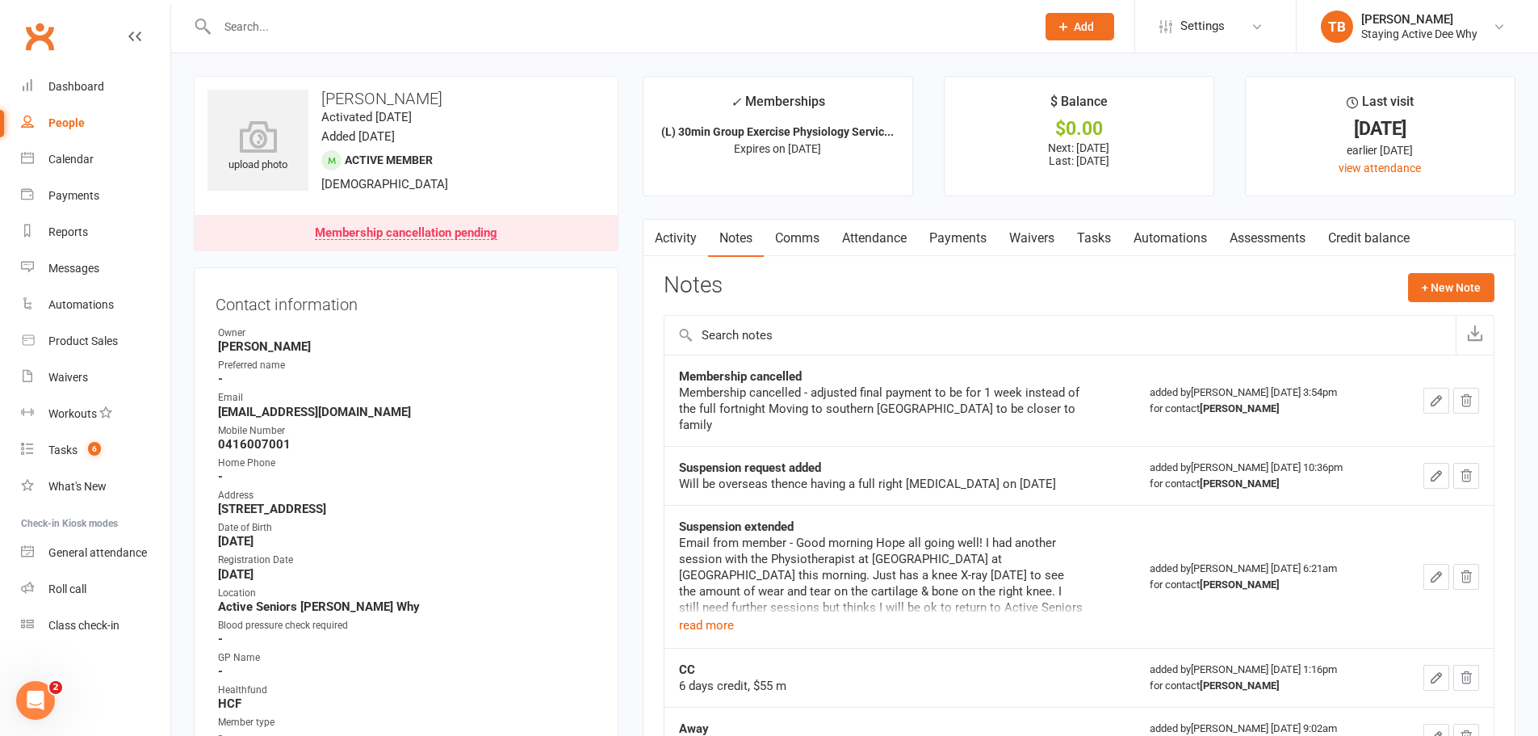
click at [616, 43] on div at bounding box center [609, 26] width 831 height 52
click at [616, 36] on input "text" at bounding box center [618, 26] width 812 height 23
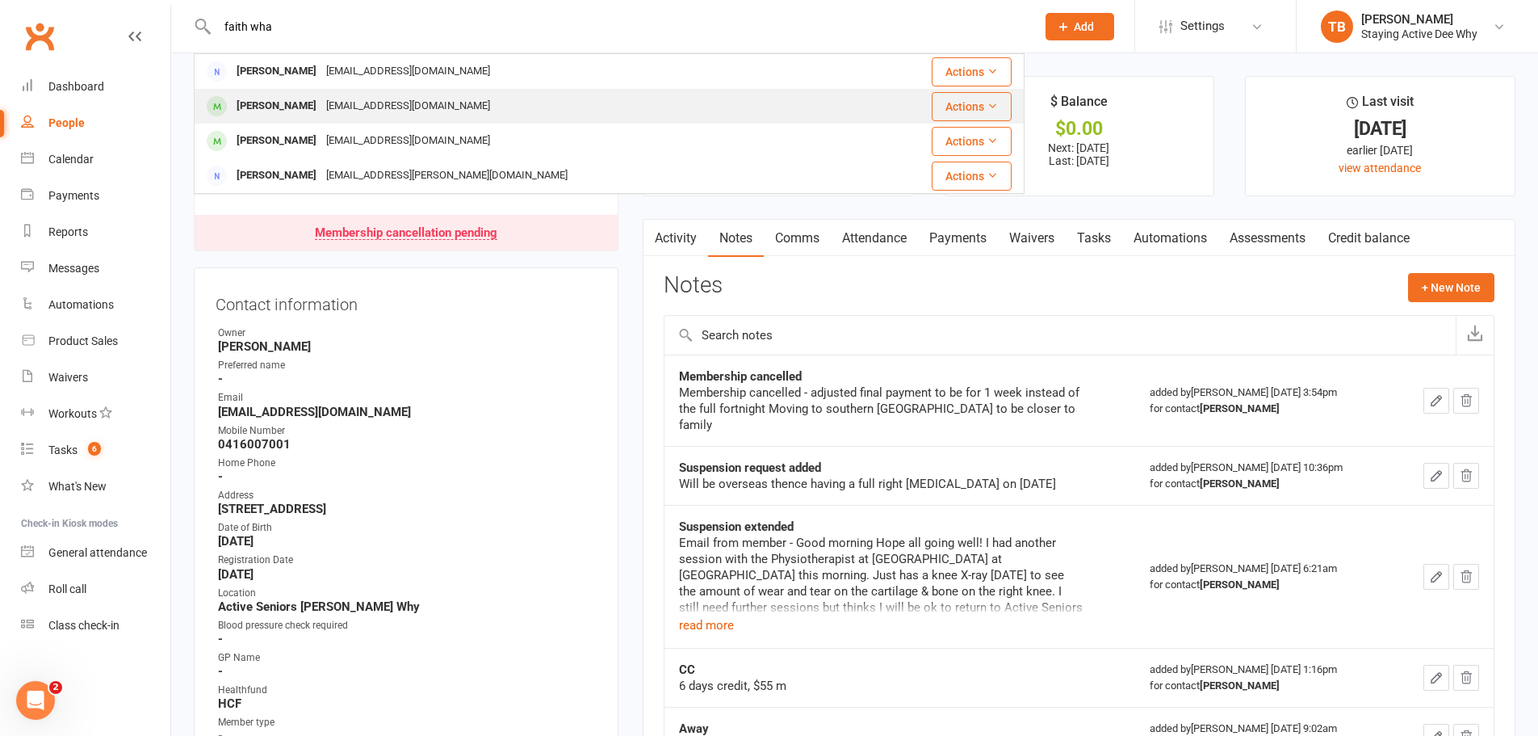
type input "faith wha"
click at [324, 99] on div "faithymcgregor@gmail.com" at bounding box center [408, 105] width 174 height 23
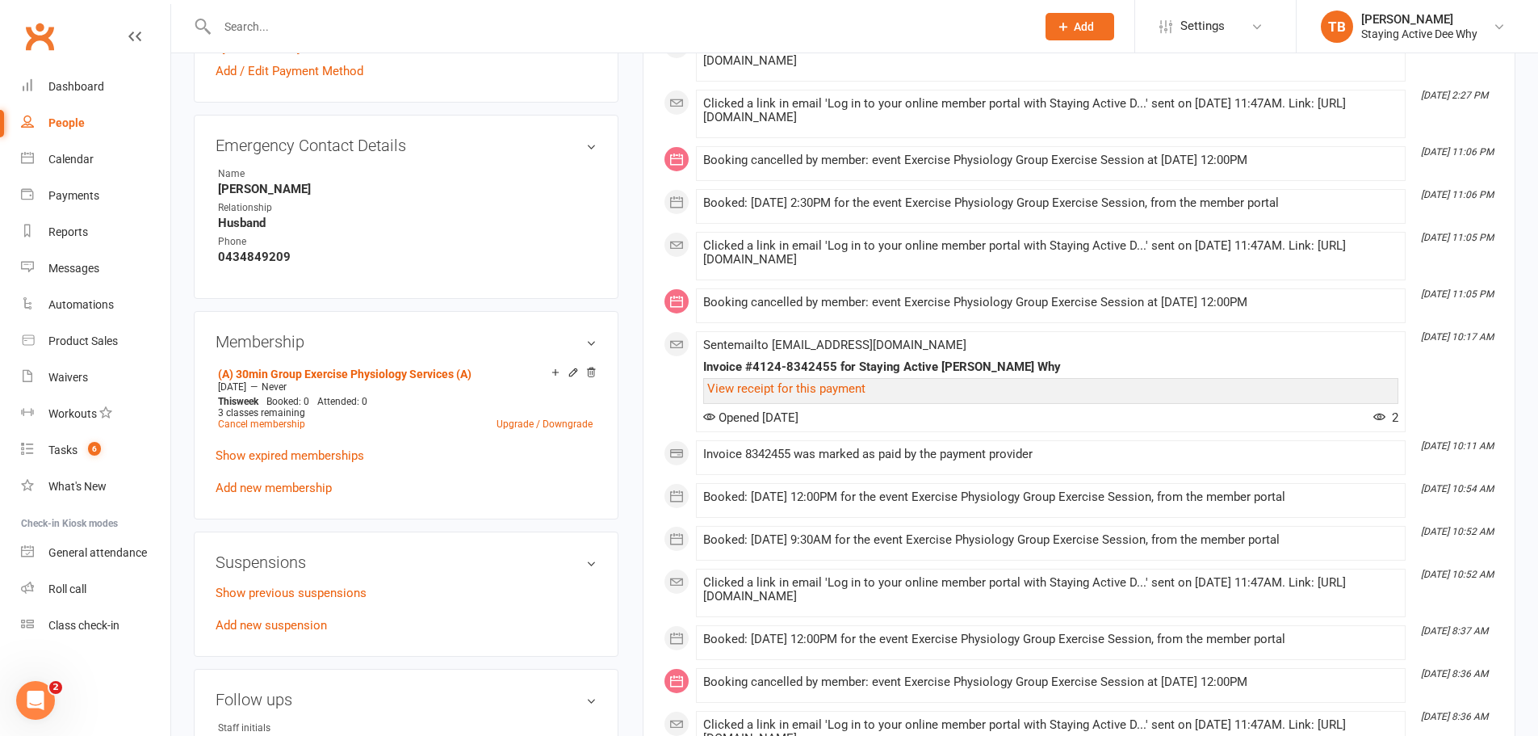
scroll to position [1131, 0]
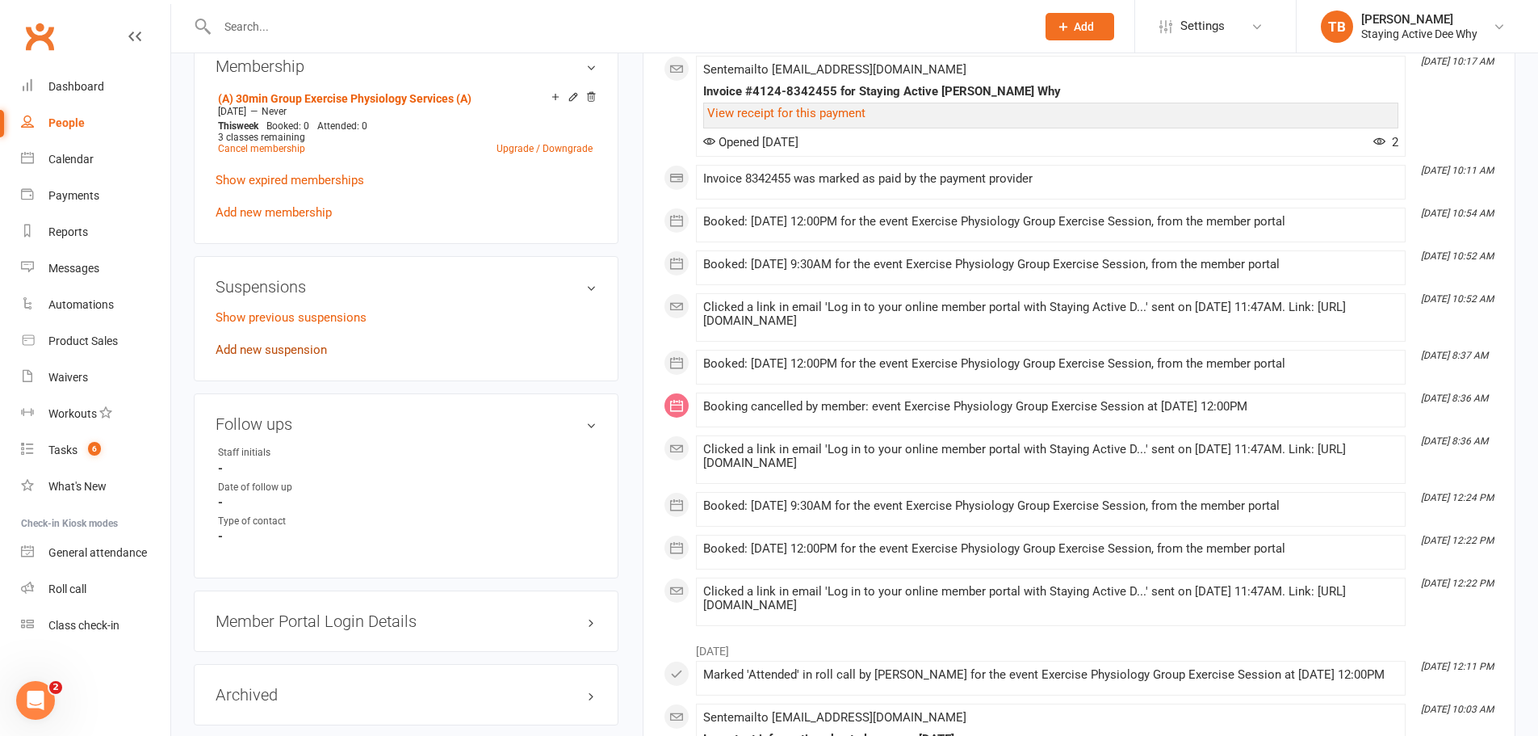
click at [289, 353] on link "Add new suspension" at bounding box center [271, 349] width 111 height 15
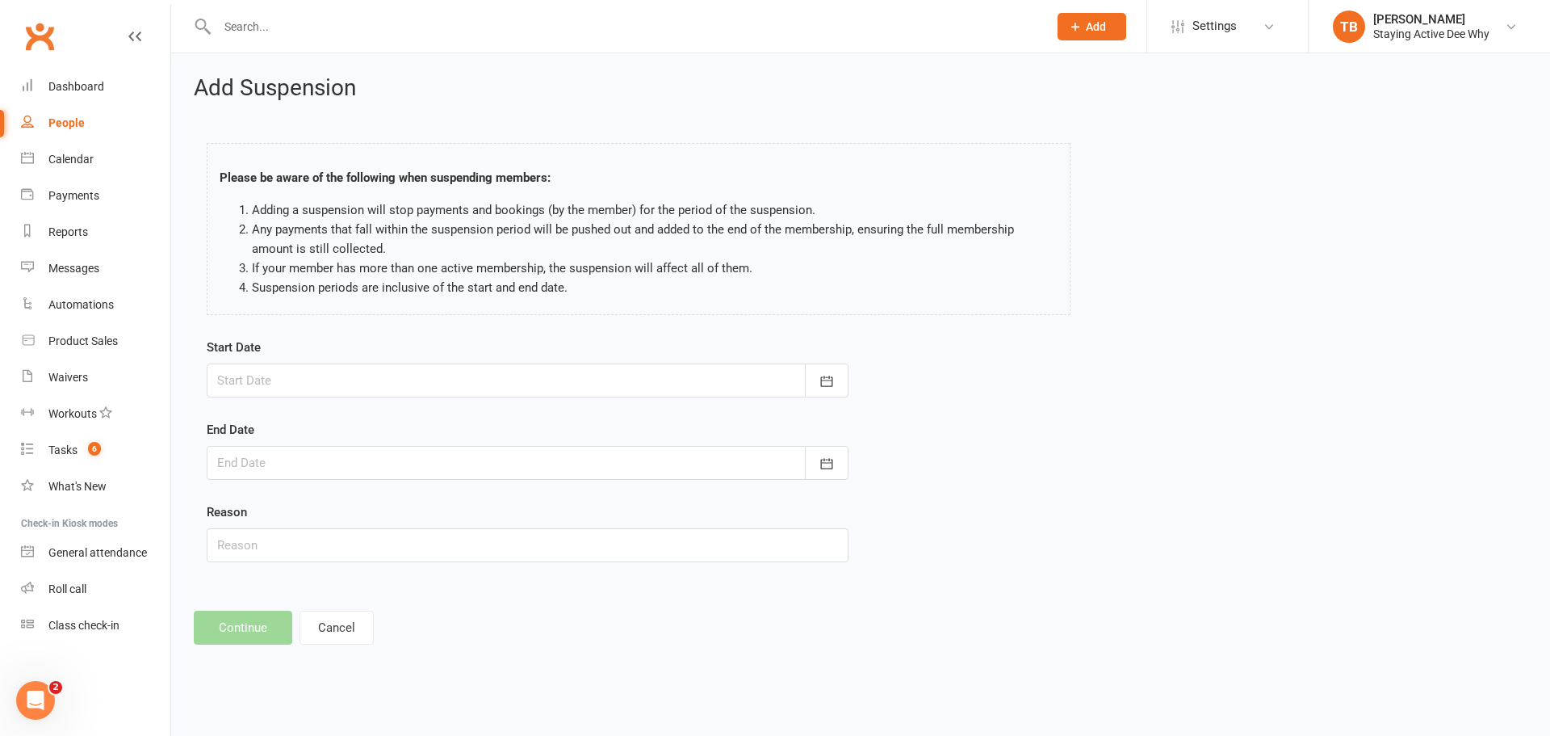
click at [313, 376] on div at bounding box center [528, 380] width 642 height 34
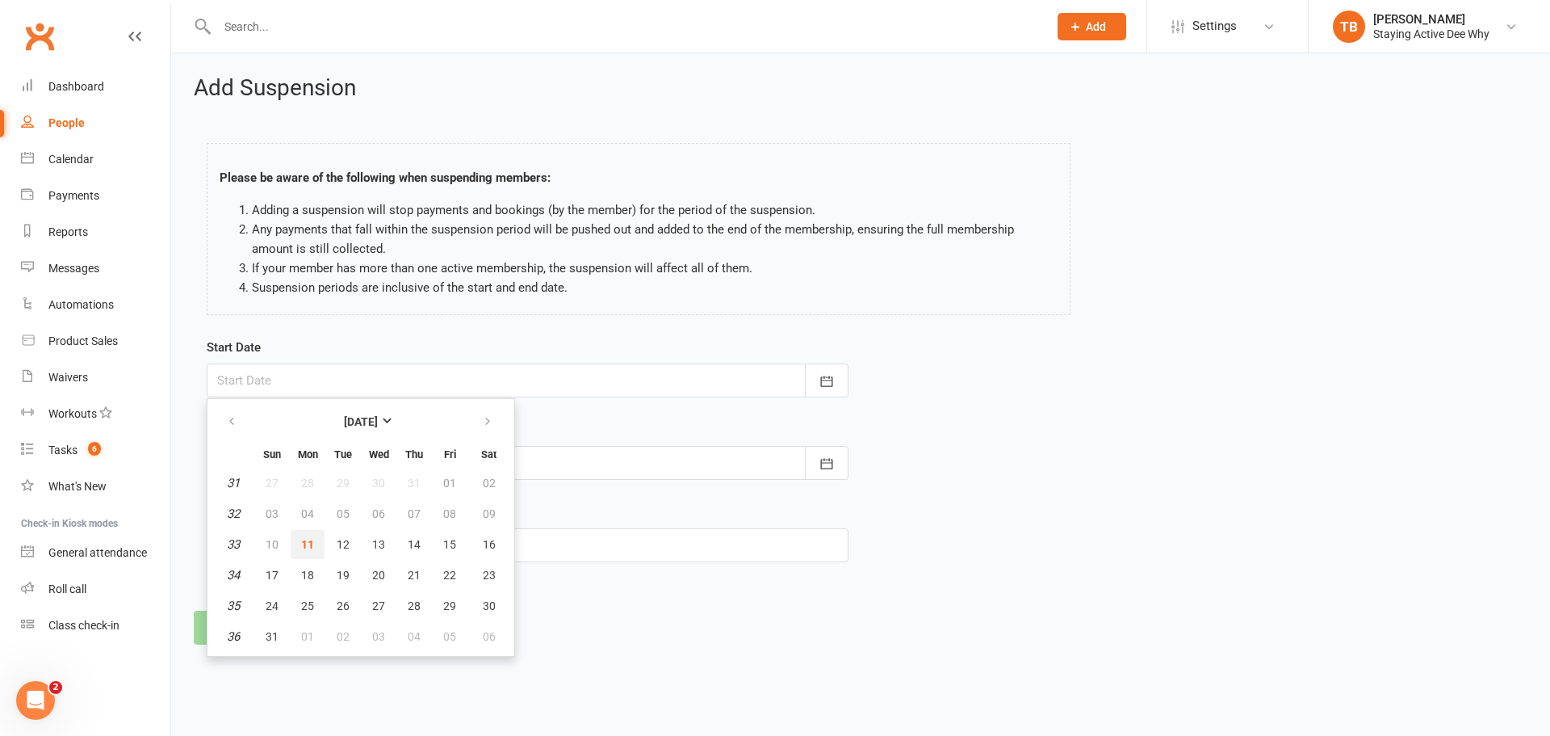
click at [310, 545] on span "11" at bounding box center [307, 544] width 13 height 13
type input "[DATE]"
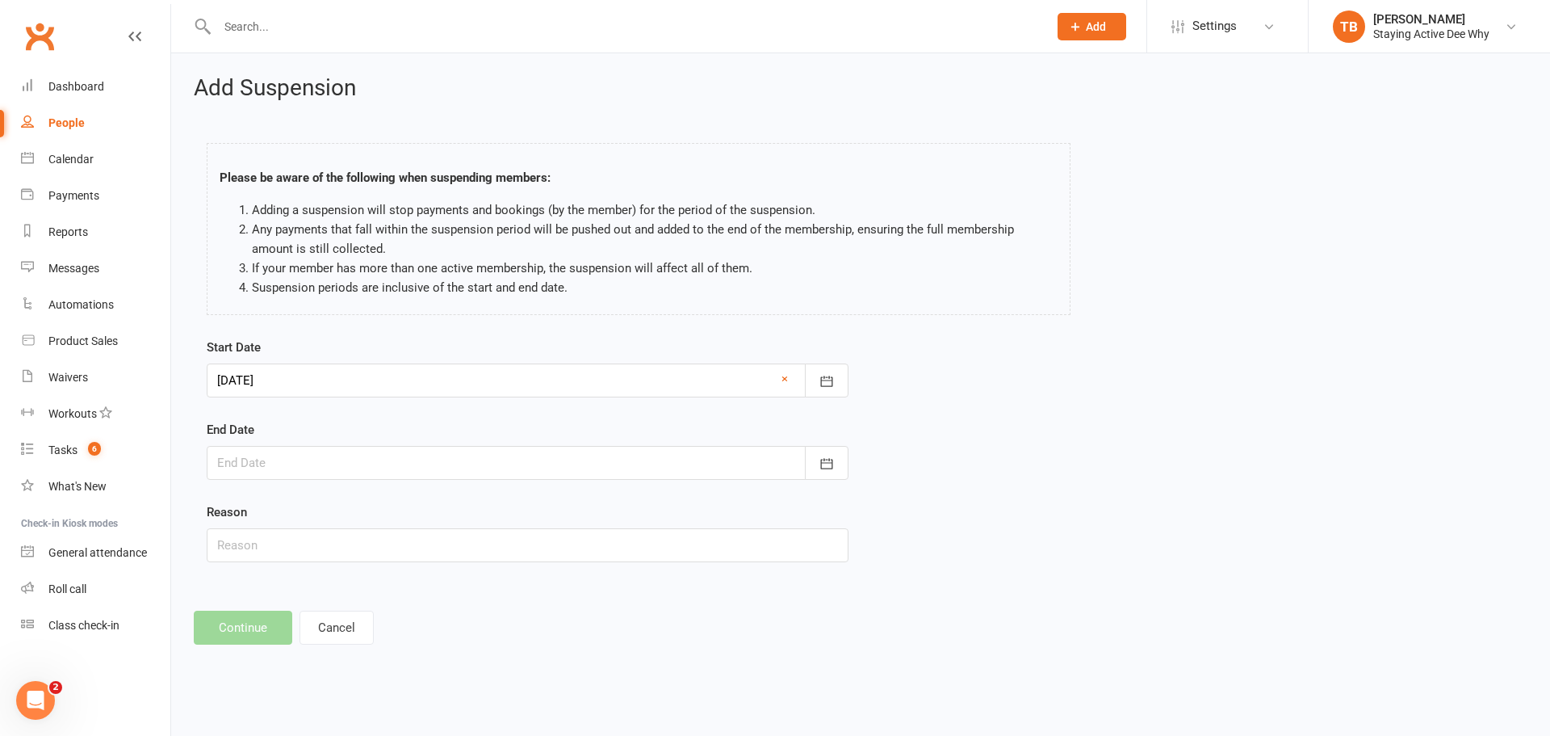
click at [281, 470] on div at bounding box center [528, 463] width 642 height 34
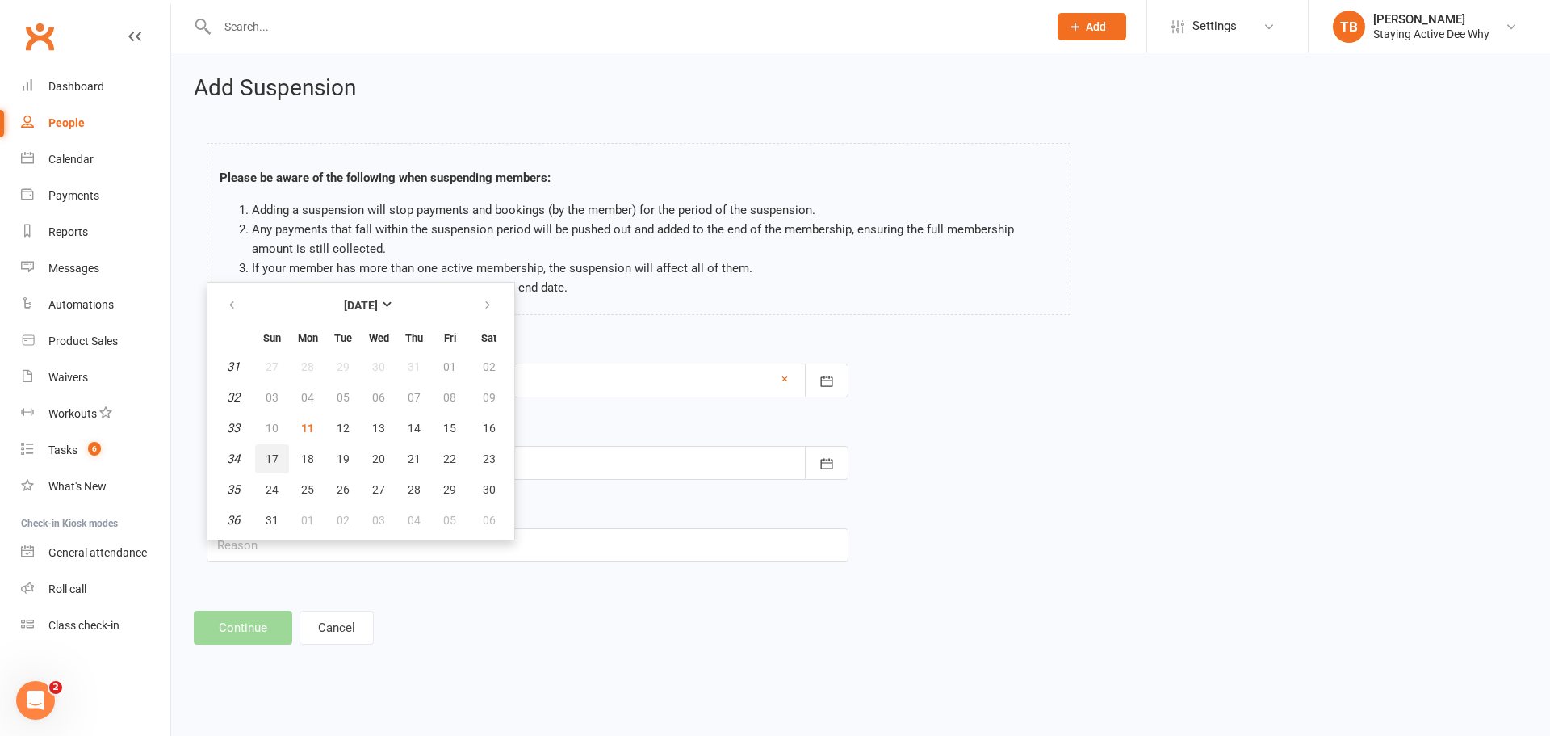
click at [271, 454] on span "17" at bounding box center [272, 458] width 13 height 13
type input "17 Aug 2025"
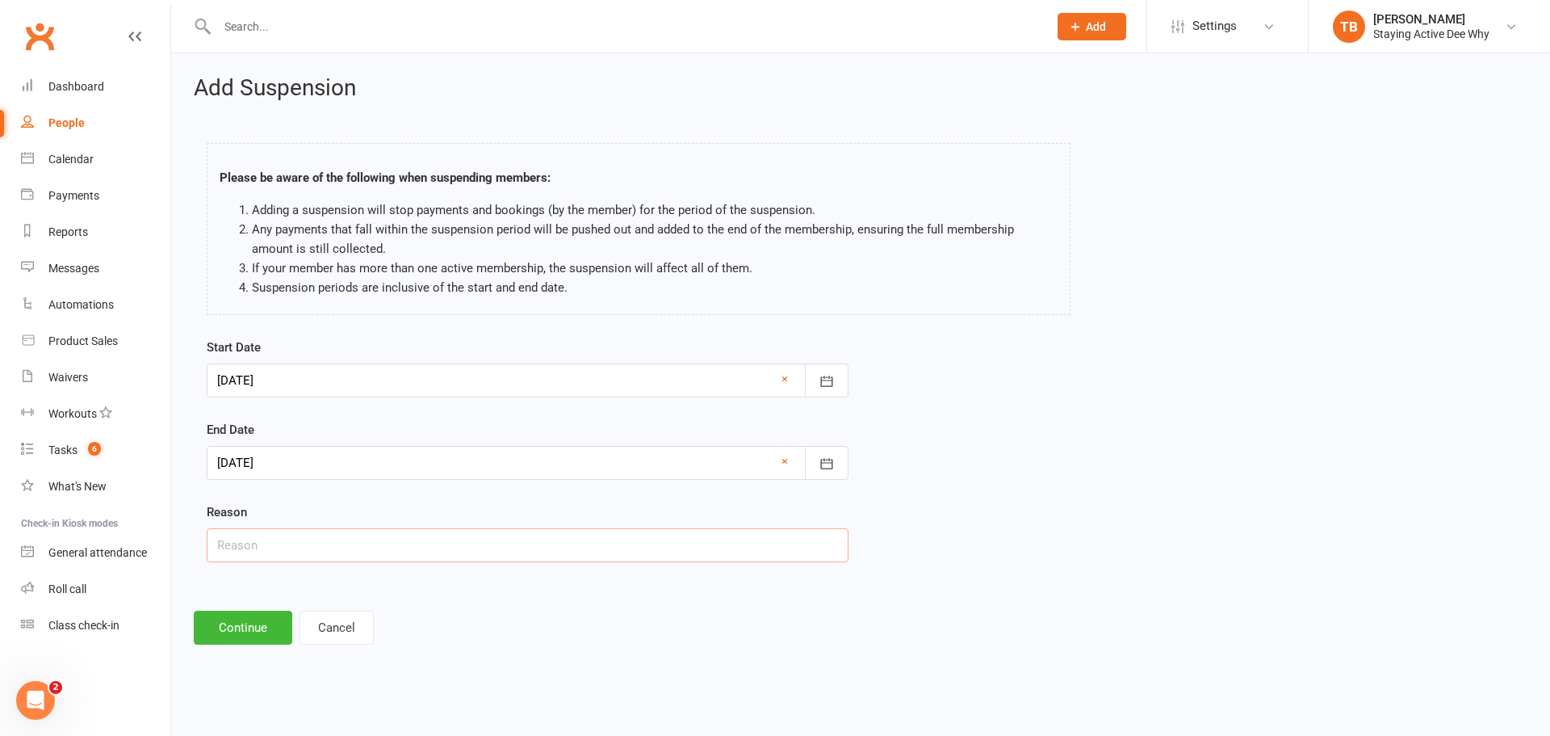
click at [249, 548] on input "text" at bounding box center [528, 545] width 642 height 34
type input "sick"
click at [242, 631] on button "Continue" at bounding box center [243, 627] width 99 height 34
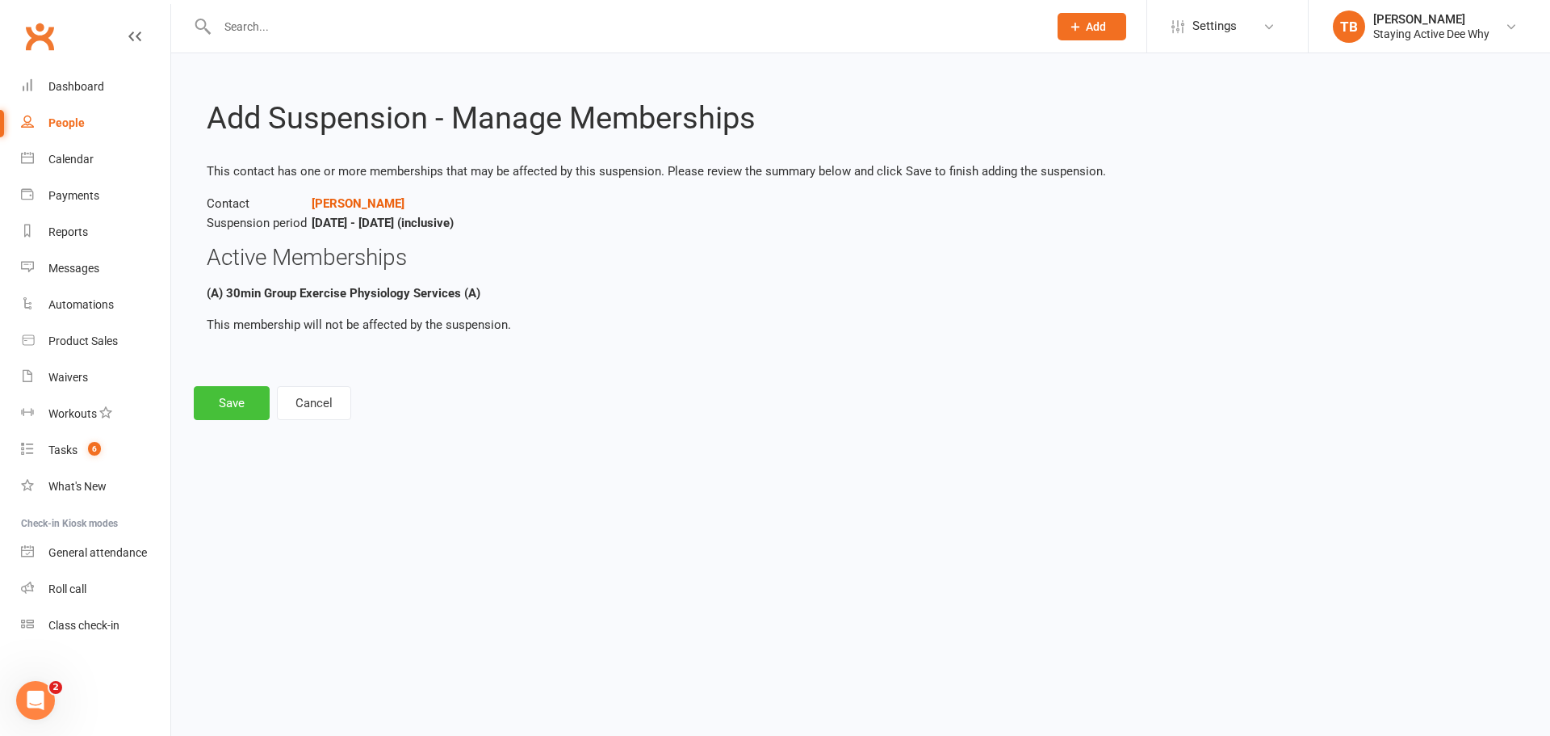
click at [230, 401] on button "Save" at bounding box center [232, 403] width 76 height 34
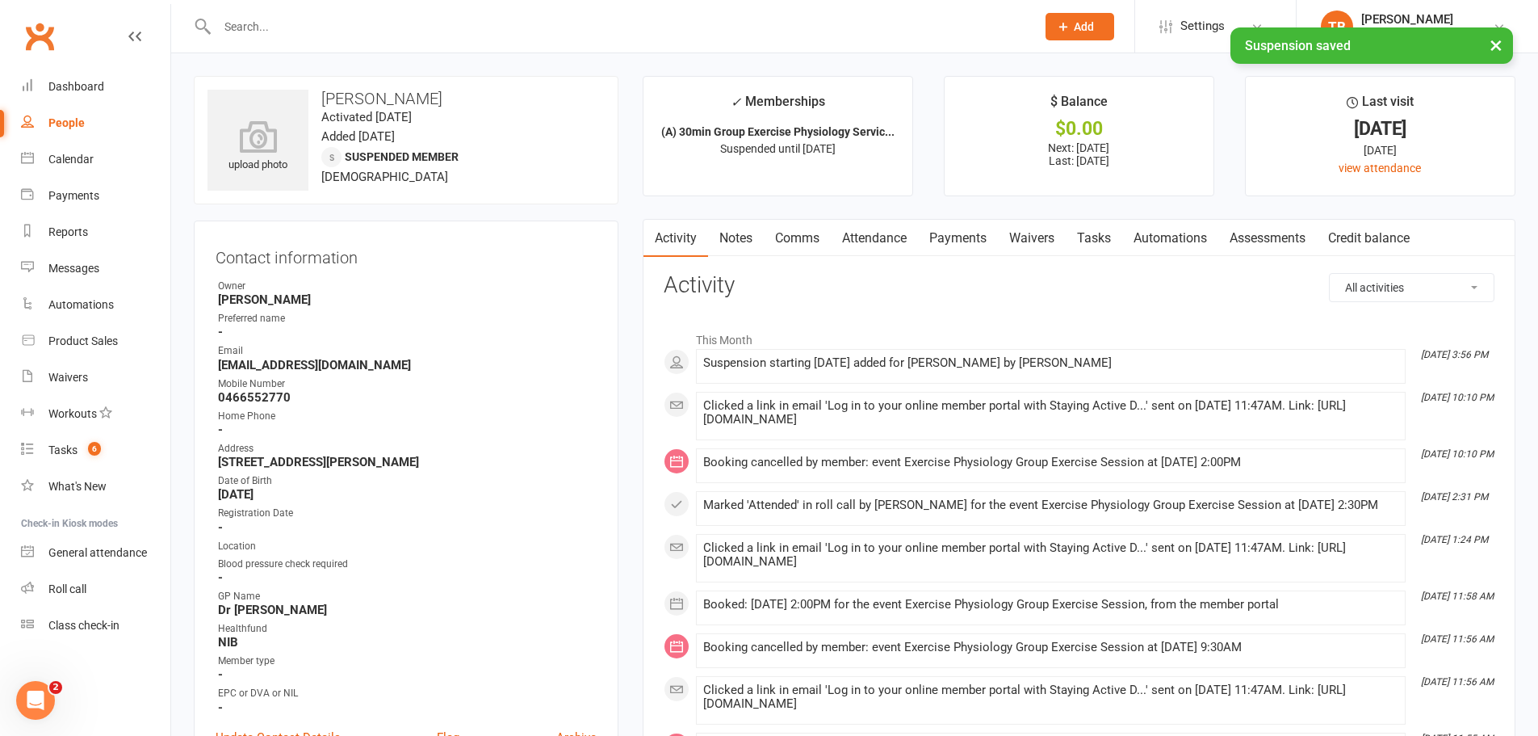
drag, startPoint x: 946, startPoint y: 242, endPoint x: 1244, endPoint y: 429, distance: 351.6
click at [946, 247] on link "Payments" at bounding box center [958, 238] width 80 height 37
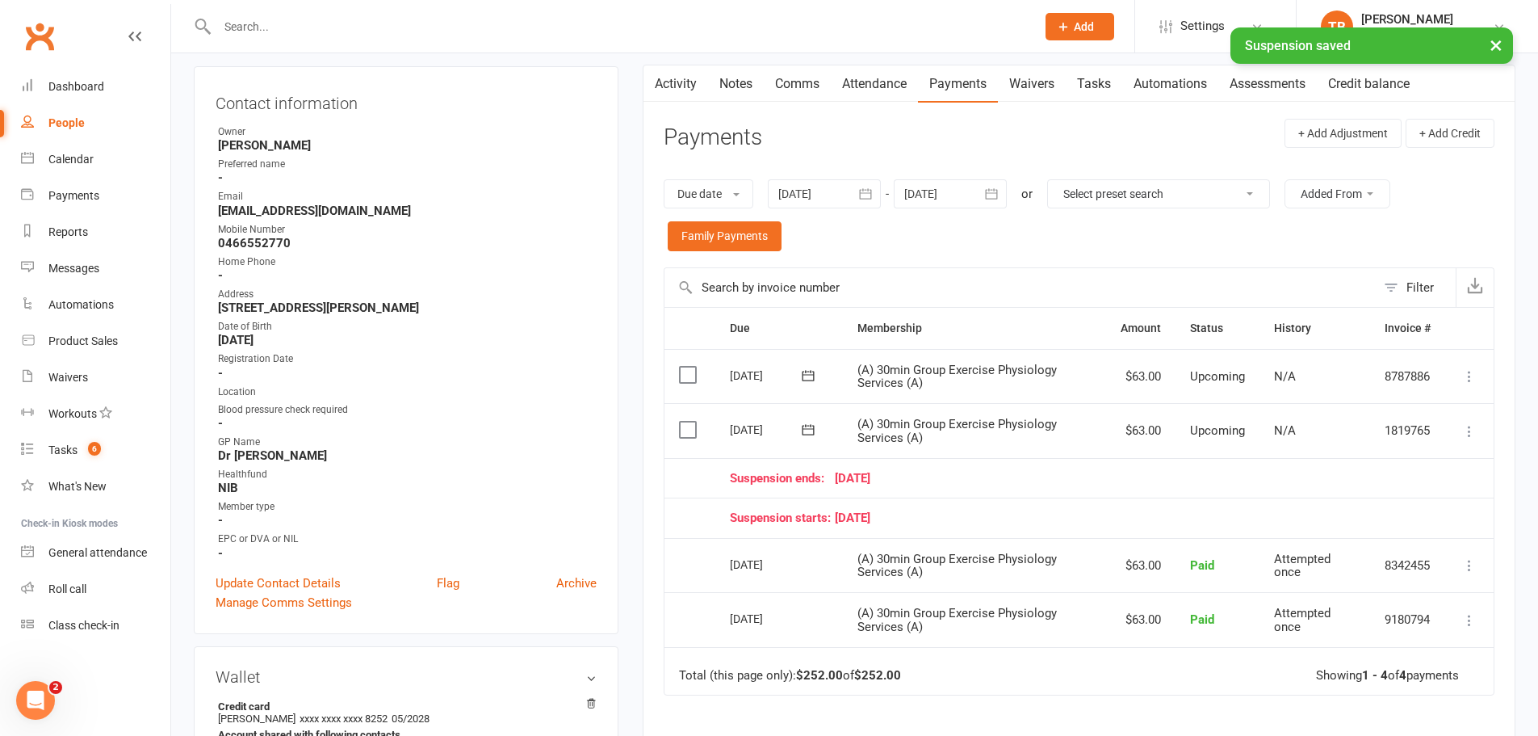
scroll to position [162, 0]
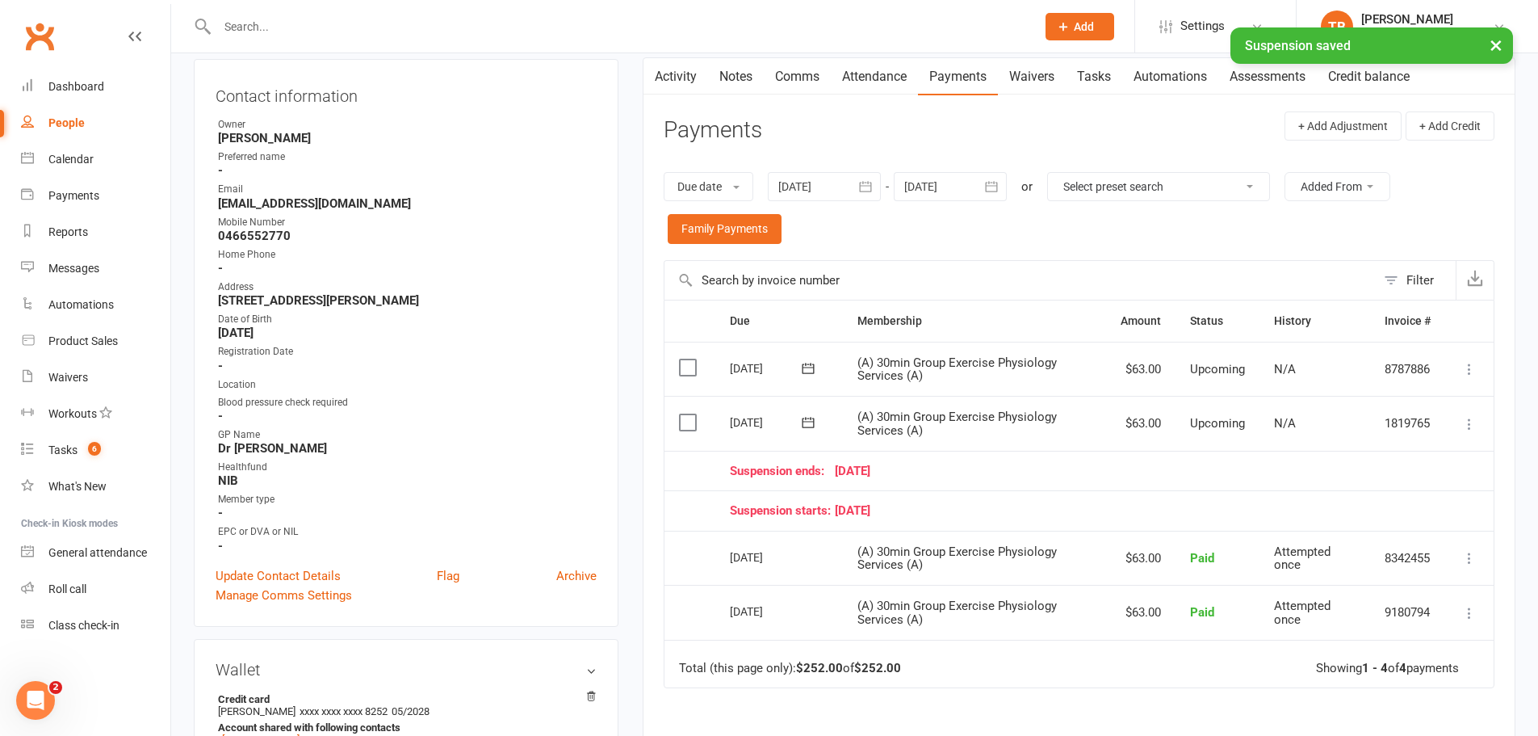
click at [1471, 426] on icon at bounding box center [1470, 424] width 16 height 16
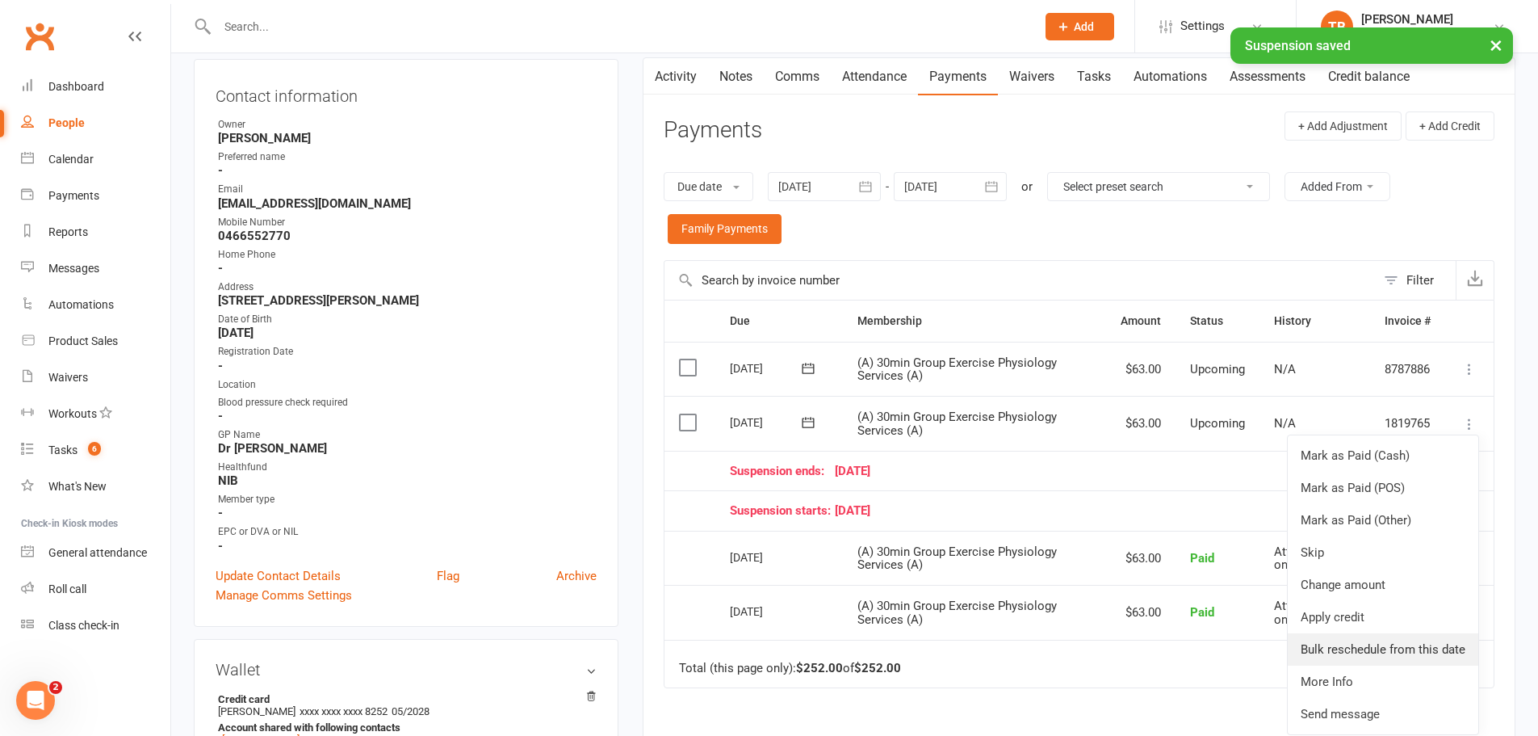
click at [1364, 652] on link "Bulk reschedule from this date" at bounding box center [1383, 649] width 191 height 32
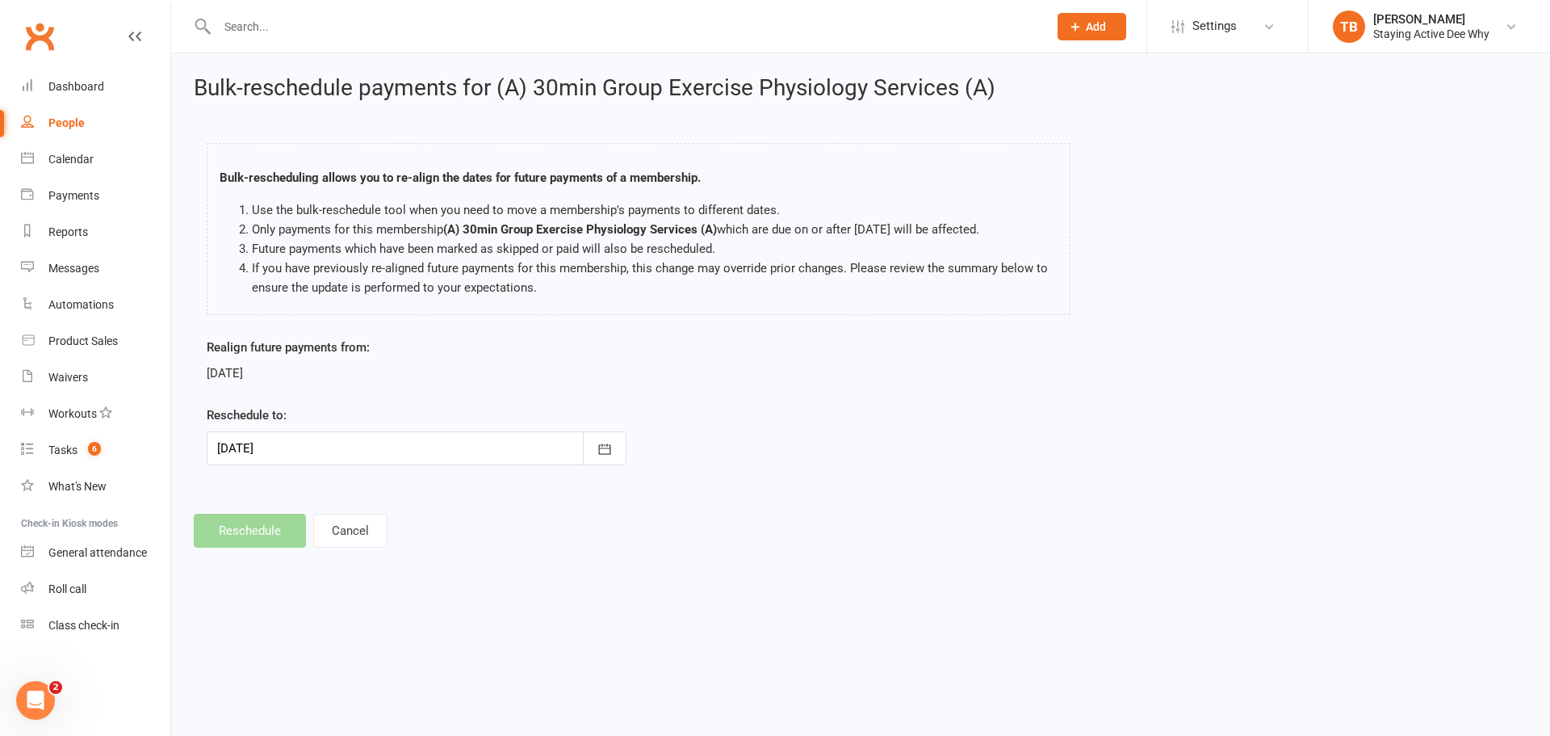
click at [277, 438] on div at bounding box center [417, 448] width 420 height 34
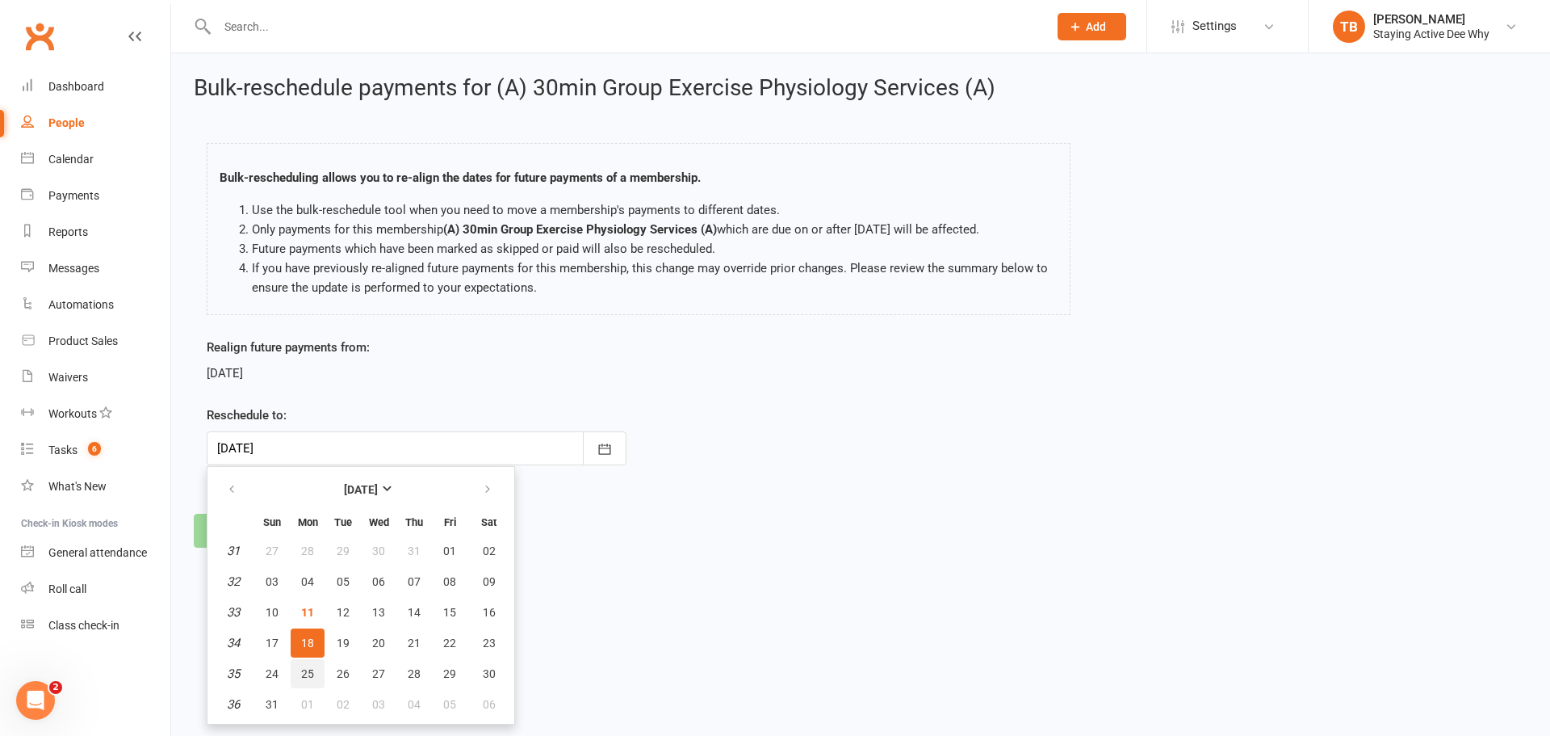
click at [308, 673] on span "25" at bounding box center [307, 673] width 13 height 13
type input "25 Aug 2025"
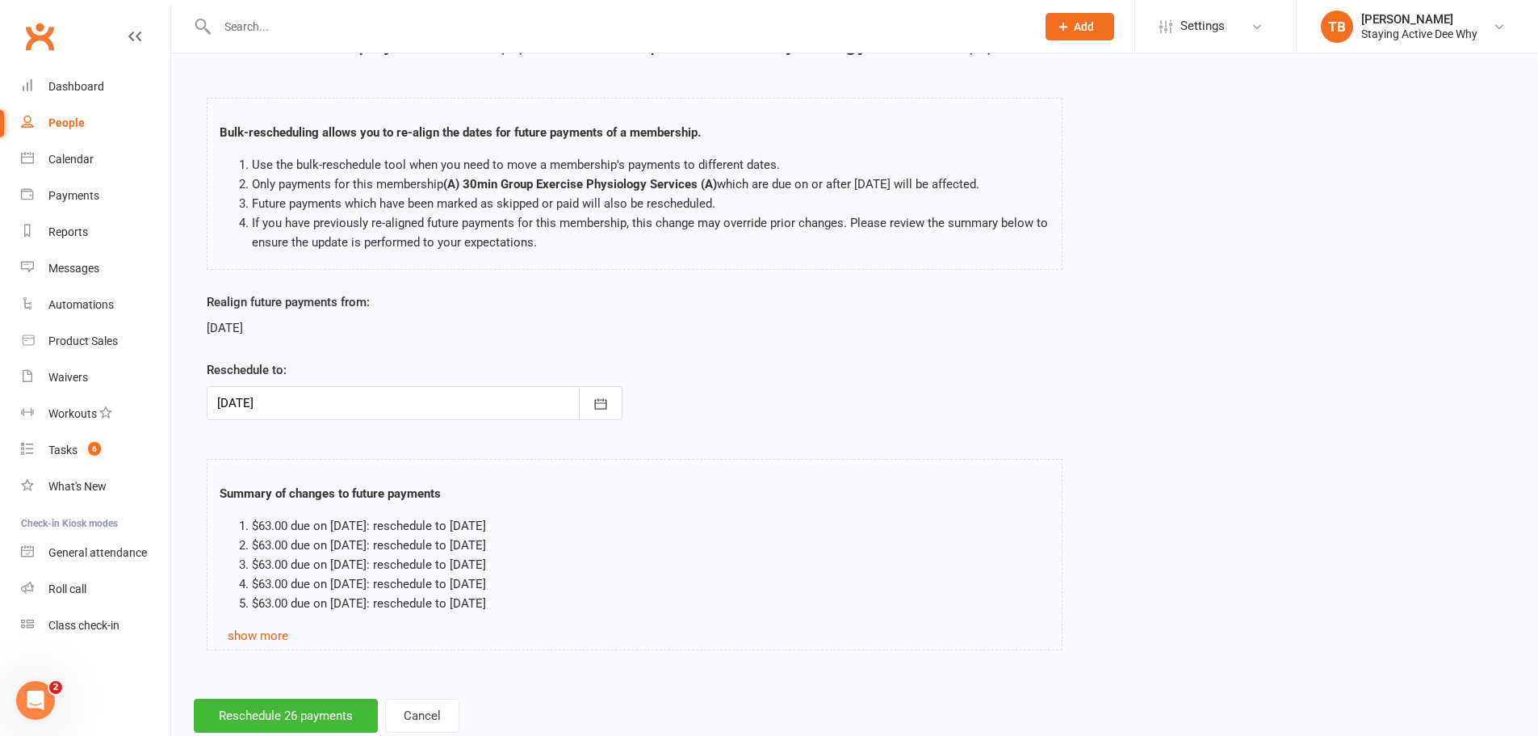
scroll to position [88, 0]
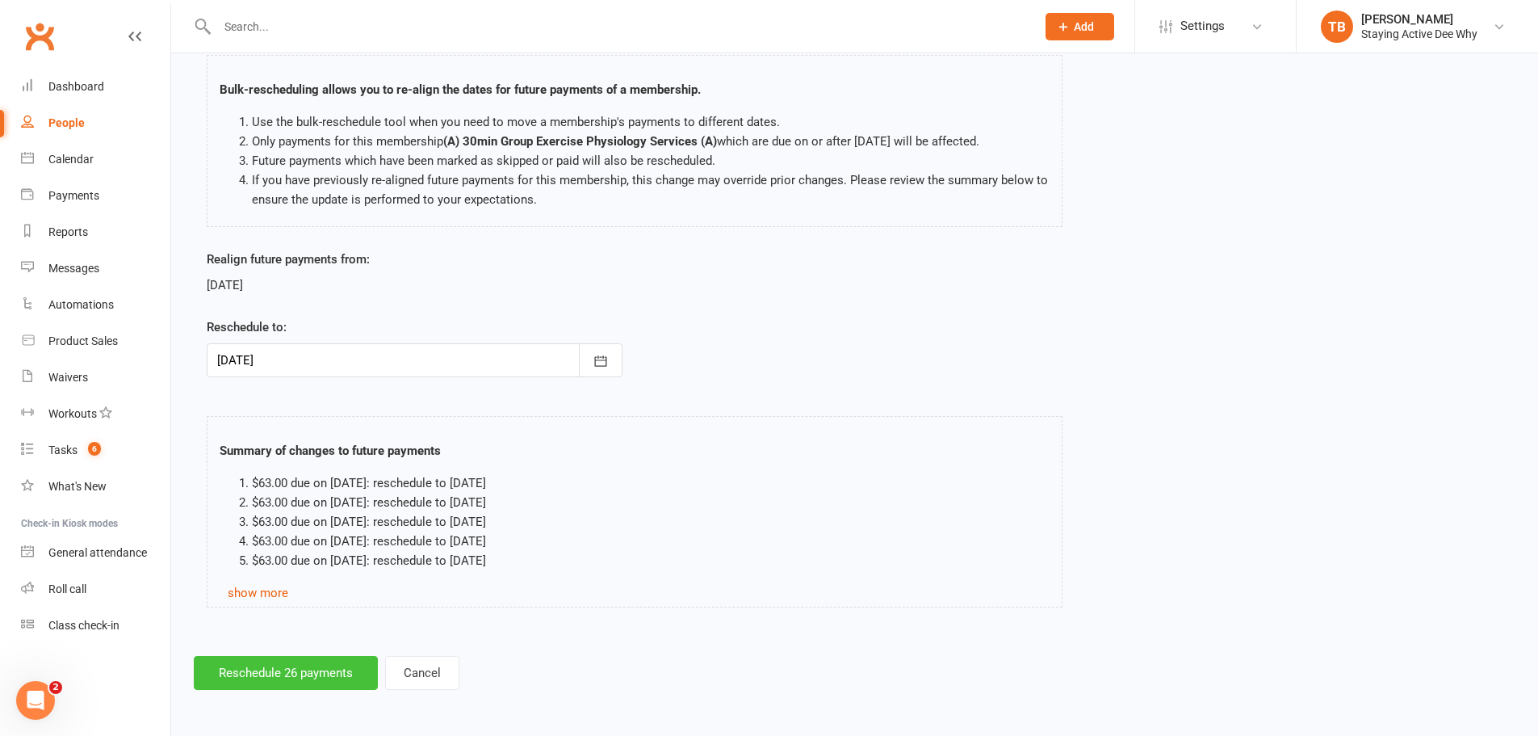
click at [261, 665] on button "Reschedule 26 payments" at bounding box center [286, 673] width 184 height 34
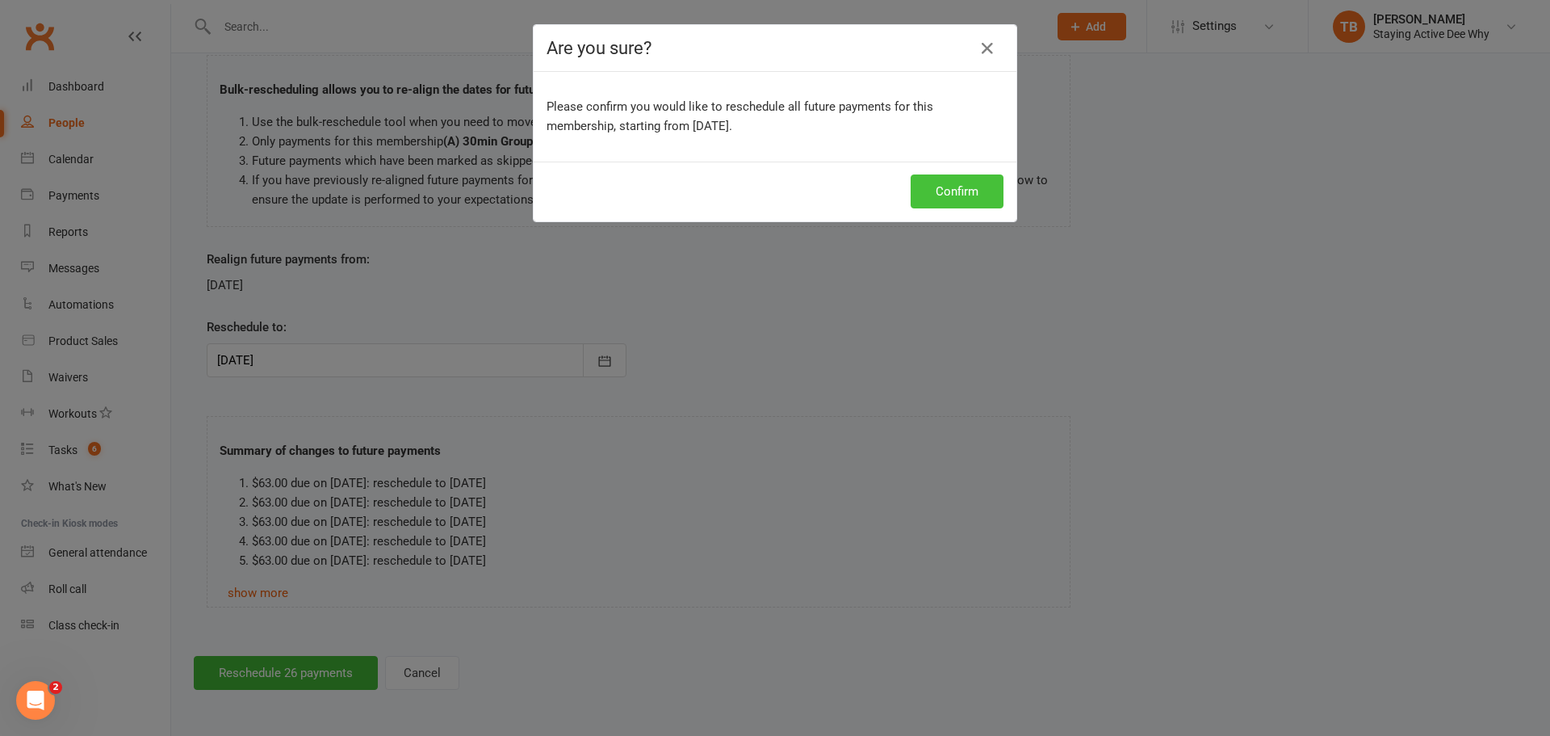
click at [974, 195] on button "Confirm" at bounding box center [957, 191] width 93 height 34
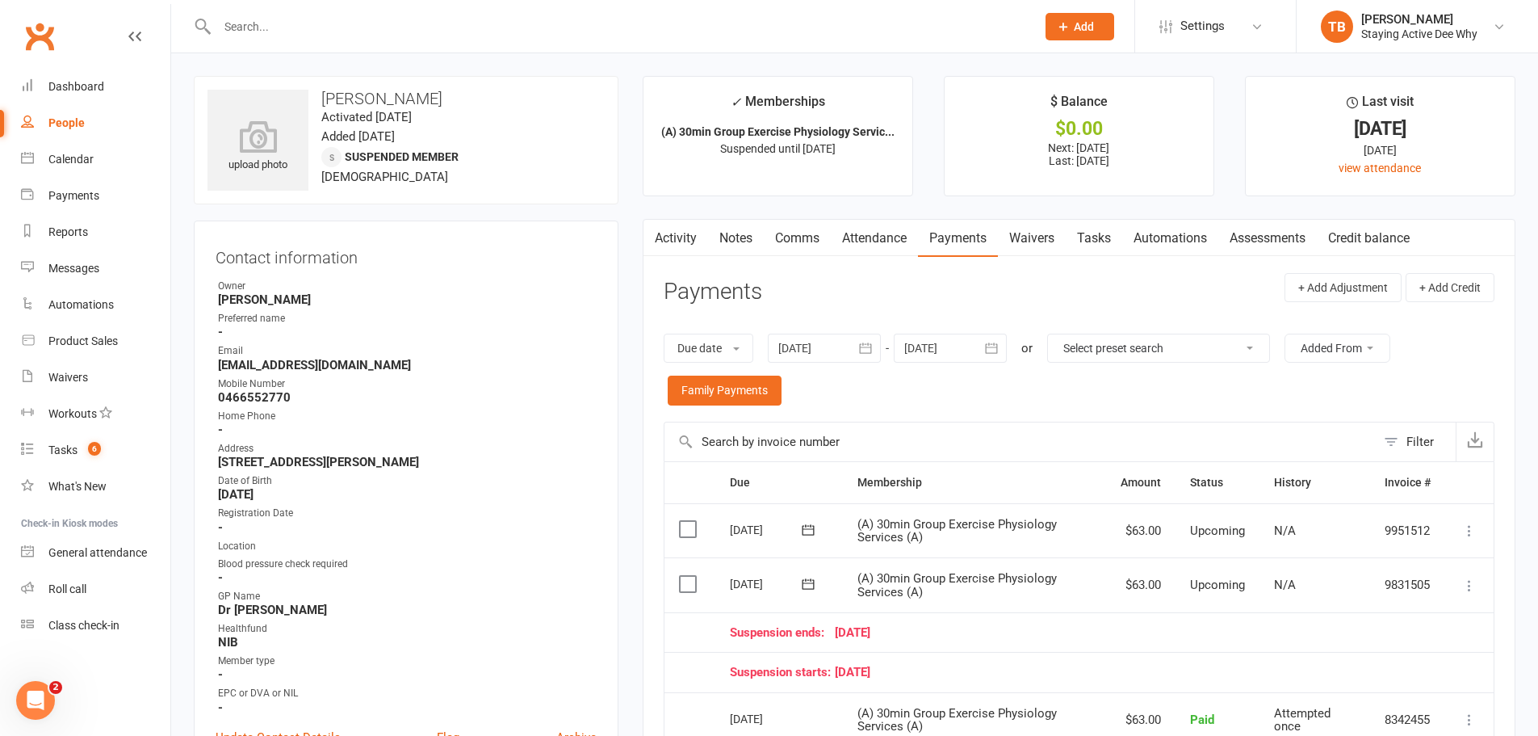
click at [680, 245] on link "Activity" at bounding box center [676, 238] width 65 height 37
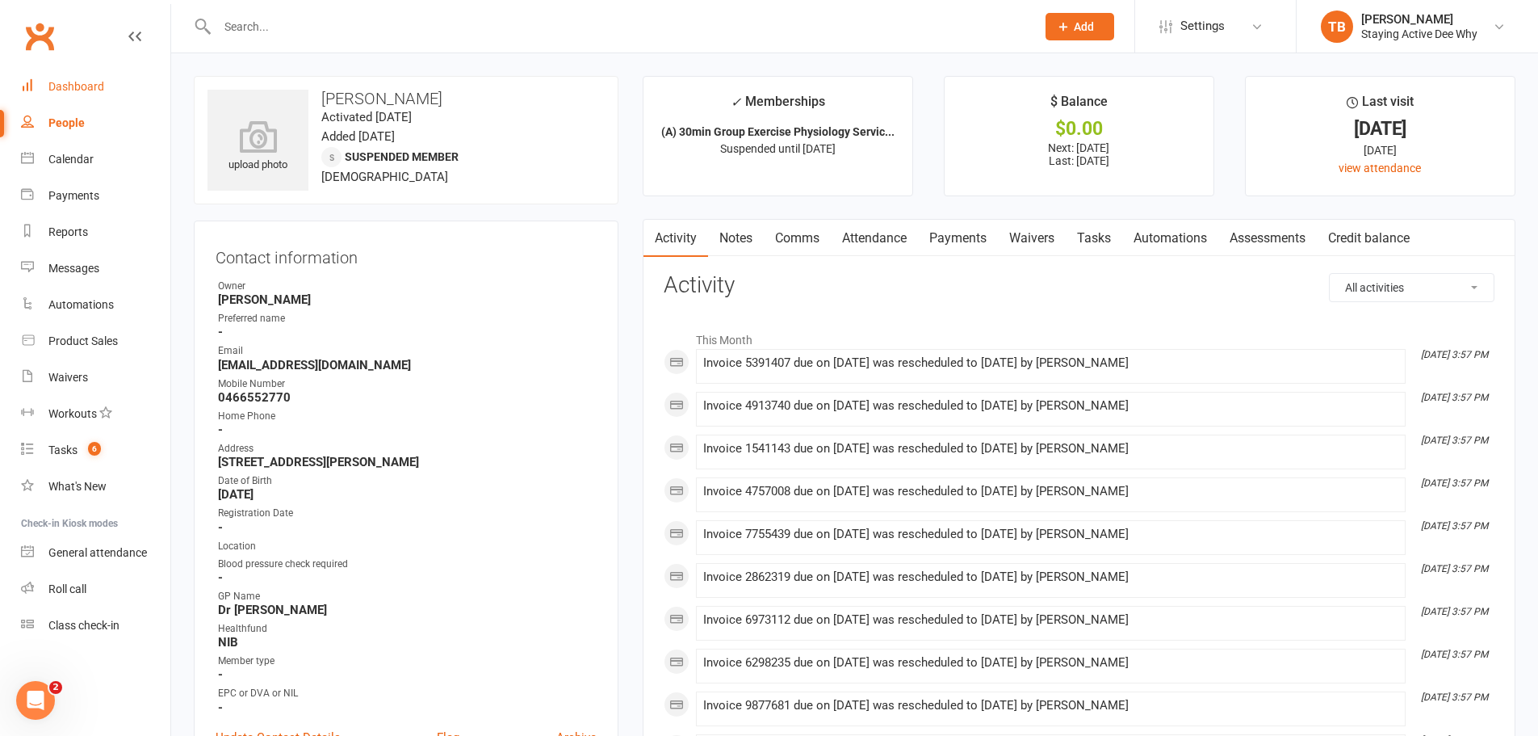
click at [103, 80] on link "Dashboard" at bounding box center [95, 87] width 149 height 36
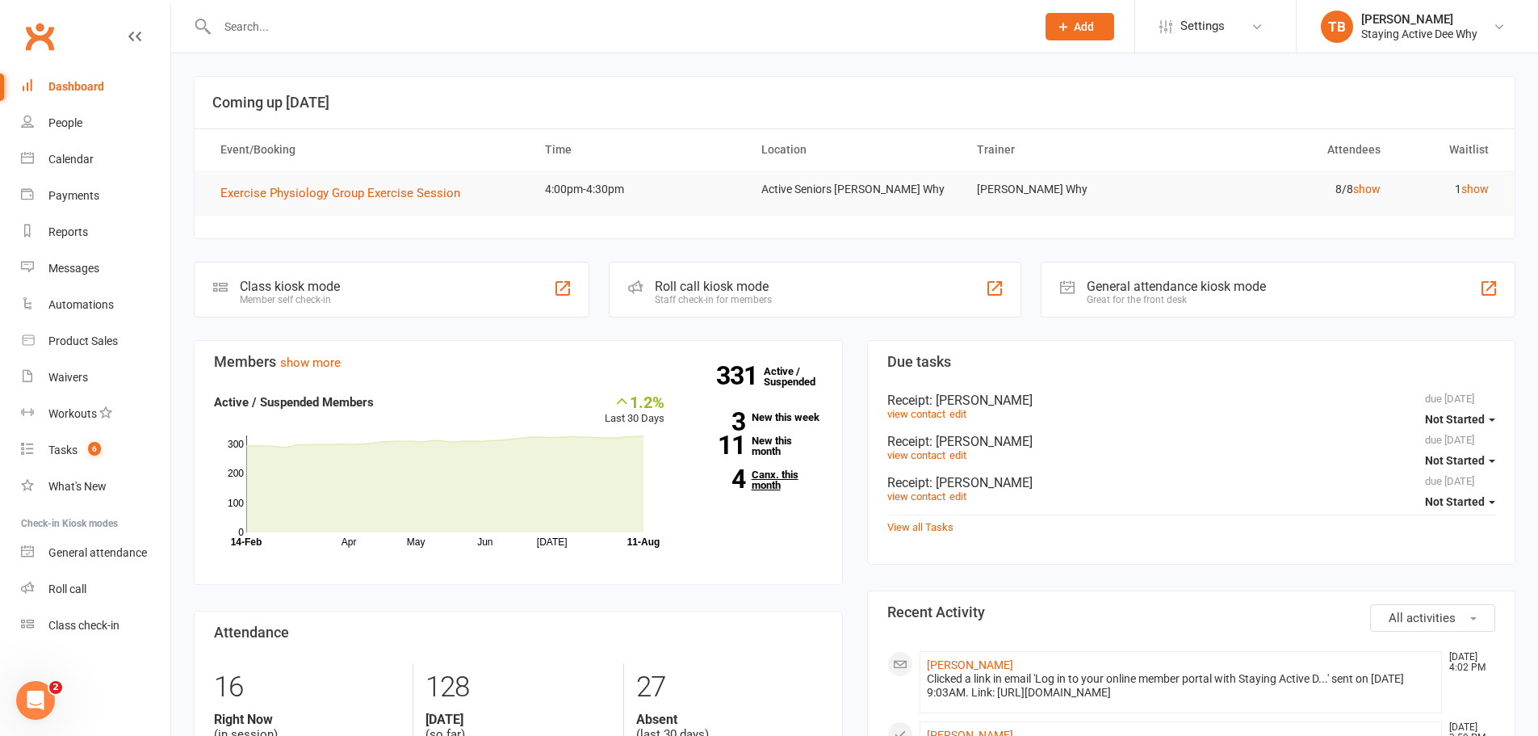
click at [754, 475] on link "4 Canx. this month" at bounding box center [756, 479] width 134 height 21
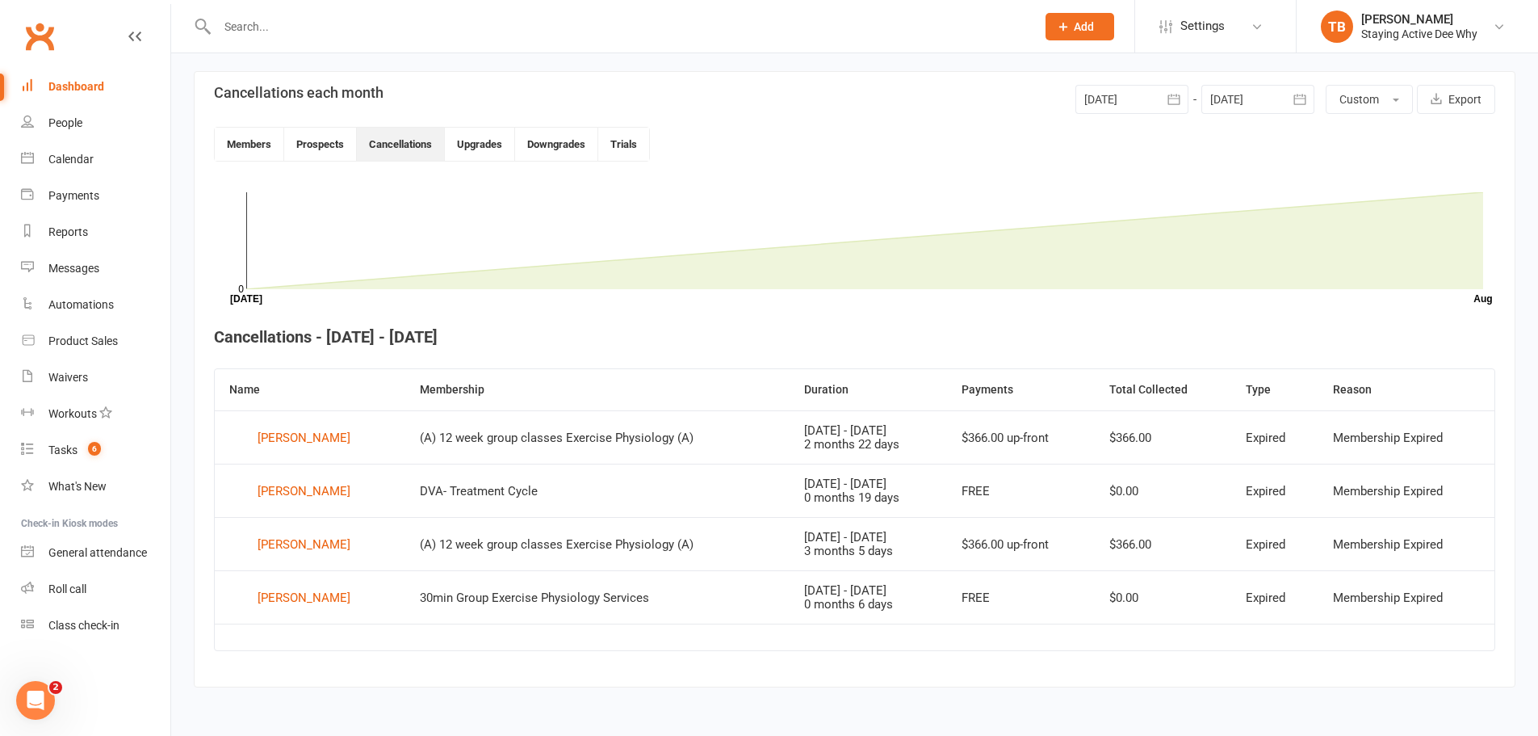
scroll to position [371, 0]
click at [83, 90] on div "Dashboard" at bounding box center [76, 86] width 56 height 13
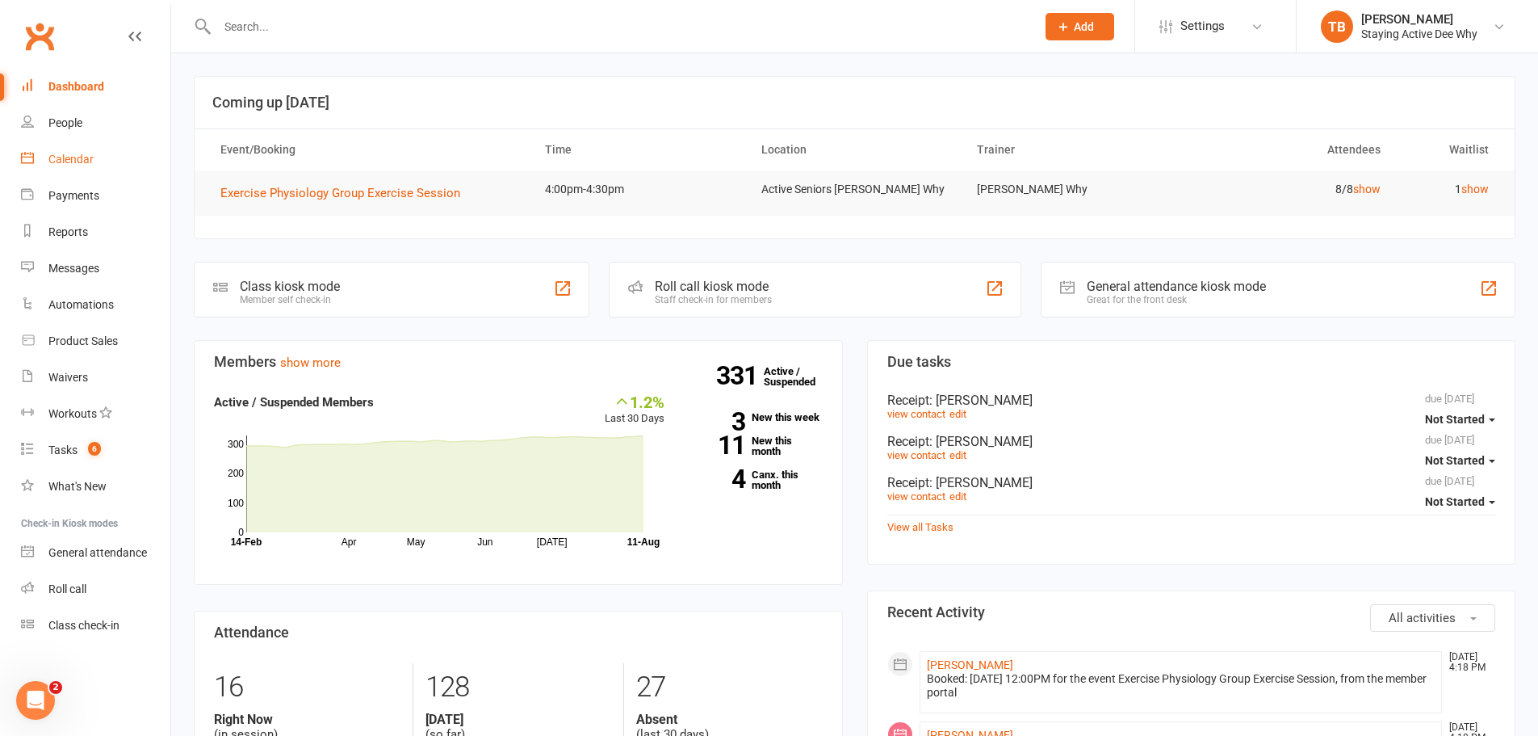
click at [77, 161] on div "Calendar" at bounding box center [70, 159] width 45 height 13
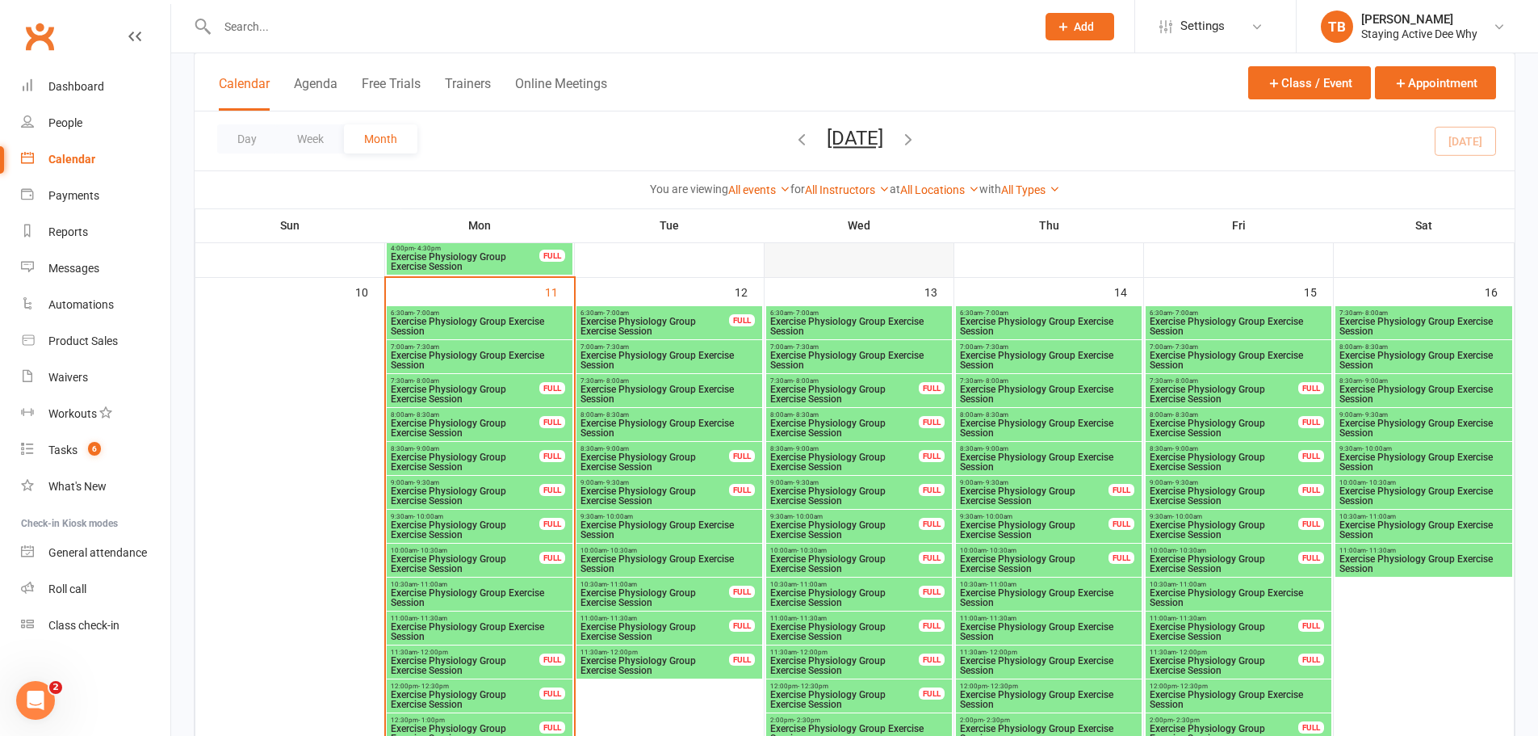
scroll to position [1373, 0]
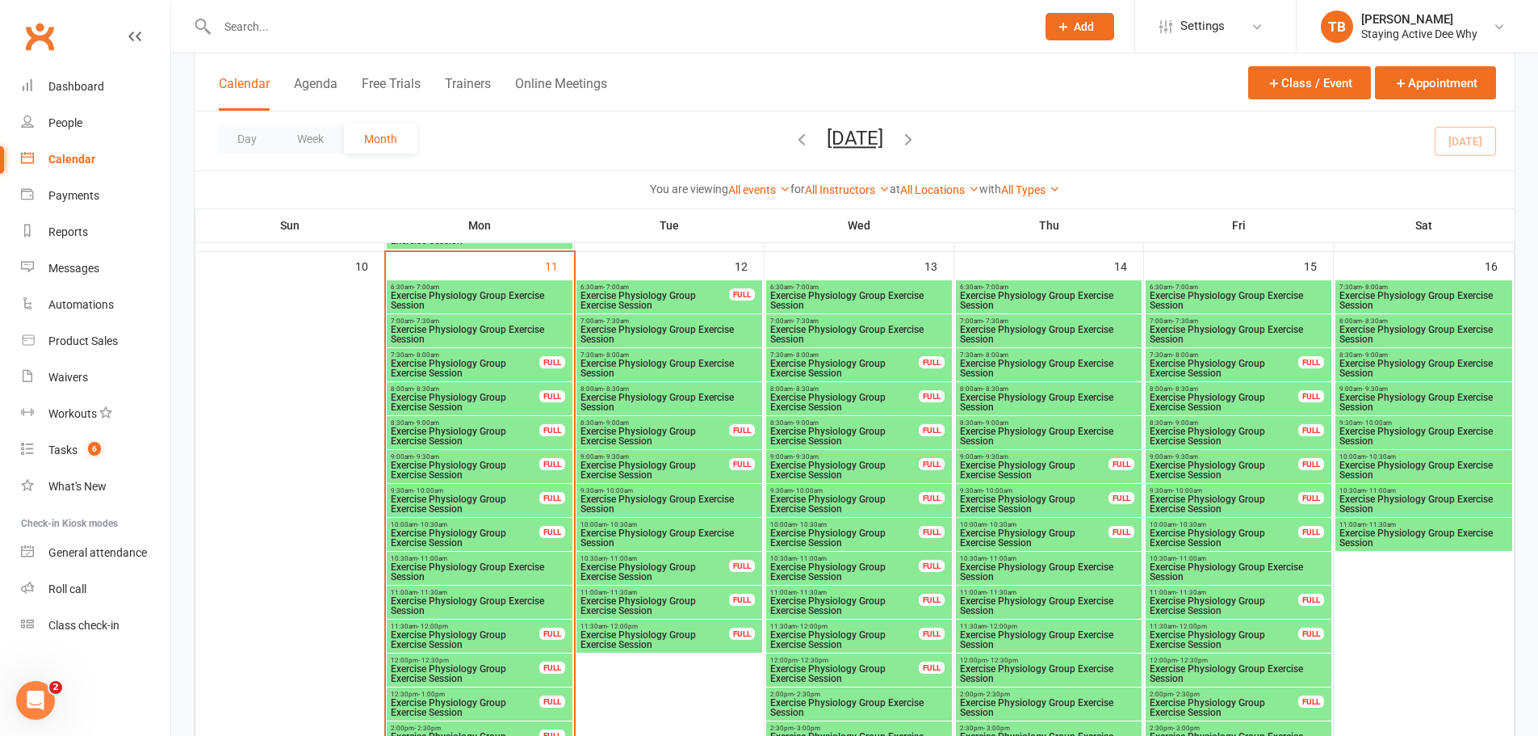
click at [662, 640] on span "Exercise Physiology Group Exercise Session" at bounding box center [655, 639] width 150 height 19
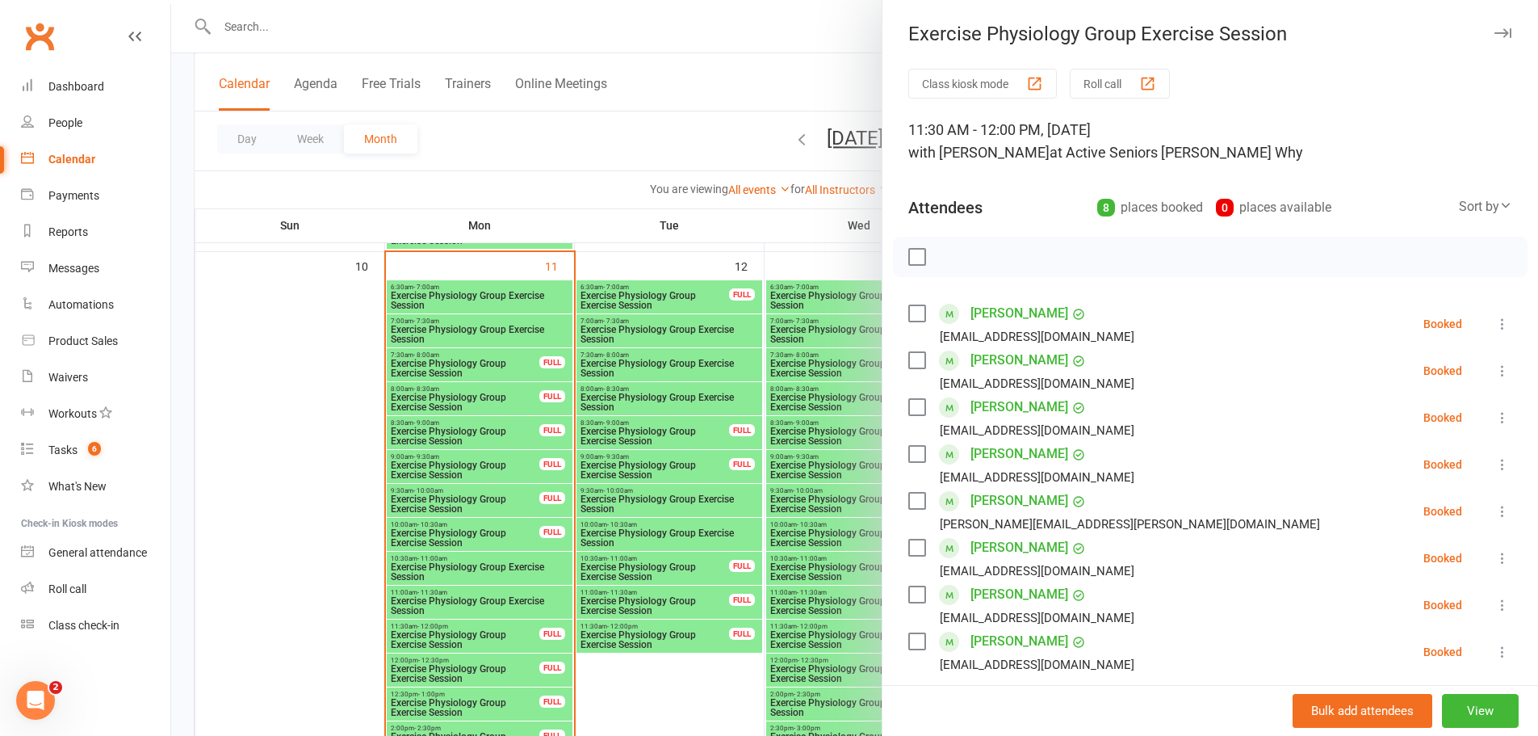
click at [721, 526] on div at bounding box center [854, 368] width 1367 height 736
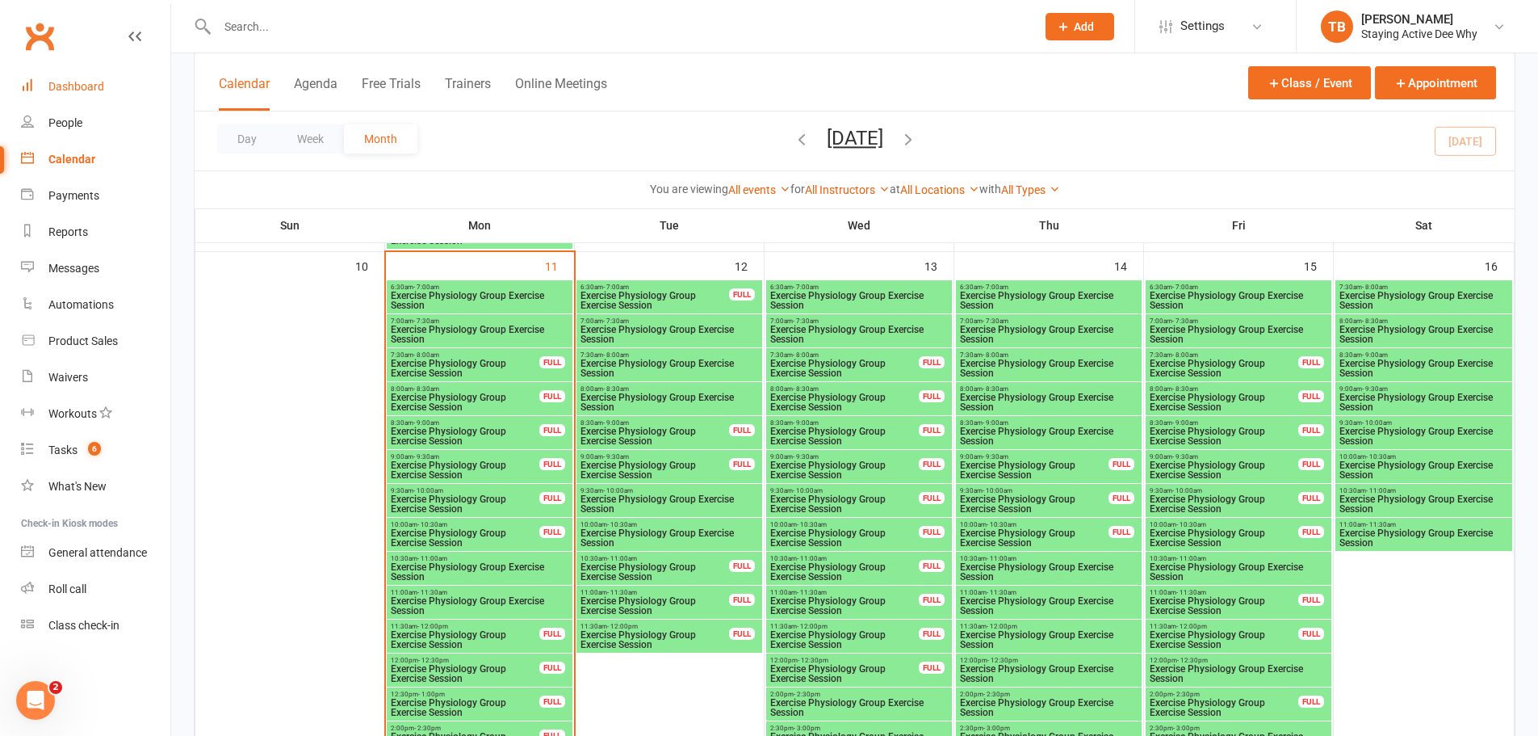
click at [72, 82] on div "Dashboard" at bounding box center [76, 86] width 56 height 13
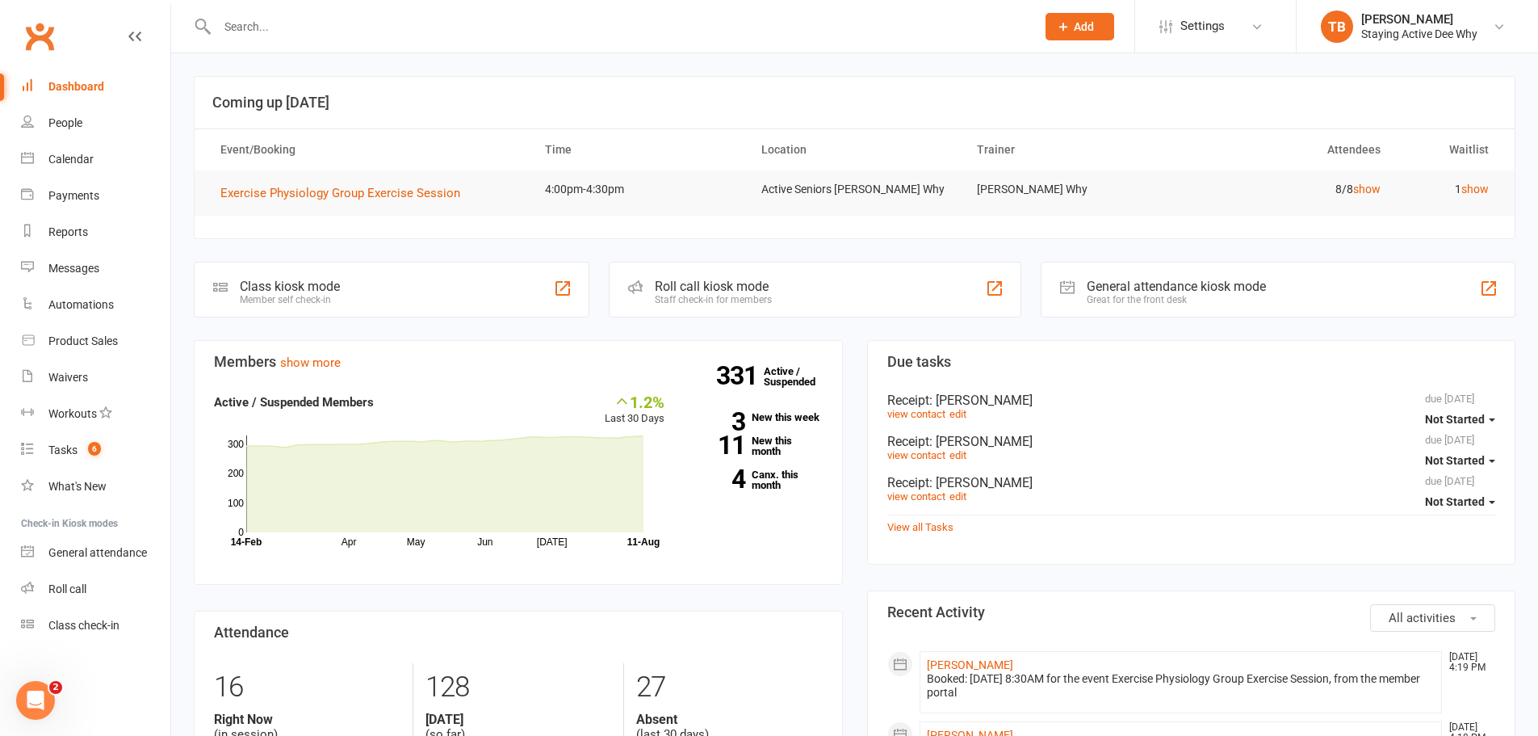
click at [123, 81] on link "Dashboard" at bounding box center [95, 87] width 149 height 36
click at [69, 364] on link "Waivers" at bounding box center [95, 377] width 149 height 36
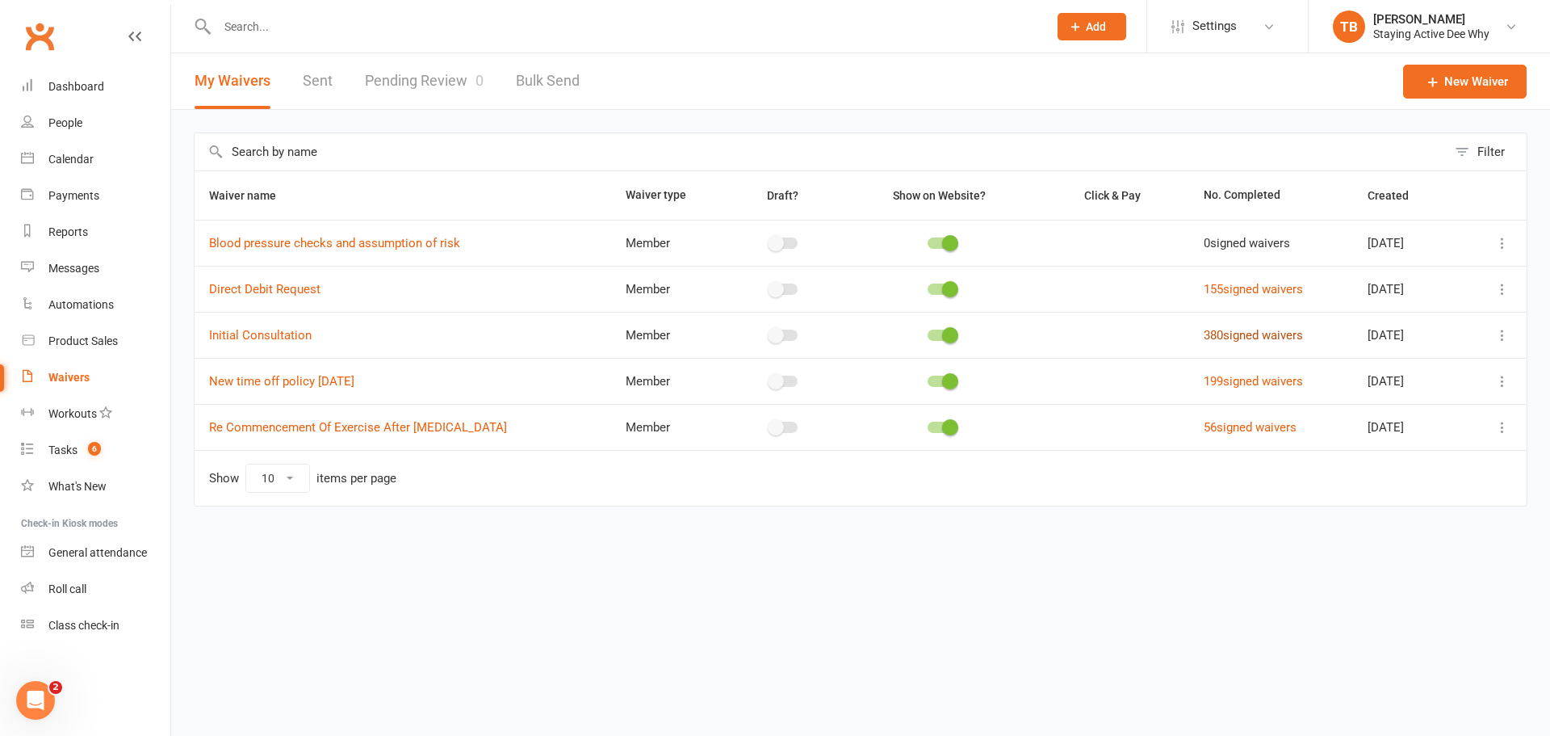
click at [1249, 330] on link "380 signed waivers" at bounding box center [1253, 335] width 99 height 15
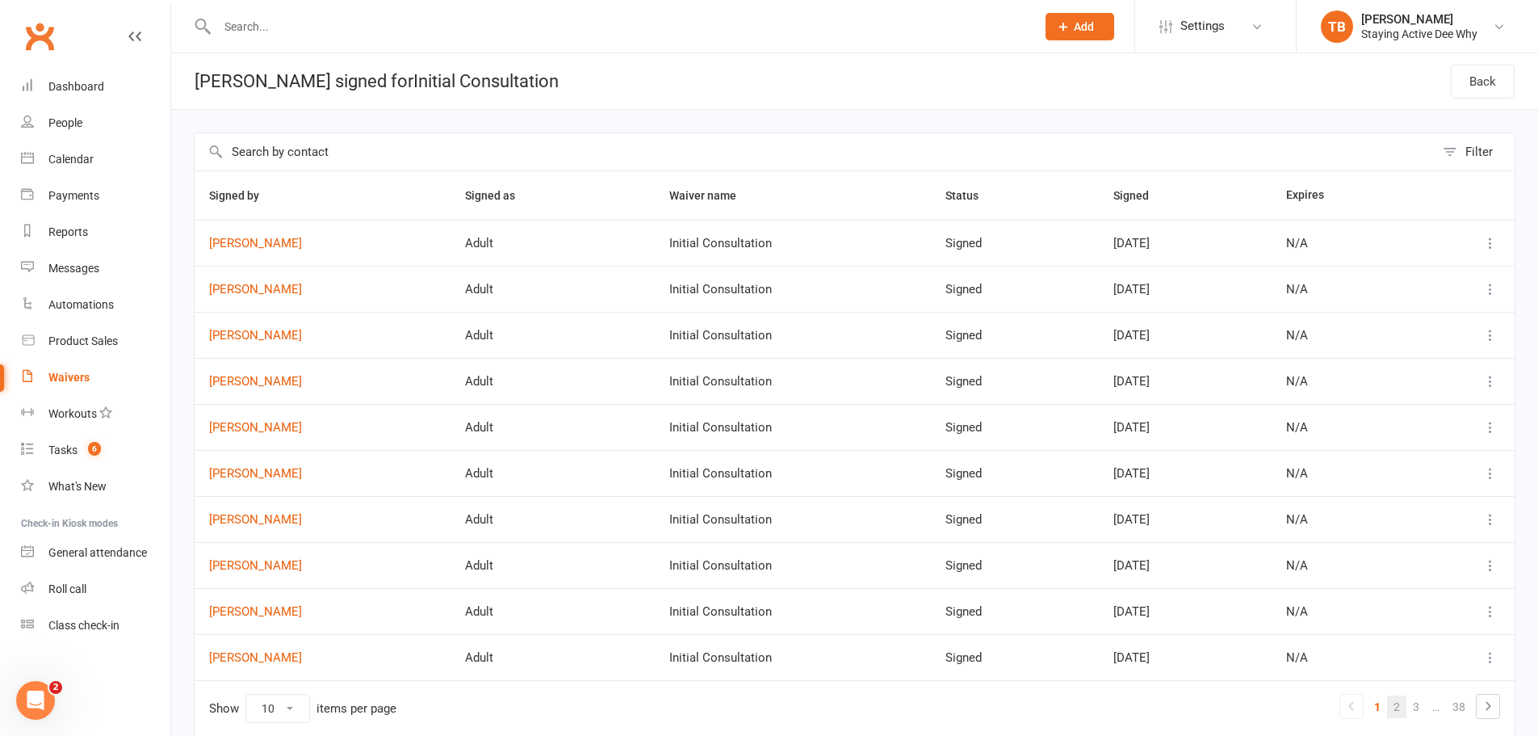
click at [1398, 715] on link "2" at bounding box center [1396, 706] width 19 height 23
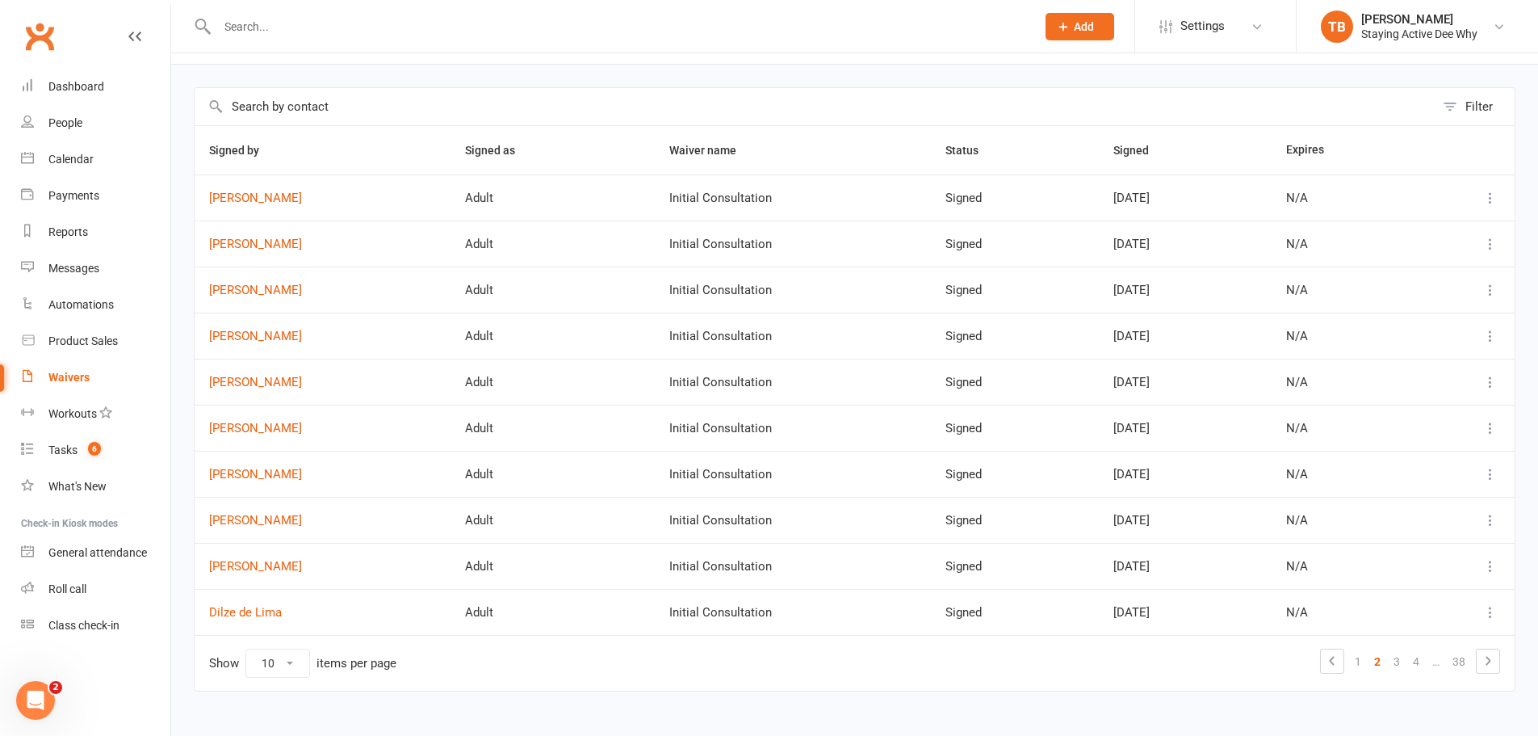
scroll to position [69, 0]
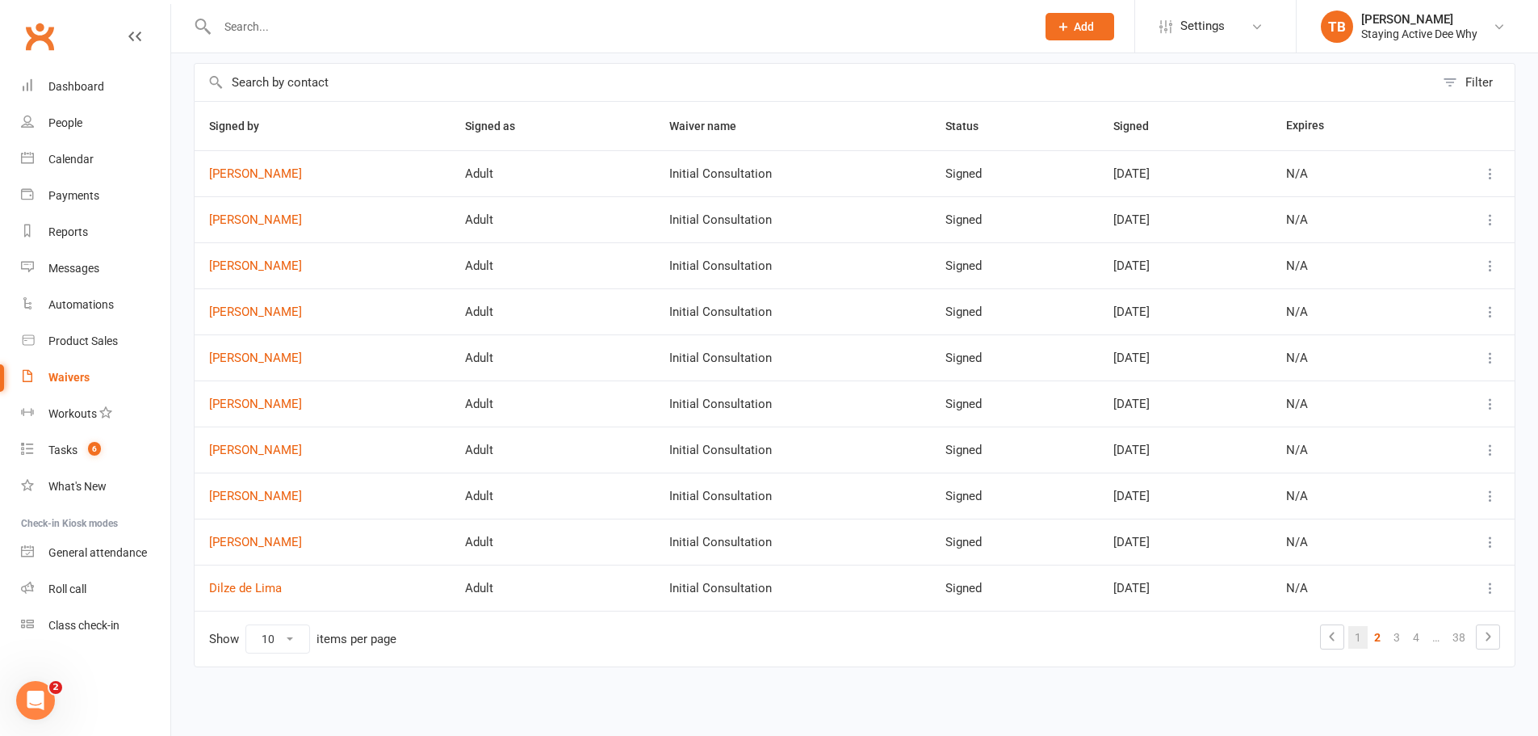
click at [1362, 636] on link "1" at bounding box center [1358, 637] width 19 height 23
